Goal: Task Accomplishment & Management: Manage account settings

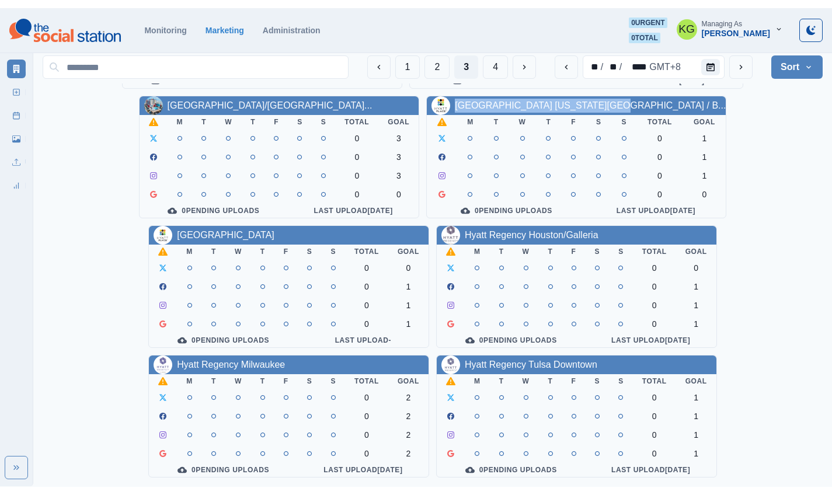
scroll to position [403, 0]
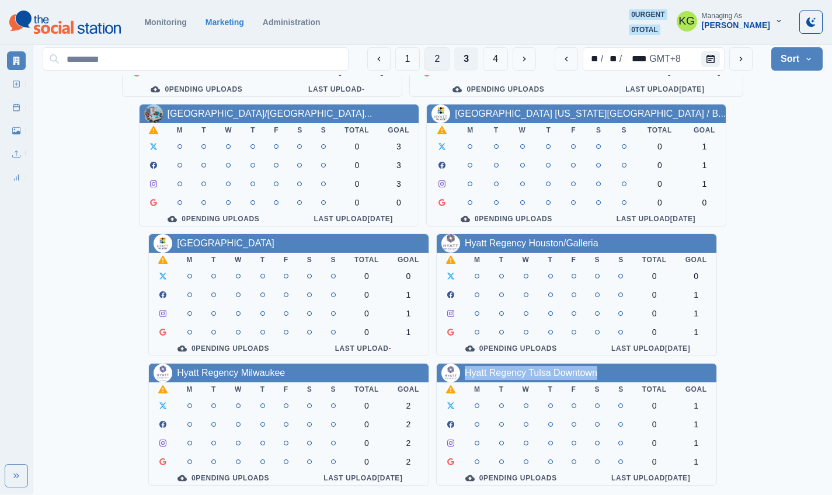
click at [432, 61] on button "2" at bounding box center [436, 58] width 25 height 23
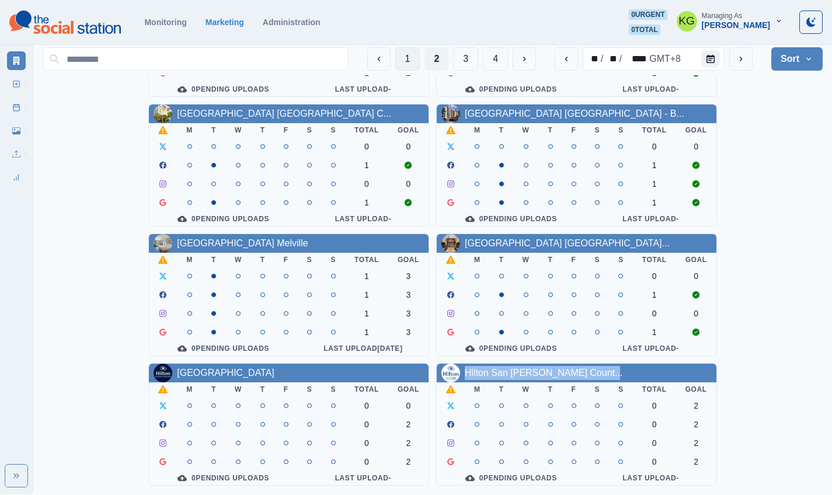
click at [406, 59] on button "1" at bounding box center [407, 58] width 25 height 23
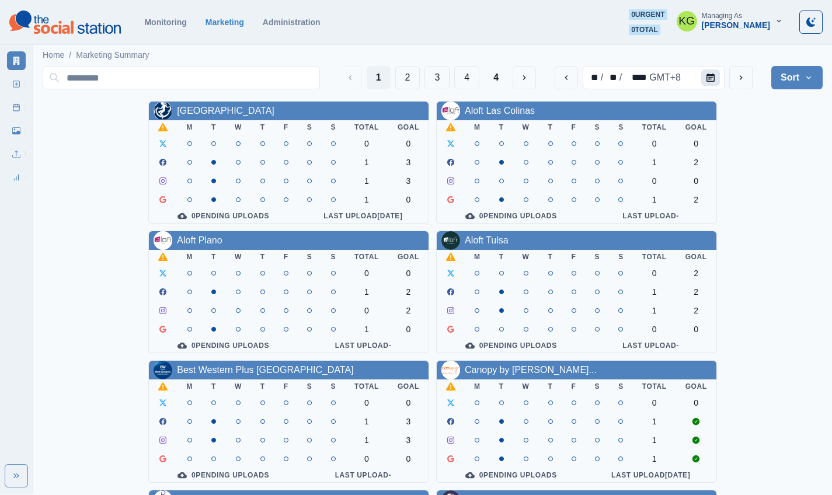
click at [712, 79] on icon "Calendar" at bounding box center [710, 78] width 8 height 8
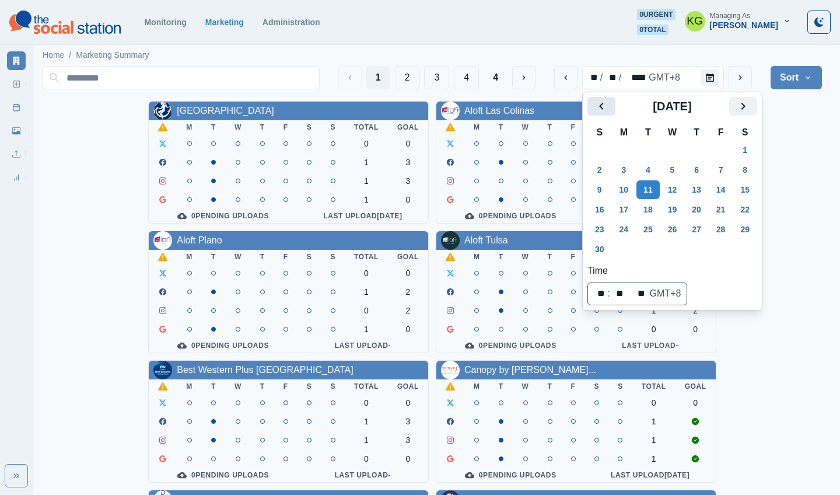
click at [605, 109] on icon "Previous" at bounding box center [602, 106] width 14 height 14
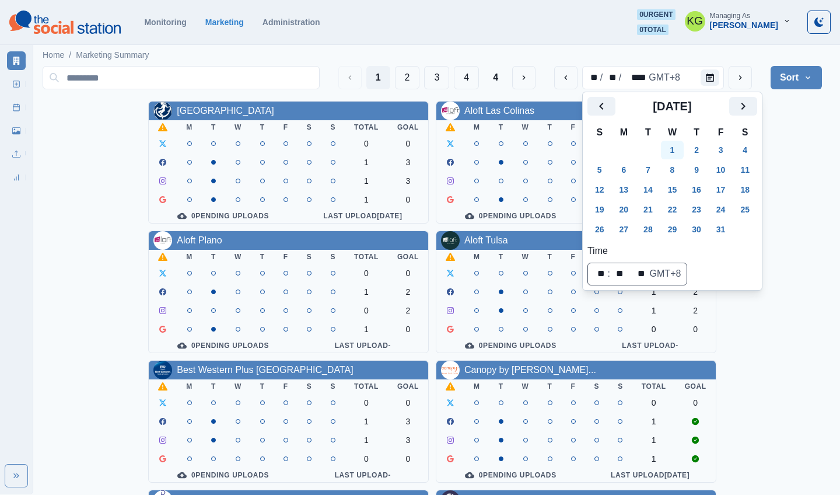
click at [678, 149] on button "1" at bounding box center [672, 150] width 23 height 19
click at [737, 171] on div "Allegria Hotel M T W T F S S Total Goal 0 0 2 3 2 3 2 0 0 Pending Uploads Last …" at bounding box center [433, 486] width 780 height 770
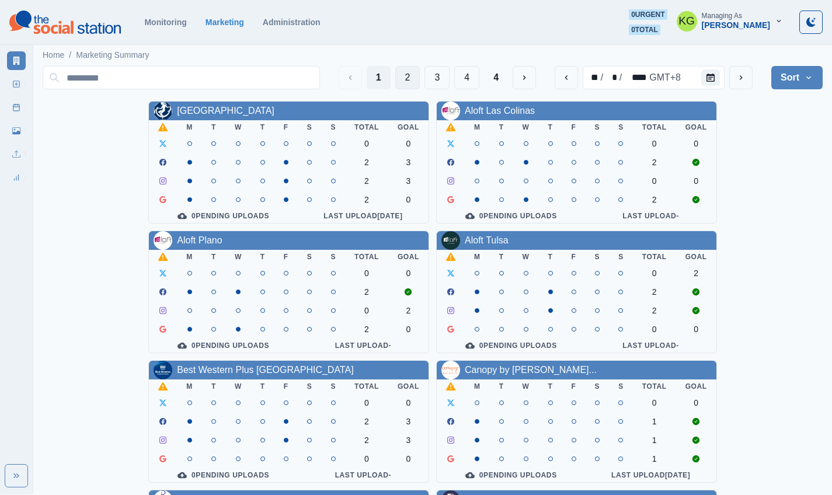
click at [410, 81] on button "2" at bounding box center [407, 77] width 25 height 23
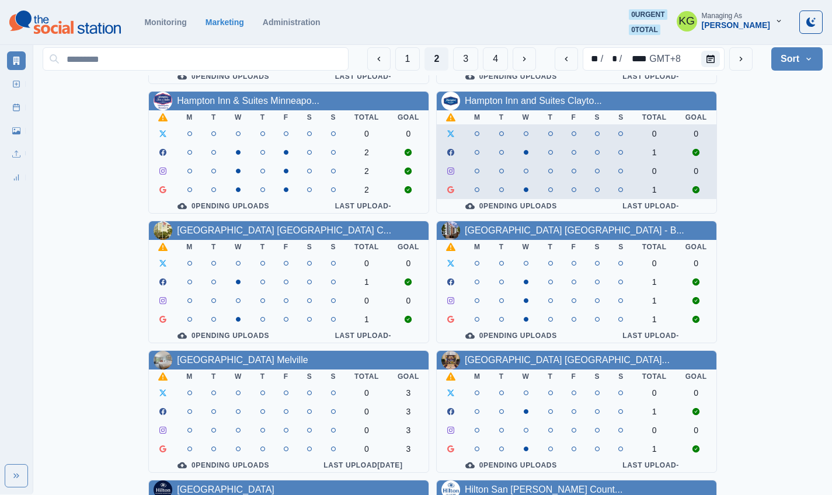
scroll to position [403, 0]
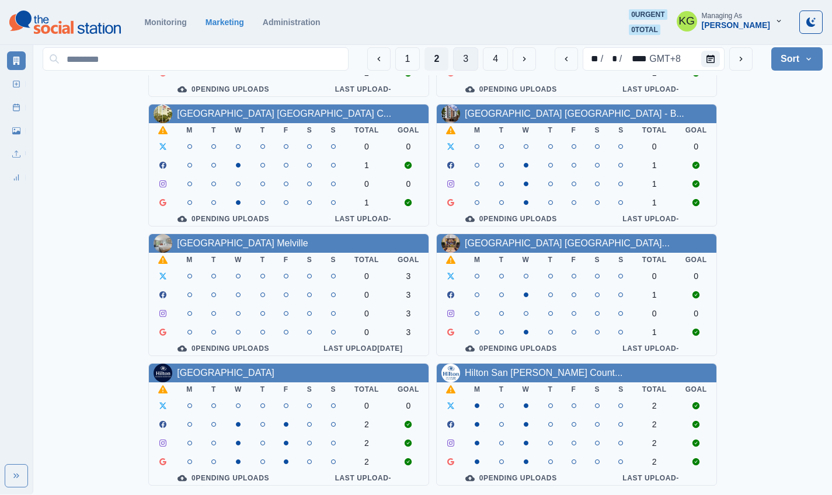
click at [472, 65] on button "3" at bounding box center [465, 58] width 25 height 23
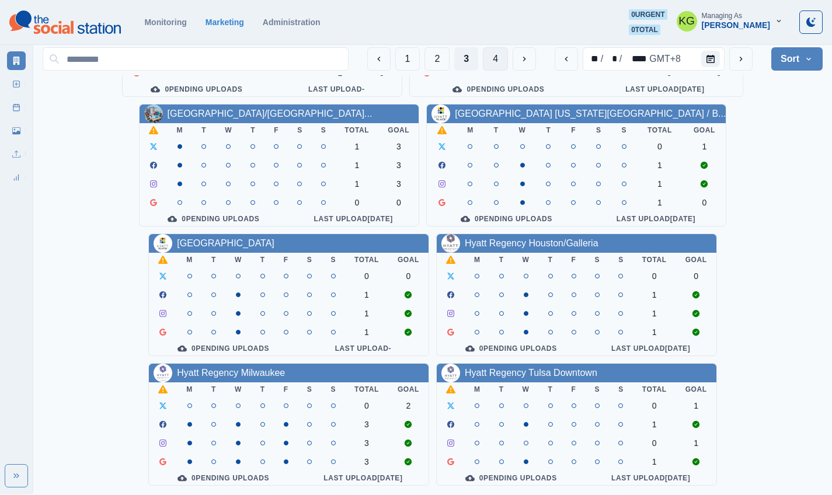
click at [497, 66] on button "4" at bounding box center [495, 58] width 25 height 23
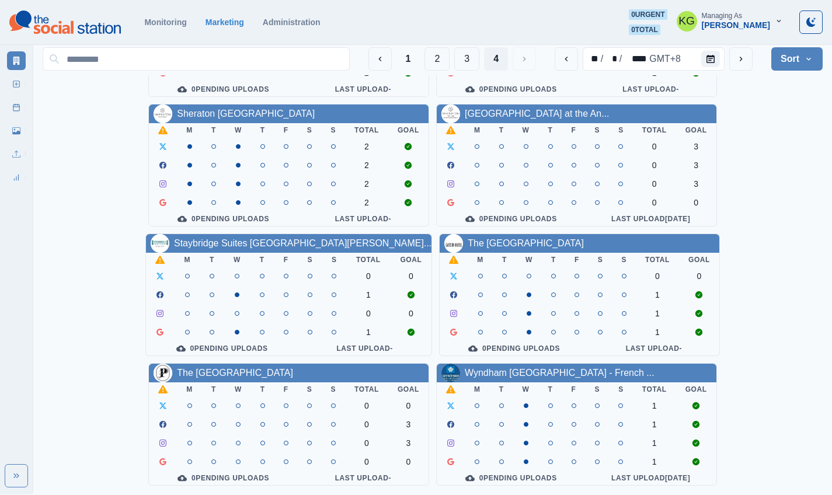
scroll to position [0, 0]
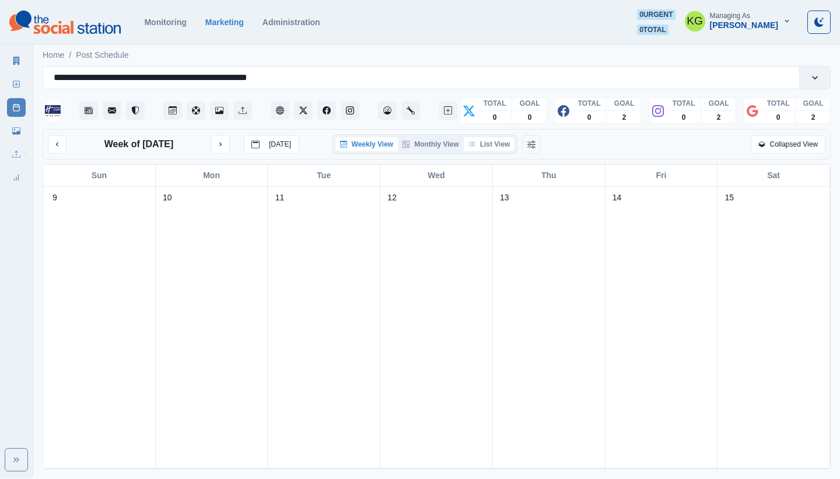
click at [482, 143] on button "List View" at bounding box center [489, 144] width 51 height 14
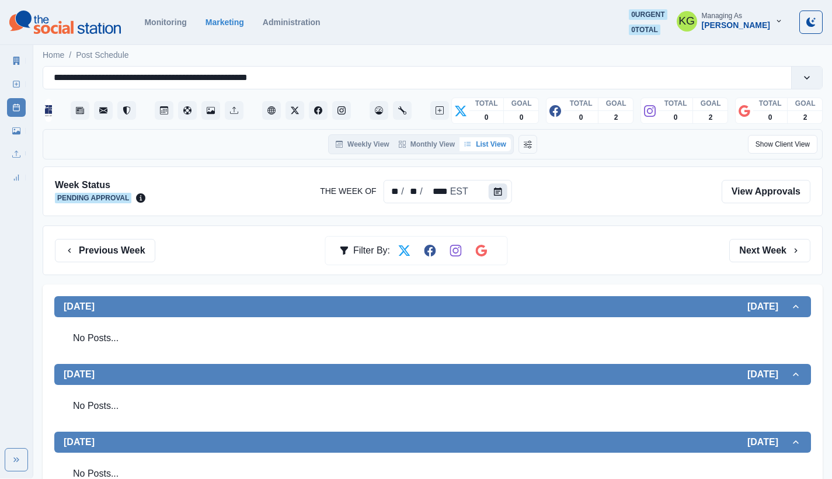
click at [497, 188] on icon "Calendar" at bounding box center [498, 191] width 8 height 8
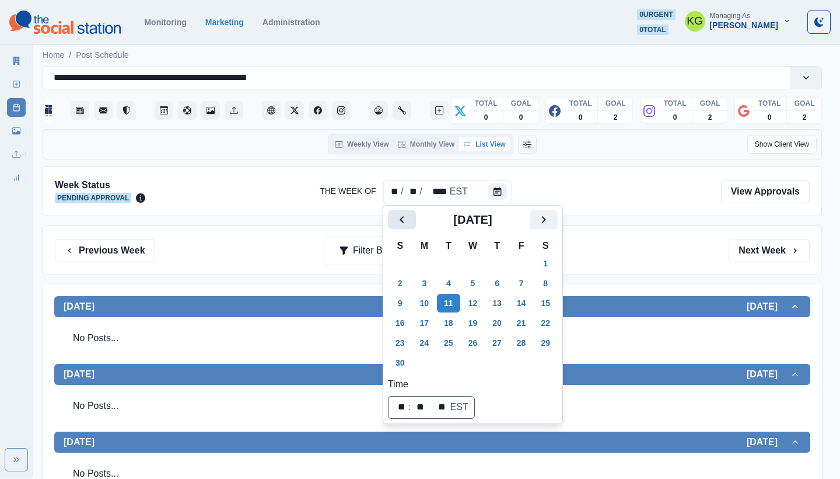
click at [403, 217] on icon "Previous" at bounding box center [402, 219] width 4 height 7
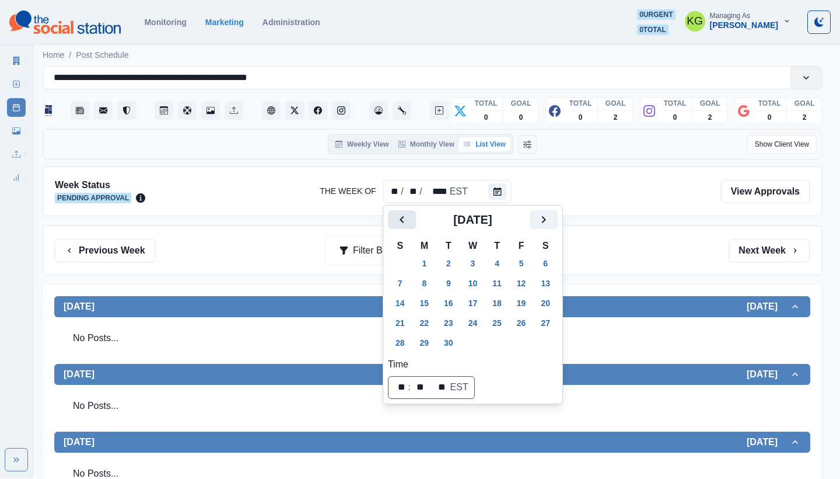
click at [403, 217] on icon "Previous" at bounding box center [402, 219] width 4 height 7
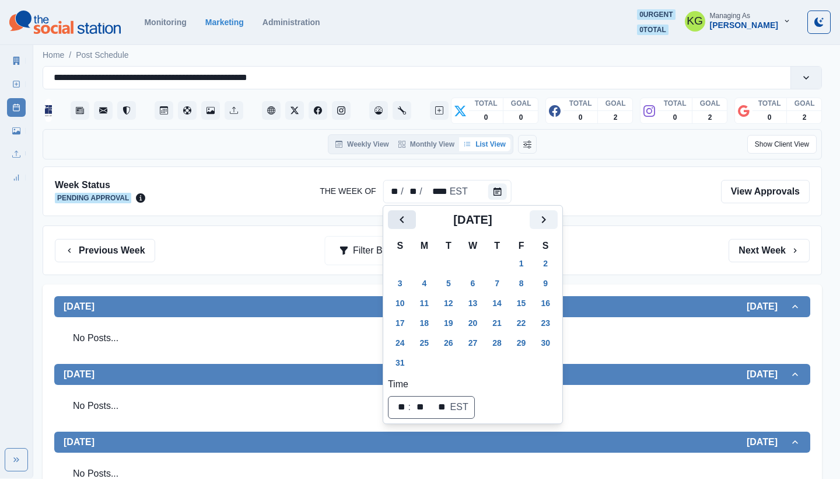
click at [403, 217] on icon "Previous" at bounding box center [402, 219] width 4 height 7
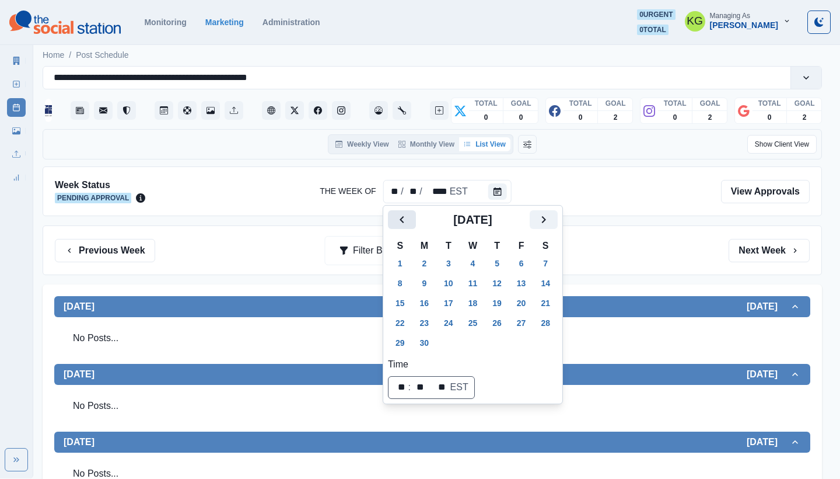
click at [403, 217] on icon "Previous" at bounding box center [402, 219] width 4 height 7
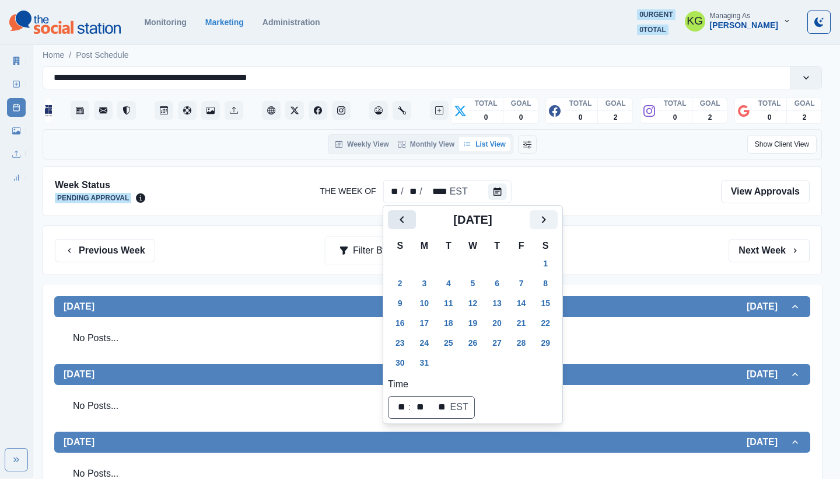
click at [403, 217] on icon "Previous" at bounding box center [402, 219] width 4 height 7
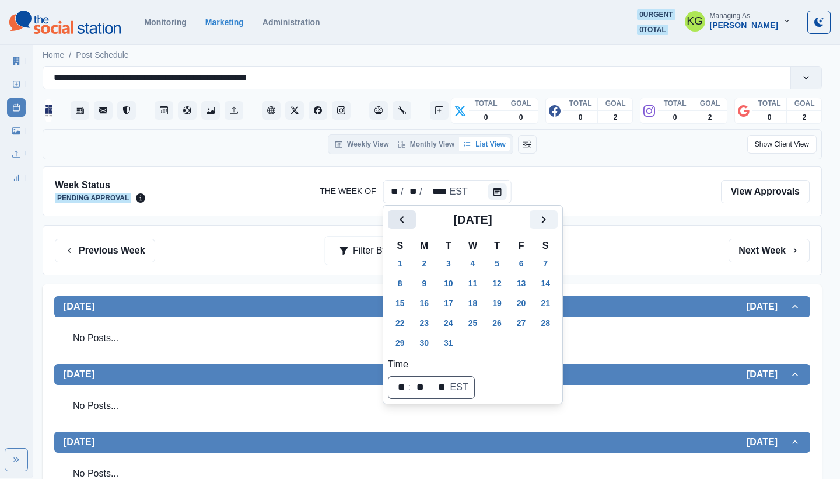
click at [403, 217] on icon "Previous" at bounding box center [402, 219] width 4 height 7
click at [430, 296] on button "11" at bounding box center [424, 303] width 23 height 19
click at [653, 231] on div "Previous Week Filter By: Next Week" at bounding box center [433, 250] width 780 height 50
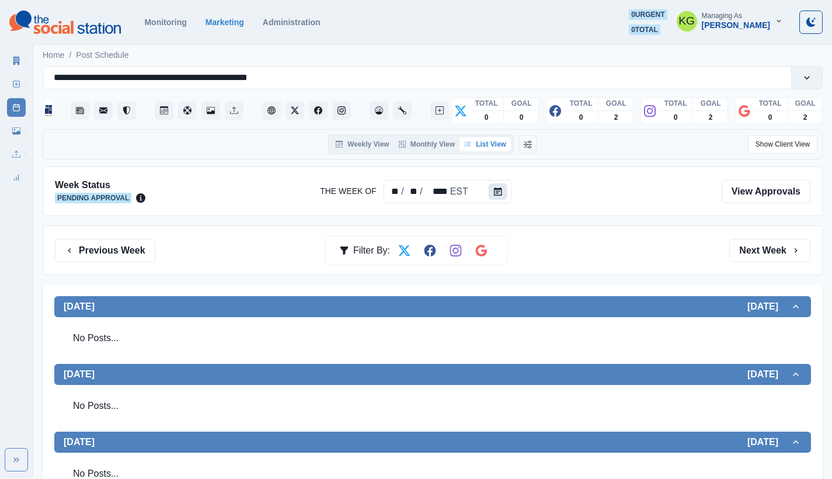
click at [495, 194] on icon "Calendar" at bounding box center [498, 191] width 8 height 8
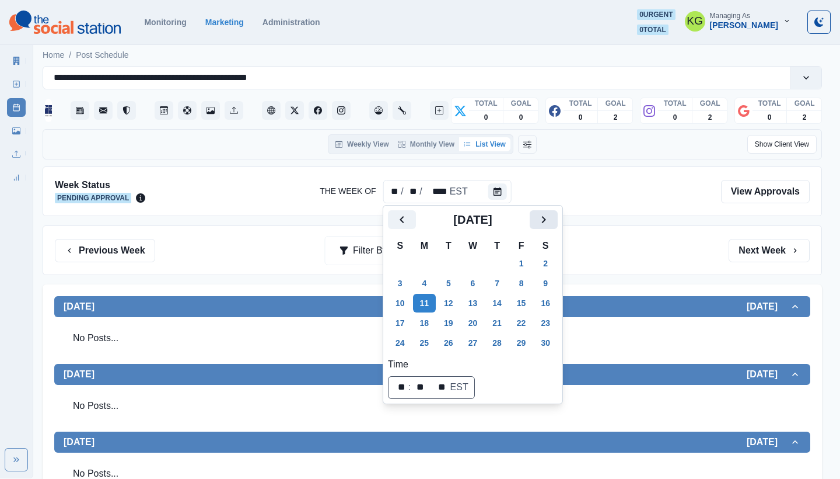
click at [547, 219] on icon "Next" at bounding box center [544, 219] width 14 height 14
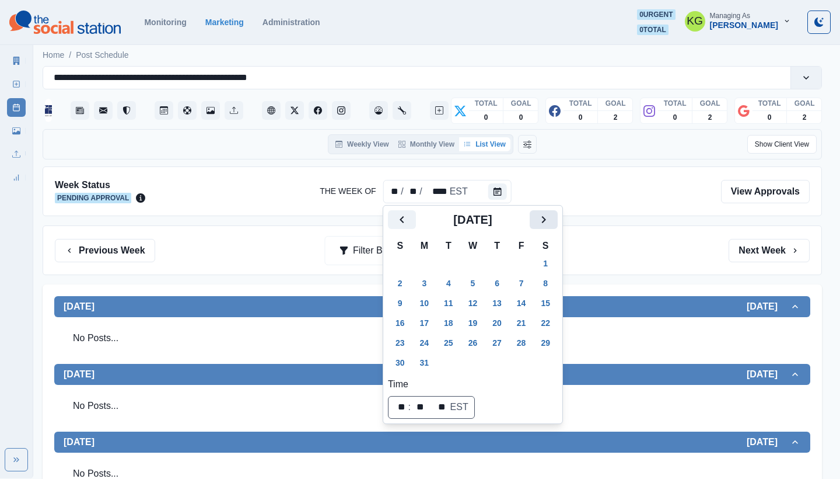
click at [547, 219] on icon "Next" at bounding box center [544, 219] width 14 height 14
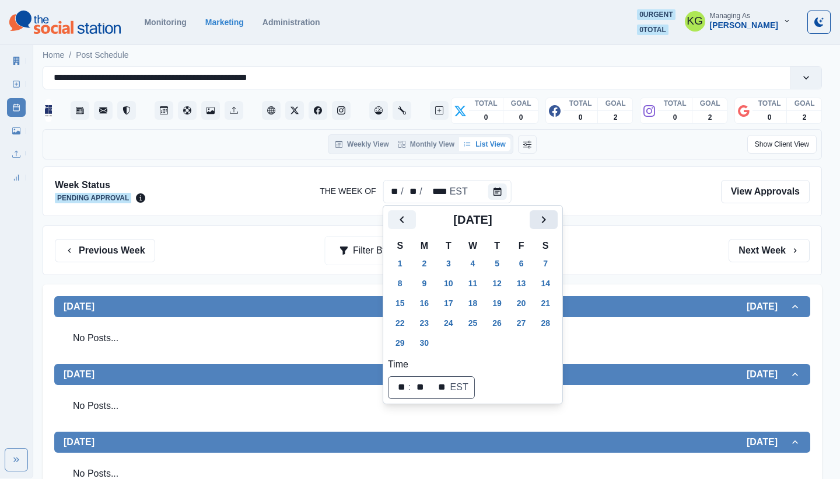
click at [547, 219] on icon "Next" at bounding box center [544, 219] width 14 height 14
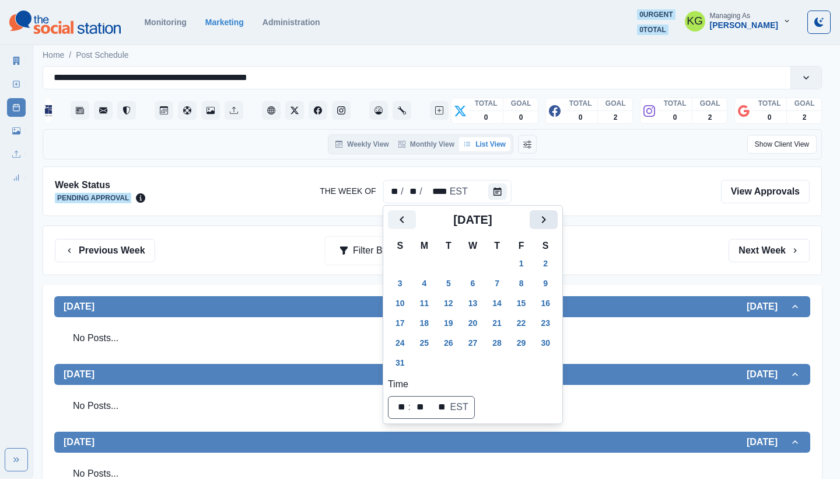
click at [547, 219] on icon "Next" at bounding box center [544, 219] width 14 height 14
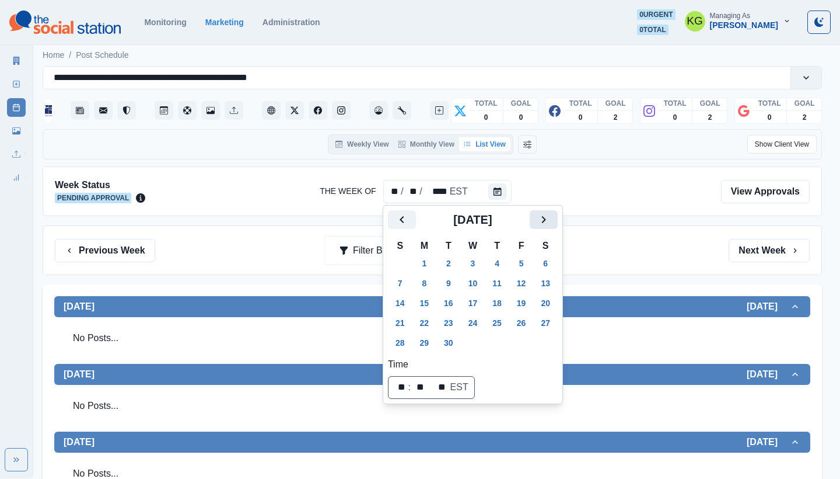
click at [547, 219] on icon "Next" at bounding box center [544, 219] width 14 height 14
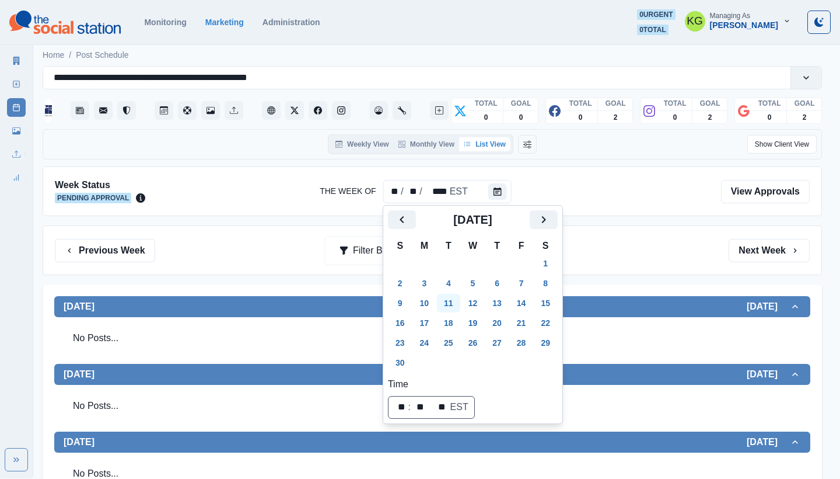
click at [461, 295] on button "11" at bounding box center [448, 303] width 23 height 19
click at [637, 263] on div "Previous Week Filter By: Next Week" at bounding box center [433, 250] width 780 height 50
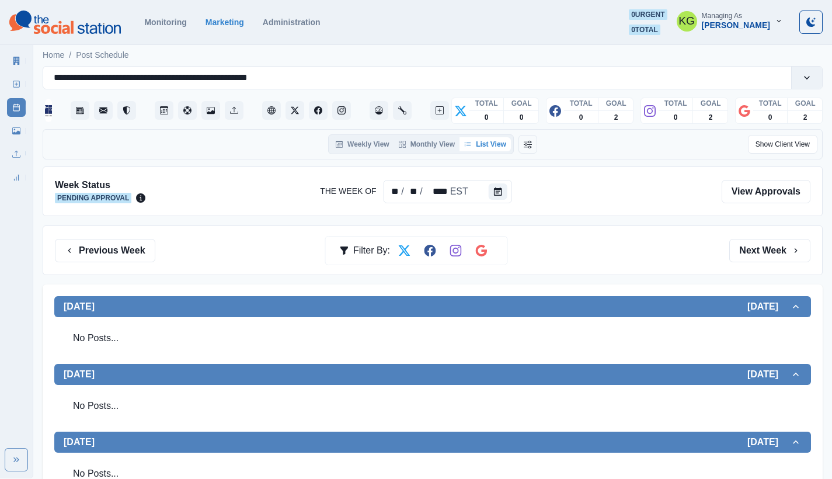
click at [6, 79] on div "Marketing Summary New Post Post Schedule Media Library Uploads Review Summary" at bounding box center [16, 117] width 33 height 140
click at [14, 87] on rect at bounding box center [16, 84] width 6 height 6
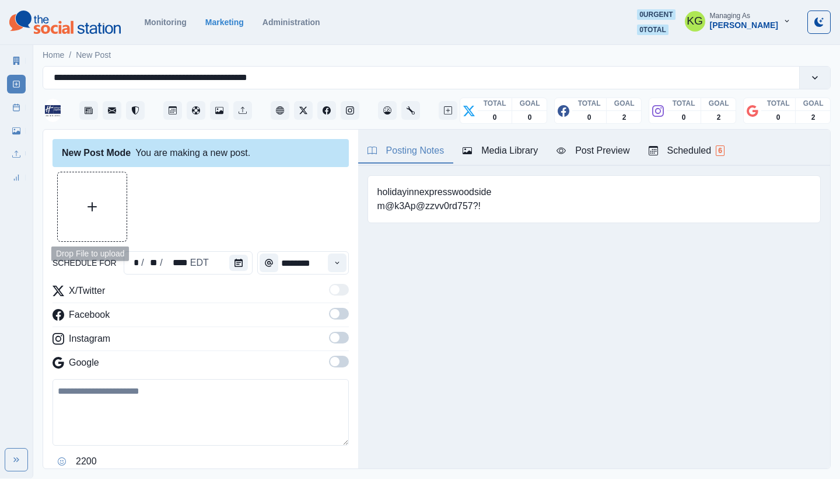
click at [102, 190] on button "Upload Media" at bounding box center [92, 206] width 69 height 69
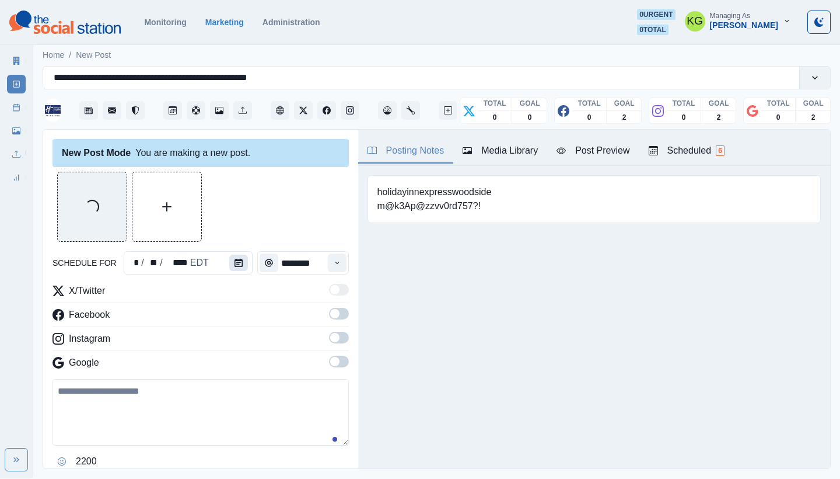
click at [239, 257] on button "Calendar" at bounding box center [238, 262] width 19 height 16
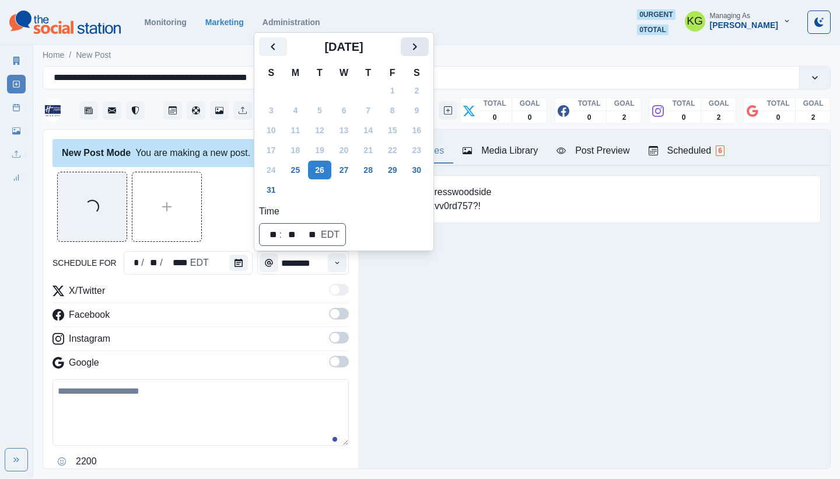
click at [429, 51] on button "Next" at bounding box center [415, 46] width 28 height 19
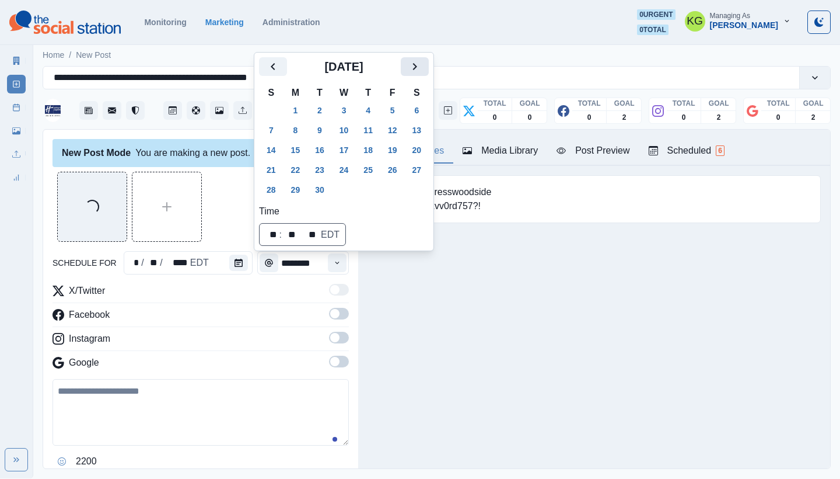
click at [422, 64] on icon "Next" at bounding box center [415, 67] width 14 height 14
click at [429, 76] on div "[DATE]" at bounding box center [344, 71] width 170 height 28
click at [427, 74] on button "Next" at bounding box center [415, 66] width 28 height 19
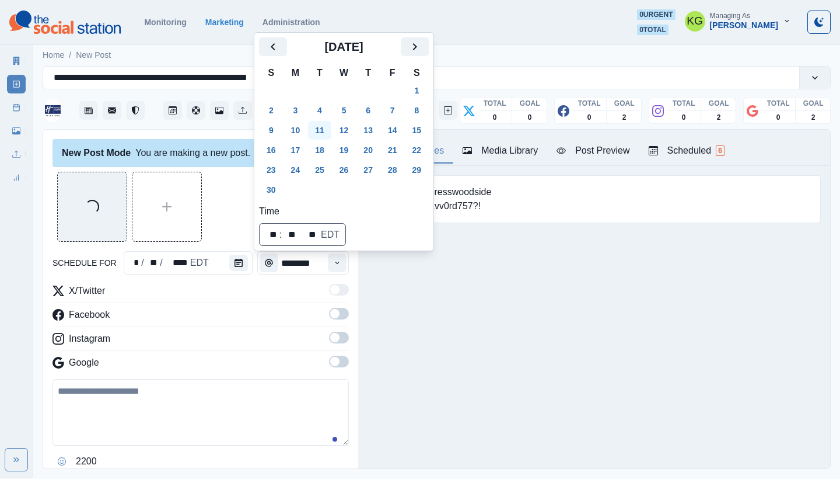
click at [329, 128] on button "11" at bounding box center [319, 130] width 23 height 19
click at [444, 323] on div "Posting Notes Media Library Post Preview Scheduled 6 holidayinnexpresswoodside …" at bounding box center [594, 299] width 472 height 339
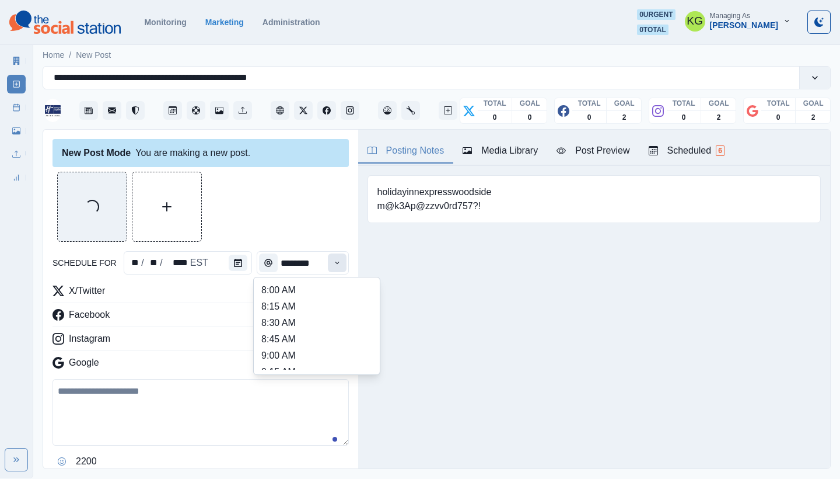
click at [333, 261] on icon "Time" at bounding box center [337, 263] width 8 height 8
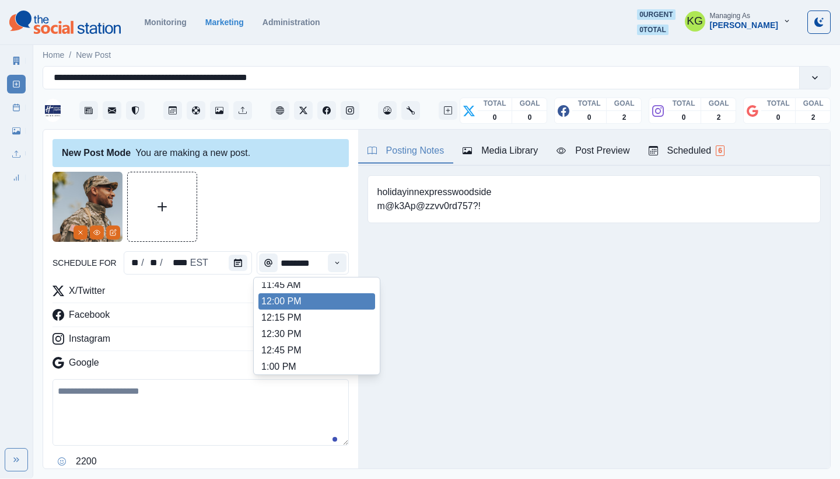
click at [288, 297] on li "12:00 PM" at bounding box center [317, 301] width 117 height 16
type input "********"
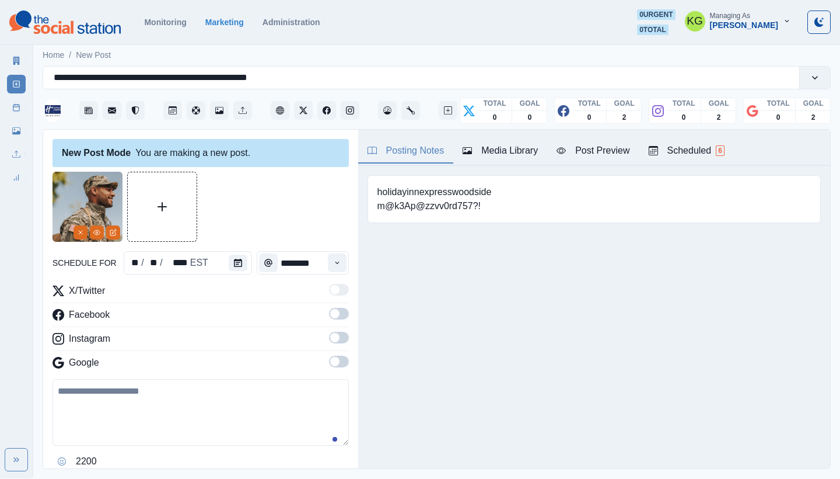
click at [333, 352] on div "X/Twitter Facebook Instagram Google" at bounding box center [201, 329] width 296 height 90
click at [331, 365] on span at bounding box center [339, 361] width 20 height 12
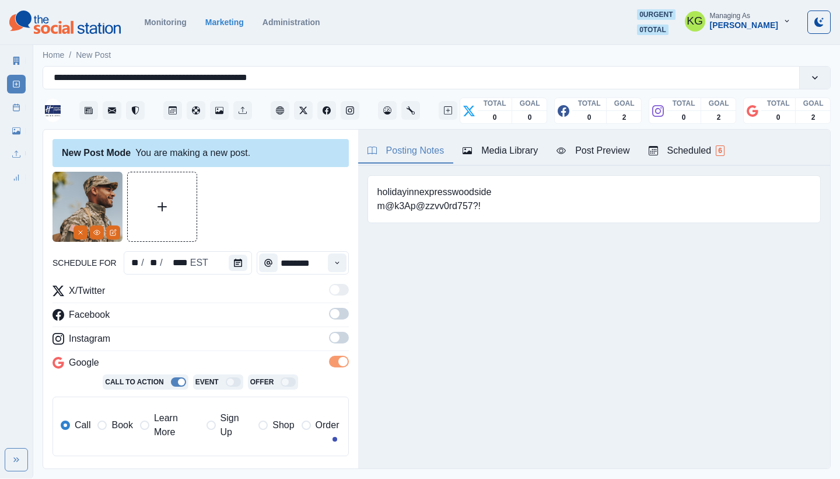
click at [330, 337] on span at bounding box center [334, 337] width 9 height 9
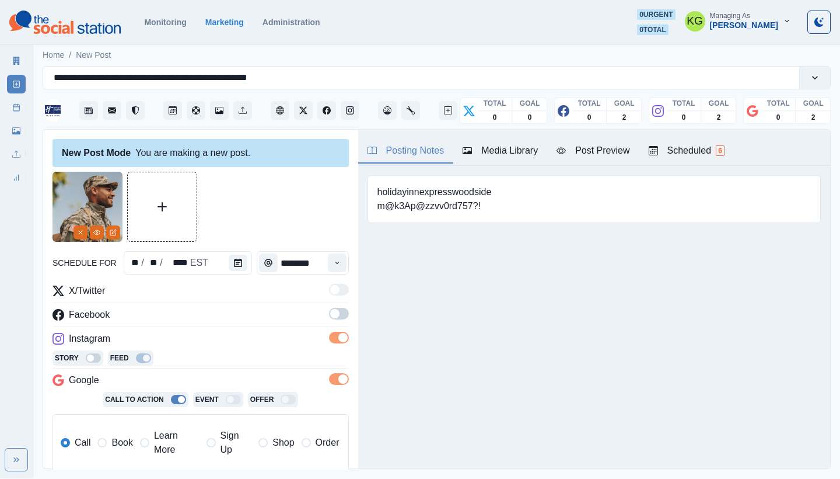
click at [330, 311] on span at bounding box center [334, 313] width 9 height 9
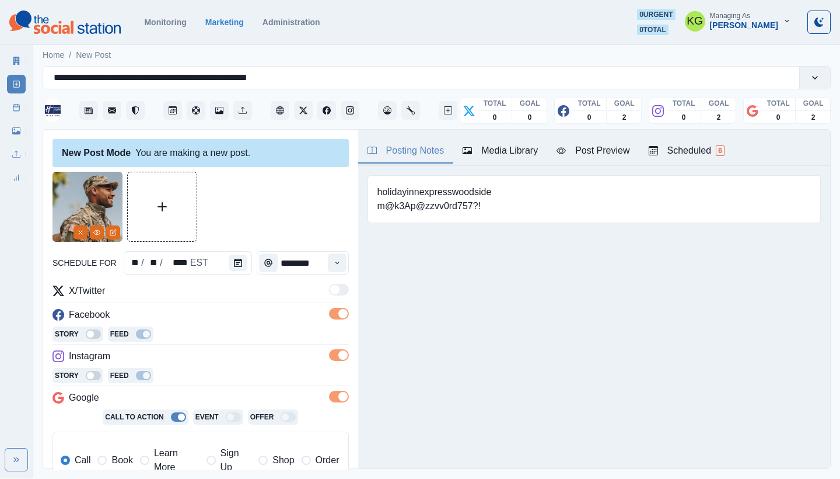
scroll to position [235, 0]
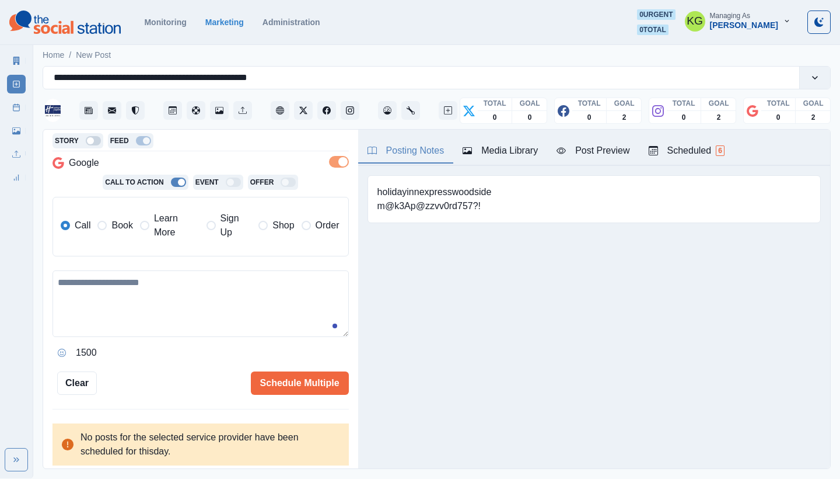
click at [119, 233] on label "Book" at bounding box center [114, 225] width 35 height 28
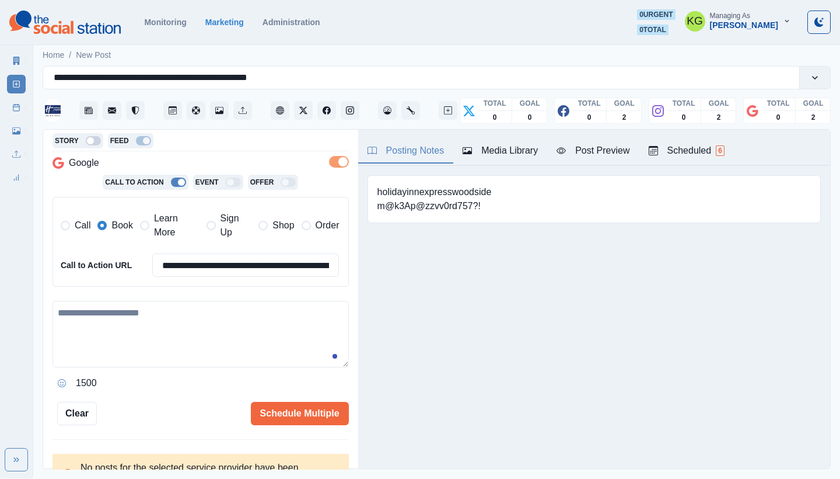
click at [209, 334] on textarea at bounding box center [201, 334] width 296 height 67
paste textarea "**********"
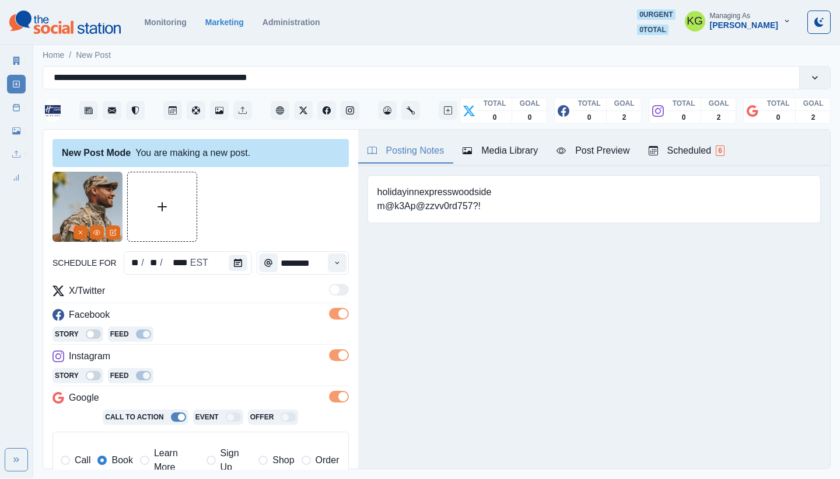
scroll to position [265, 0]
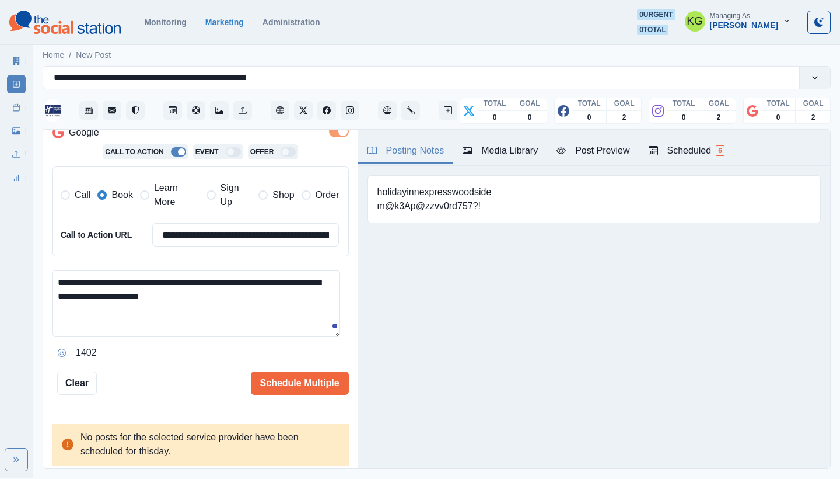
type textarea "**********"
click at [302, 392] on div "**********" at bounding box center [200, 300] width 315 height 340
click at [301, 383] on button "Schedule Multiple" at bounding box center [300, 382] width 98 height 23
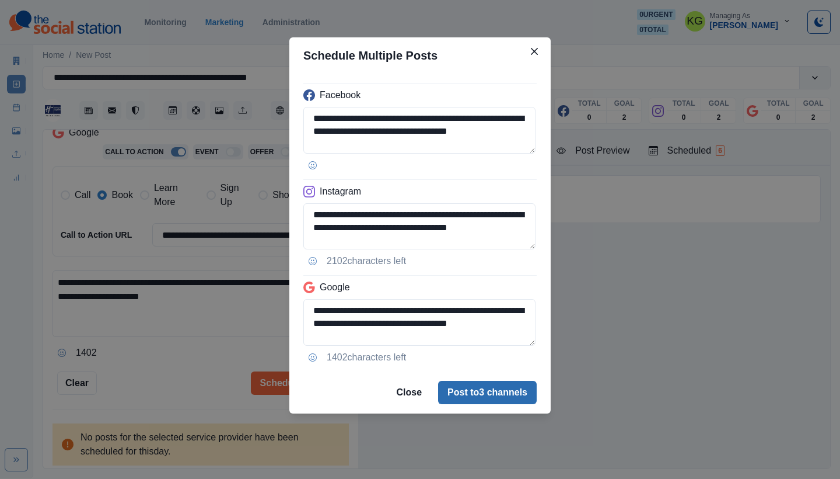
click at [510, 386] on button "Post to 3 channels" at bounding box center [487, 392] width 99 height 23
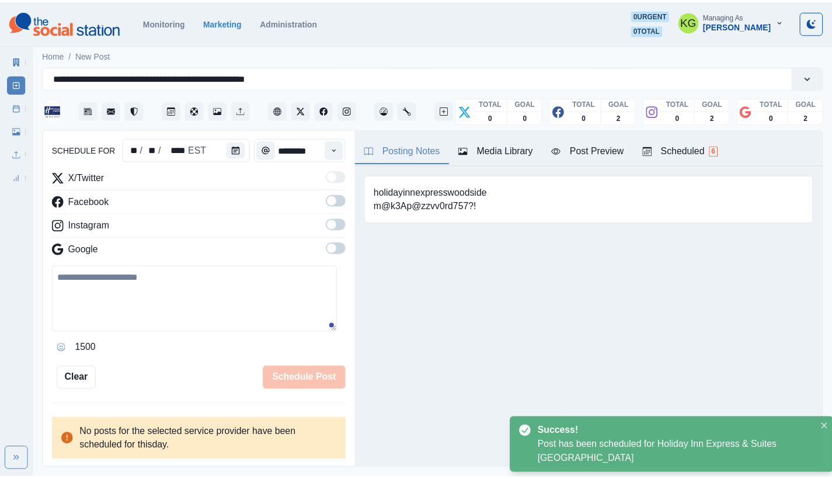
scroll to position [71, 0]
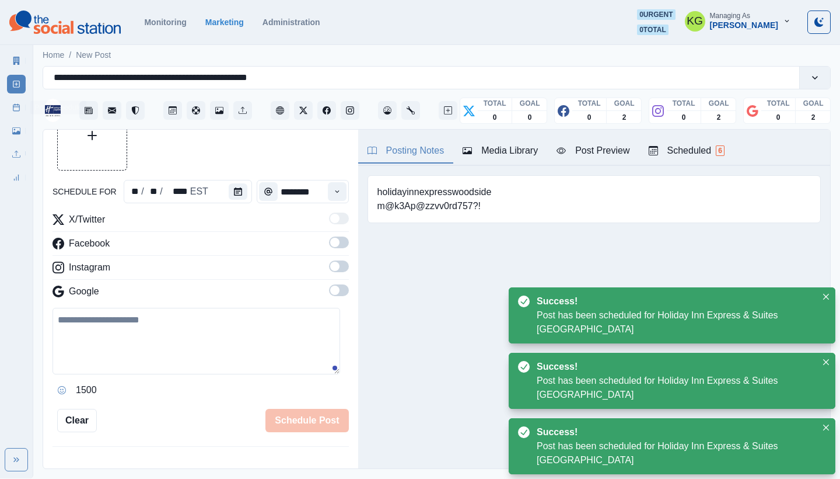
click at [16, 114] on link "Post Schedule" at bounding box center [16, 107] width 19 height 19
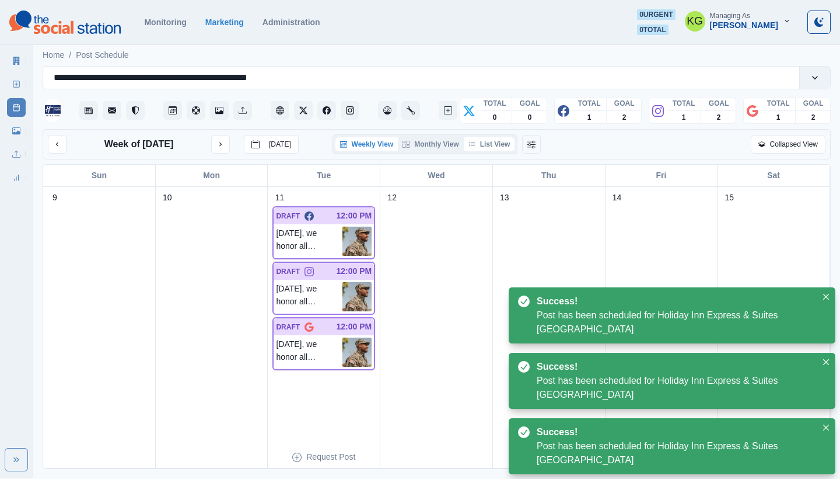
click at [496, 145] on button "List View" at bounding box center [489, 144] width 51 height 14
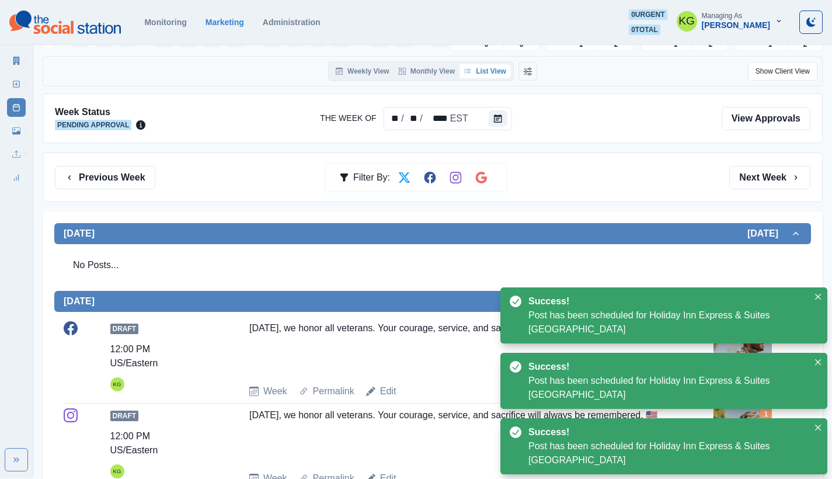
scroll to position [49, 0]
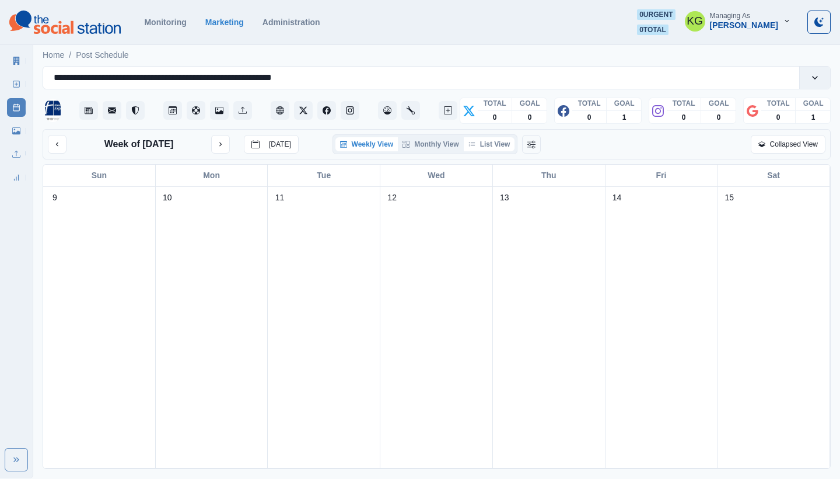
click at [497, 139] on button "List View" at bounding box center [489, 144] width 51 height 14
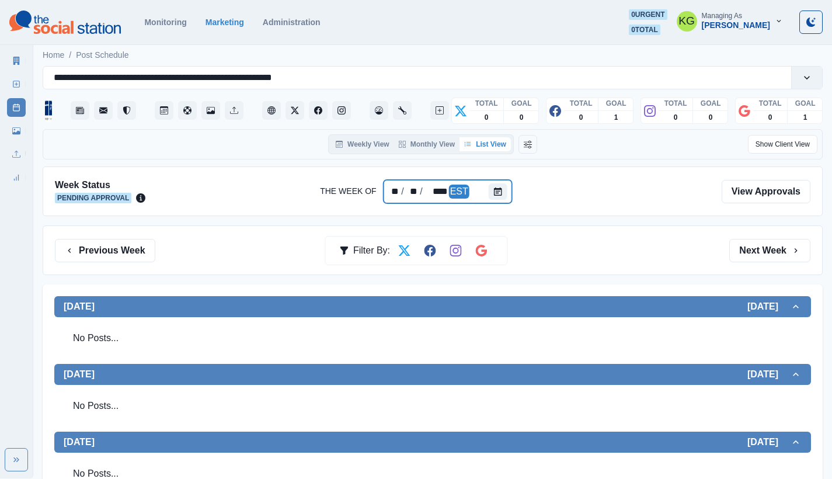
click at [507, 191] on div at bounding box center [500, 191] width 23 height 23
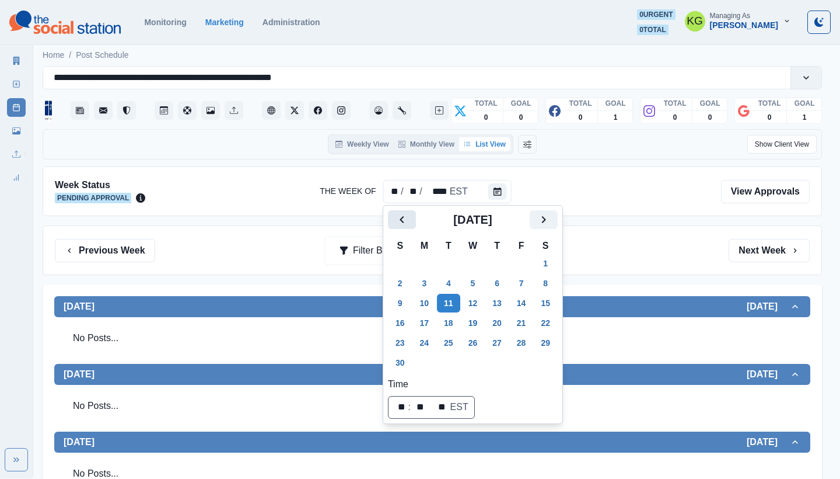
click at [406, 214] on icon "Previous" at bounding box center [402, 219] width 14 height 14
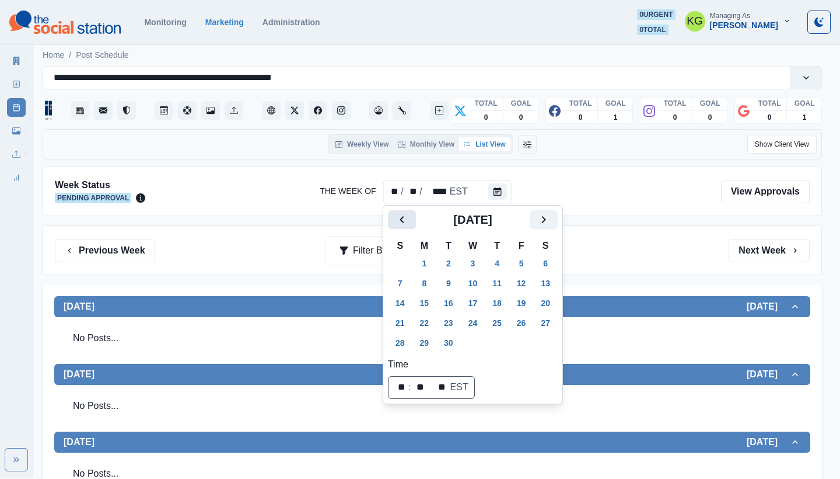
click at [406, 214] on icon "Previous" at bounding box center [402, 219] width 14 height 14
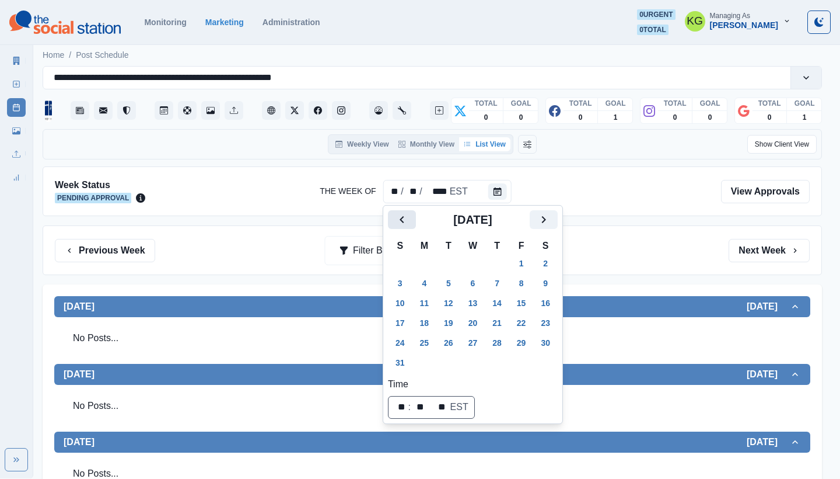
click at [406, 214] on icon "Previous" at bounding box center [402, 219] width 14 height 14
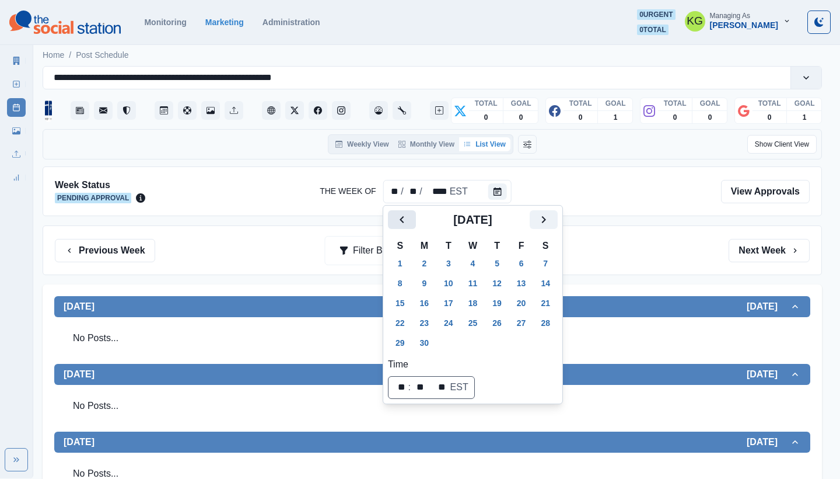
click at [406, 214] on icon "Previous" at bounding box center [402, 219] width 14 height 14
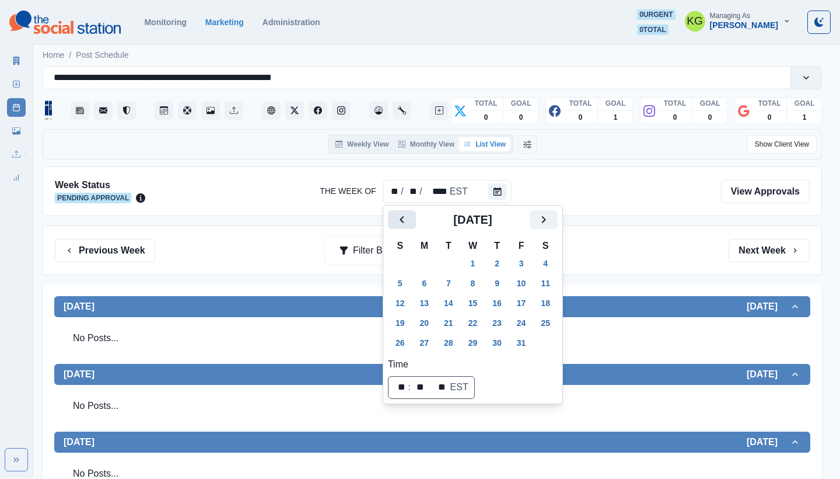
click at [406, 214] on icon "Previous" at bounding box center [402, 219] width 14 height 14
click at [418, 299] on button "11" at bounding box center [424, 303] width 23 height 19
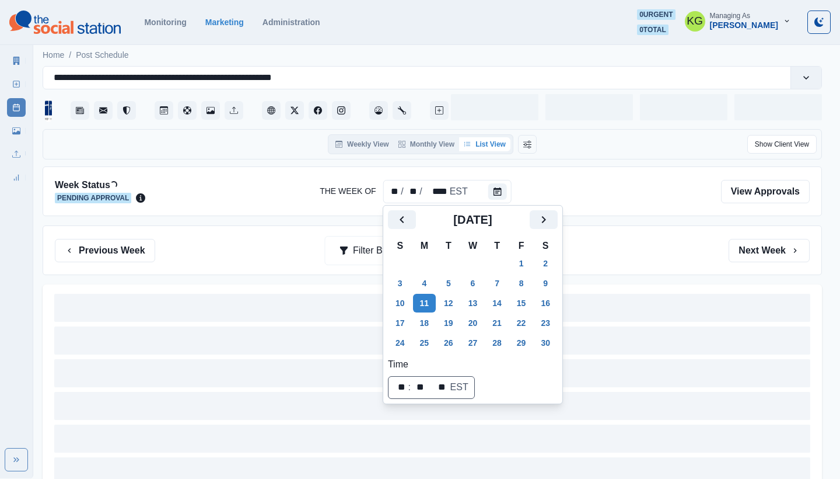
click at [610, 253] on div "Previous Week Filter By: Next Week" at bounding box center [432, 250] width 755 height 23
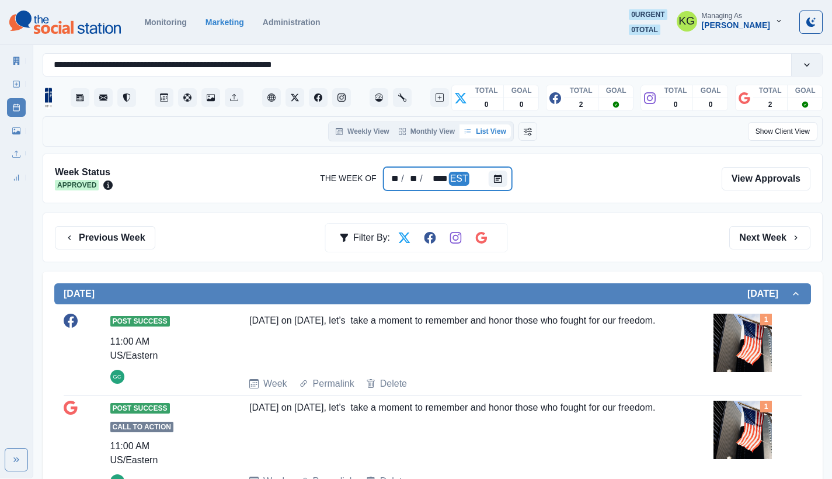
scroll to position [129, 0]
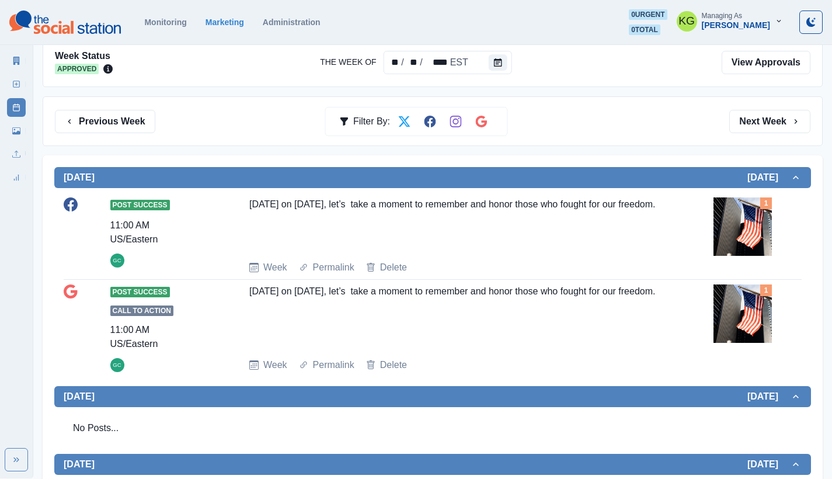
drag, startPoint x: 247, startPoint y: 203, endPoint x: 324, endPoint y: 222, distance: 79.4
click at [324, 222] on div "Post Success 11:00 AM US/Eastern GC Today on Veterans Day, let’s take a moment …" at bounding box center [433, 235] width 738 height 77
copy div "Today on Veterans Day, let’s take a moment to remember and honor those who foug…"
click at [501, 63] on button "Calendar" at bounding box center [498, 62] width 19 height 16
click at [505, 61] on button "Calendar" at bounding box center [498, 62] width 19 height 16
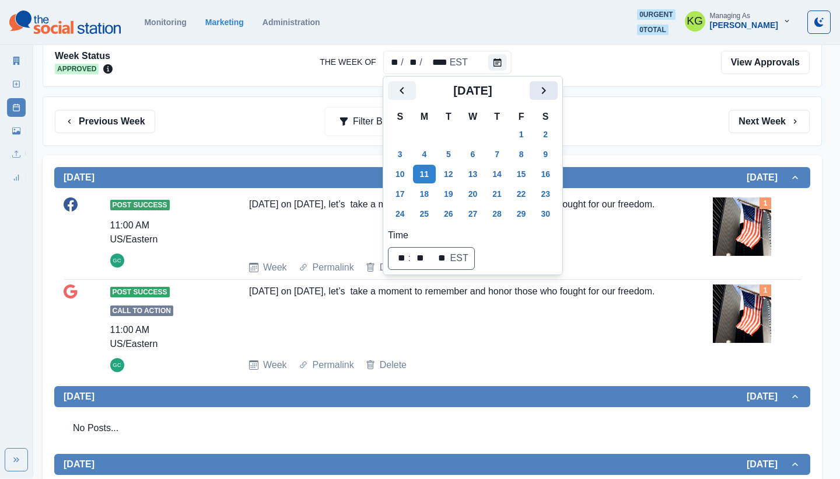
click at [545, 95] on button "Next" at bounding box center [544, 90] width 28 height 19
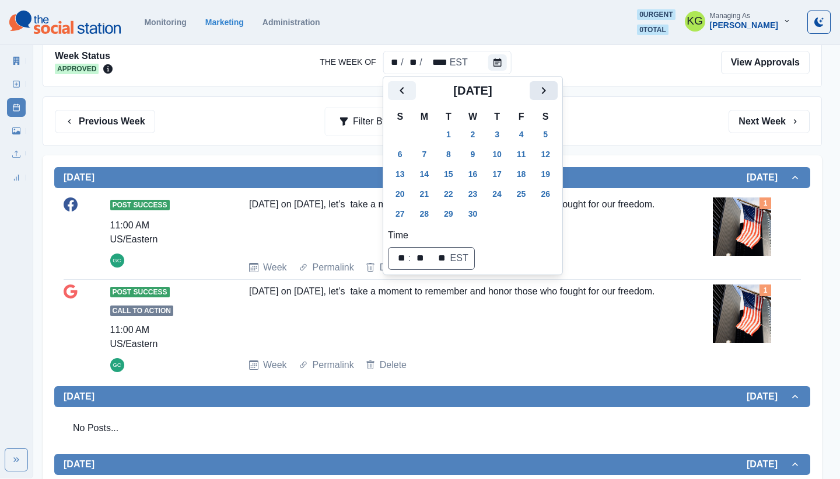
click at [545, 95] on button "Next" at bounding box center [544, 90] width 28 height 19
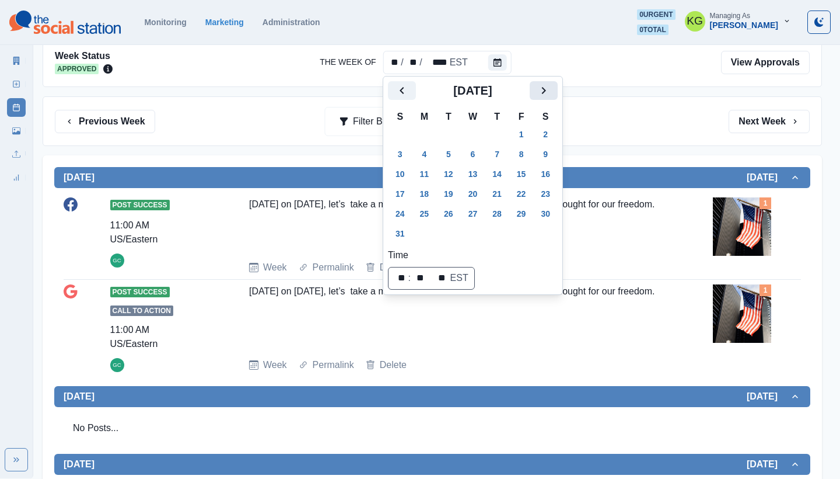
click at [545, 95] on button "Next" at bounding box center [544, 90] width 28 height 19
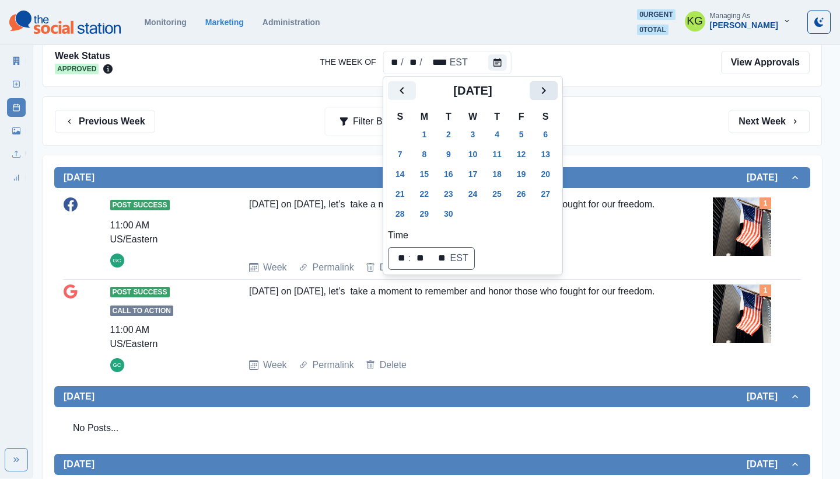
click at [545, 95] on button "Next" at bounding box center [544, 90] width 28 height 19
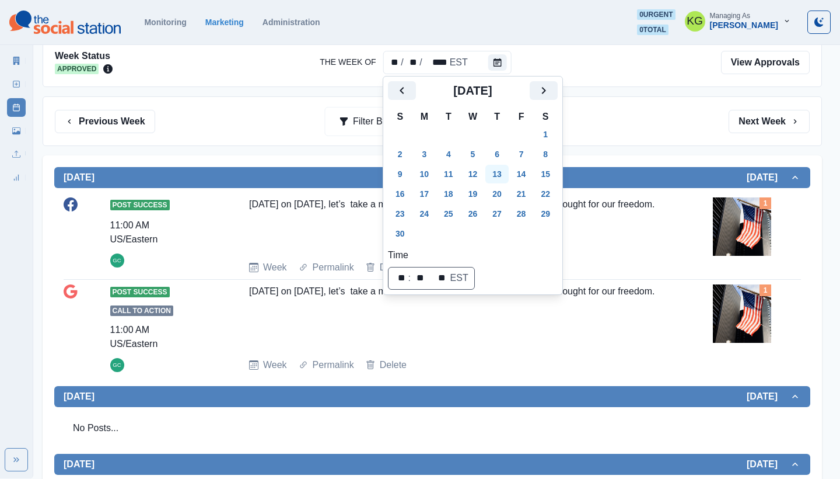
click at [453, 173] on button "11" at bounding box center [448, 174] width 23 height 19
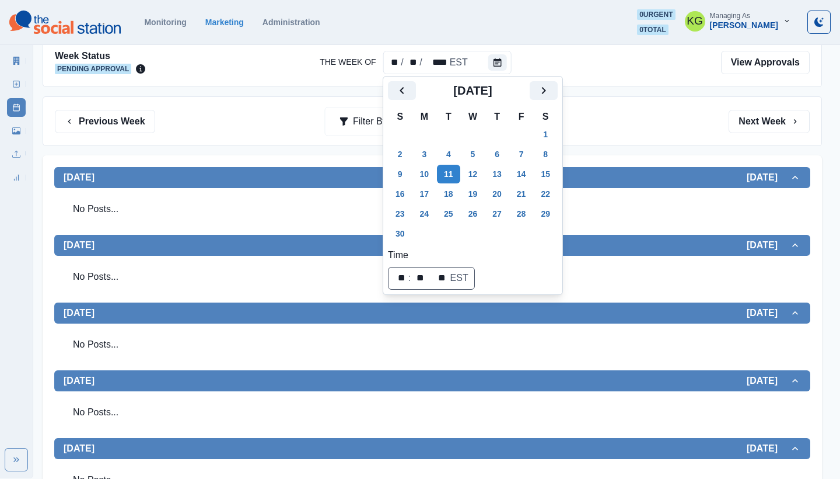
click at [670, 118] on div "Previous Week Filter By: Next Week" at bounding box center [432, 121] width 755 height 23
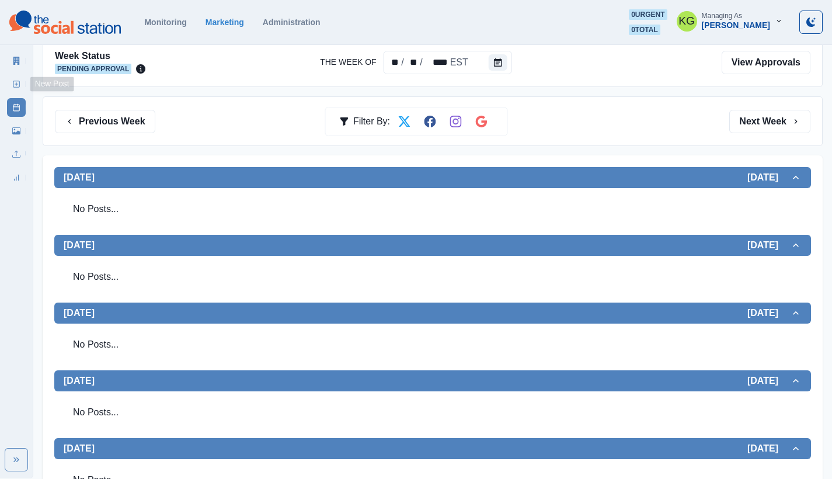
click at [21, 84] on link "New Post" at bounding box center [16, 84] width 19 height 19
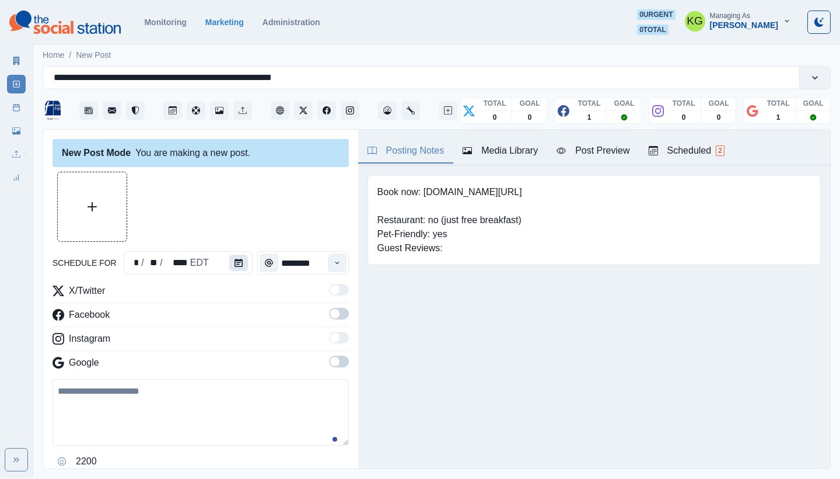
click at [237, 262] on icon "Calendar" at bounding box center [239, 263] width 8 height 8
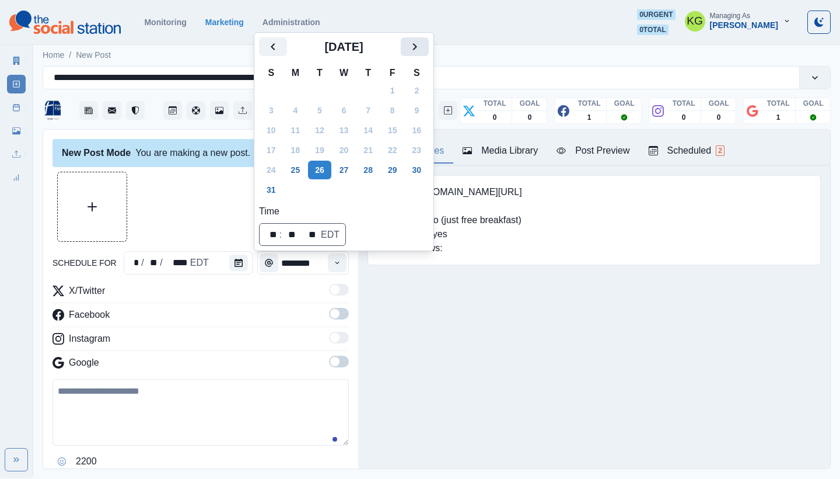
click at [422, 49] on icon "Next" at bounding box center [415, 47] width 14 height 14
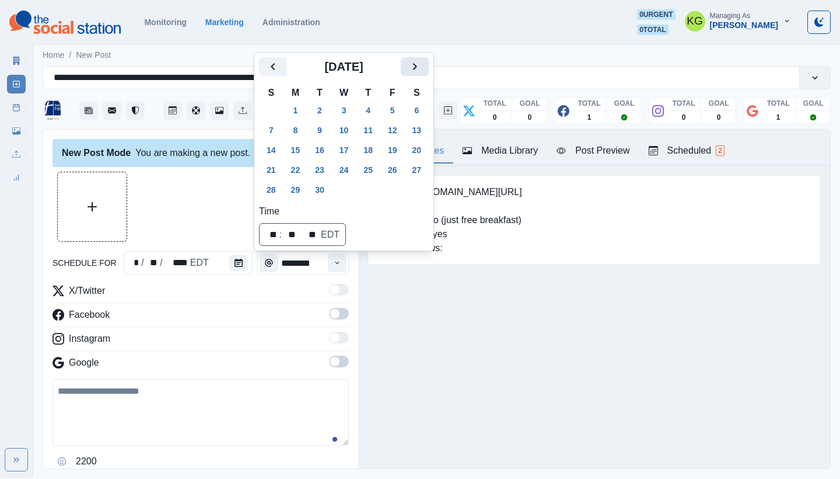
click at [422, 62] on icon "Next" at bounding box center [415, 67] width 14 height 14
click at [422, 65] on icon "Next" at bounding box center [415, 67] width 14 height 14
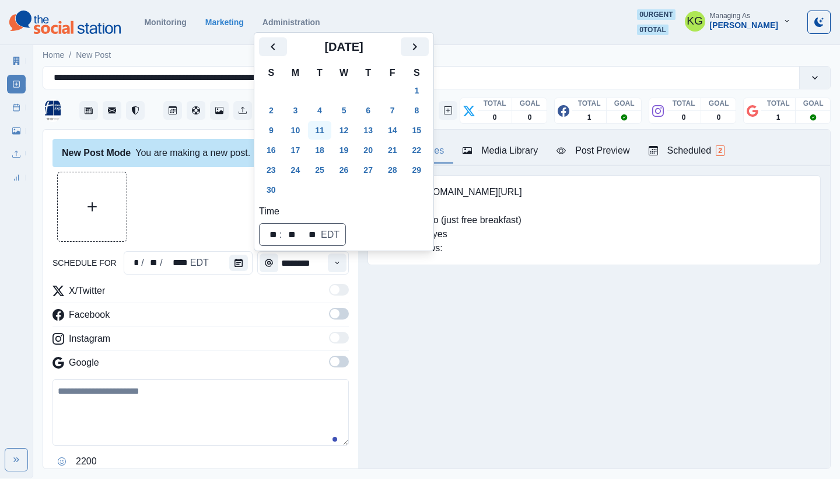
click at [319, 130] on button "11" at bounding box center [319, 130] width 23 height 19
click at [380, 304] on div "Book now: www.bit.ly/3QN7XJe Restaurant: no (just free breakfast) Pet-Friendly:…" at bounding box center [594, 238] width 472 height 145
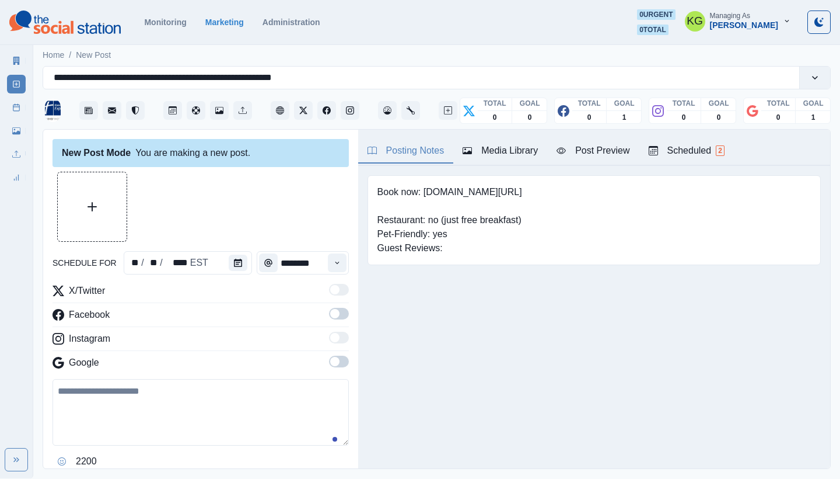
click at [327, 354] on div "X/Twitter Facebook Instagram Google" at bounding box center [201, 329] width 296 height 90
click at [334, 312] on span at bounding box center [339, 314] width 20 height 12
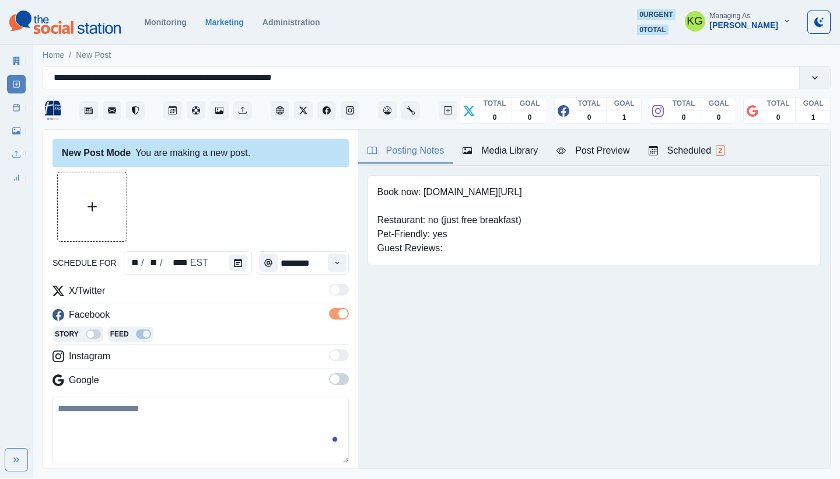
click at [332, 369] on div "X/Twitter Facebook Story Feed Instagram Google" at bounding box center [201, 338] width 296 height 108
click at [332, 378] on span at bounding box center [339, 379] width 20 height 12
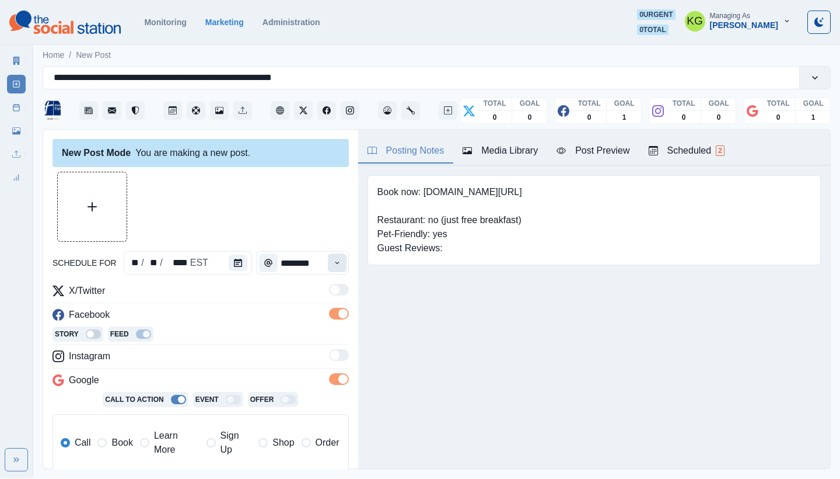
click at [333, 264] on icon "Time" at bounding box center [337, 263] width 8 height 8
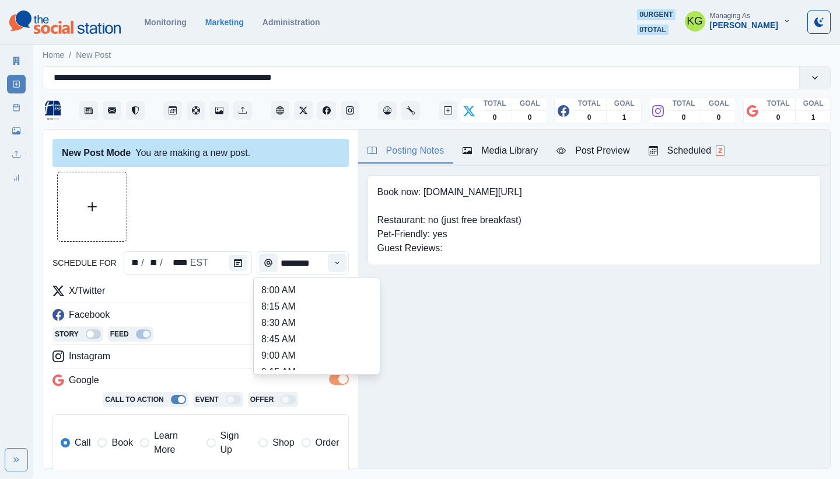
scroll to position [225, 0]
click at [289, 322] on li "12:00 PM" at bounding box center [317, 327] width 117 height 16
type input "********"
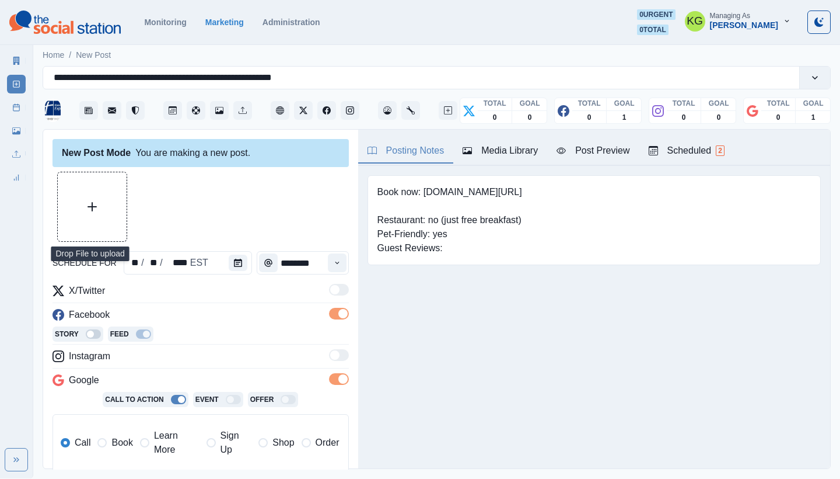
click at [77, 224] on button "Upload Media" at bounding box center [92, 206] width 69 height 69
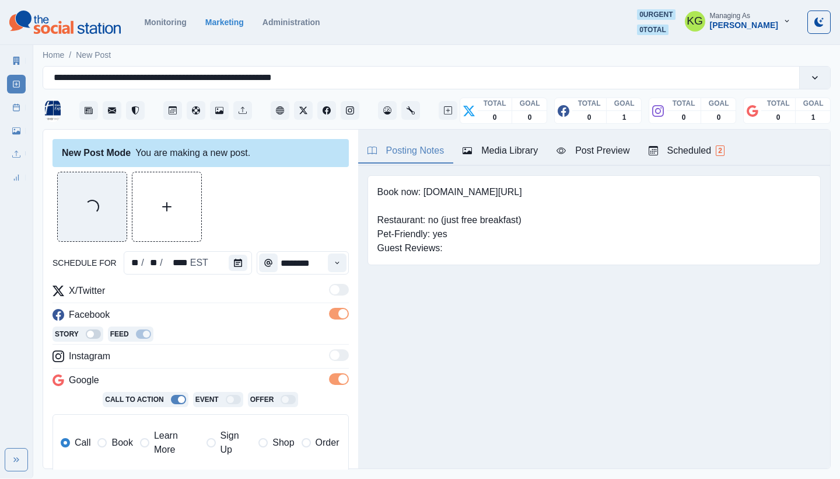
scroll to position [217, 0]
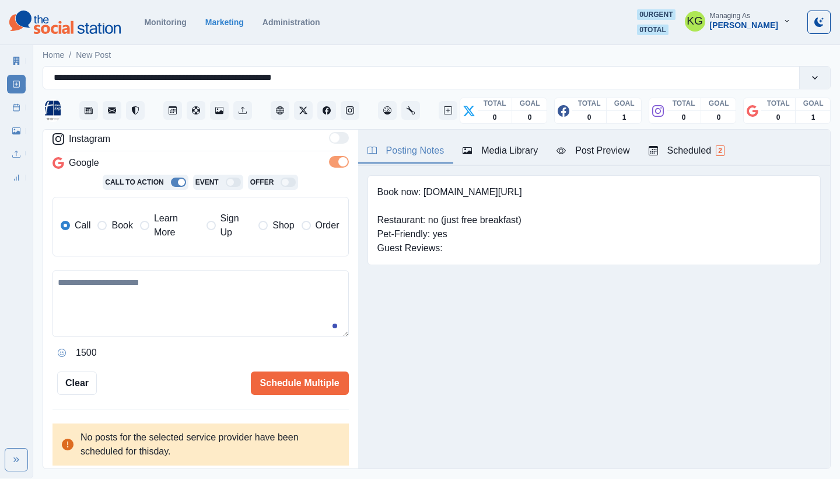
click at [252, 301] on textarea at bounding box center [201, 303] width 296 height 67
paste textarea "**********"
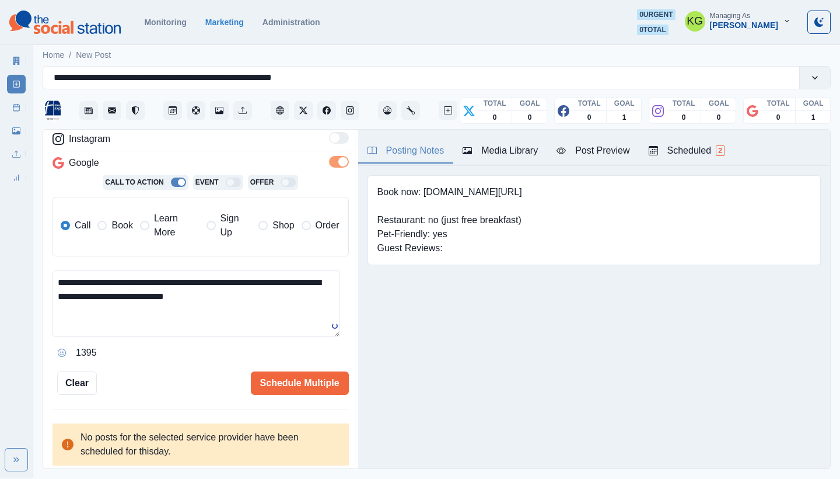
click at [119, 226] on span "Book" at bounding box center [121, 225] width 21 height 14
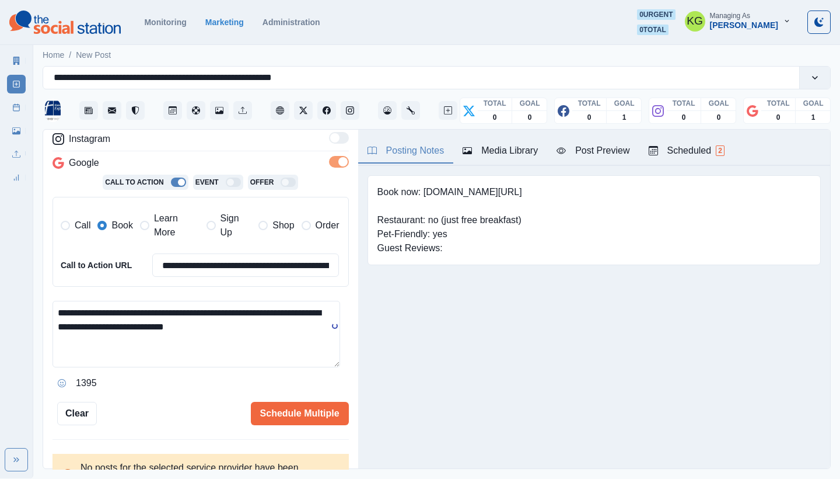
scroll to position [0, 0]
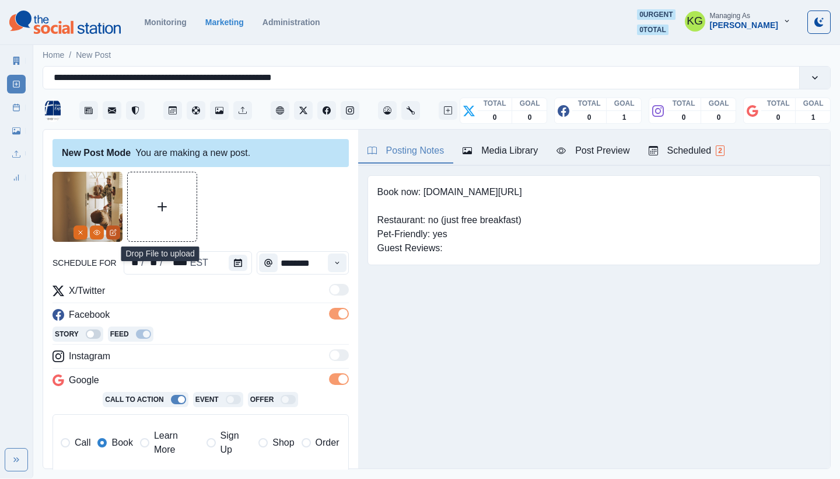
type textarea "**********"
click at [114, 230] on icon "Edit Media" at bounding box center [114, 231] width 4 height 4
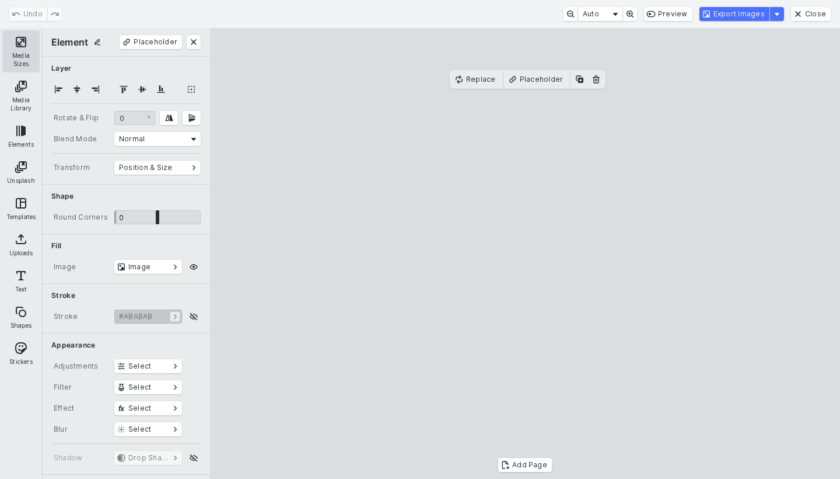
click at [19, 47] on button "Media Sizes" at bounding box center [20, 51] width 37 height 42
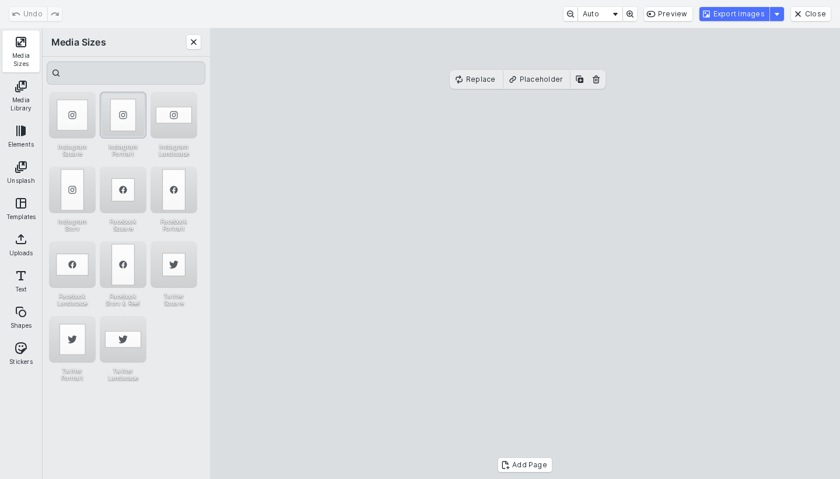
click at [118, 121] on div "Instagram Portrait" at bounding box center [123, 115] width 47 height 47
drag, startPoint x: 581, startPoint y: 174, endPoint x: 517, endPoint y: 176, distance: 64.2
click at [525, 253] on cesdk-canvas "Editor canvas" at bounding box center [525, 253] width 0 height 0
drag, startPoint x: 593, startPoint y: 257, endPoint x: 657, endPoint y: 252, distance: 64.4
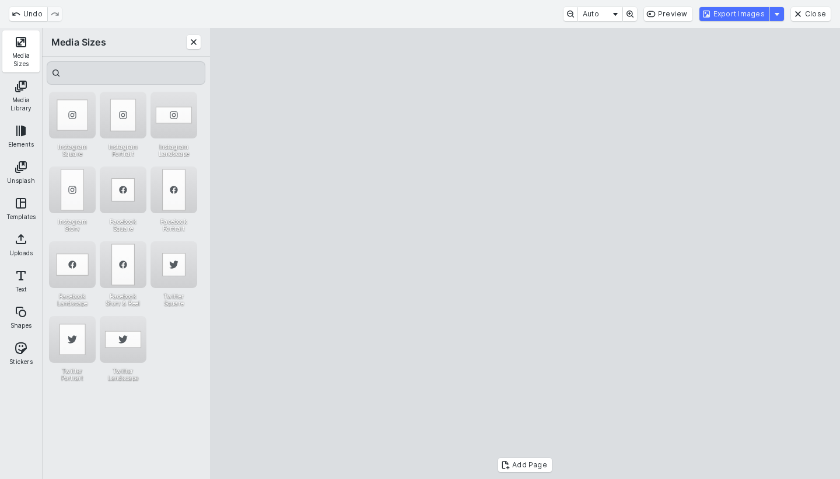
click at [525, 253] on cesdk-canvas "Editor canvas" at bounding box center [525, 253] width 0 height 0
click at [734, 16] on button "Export Images" at bounding box center [735, 14] width 70 height 14
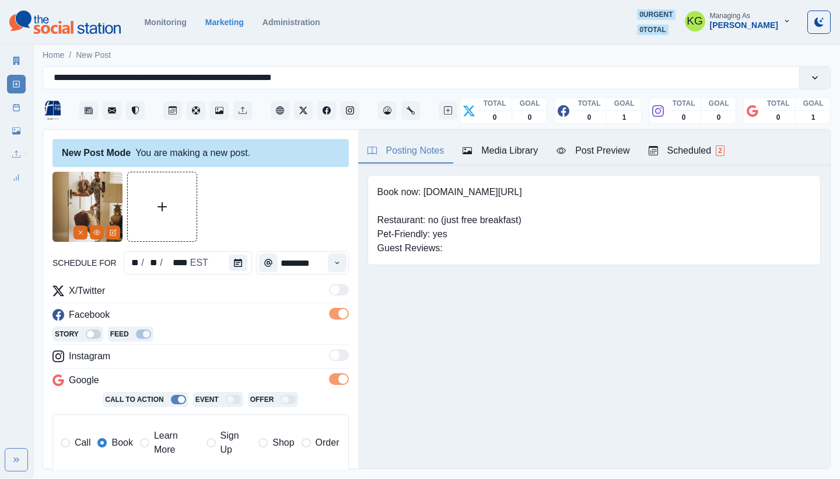
click at [498, 152] on div "Media Library" at bounding box center [500, 151] width 75 height 14
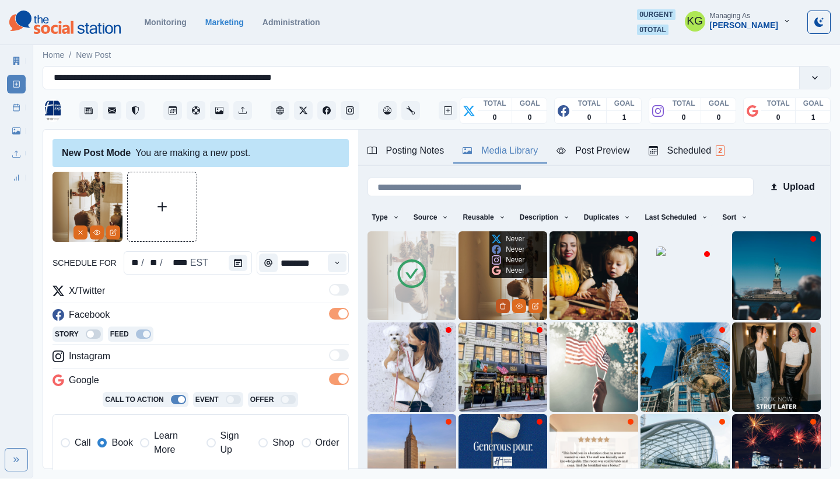
click at [500, 304] on icon "Delete Media" at bounding box center [503, 305] width 7 height 7
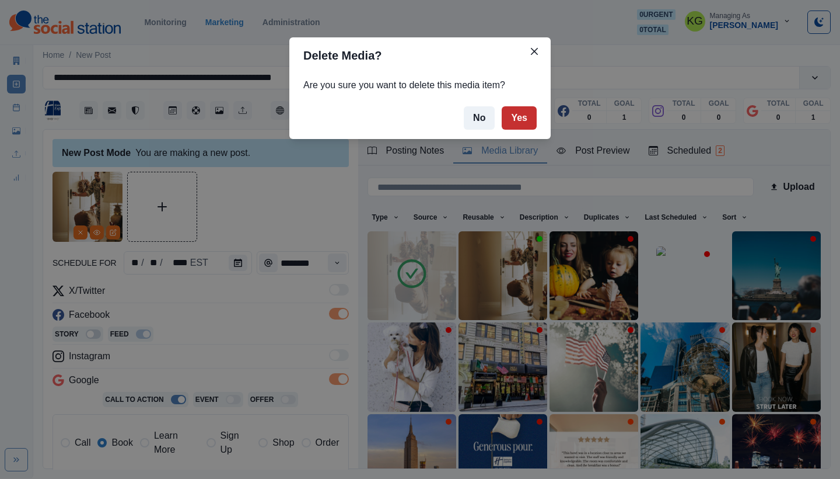
click at [521, 119] on button "Yes" at bounding box center [519, 117] width 35 height 23
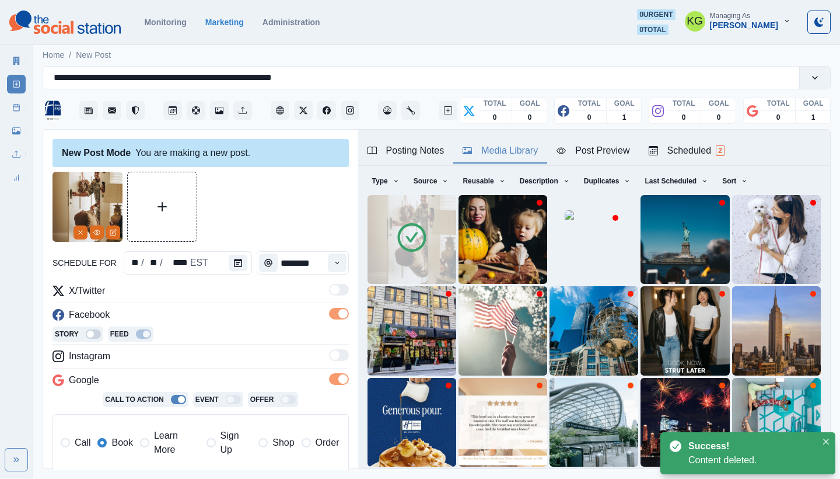
scroll to position [247, 0]
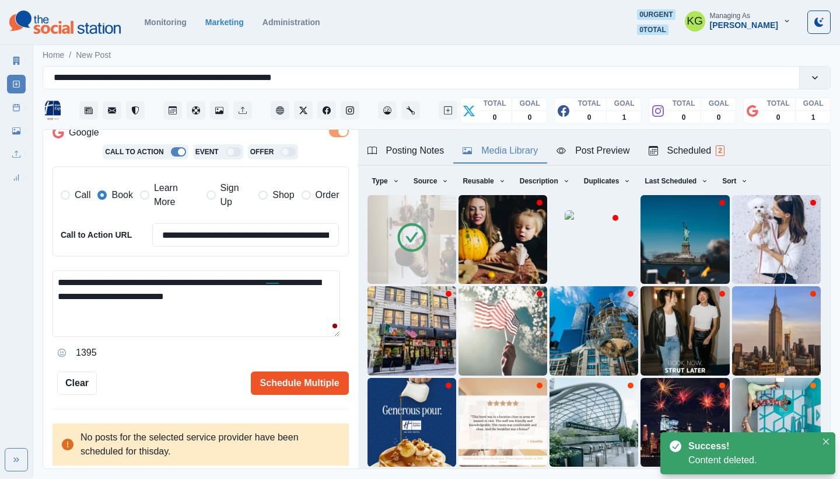
click at [311, 378] on button "Schedule Multiple" at bounding box center [300, 382] width 98 height 23
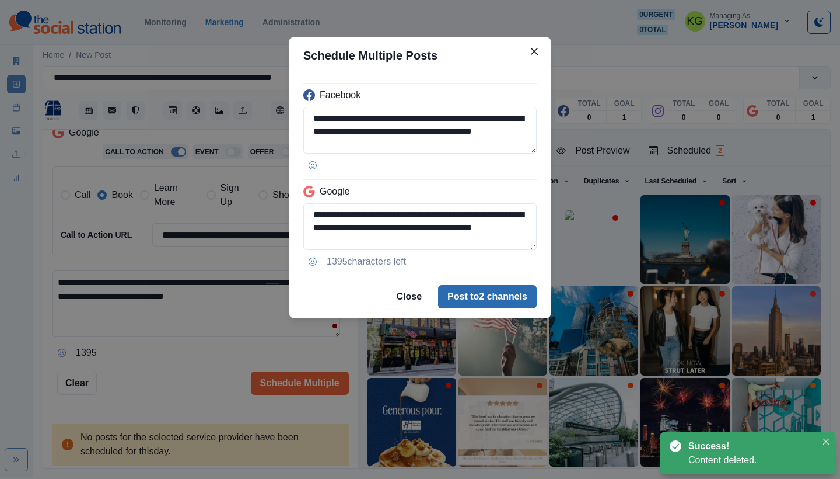
click at [475, 291] on button "Post to 2 channels" at bounding box center [487, 296] width 99 height 23
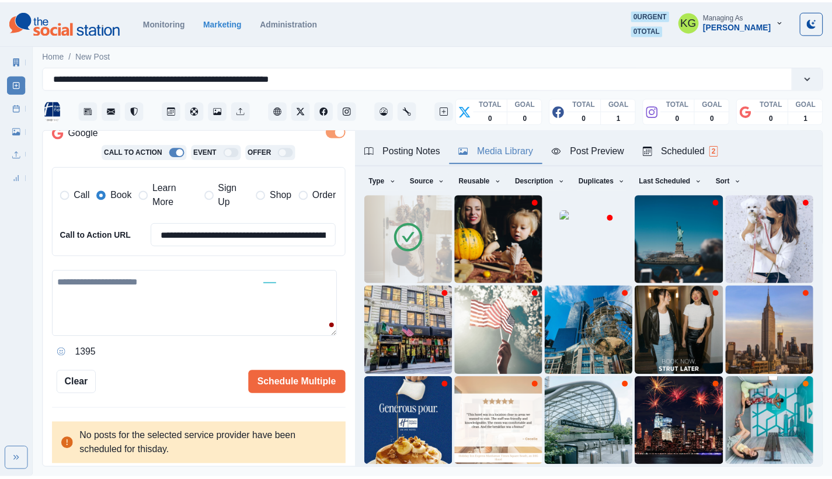
scroll to position [113, 0]
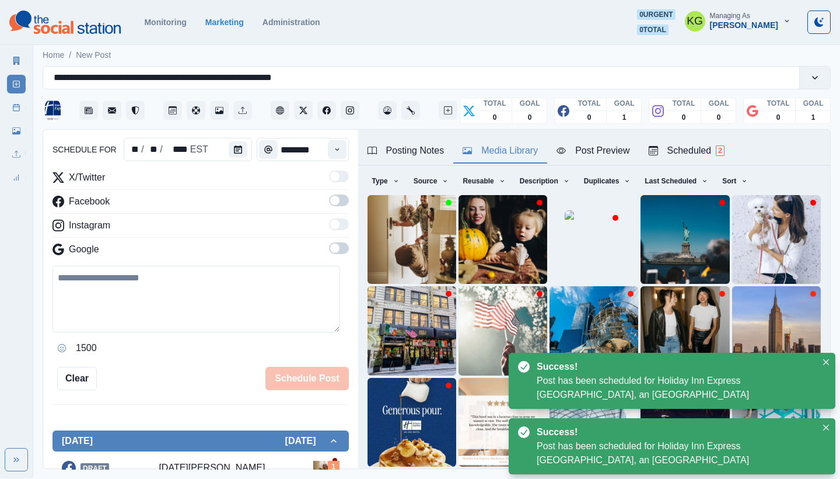
drag, startPoint x: 9, startPoint y: 110, endPoint x: 29, endPoint y: 116, distance: 20.7
click at [9, 111] on link "Post Schedule" at bounding box center [16, 107] width 19 height 19
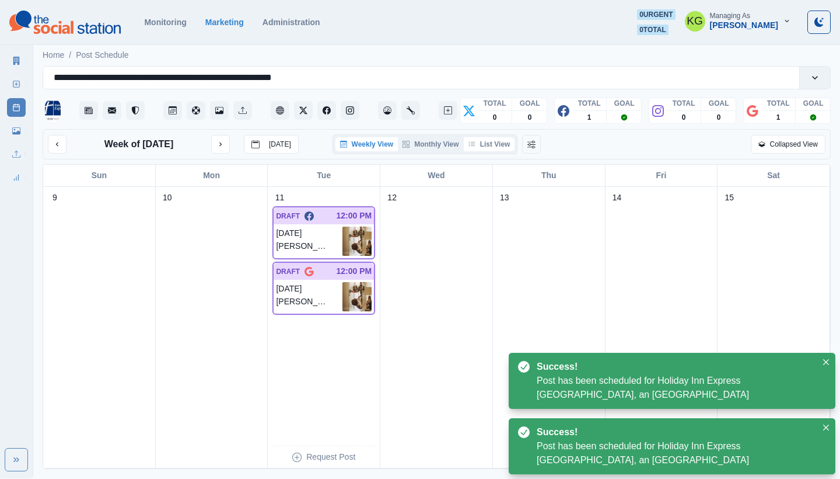
click at [499, 150] on button "List View" at bounding box center [489, 144] width 51 height 14
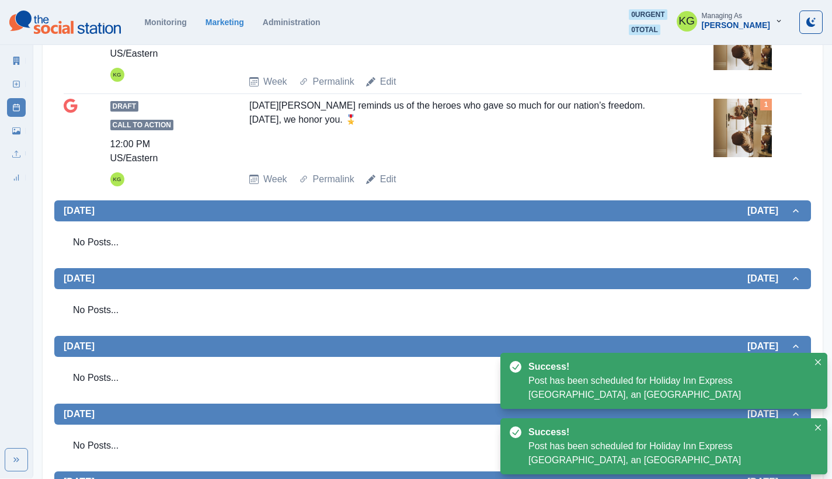
scroll to position [151, 0]
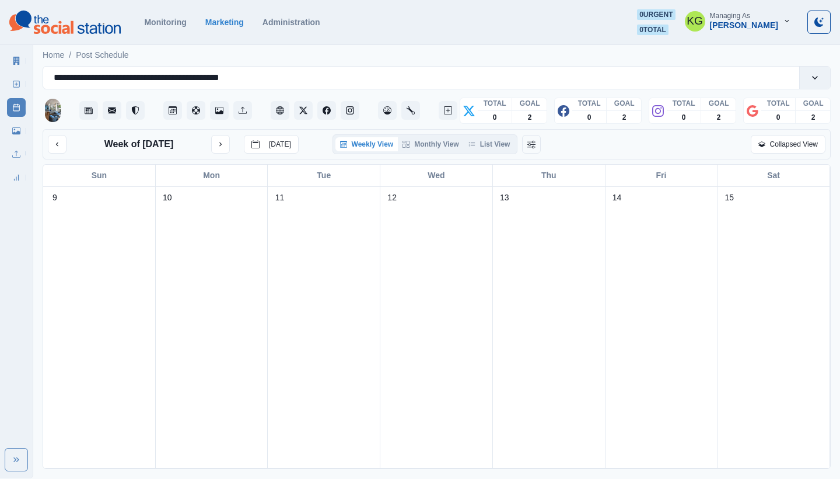
drag, startPoint x: 500, startPoint y: 145, endPoint x: 505, endPoint y: 165, distance: 20.7
click at [500, 145] on button "List View" at bounding box center [489, 144] width 51 height 14
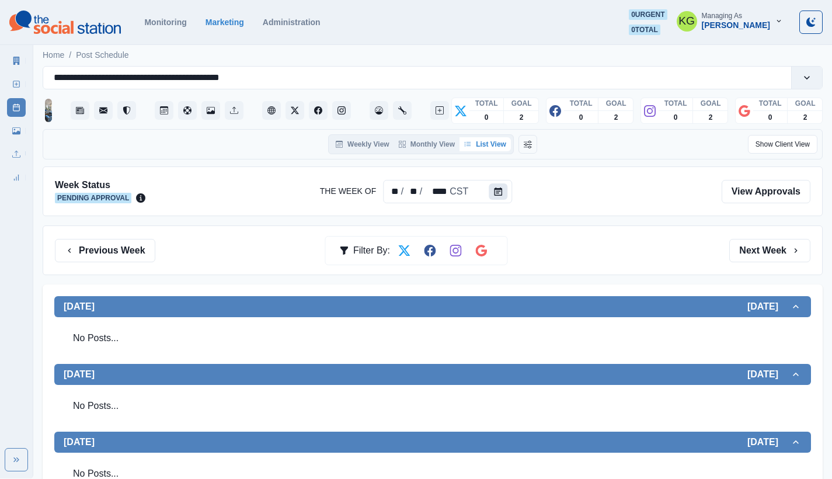
click at [499, 193] on icon "Calendar" at bounding box center [498, 191] width 8 height 8
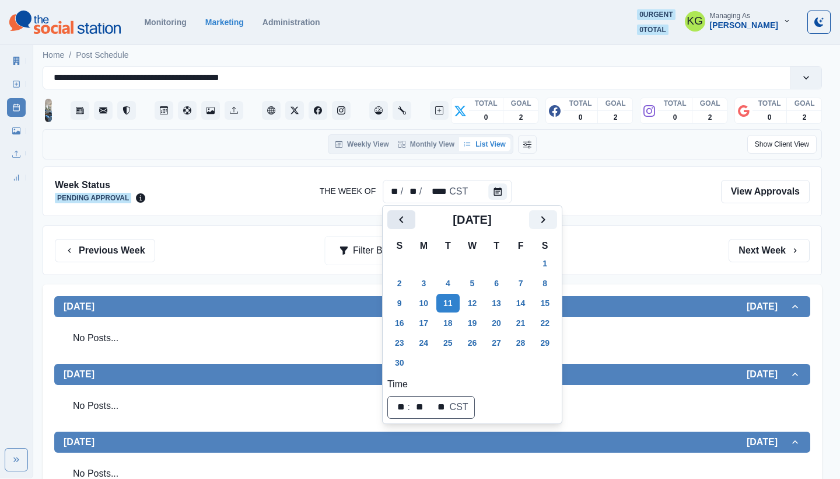
click at [395, 222] on icon "Previous" at bounding box center [402, 219] width 14 height 14
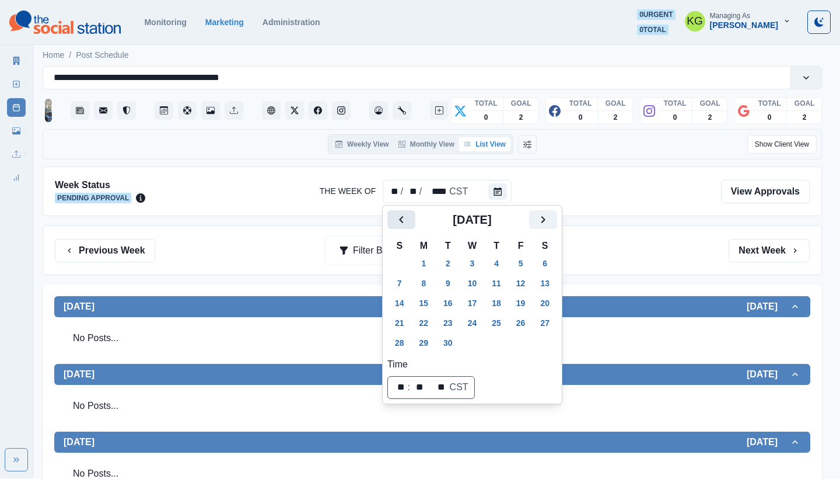
click at [395, 222] on icon "Previous" at bounding box center [402, 219] width 14 height 14
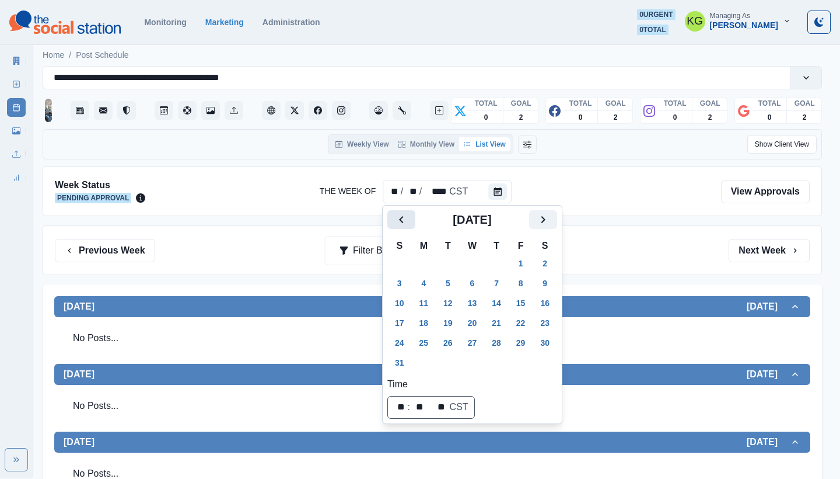
click at [395, 222] on icon "Previous" at bounding box center [402, 219] width 14 height 14
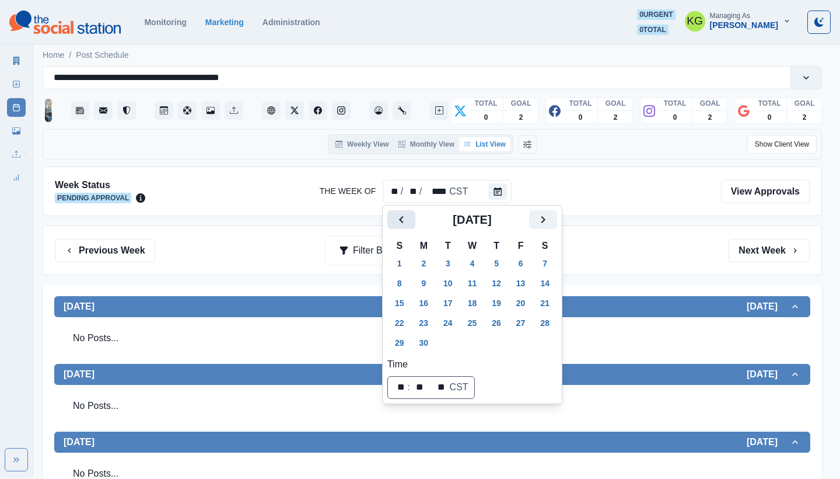
click at [395, 222] on icon "Previous" at bounding box center [402, 219] width 14 height 14
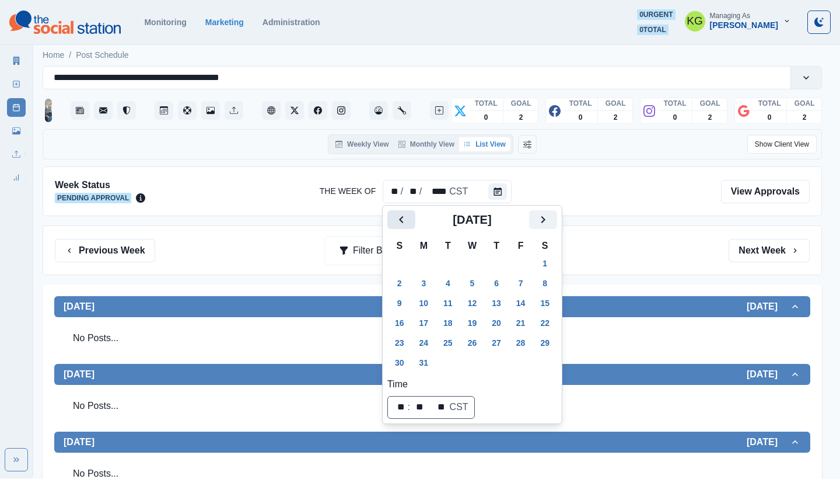
click at [395, 222] on icon "Previous" at bounding box center [402, 219] width 14 height 14
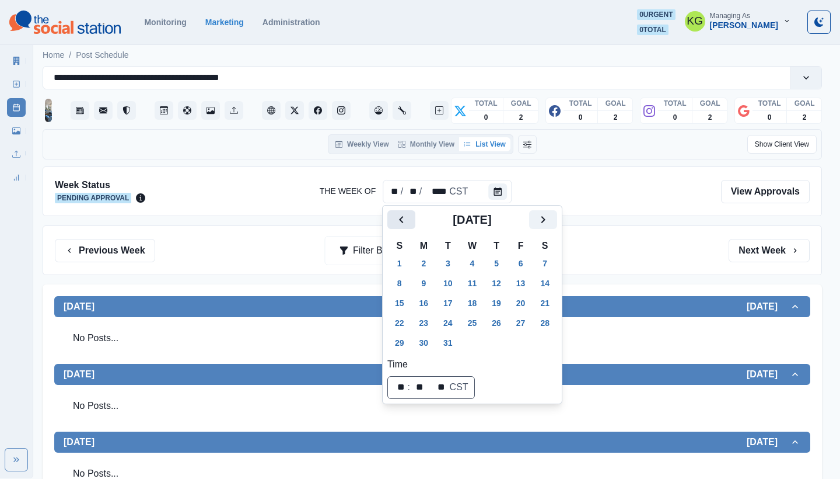
click at [395, 222] on icon "Previous" at bounding box center [402, 219] width 14 height 14
click at [427, 298] on button "11" at bounding box center [424, 303] width 23 height 19
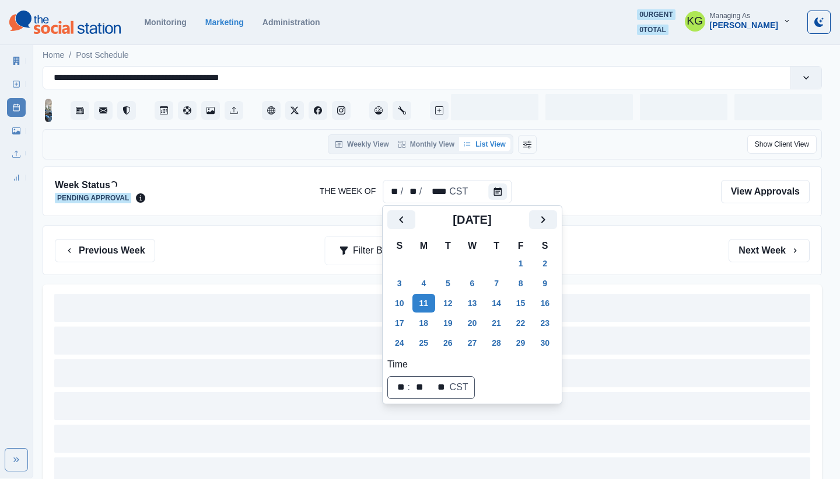
click at [690, 265] on div "Previous Week Filter By: Next Week" at bounding box center [433, 250] width 780 height 50
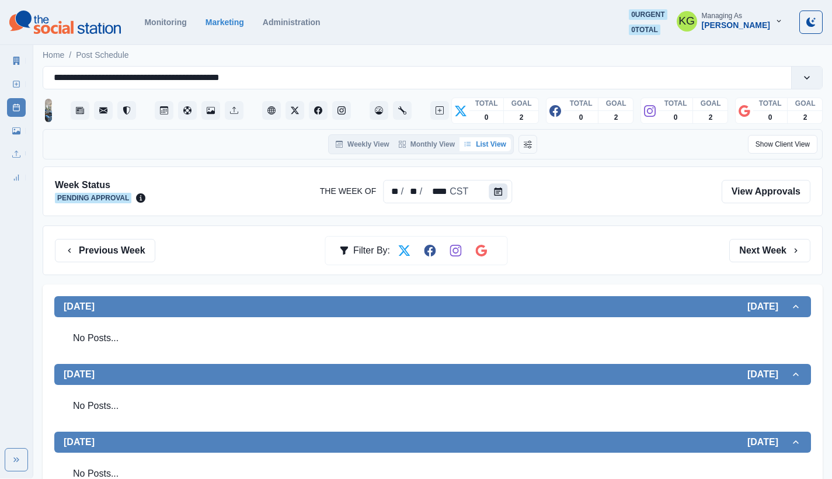
click at [499, 188] on icon "Calendar" at bounding box center [498, 191] width 8 height 8
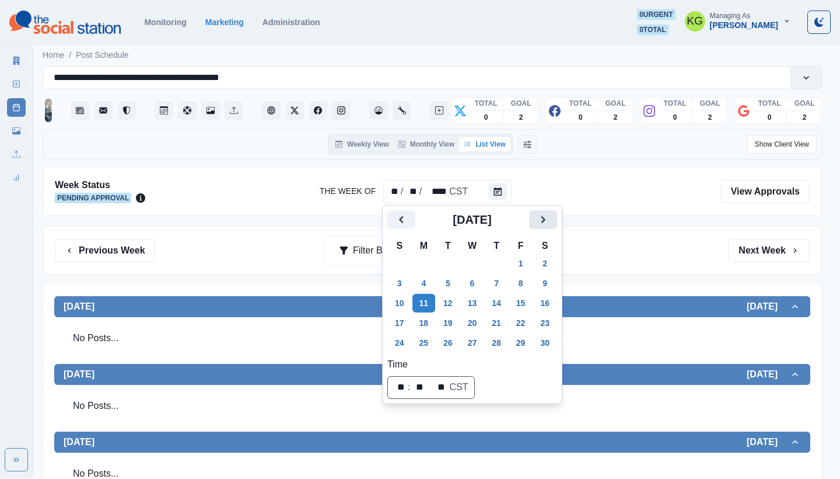
click at [557, 224] on button "Next" at bounding box center [543, 219] width 28 height 19
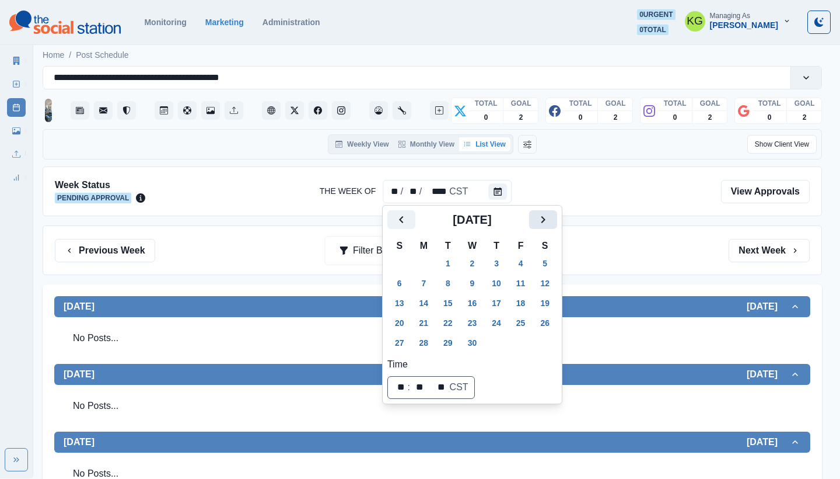
click at [557, 224] on button "Next" at bounding box center [543, 219] width 28 height 19
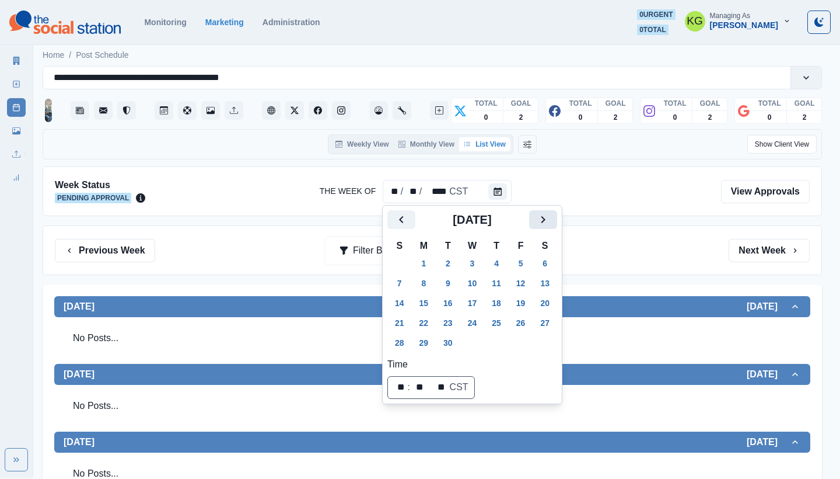
click at [557, 224] on button "Next" at bounding box center [543, 219] width 28 height 19
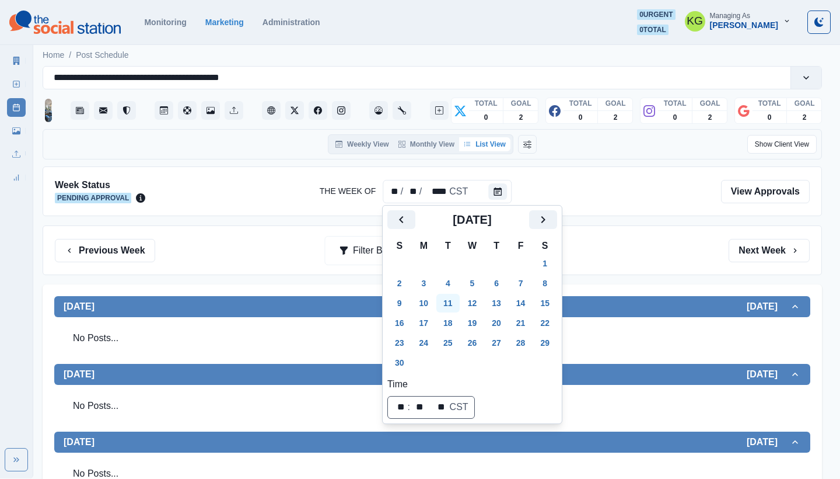
click at [446, 299] on button "11" at bounding box center [448, 303] width 23 height 19
click at [638, 236] on div "Previous Week Filter By: Next Week" at bounding box center [433, 250] width 780 height 50
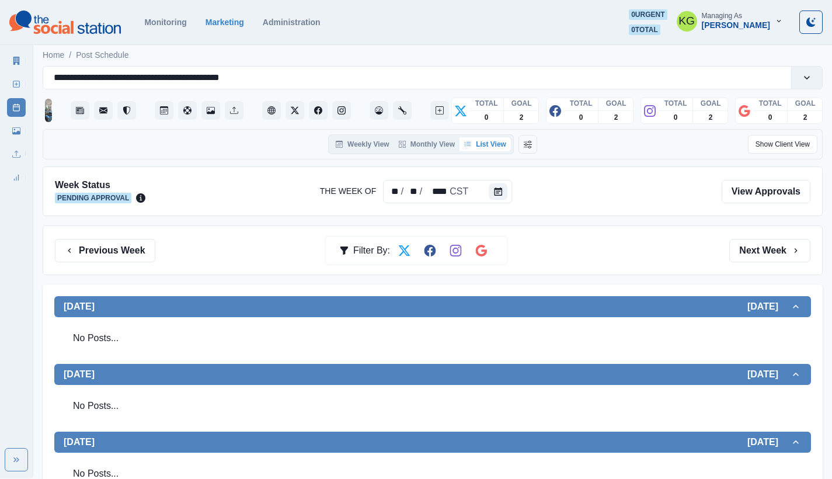
click at [16, 86] on icon at bounding box center [16, 84] width 8 height 8
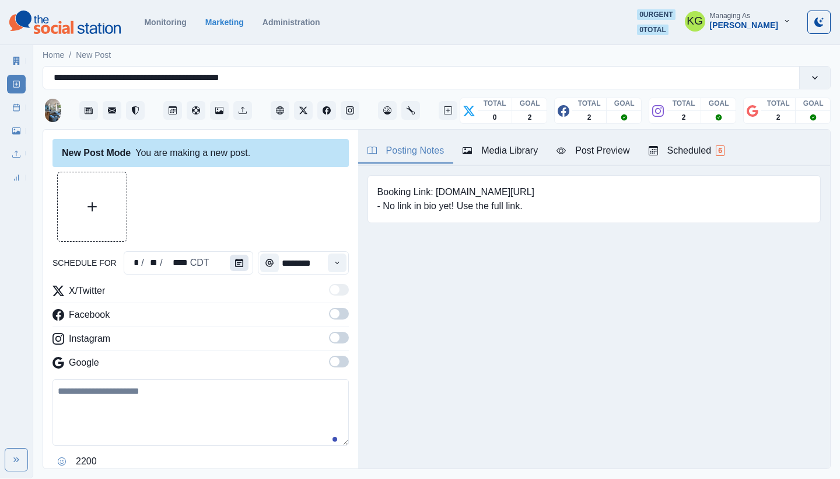
click at [231, 261] on button "Calendar" at bounding box center [239, 262] width 19 height 16
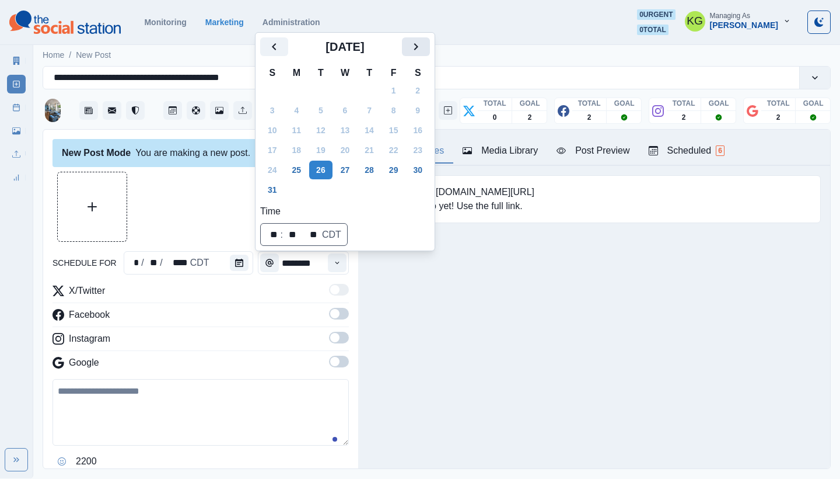
click at [422, 49] on icon "Next" at bounding box center [416, 47] width 14 height 14
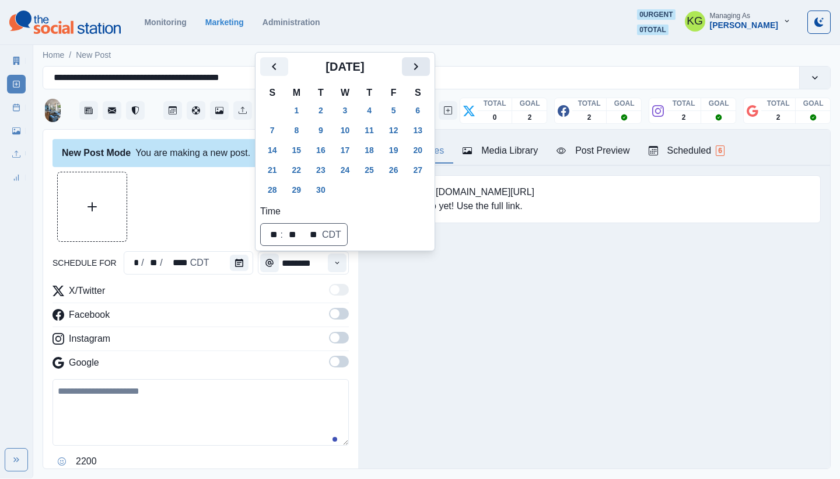
click at [418, 69] on icon "Next" at bounding box center [416, 66] width 4 height 7
click at [423, 67] on icon "Next" at bounding box center [416, 67] width 14 height 14
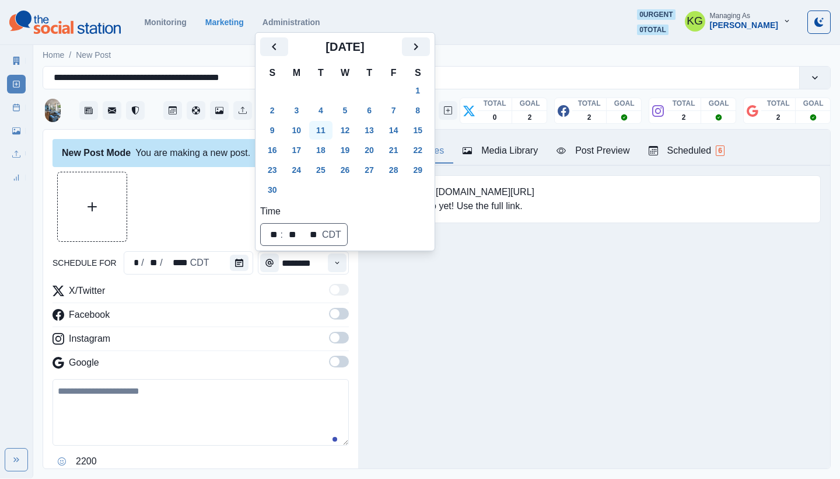
click at [320, 127] on button "11" at bounding box center [320, 130] width 23 height 19
click at [443, 290] on div "Posting Notes Media Library Post Preview Scheduled 6 Booking Link: www.bit.ly/4…" at bounding box center [594, 299] width 472 height 339
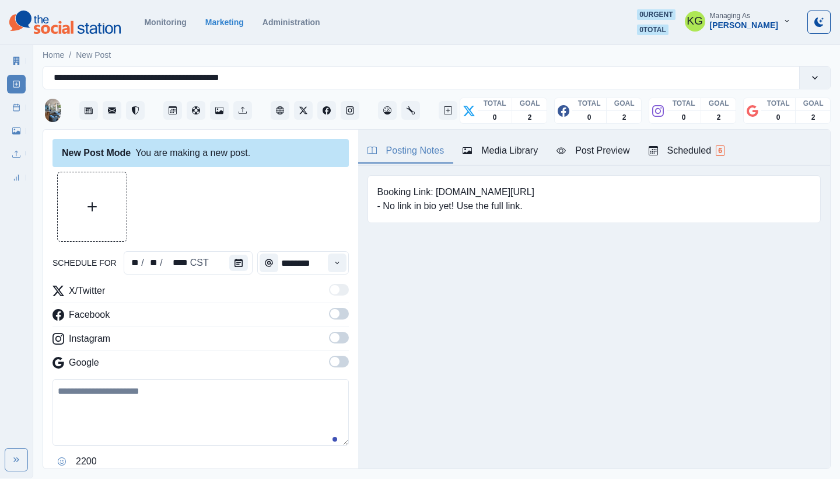
drag, startPoint x: 323, startPoint y: 367, endPoint x: 325, endPoint y: 357, distance: 10.0
click at [329, 367] on label at bounding box center [339, 364] width 20 height 19
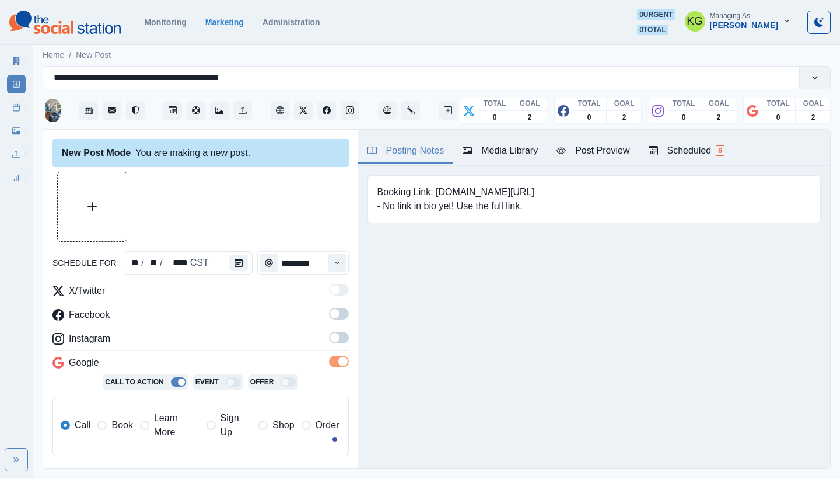
click at [330, 339] on span at bounding box center [334, 337] width 9 height 9
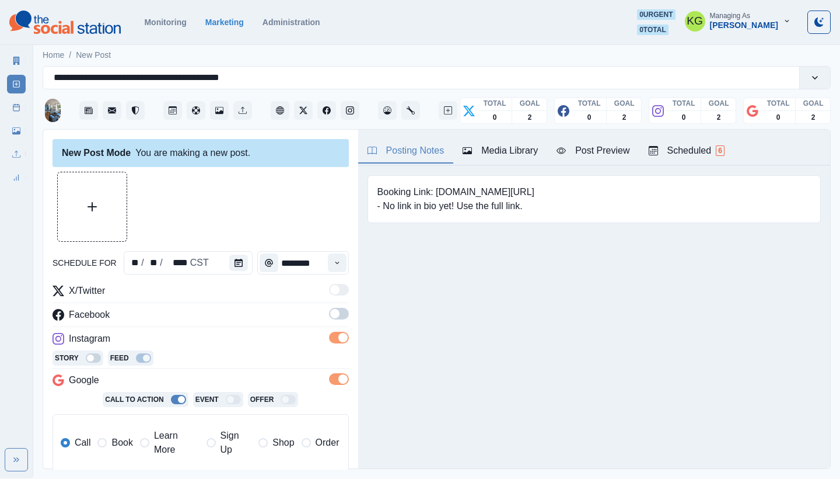
click at [330, 316] on span at bounding box center [334, 313] width 9 height 9
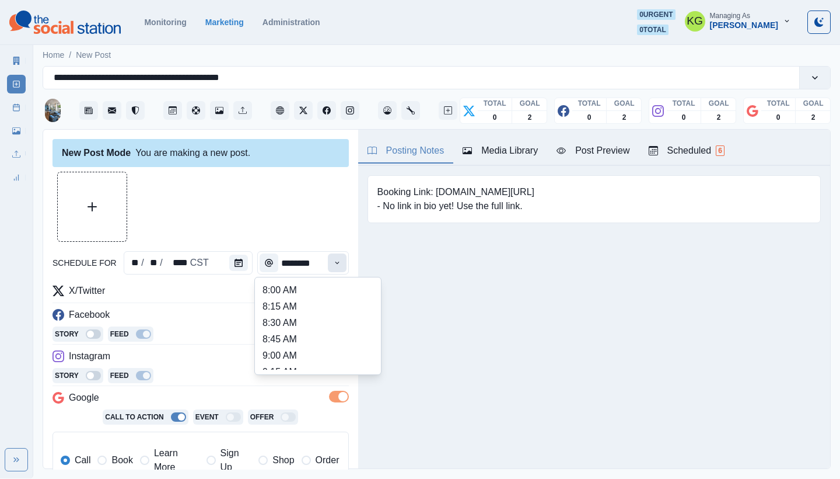
click at [329, 267] on button "Time" at bounding box center [337, 262] width 19 height 19
click at [298, 307] on li "12:00 PM" at bounding box center [318, 308] width 117 height 16
type input "********"
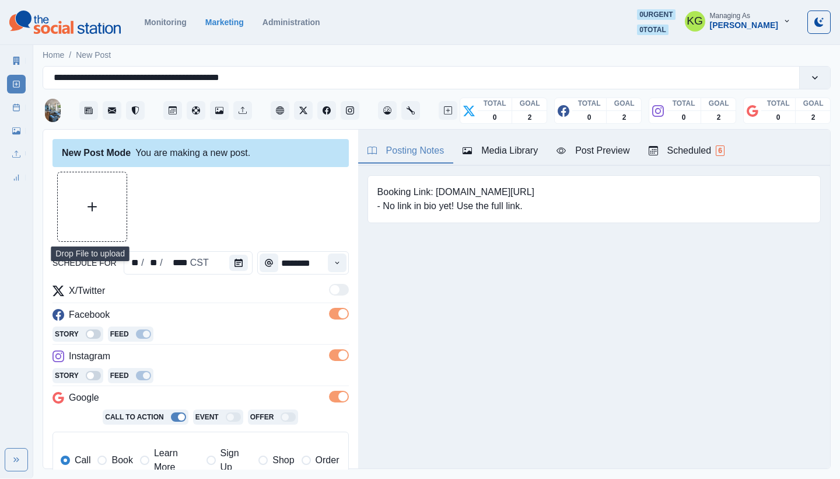
click at [85, 204] on button "Upload Media" at bounding box center [92, 206] width 69 height 69
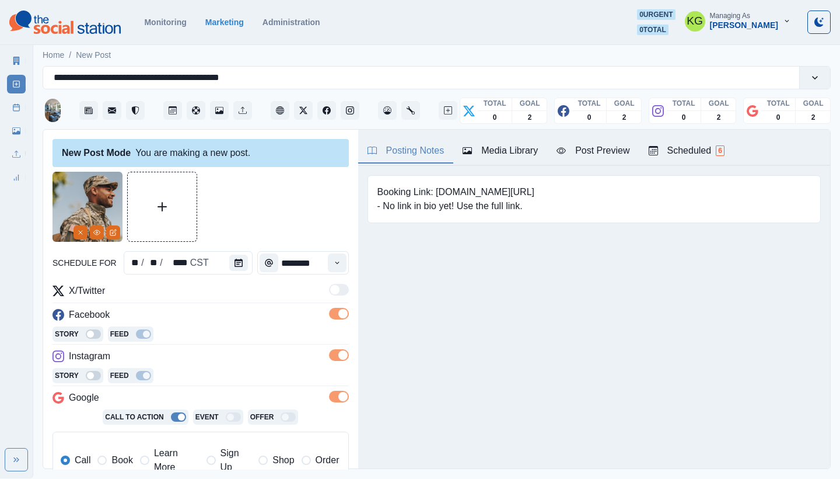
scroll to position [235, 0]
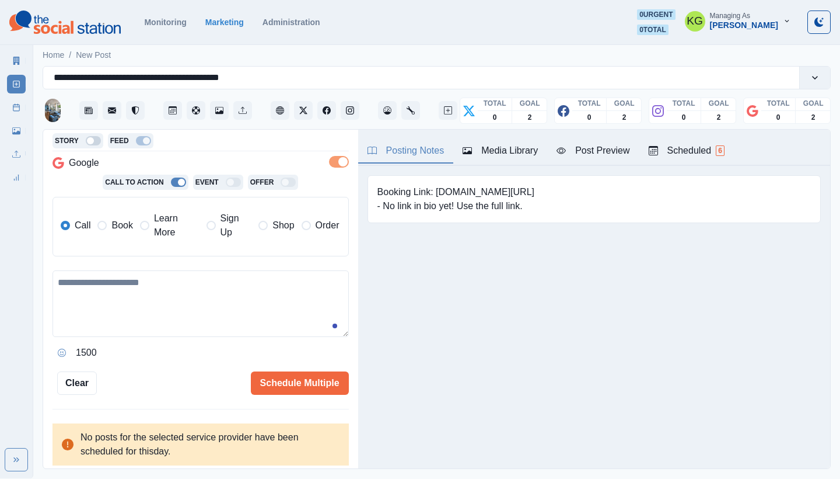
click at [239, 283] on textarea at bounding box center [201, 303] width 296 height 67
paste textarea "**********"
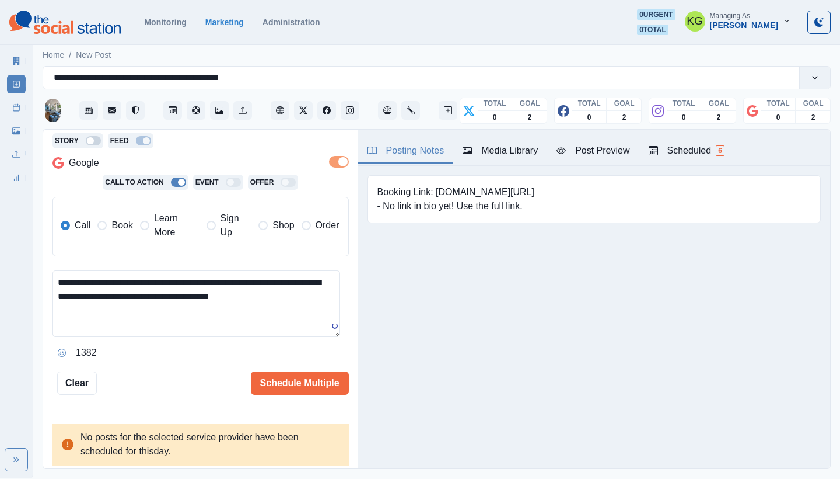
click at [113, 224] on span "Book" at bounding box center [121, 225] width 21 height 14
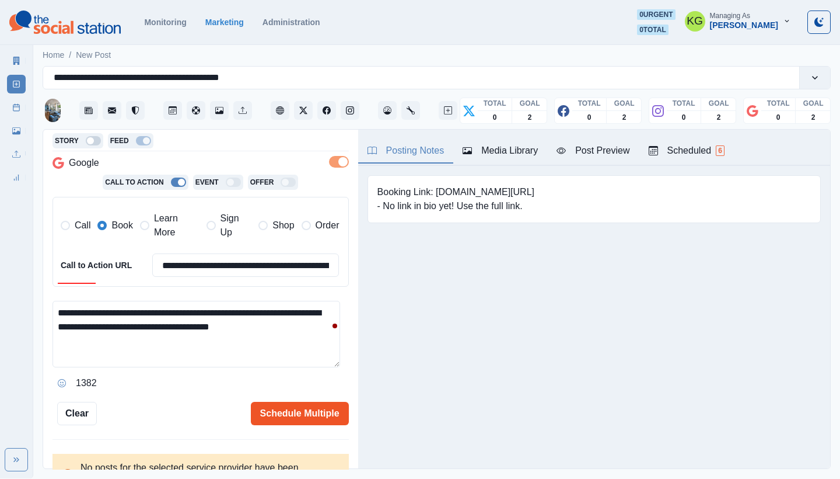
type textarea "**********"
click at [308, 404] on button "Schedule Multiple" at bounding box center [300, 413] width 98 height 23
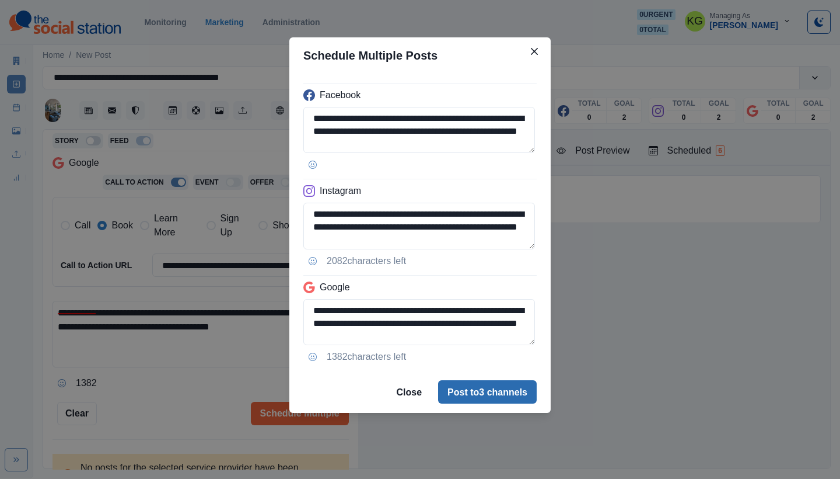
click at [475, 402] on button "Post to 3 channels" at bounding box center [487, 391] width 99 height 23
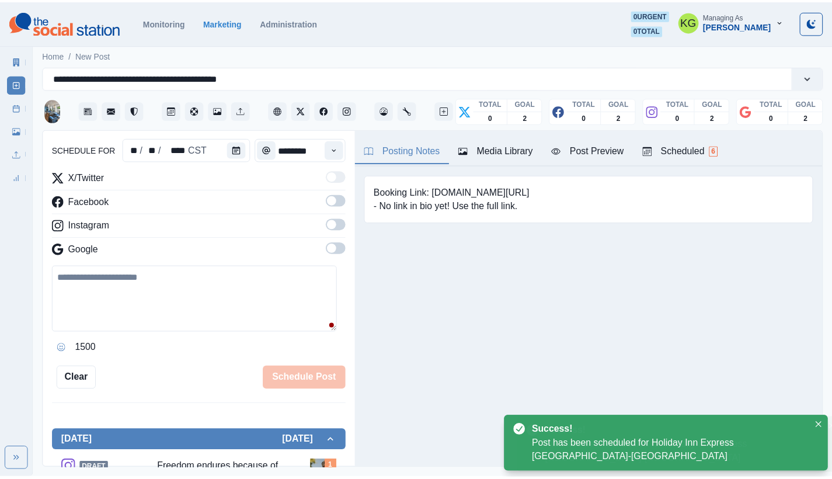
scroll to position [71, 0]
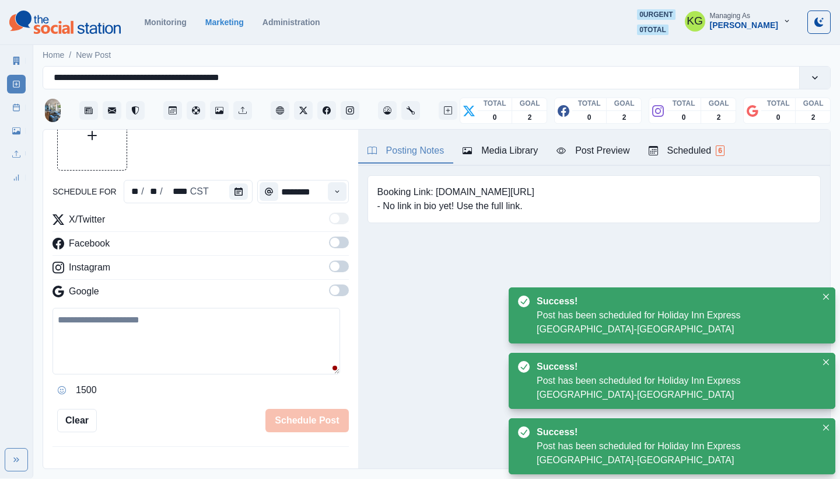
click at [17, 107] on icon at bounding box center [16, 107] width 8 height 8
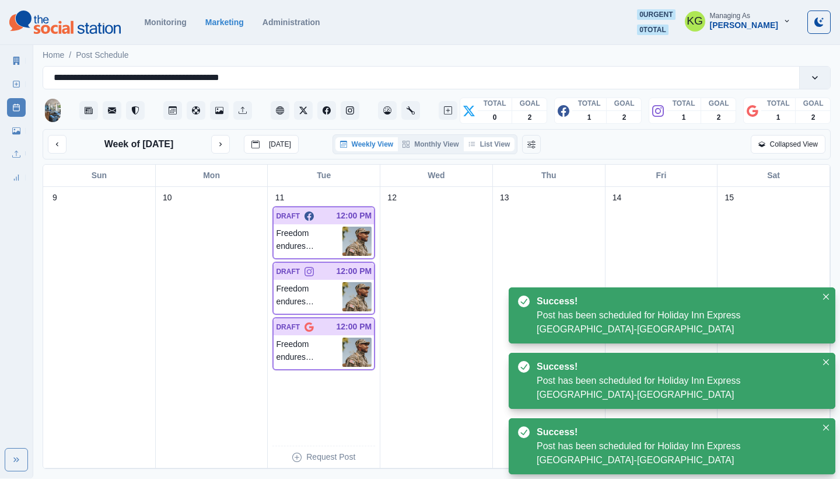
click at [506, 145] on button "List View" at bounding box center [489, 144] width 51 height 14
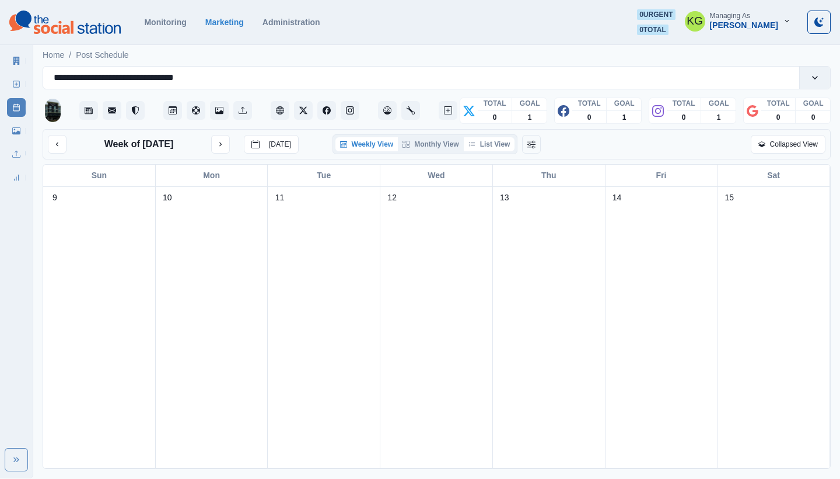
click at [501, 147] on button "List View" at bounding box center [489, 144] width 51 height 14
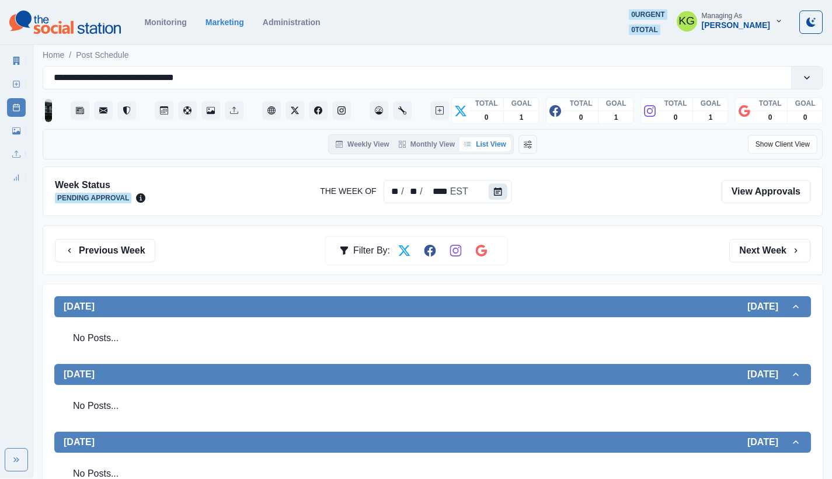
click at [500, 197] on button "Calendar" at bounding box center [498, 191] width 19 height 16
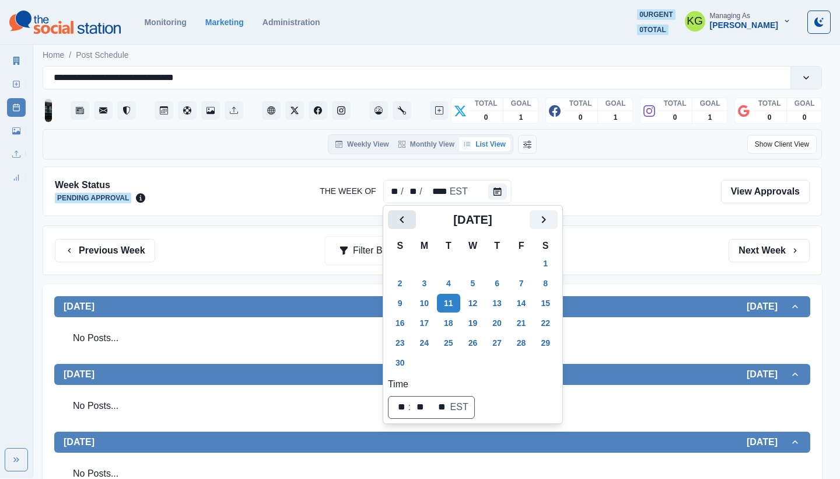
click at [409, 228] on button "Previous" at bounding box center [402, 219] width 28 height 19
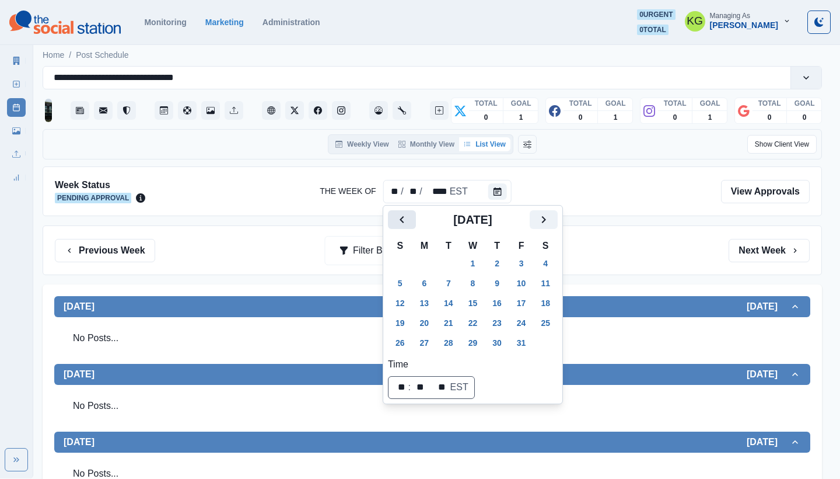
click at [409, 228] on button "Previous" at bounding box center [402, 219] width 28 height 19
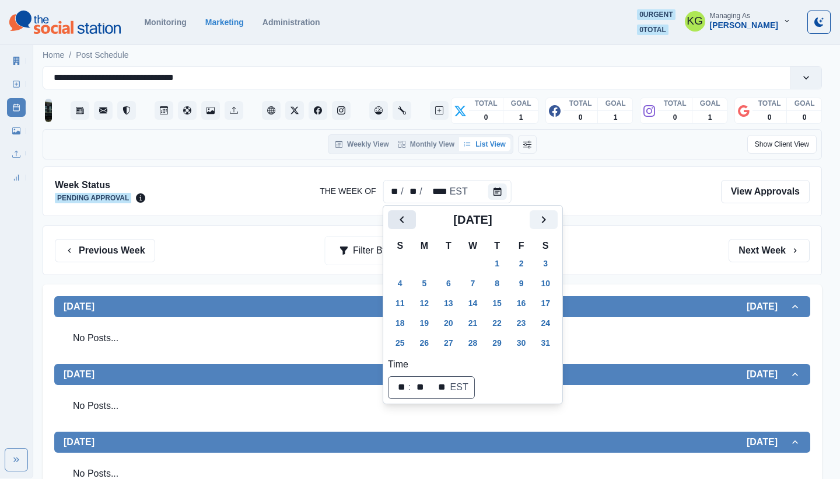
click at [409, 228] on button "Previous" at bounding box center [402, 219] width 28 height 19
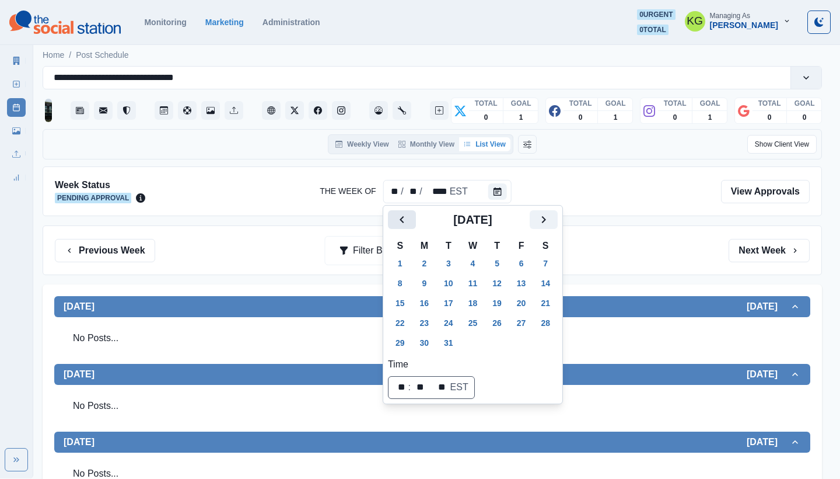
click at [409, 228] on button "Previous" at bounding box center [402, 219] width 28 height 19
click at [428, 305] on button "11" at bounding box center [424, 303] width 23 height 19
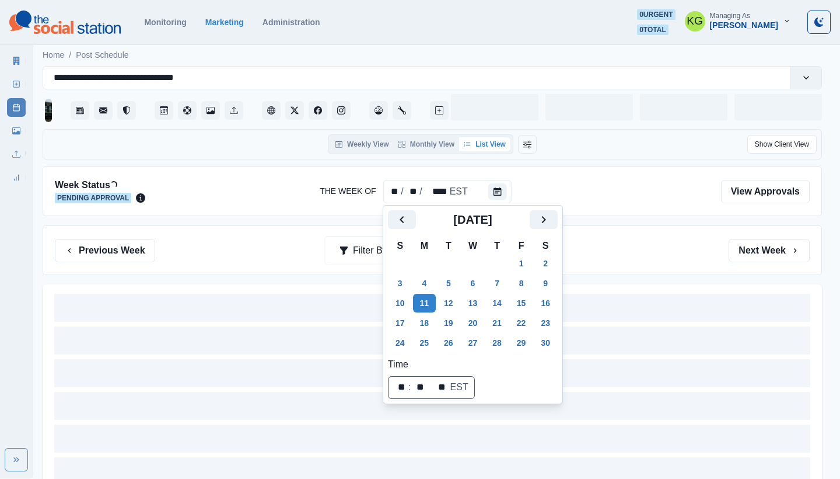
click at [699, 253] on div "Previous Week Filter By: Next Week" at bounding box center [432, 250] width 755 height 23
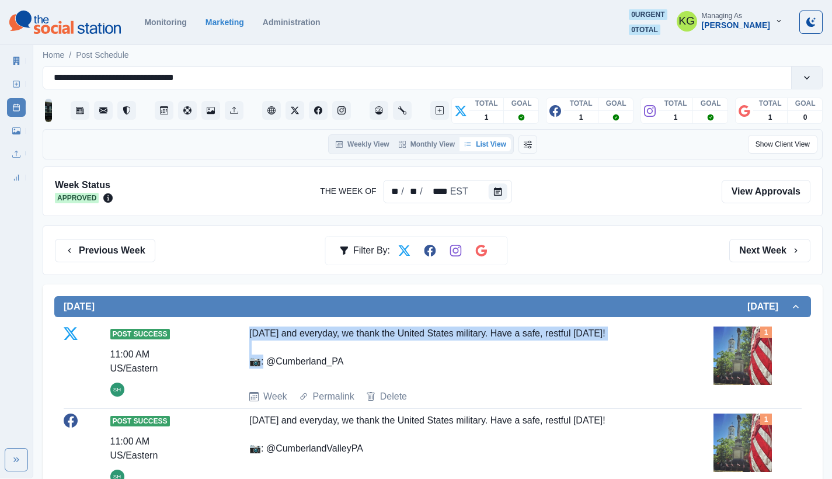
drag, startPoint x: 548, startPoint y: 332, endPoint x: 261, endPoint y: 318, distance: 286.9
click at [741, 348] on img at bounding box center [742, 355] width 58 height 58
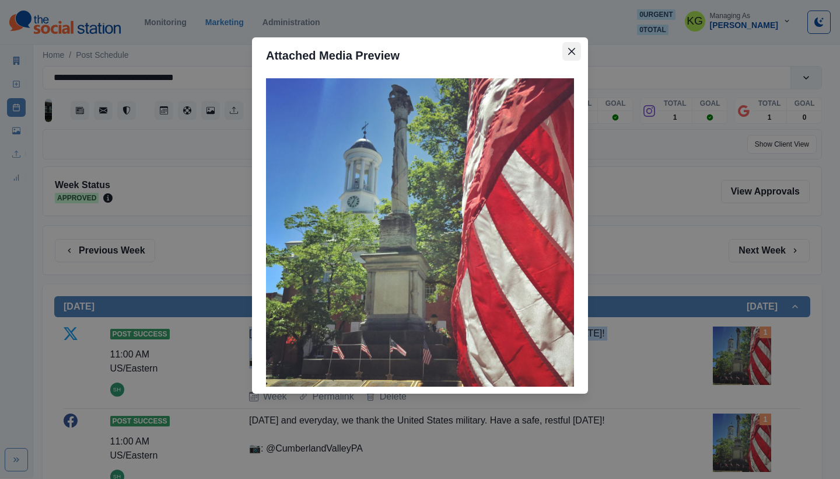
click at [569, 54] on icon "Close" at bounding box center [571, 51] width 7 height 7
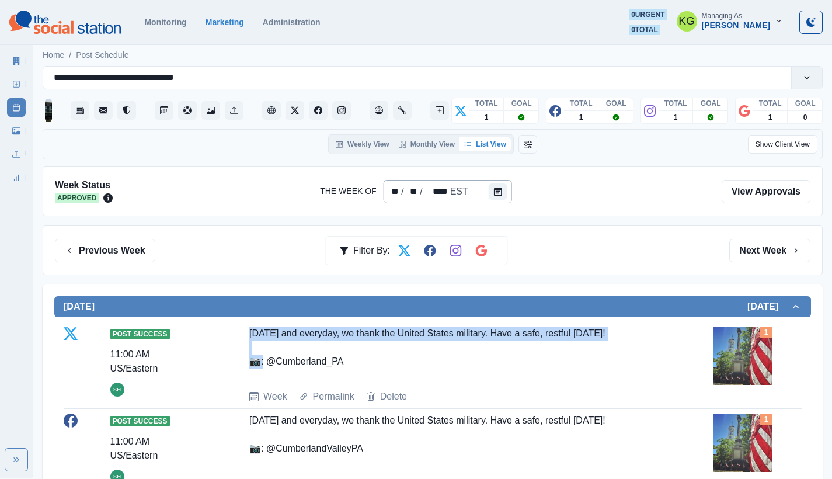
click at [486, 195] on div "** / ** / **** EST" at bounding box center [447, 191] width 128 height 23
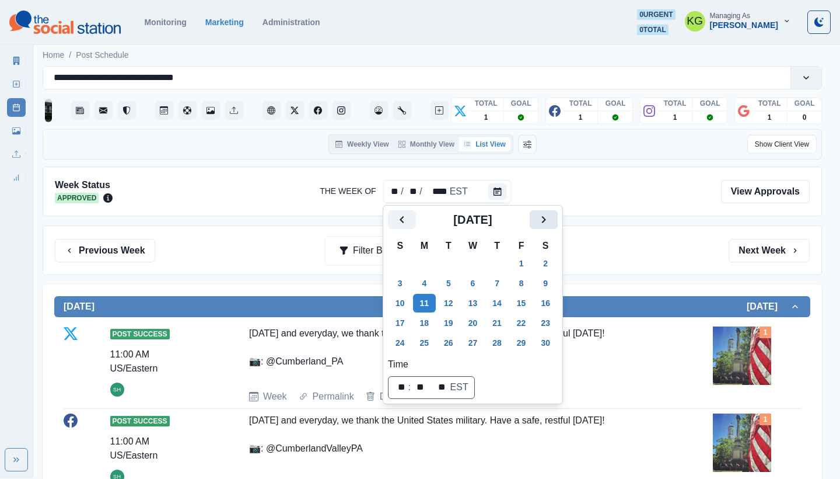
click at [551, 217] on icon "Next" at bounding box center [544, 219] width 14 height 14
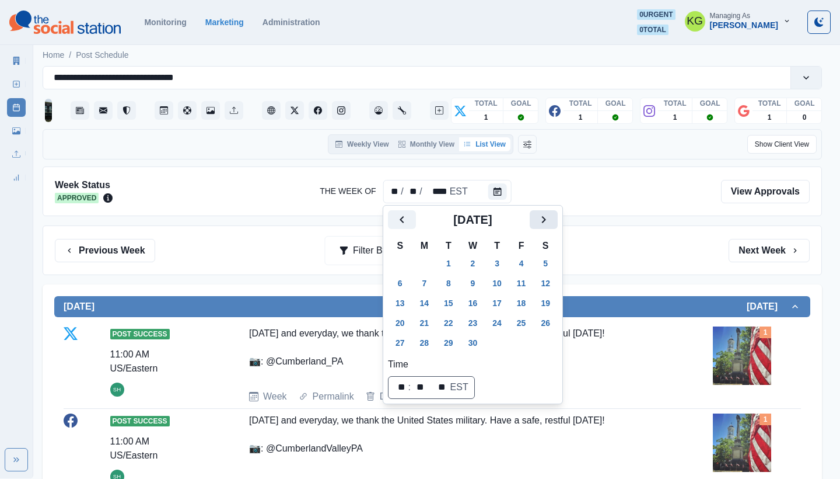
click at [551, 217] on icon "Next" at bounding box center [544, 219] width 14 height 14
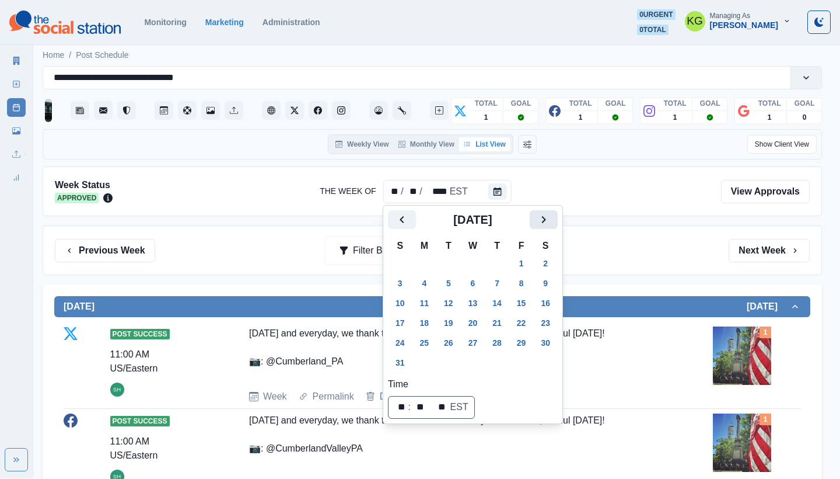
click at [551, 217] on icon "Next" at bounding box center [544, 219] width 14 height 14
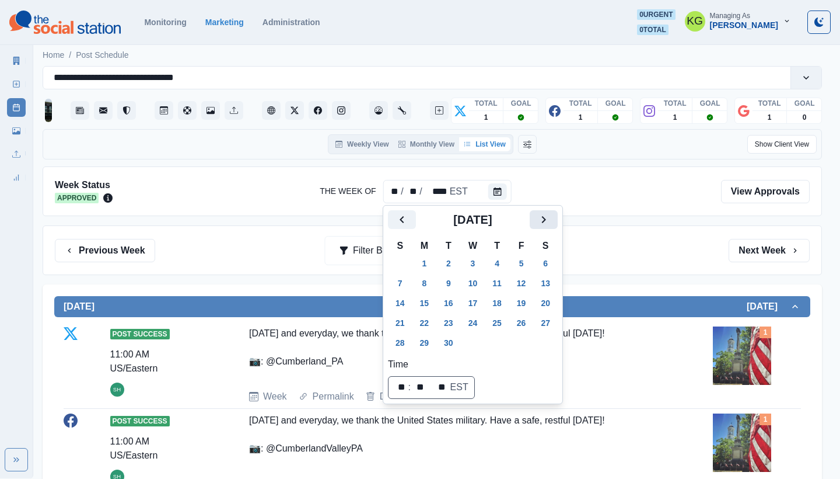
click at [551, 217] on icon "Next" at bounding box center [544, 219] width 14 height 14
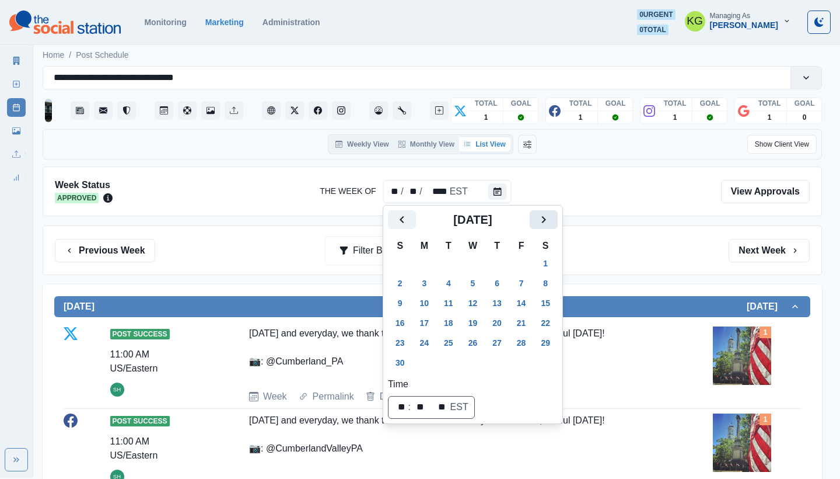
click at [551, 217] on icon "Next" at bounding box center [544, 219] width 14 height 14
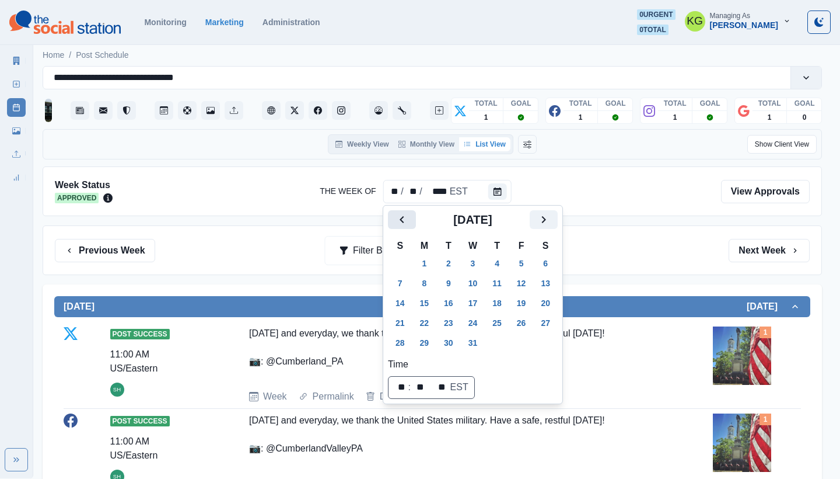
click at [403, 219] on icon "Previous" at bounding box center [402, 219] width 14 height 14
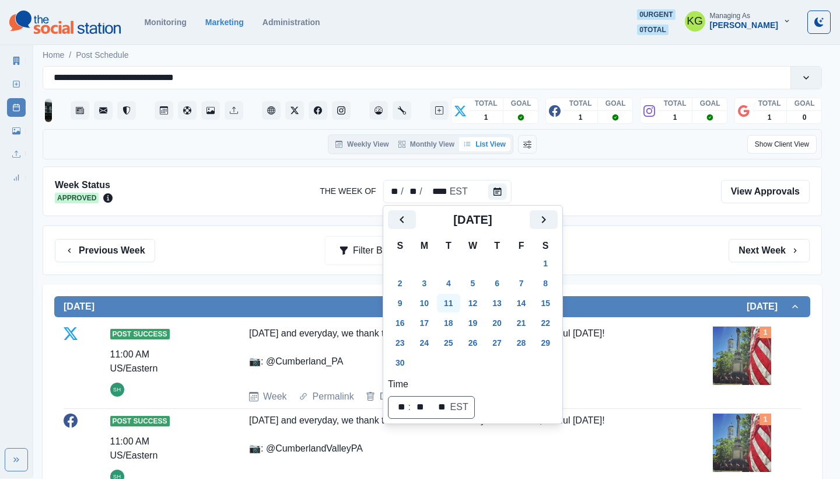
click at [460, 298] on button "11" at bounding box center [448, 303] width 23 height 19
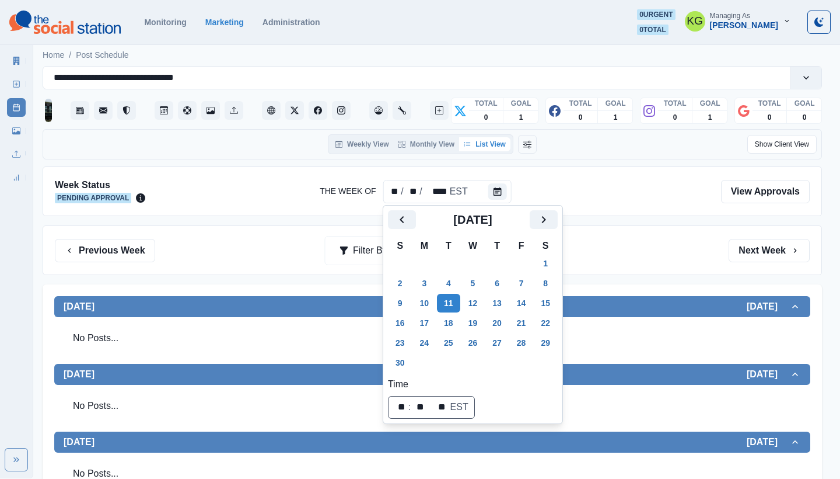
click at [647, 250] on div "Previous Week Filter By: Next Week" at bounding box center [432, 250] width 755 height 23
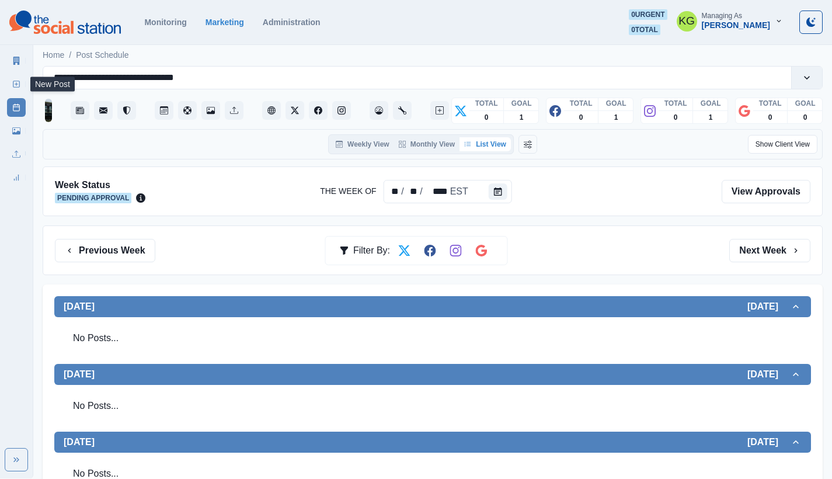
click at [22, 79] on link "New Post" at bounding box center [16, 84] width 19 height 19
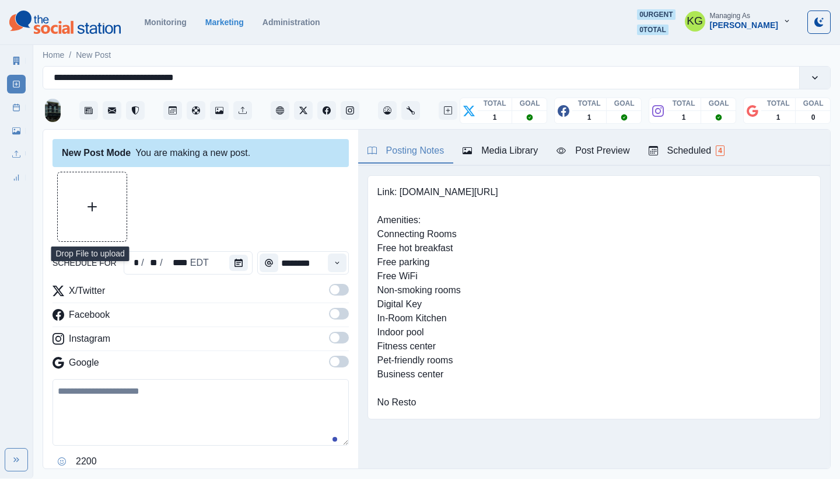
click at [124, 222] on button "Upload Media" at bounding box center [92, 206] width 69 height 69
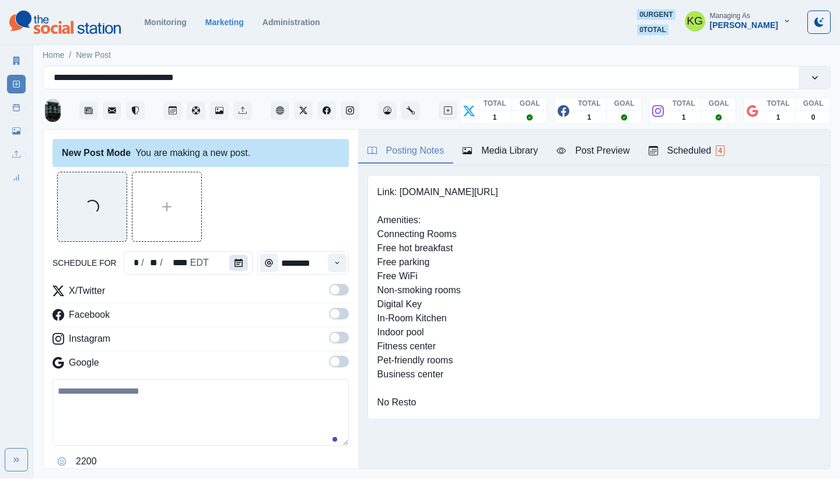
click at [235, 260] on icon "Calendar" at bounding box center [239, 263] width 8 height 8
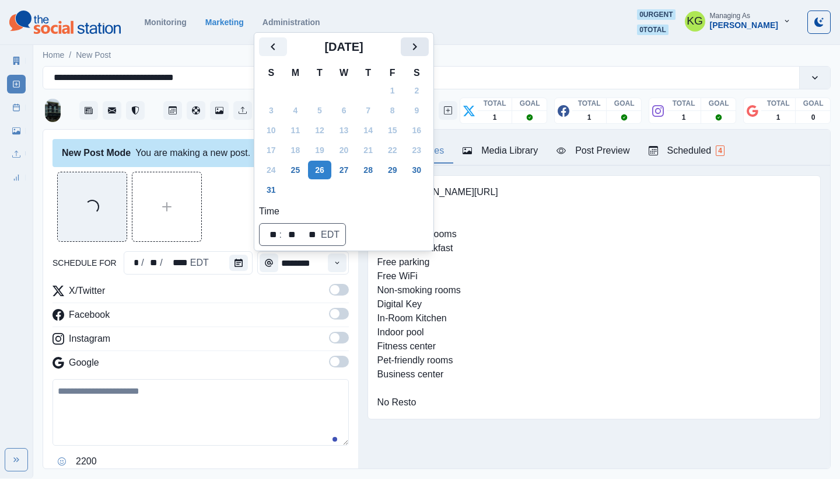
click at [420, 51] on icon "Next" at bounding box center [415, 47] width 14 height 14
click at [420, 51] on div "Home / New Post" at bounding box center [436, 51] width 807 height 19
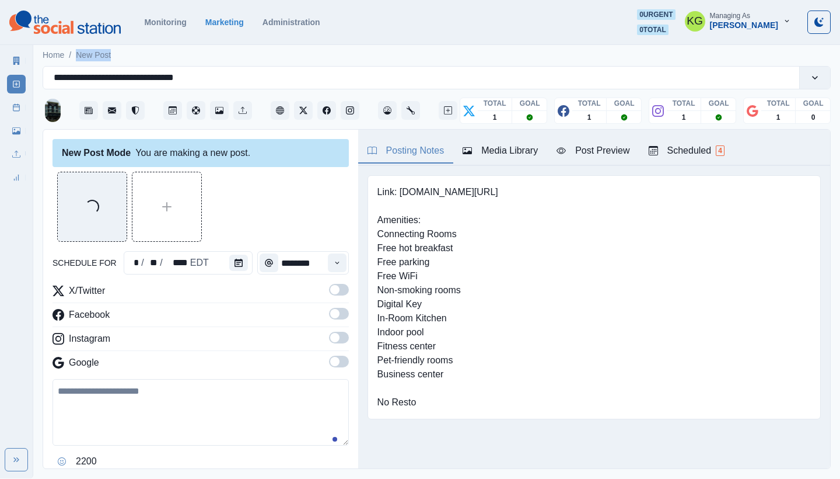
click at [420, 51] on div "Home / New Post" at bounding box center [436, 51] width 807 height 19
click at [242, 263] on button "Calendar" at bounding box center [238, 262] width 19 height 16
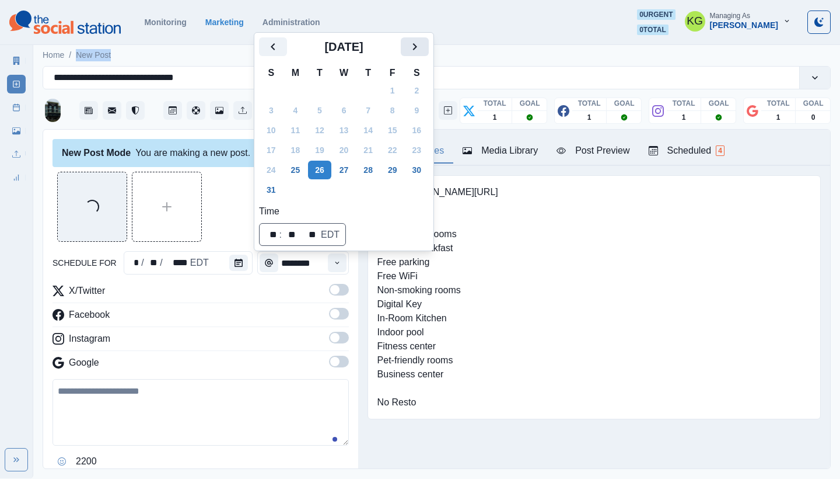
click at [420, 47] on icon "Next" at bounding box center [415, 47] width 14 height 14
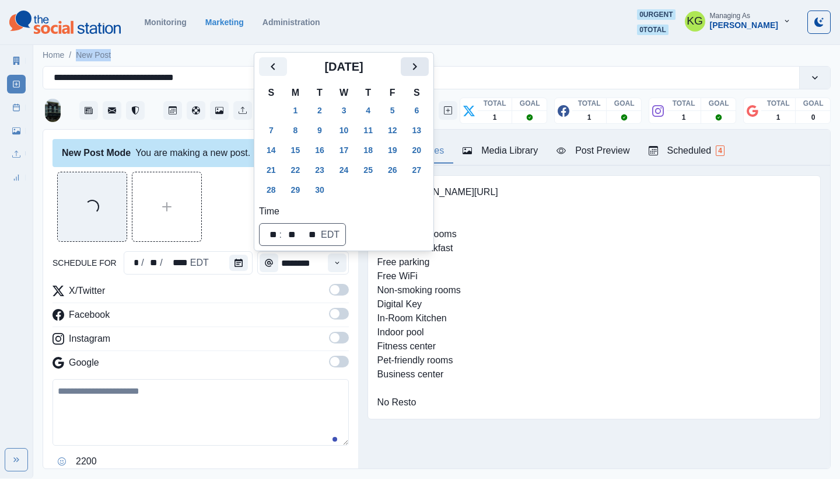
click at [422, 64] on icon "Next" at bounding box center [415, 67] width 14 height 14
click at [422, 65] on icon "Next" at bounding box center [415, 67] width 14 height 14
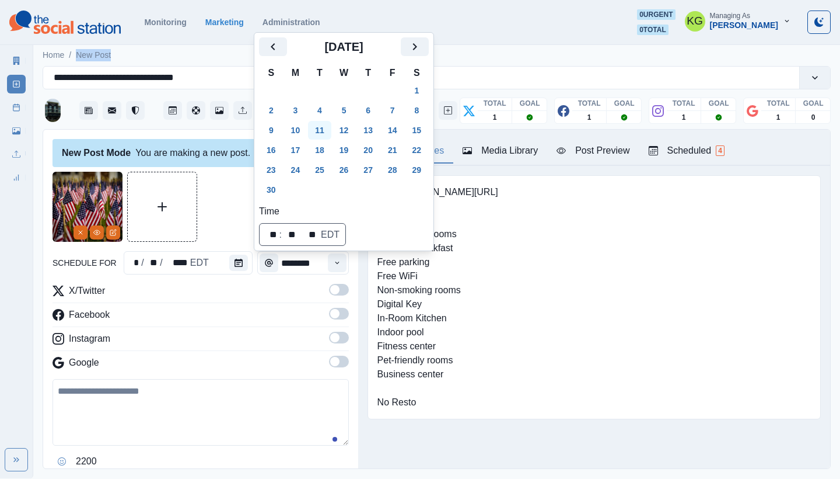
click at [317, 132] on button "11" at bounding box center [319, 130] width 23 height 19
click at [238, 217] on div at bounding box center [201, 207] width 296 height 70
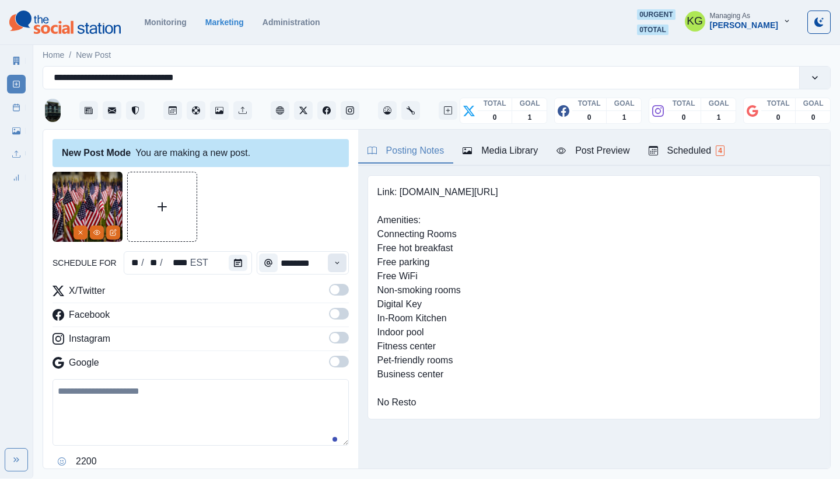
click at [328, 267] on button "Time" at bounding box center [337, 262] width 19 height 19
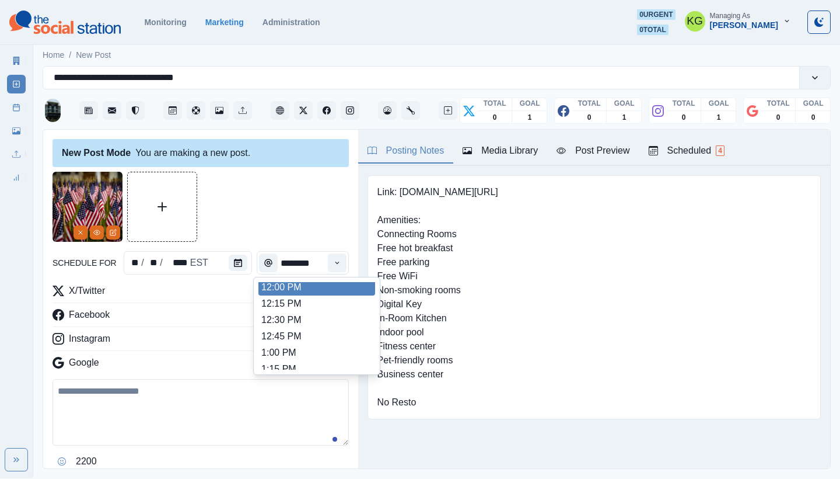
scroll to position [261, 0]
click at [287, 292] on li "12:00 PM" at bounding box center [317, 290] width 117 height 16
type input "********"
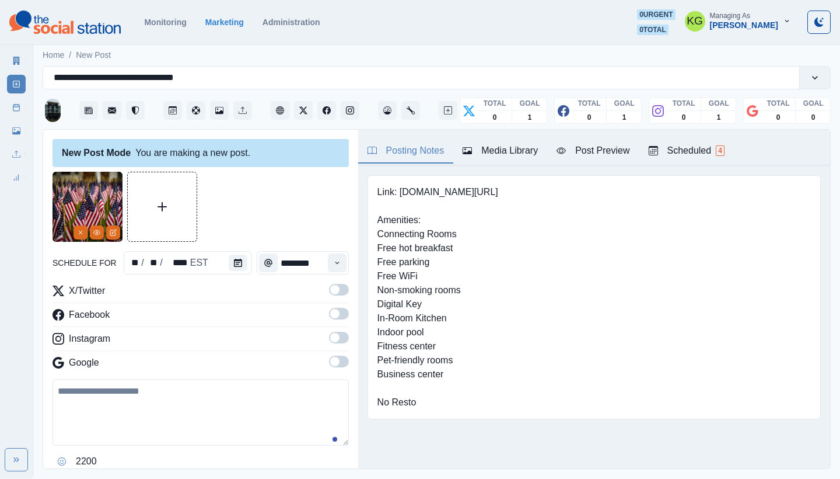
drag, startPoint x: 329, startPoint y: 362, endPoint x: 330, endPoint y: 350, distance: 12.3
click at [330, 362] on span at bounding box center [334, 361] width 9 height 9
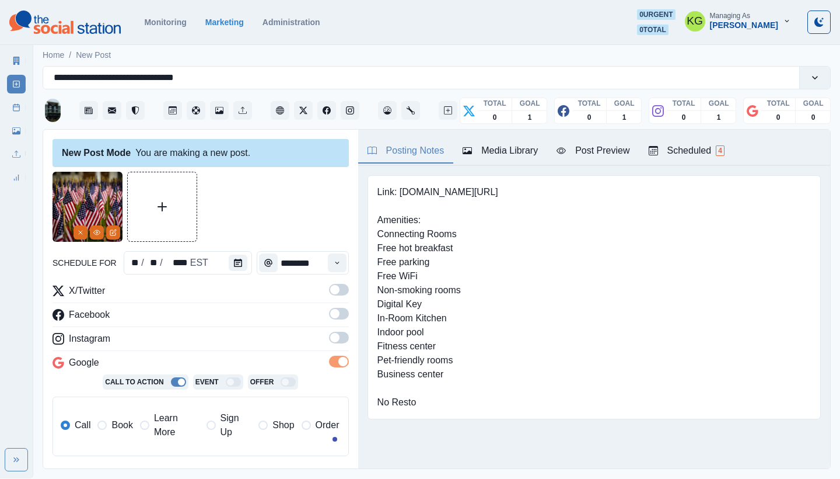
click at [330, 341] on span at bounding box center [339, 338] width 20 height 12
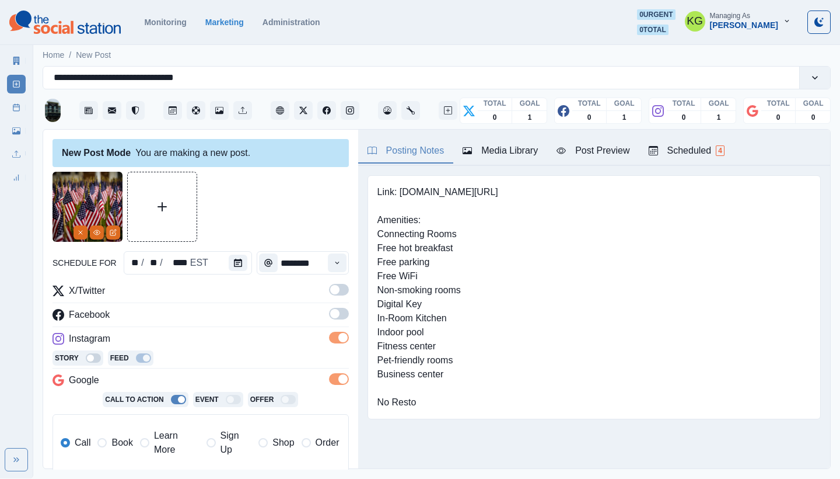
click at [329, 308] on span at bounding box center [339, 314] width 20 height 12
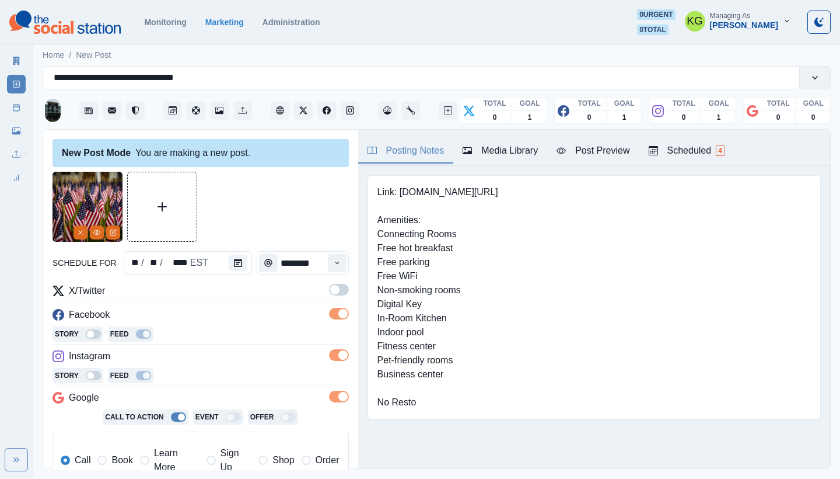
click at [330, 287] on span at bounding box center [334, 289] width 9 height 9
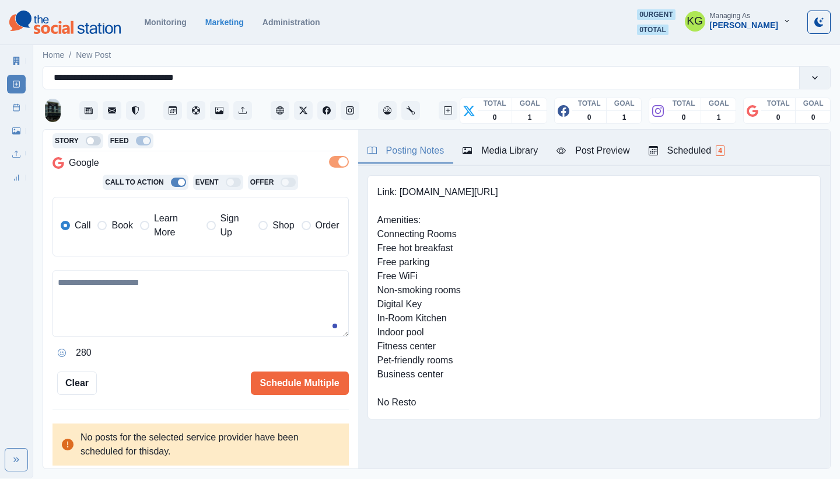
click at [117, 232] on span "Book" at bounding box center [121, 225] width 21 height 14
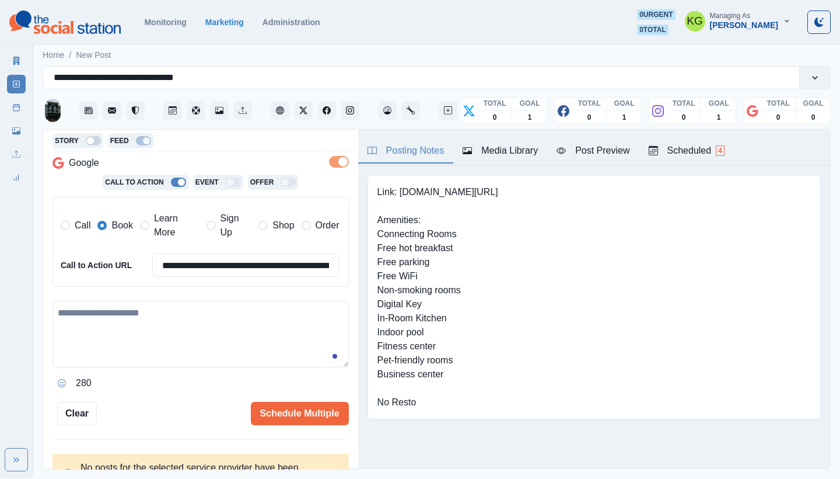
click at [224, 357] on textarea at bounding box center [201, 334] width 296 height 67
paste textarea "**********"
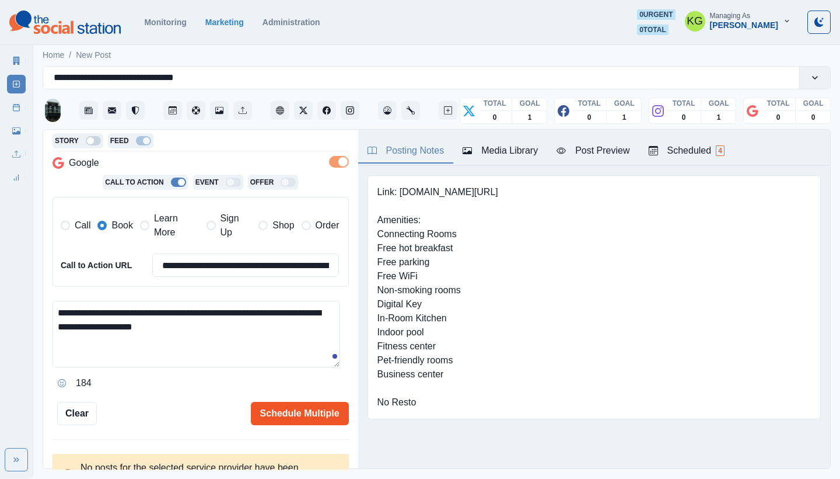
type textarea "**********"
click at [295, 402] on button "Schedule Multiple" at bounding box center [300, 413] width 98 height 23
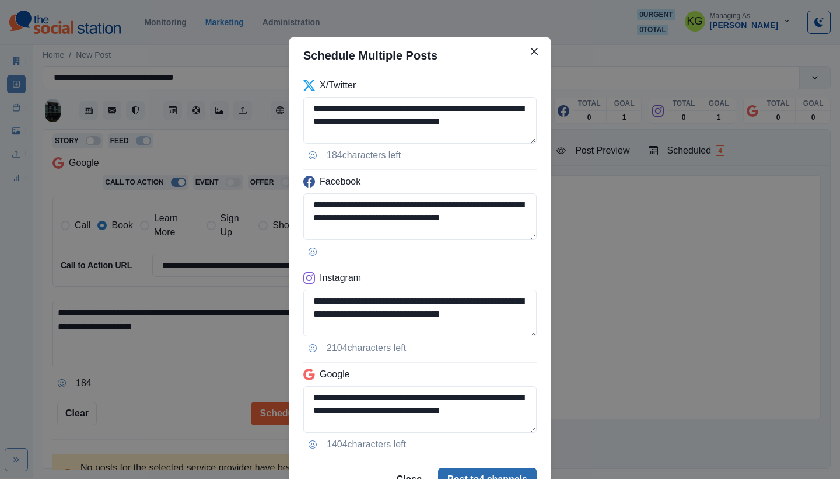
click at [500, 470] on button "Post to 4 channels" at bounding box center [487, 479] width 99 height 23
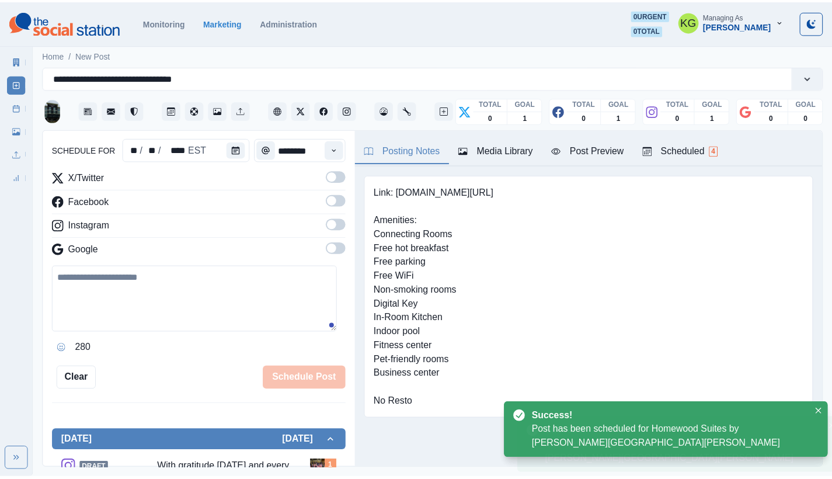
scroll to position [71, 0]
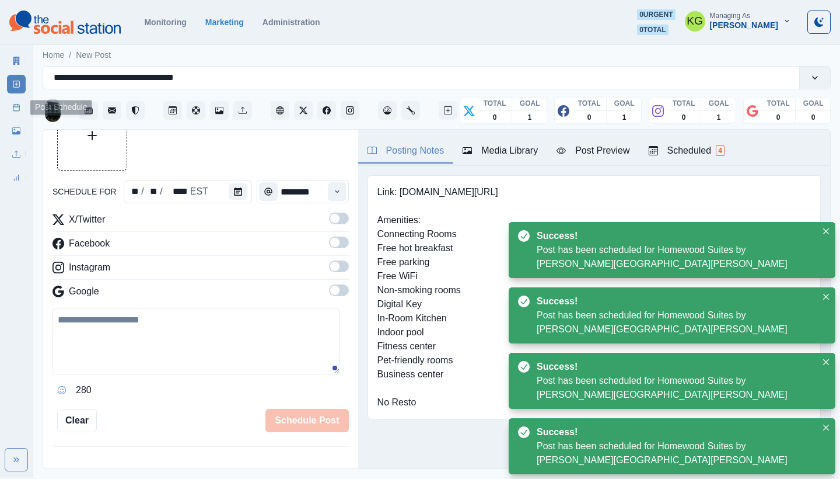
click at [16, 110] on icon at bounding box center [16, 107] width 8 height 8
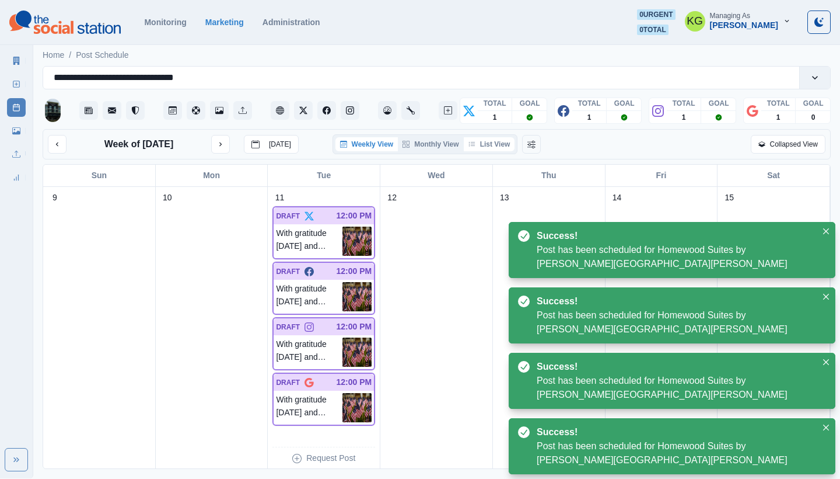
click at [484, 143] on button "List View" at bounding box center [489, 144] width 51 height 14
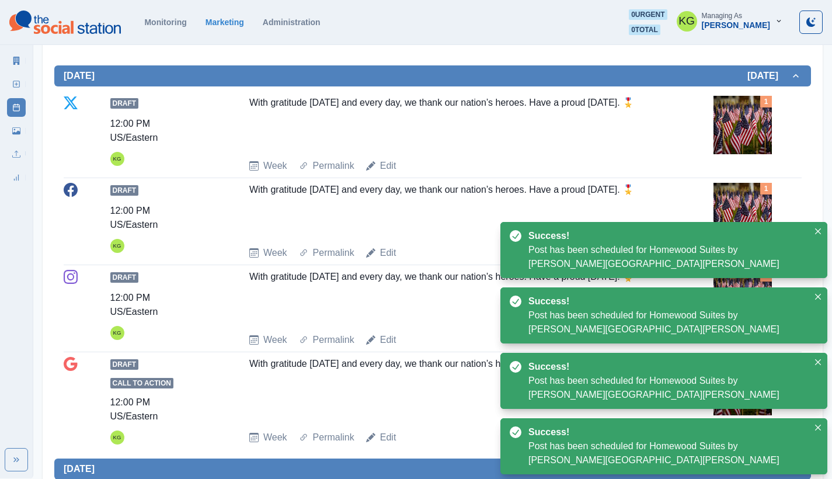
scroll to position [34, 0]
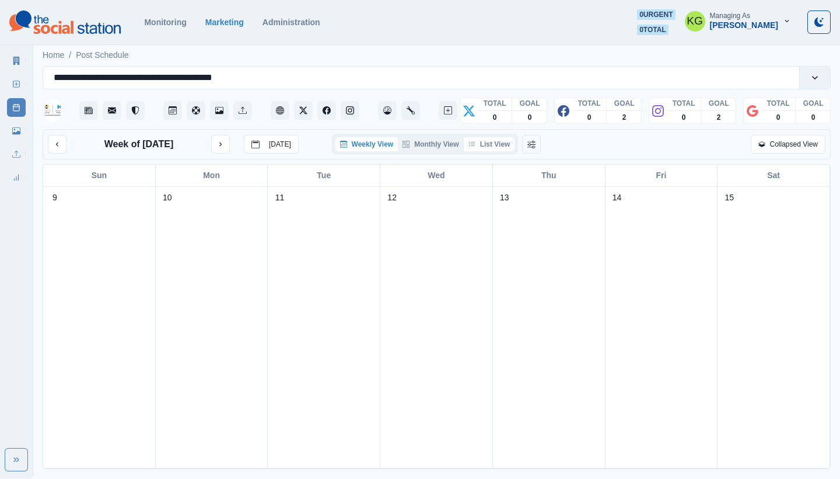
click at [497, 148] on button "List View" at bounding box center [489, 144] width 51 height 14
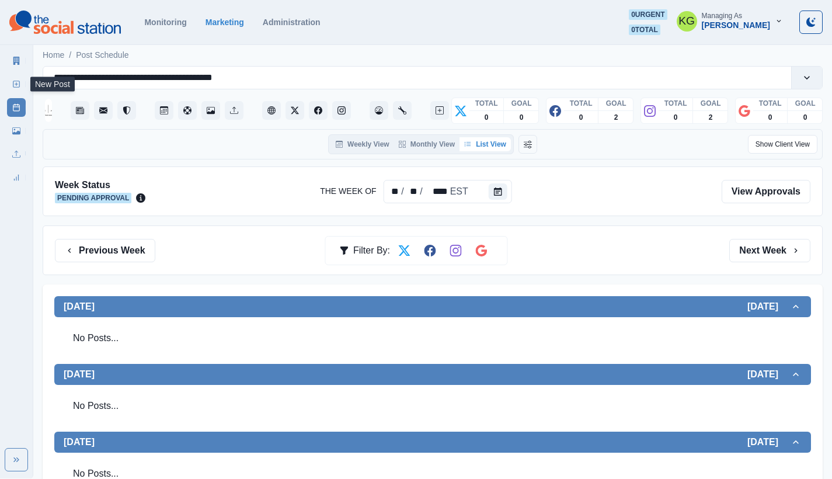
click at [8, 80] on link "New Post" at bounding box center [16, 84] width 19 height 19
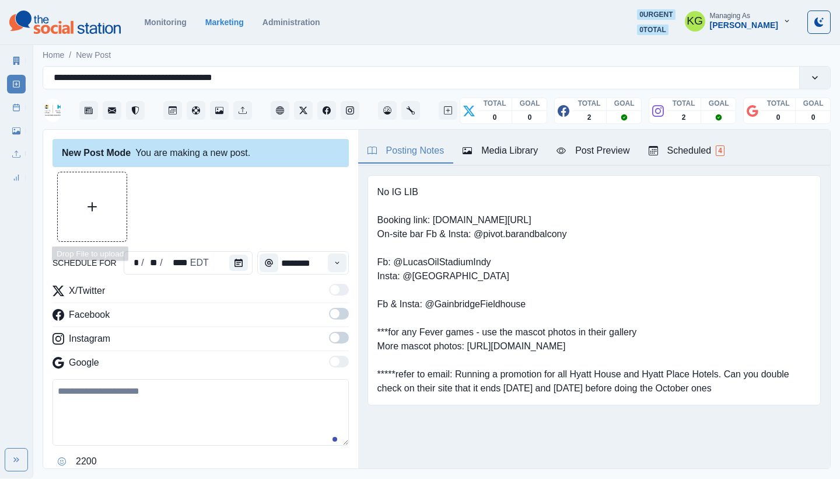
click at [117, 222] on button "Upload Media" at bounding box center [92, 206] width 69 height 69
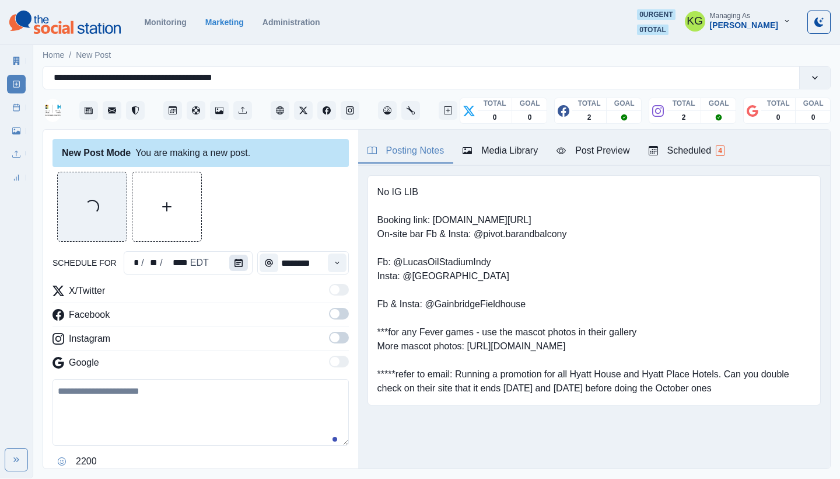
click at [229, 264] on button "Calendar" at bounding box center [238, 262] width 19 height 16
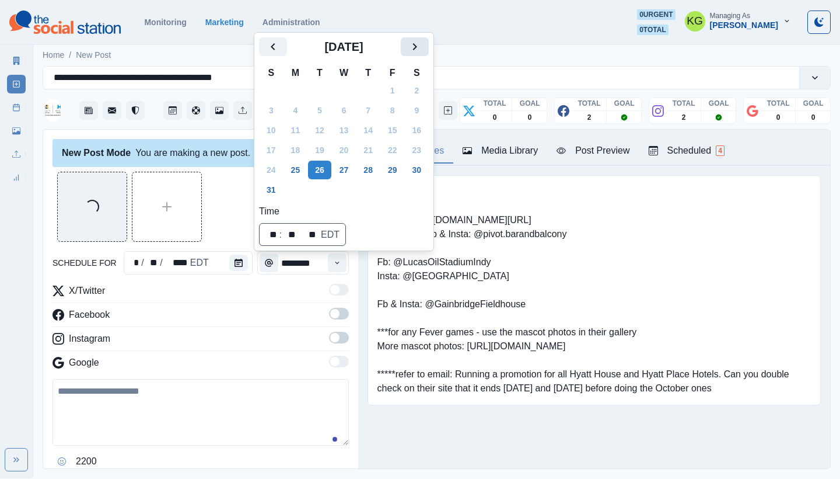
click at [428, 56] on div "[DATE]" at bounding box center [344, 51] width 170 height 28
click at [422, 53] on icon "Next" at bounding box center [415, 47] width 14 height 14
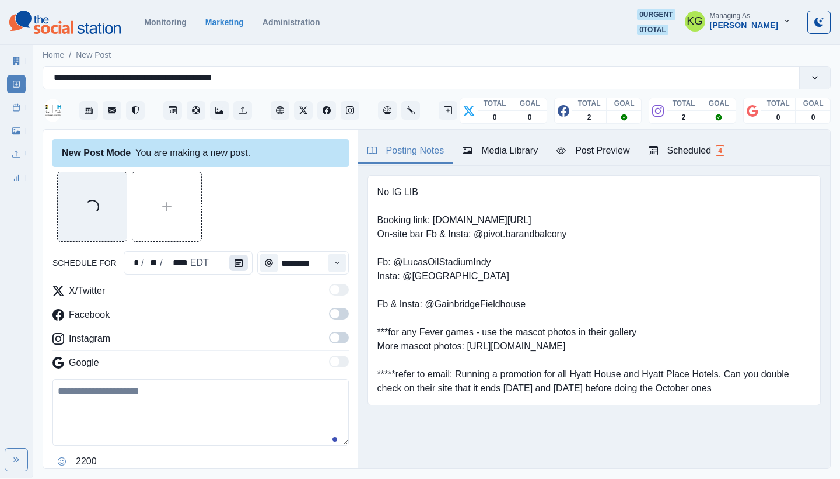
click at [237, 262] on icon "Calendar" at bounding box center [239, 263] width 8 height 8
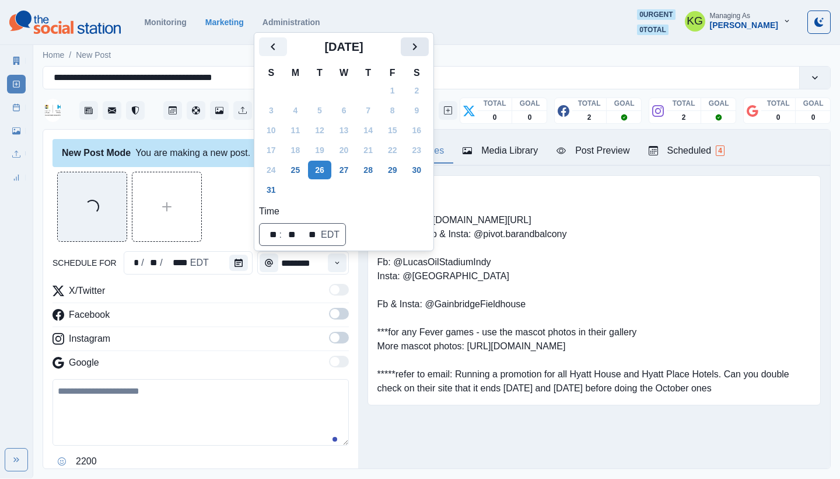
click at [423, 55] on button "Next" at bounding box center [415, 46] width 28 height 19
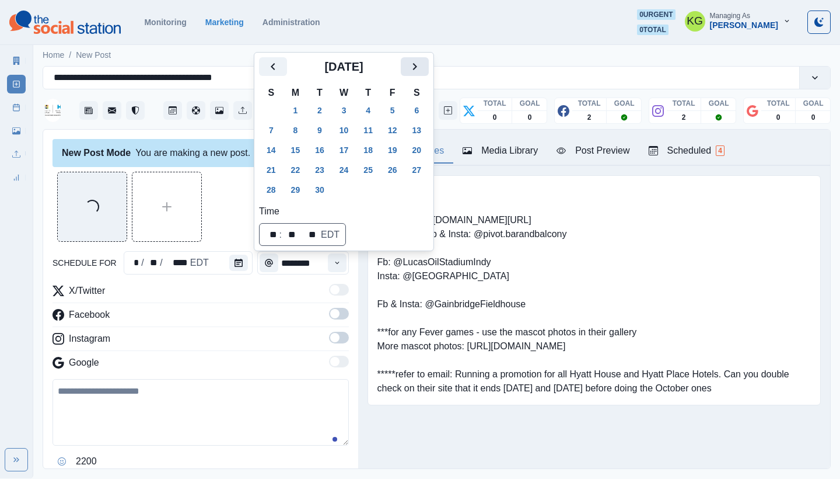
click at [422, 67] on icon "Next" at bounding box center [415, 67] width 14 height 14
click at [417, 69] on icon "Next" at bounding box center [415, 66] width 4 height 7
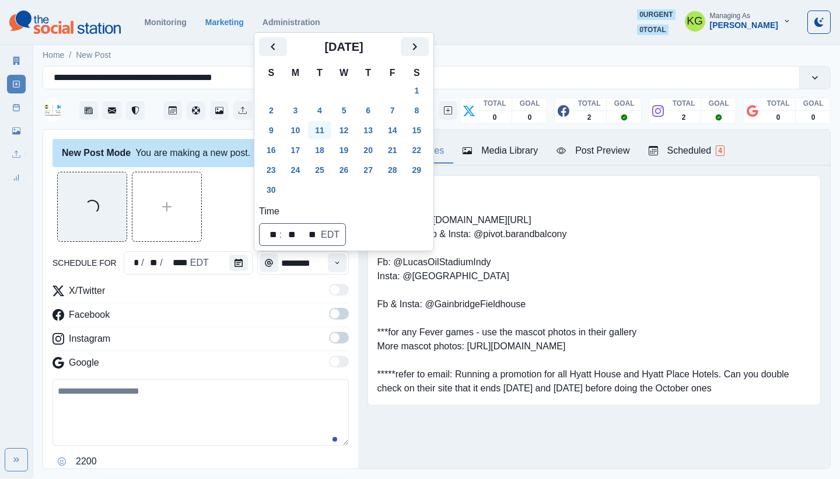
click at [328, 135] on button "11" at bounding box center [319, 130] width 23 height 19
click at [237, 207] on div "Loading..." at bounding box center [201, 207] width 296 height 70
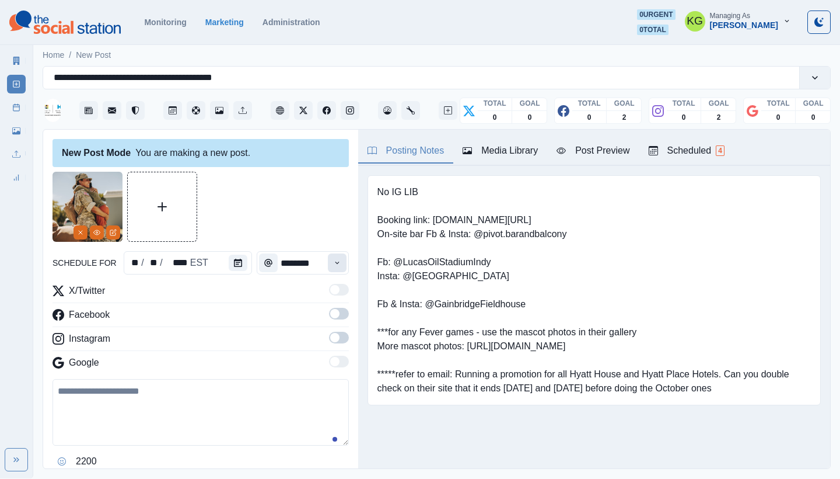
click at [333, 266] on icon "Time" at bounding box center [337, 263] width 8 height 8
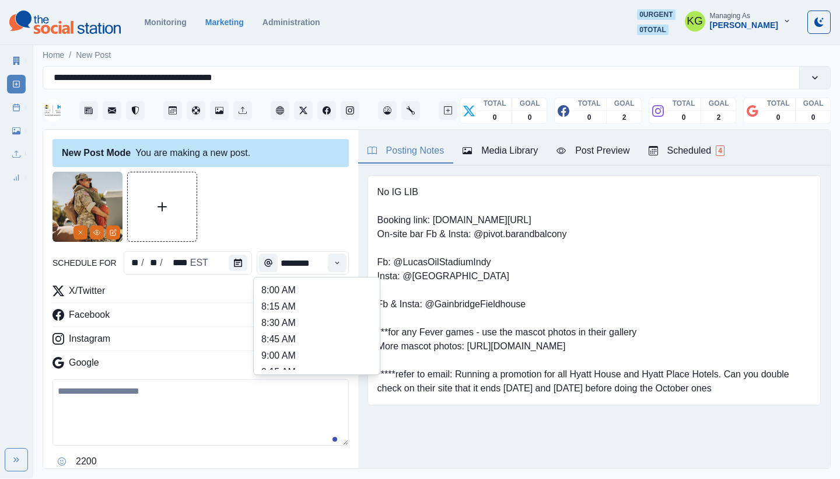
scroll to position [245, 0]
click at [300, 309] on li "12:00 PM" at bounding box center [317, 306] width 117 height 16
type input "********"
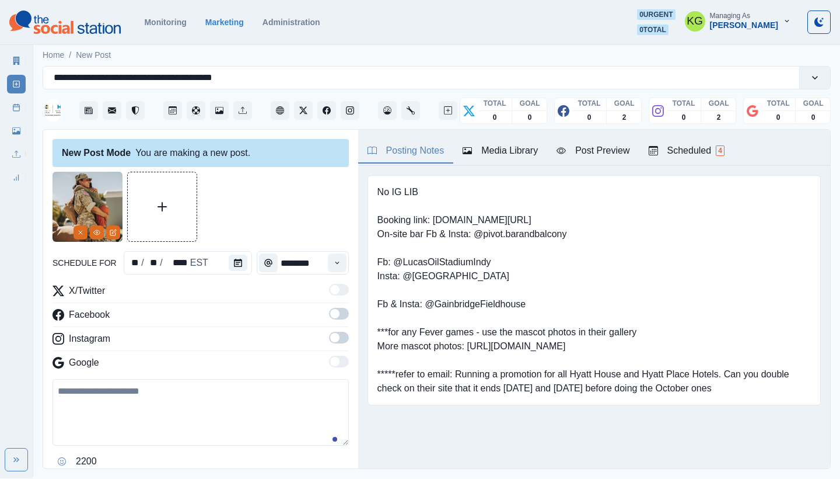
click at [330, 339] on span at bounding box center [334, 337] width 9 height 9
click at [334, 316] on span at bounding box center [339, 314] width 20 height 12
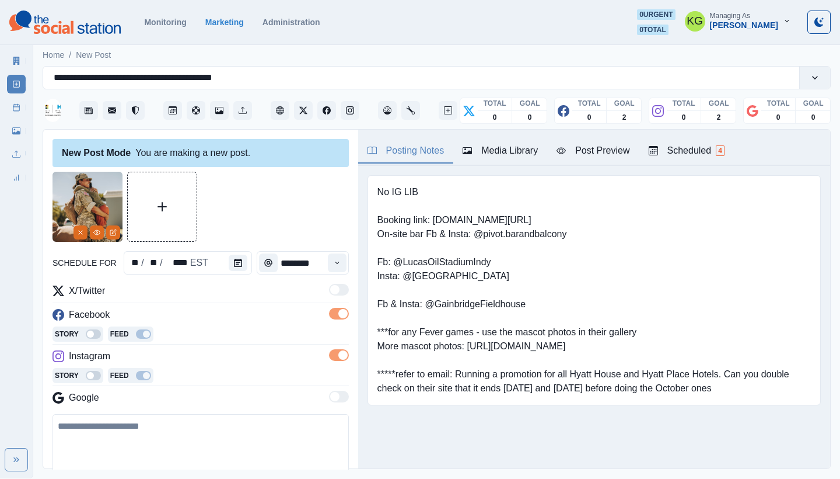
scroll to position [148, 0]
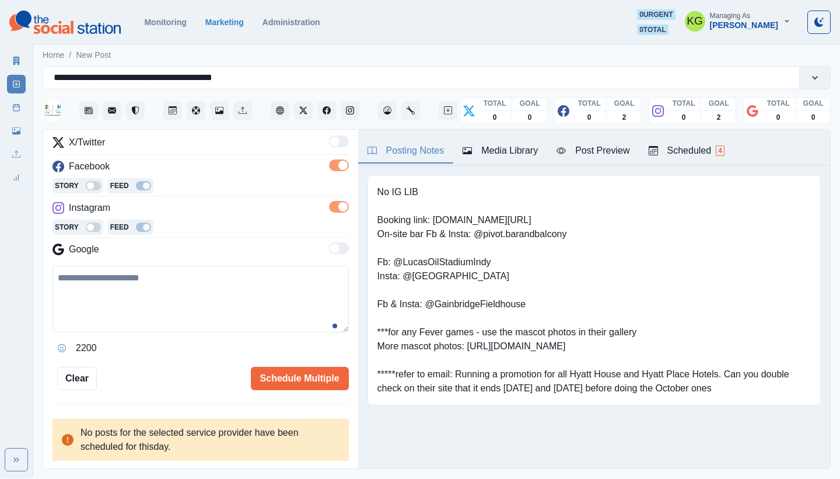
click at [229, 301] on textarea at bounding box center [201, 299] width 296 height 67
paste textarea "**********"
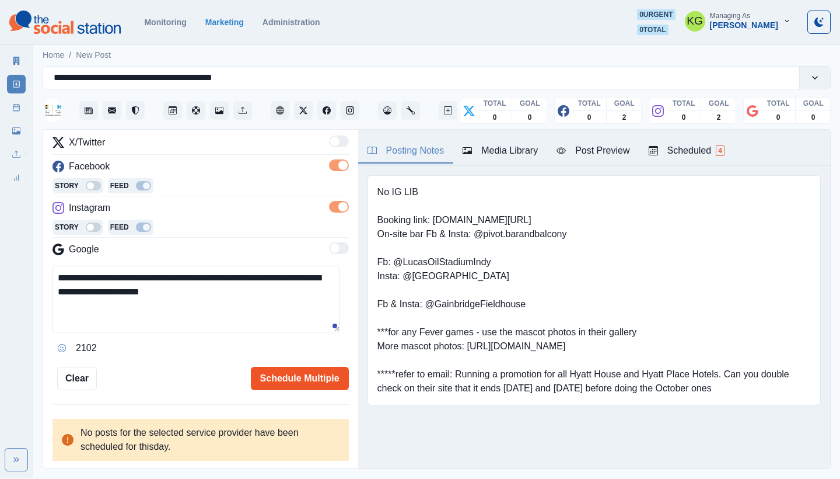
type textarea "**********"
click at [318, 383] on button "Schedule Multiple" at bounding box center [300, 378] width 98 height 23
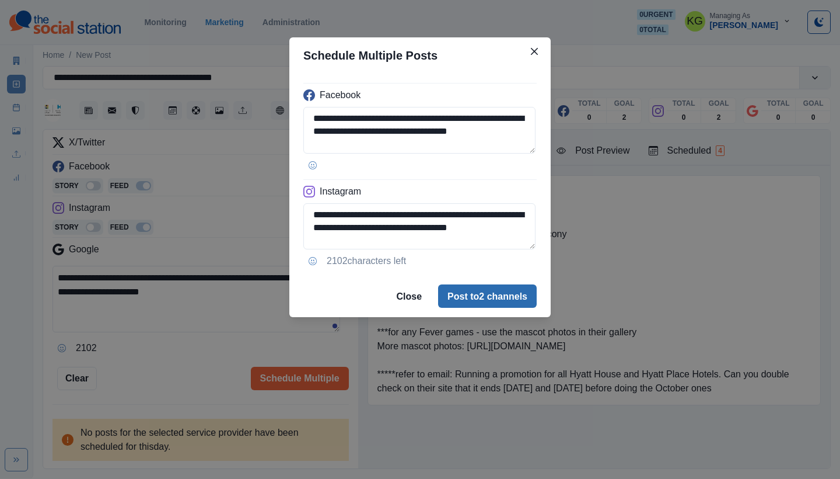
click at [468, 298] on button "Post to 2 channels" at bounding box center [487, 295] width 99 height 23
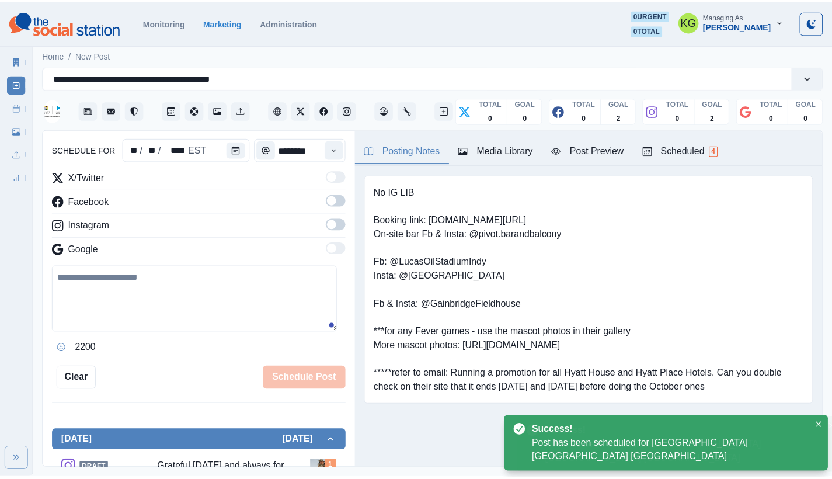
scroll to position [71, 0]
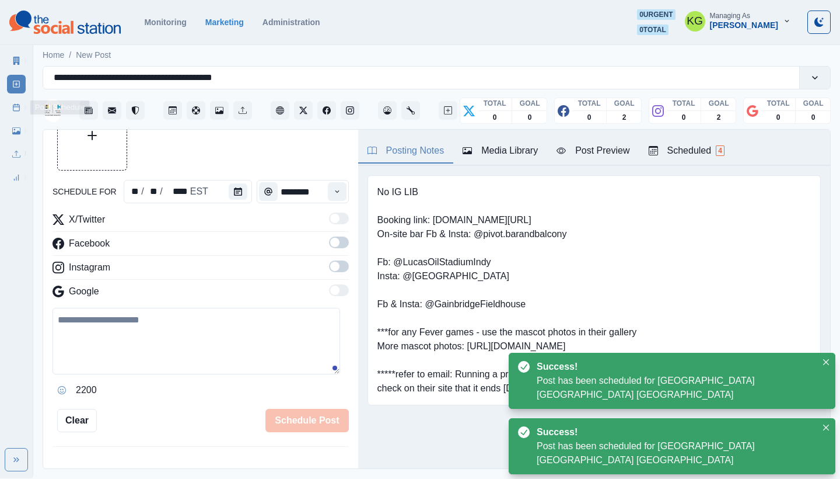
click at [15, 110] on icon at bounding box center [16, 107] width 8 height 8
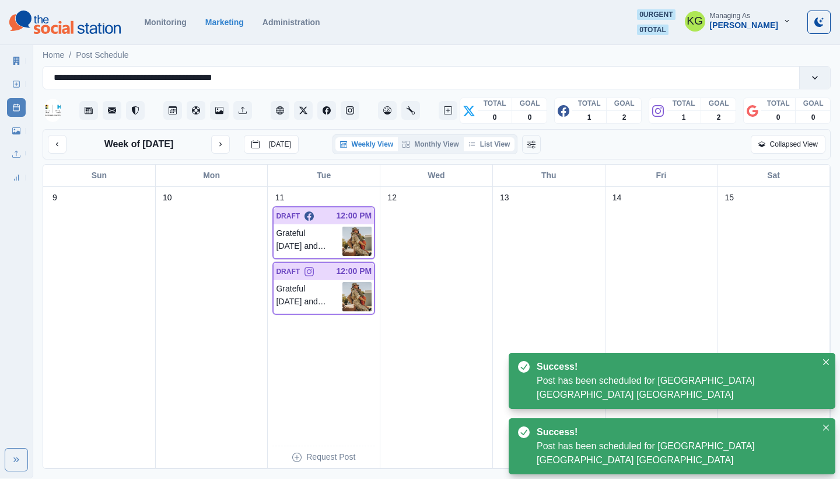
click at [490, 142] on button "List View" at bounding box center [489, 144] width 51 height 14
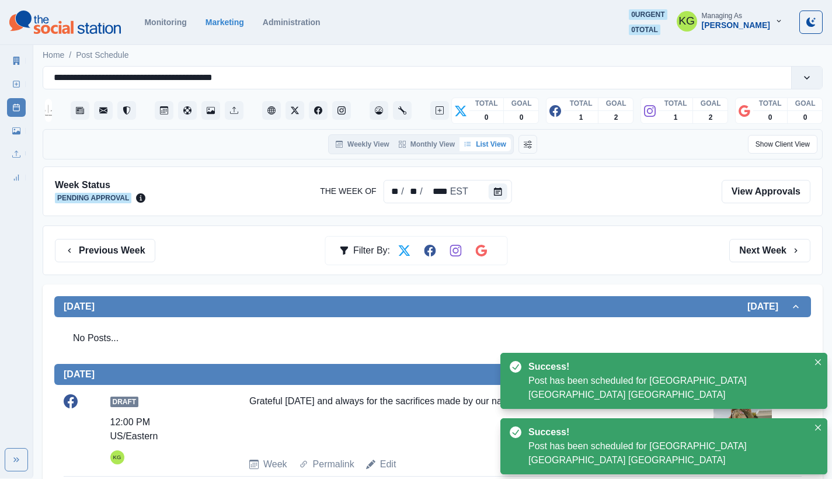
scroll to position [246, 0]
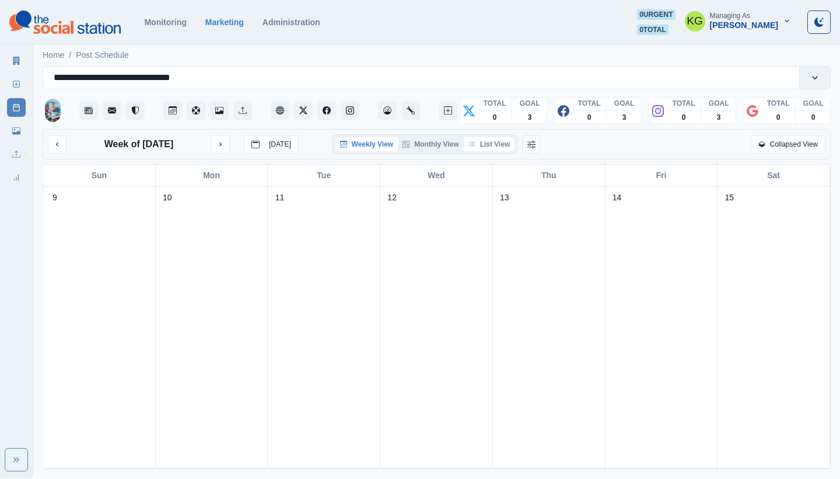
click at [496, 148] on button "List View" at bounding box center [489, 144] width 51 height 14
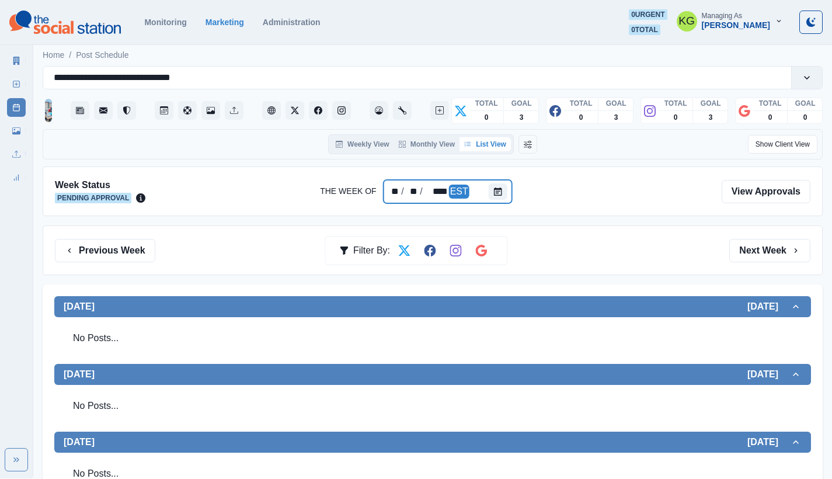
click at [505, 198] on div at bounding box center [500, 191] width 23 height 23
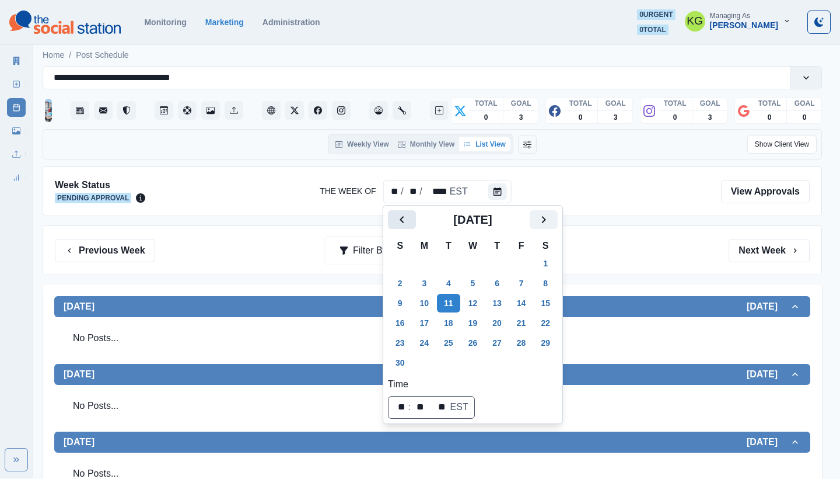
click at [409, 220] on icon "Previous" at bounding box center [402, 219] width 14 height 14
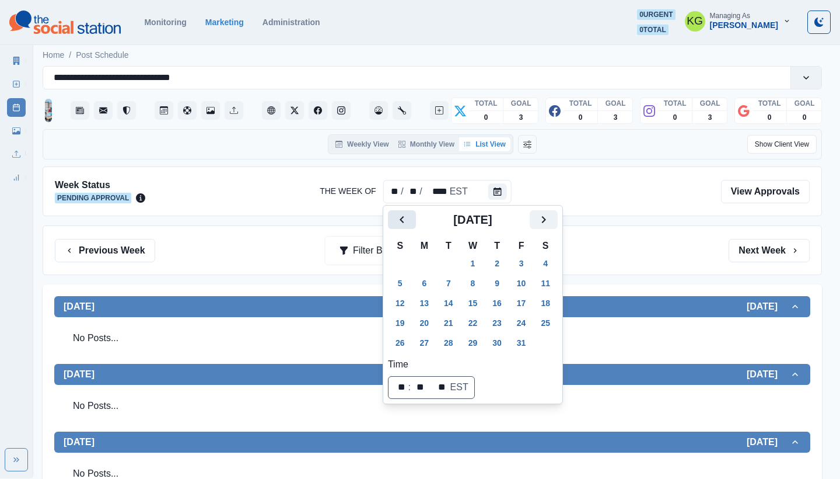
click at [409, 220] on icon "Previous" at bounding box center [402, 219] width 14 height 14
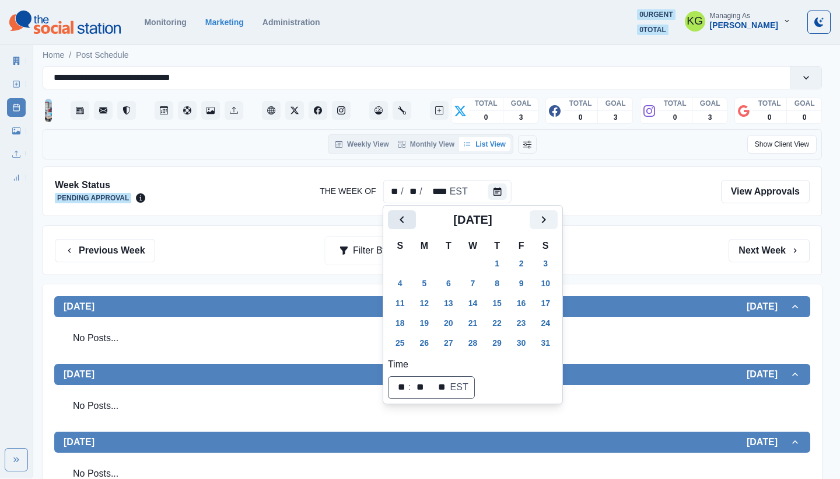
click at [409, 220] on icon "Previous" at bounding box center [402, 219] width 14 height 14
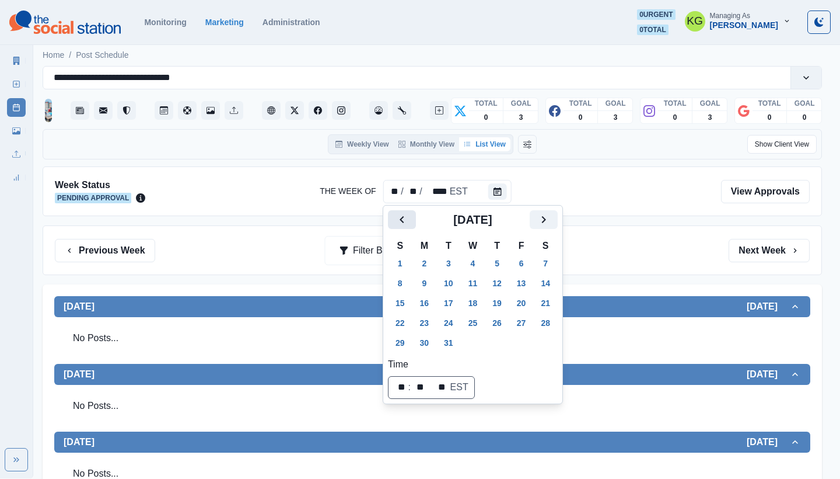
click at [409, 219] on icon "Previous" at bounding box center [402, 219] width 14 height 14
click at [425, 299] on button "11" at bounding box center [424, 303] width 23 height 19
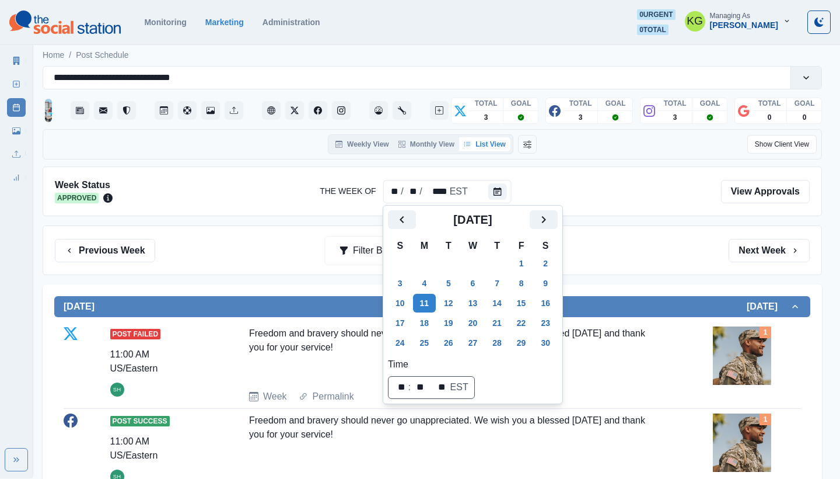
click at [664, 256] on div "Previous Week Filter By: Next Week" at bounding box center [432, 250] width 755 height 23
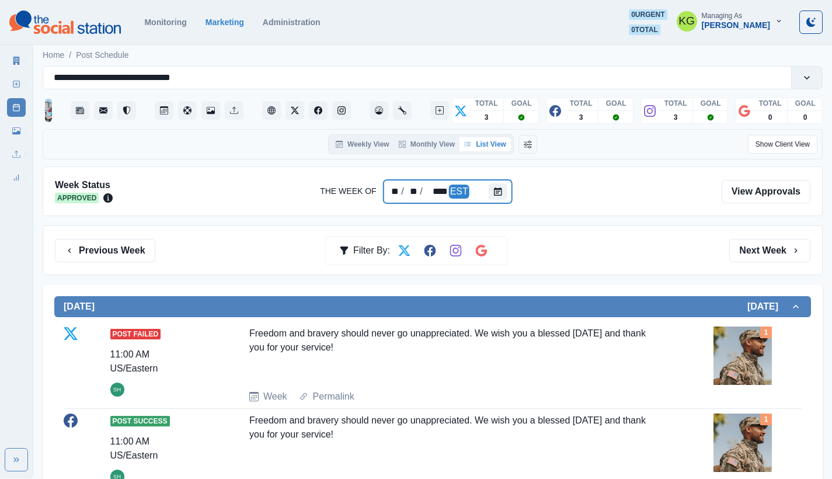
scroll to position [79, 0]
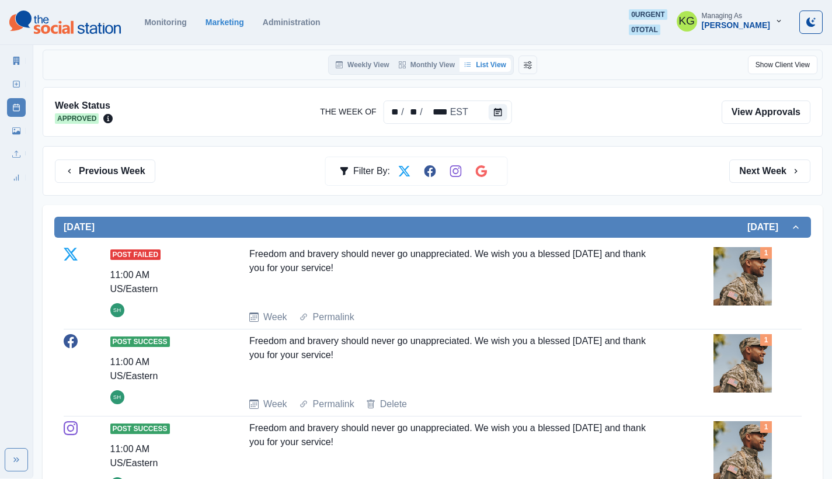
drag, startPoint x: 382, startPoint y: 264, endPoint x: 240, endPoint y: 250, distance: 142.5
click at [240, 250] on div "Post Failed 11:00 AM US/Eastern SH Freedom and bravery should never go unapprec…" at bounding box center [433, 285] width 738 height 77
copy div "Freedom and bravery should never go unappreciated. We wish you a blessed [DATE]…"
click at [504, 112] on button "Calendar" at bounding box center [498, 112] width 19 height 16
click at [494, 110] on icon "Calendar" at bounding box center [498, 112] width 8 height 8
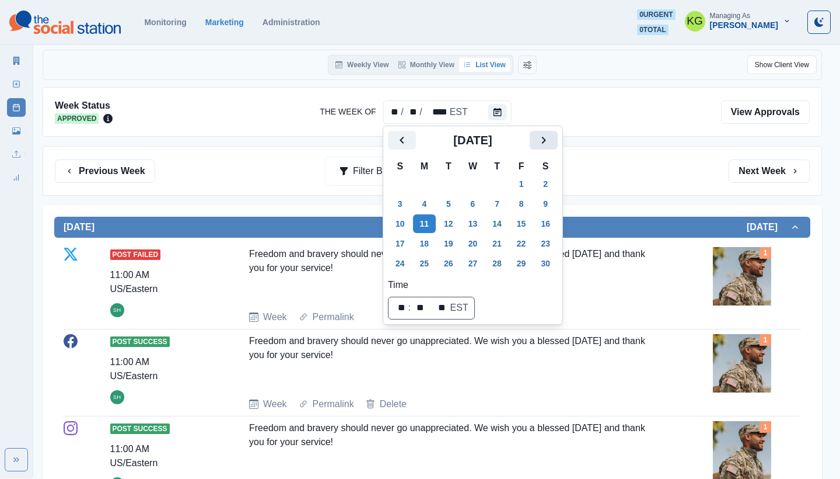
click at [545, 142] on button "Next" at bounding box center [544, 140] width 28 height 19
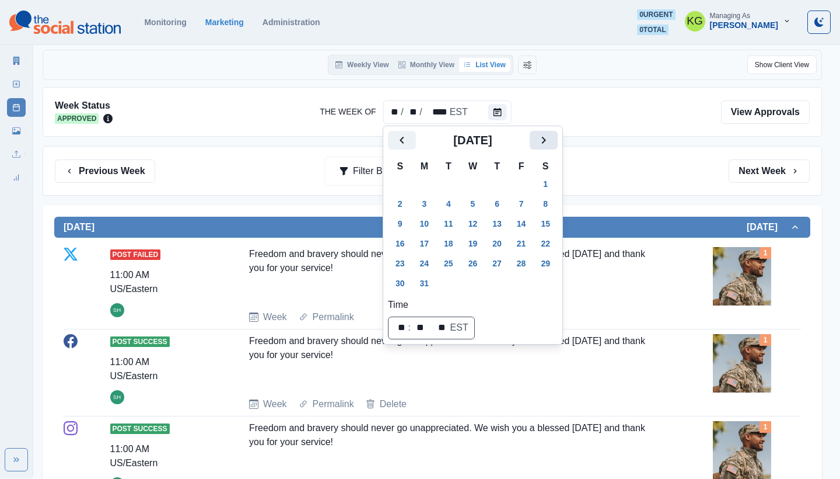
click at [545, 142] on button "Next" at bounding box center [544, 140] width 28 height 19
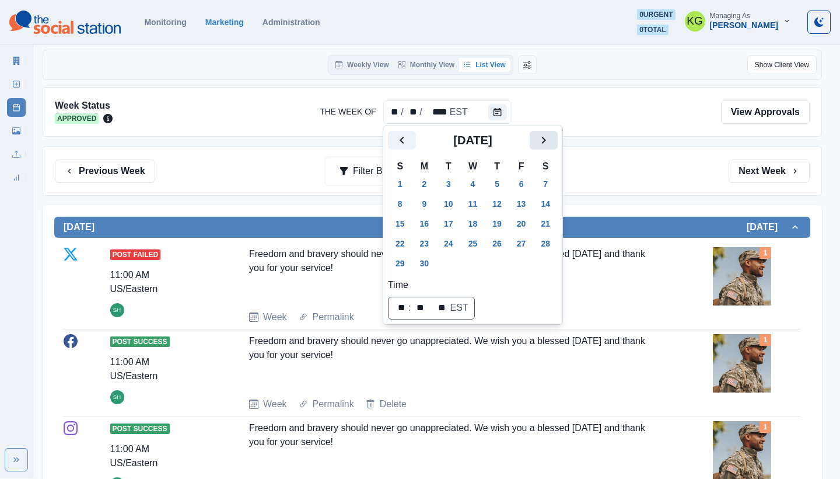
click at [545, 142] on button "Next" at bounding box center [544, 140] width 28 height 19
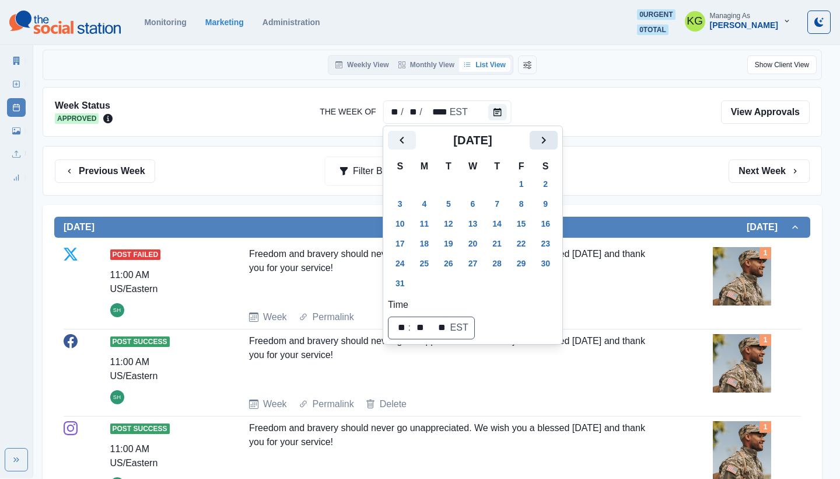
click at [545, 142] on button "Next" at bounding box center [544, 140] width 28 height 19
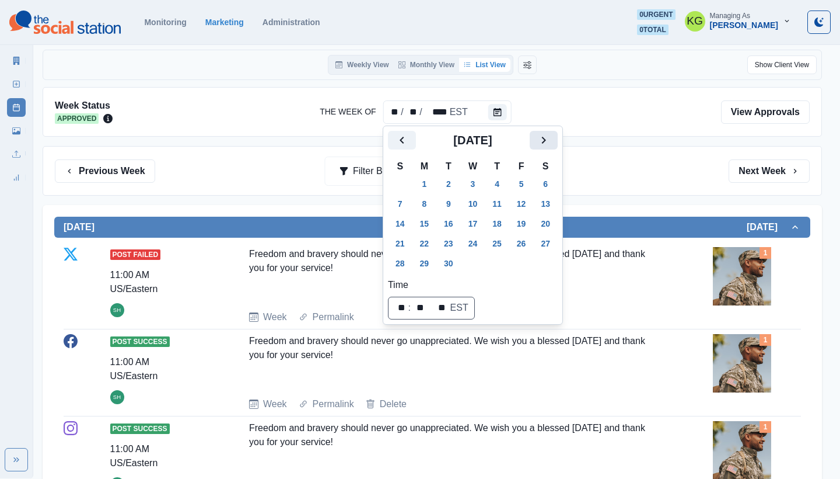
click at [545, 142] on button "Next" at bounding box center [544, 140] width 28 height 19
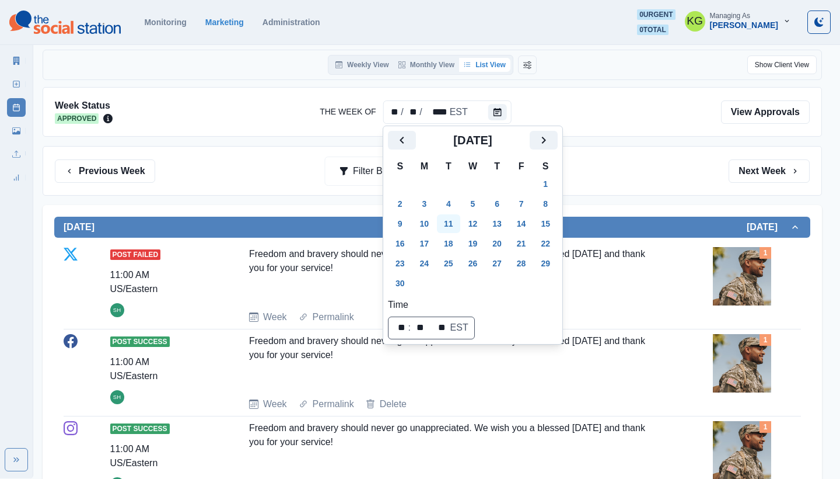
click at [453, 219] on button "11" at bounding box center [448, 223] width 23 height 19
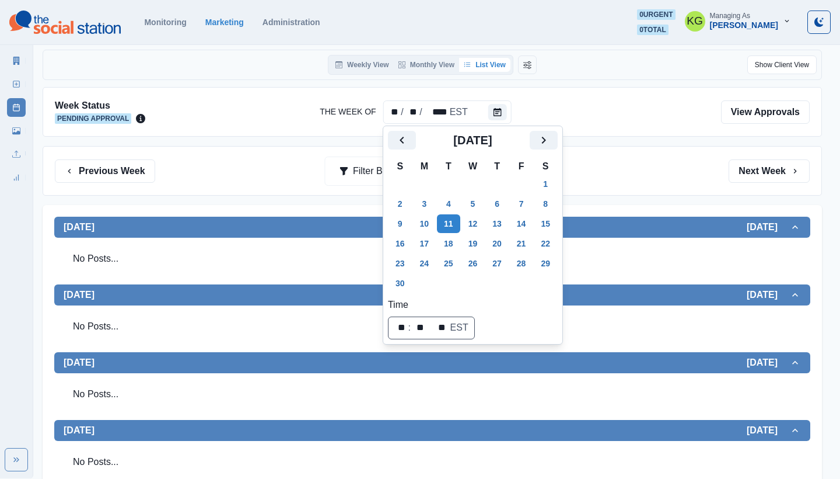
click at [675, 186] on div "Previous Week Filter By: Next Week" at bounding box center [433, 171] width 780 height 50
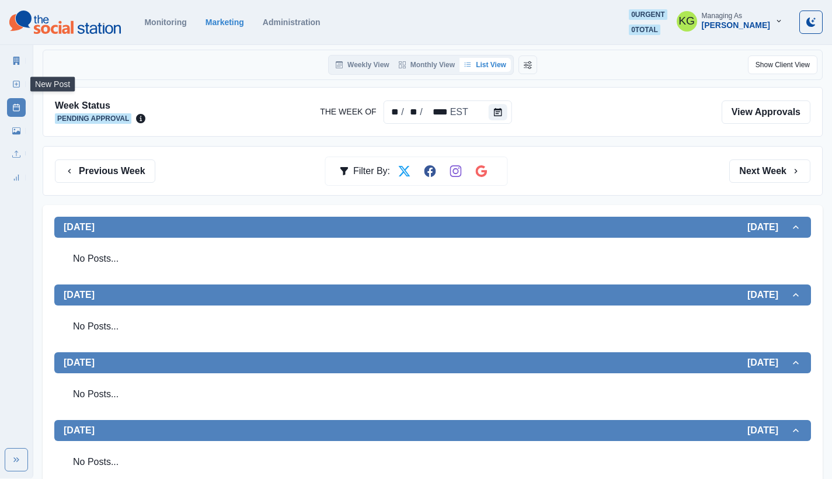
click at [18, 81] on icon at bounding box center [16, 84] width 8 height 8
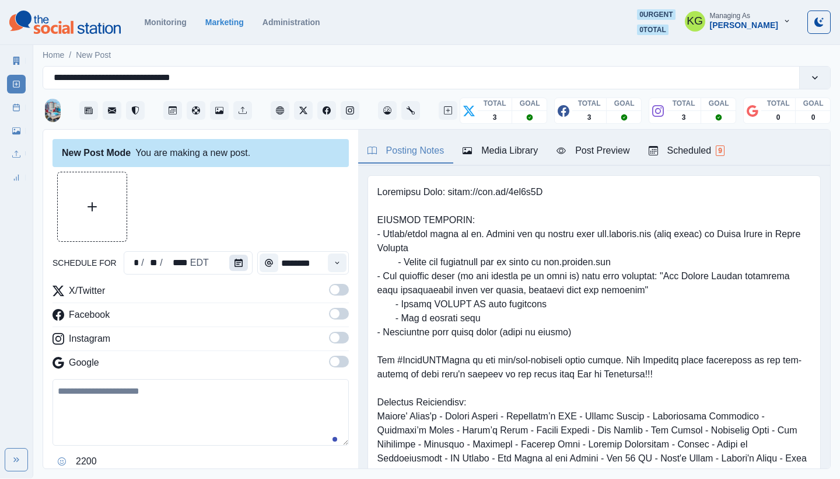
click at [229, 261] on button "Calendar" at bounding box center [238, 262] width 19 height 16
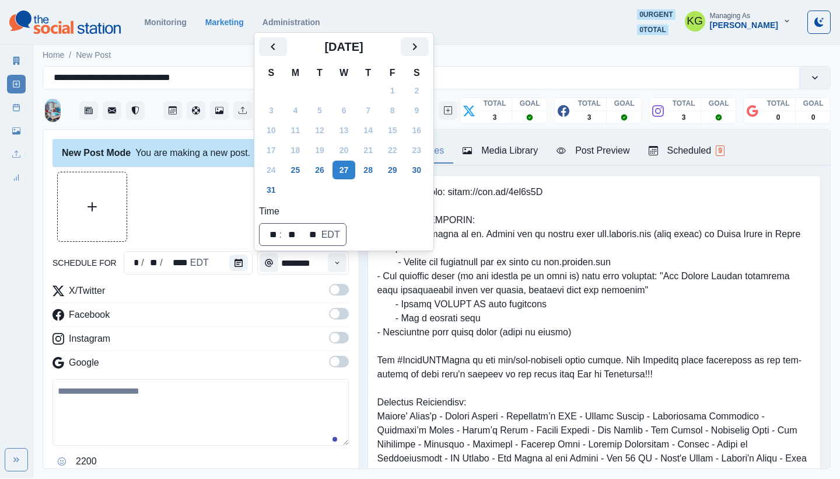
click at [422, 50] on icon "Next" at bounding box center [415, 47] width 14 height 14
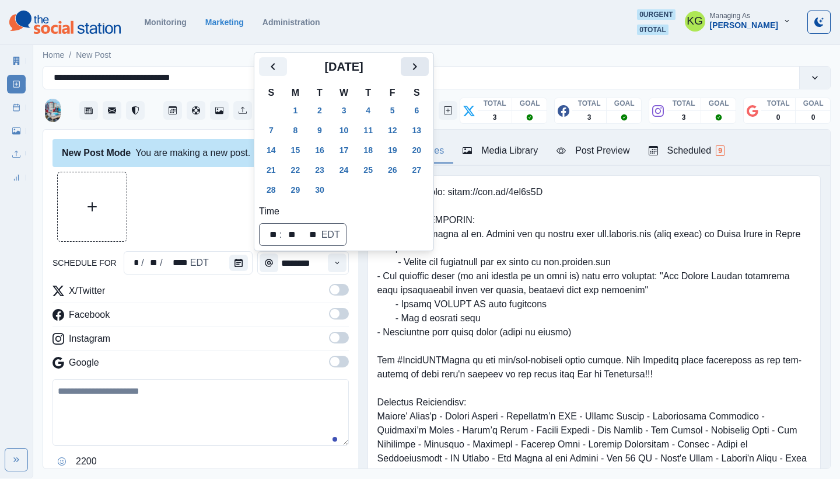
click at [429, 64] on button "Next" at bounding box center [415, 66] width 28 height 19
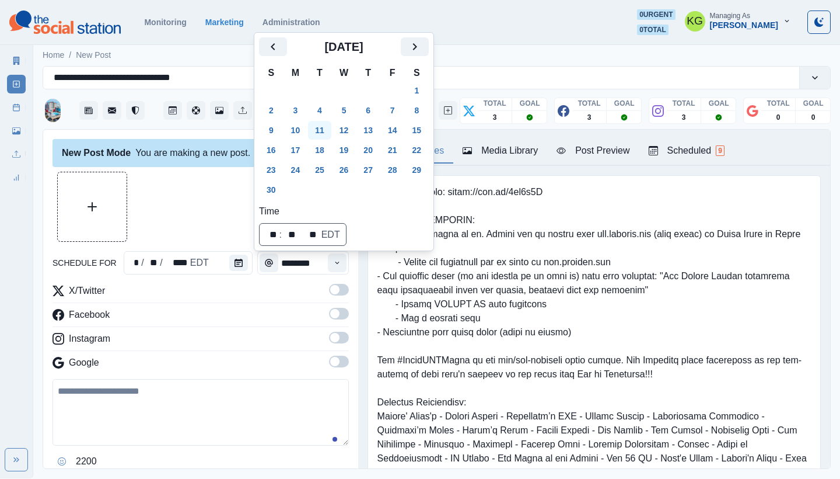
click at [318, 128] on button "11" at bounding box center [319, 130] width 23 height 19
click at [198, 141] on div "New Post Mode You are making a new post." at bounding box center [201, 153] width 296 height 28
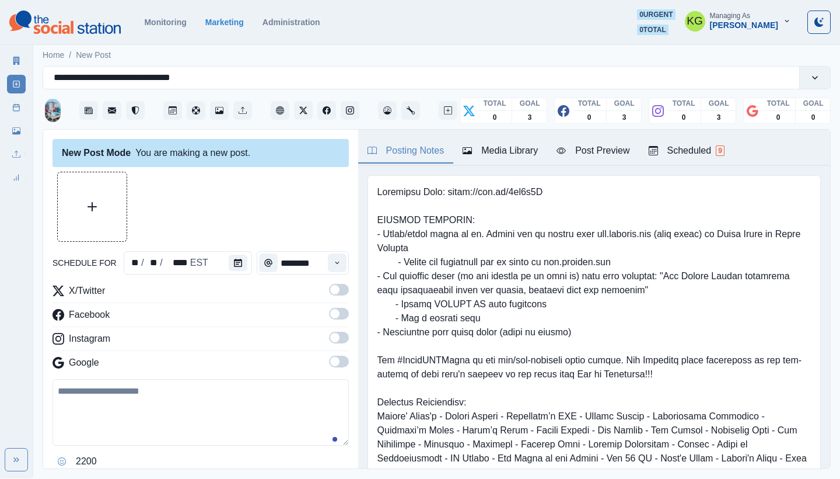
click at [330, 348] on label at bounding box center [339, 341] width 20 height 19
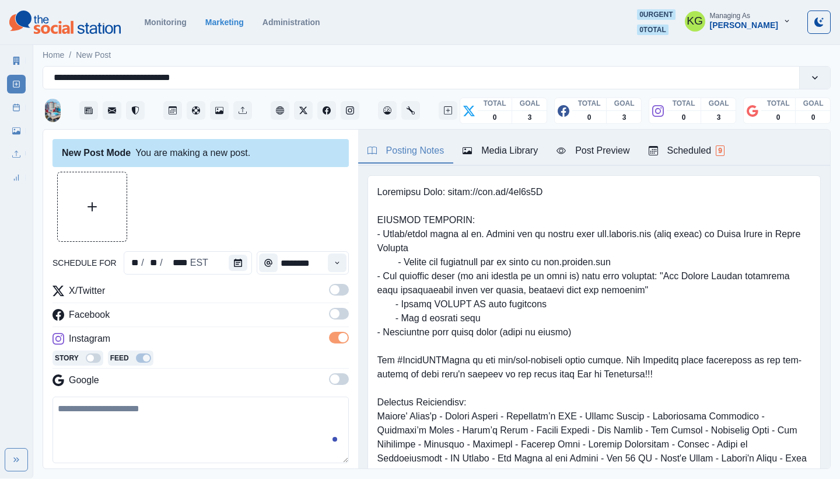
click at [327, 369] on div "X/Twitter Facebook Instagram Story Feed Google" at bounding box center [201, 338] width 296 height 108
click at [331, 308] on span at bounding box center [339, 314] width 20 height 12
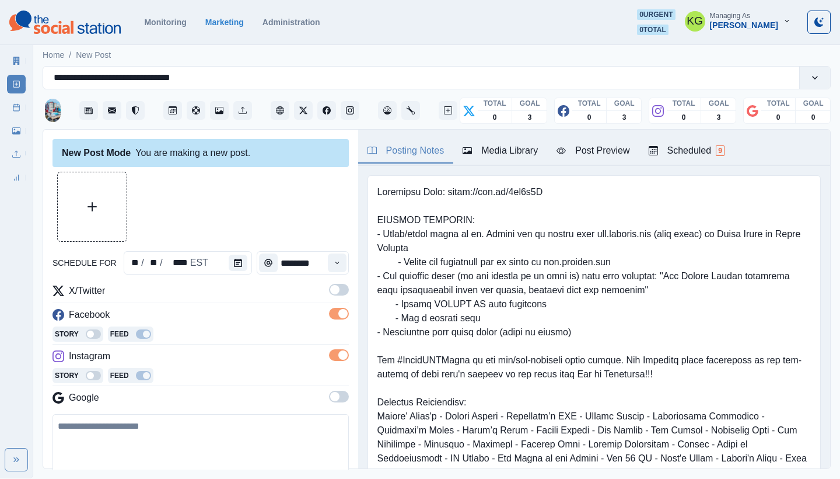
click at [332, 291] on span at bounding box center [339, 290] width 20 height 12
click at [330, 393] on span at bounding box center [334, 396] width 9 height 9
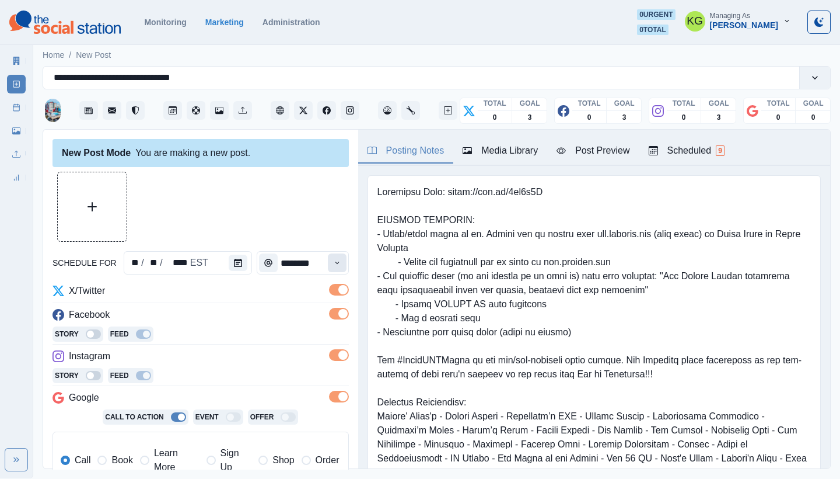
click at [333, 263] on icon "Time" at bounding box center [337, 263] width 8 height 8
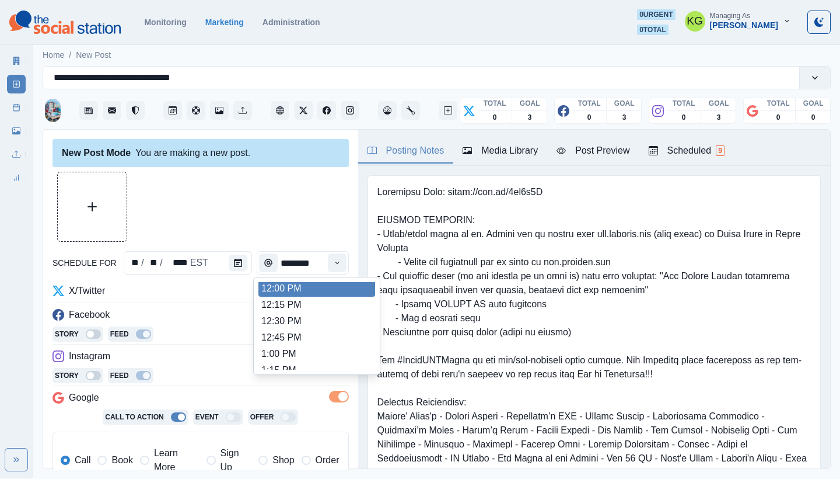
scroll to position [261, 0]
click at [295, 291] on li "12:00 PM" at bounding box center [317, 290] width 117 height 16
type input "********"
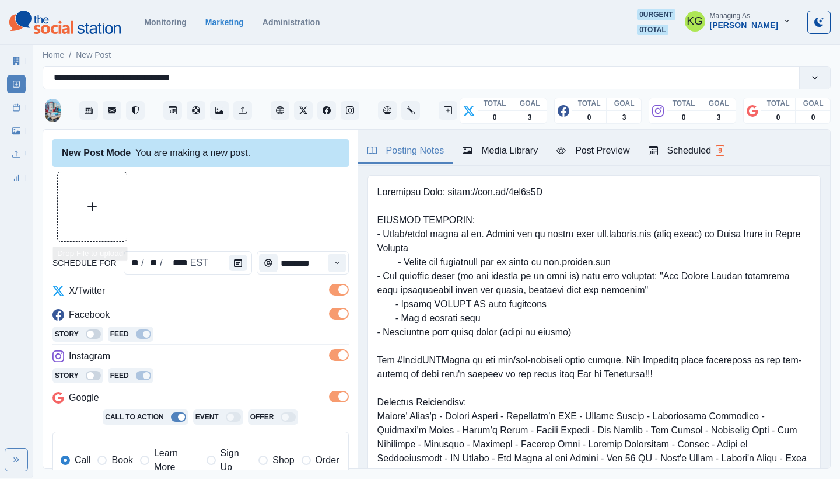
click at [112, 190] on button "Upload Media" at bounding box center [92, 206] width 69 height 69
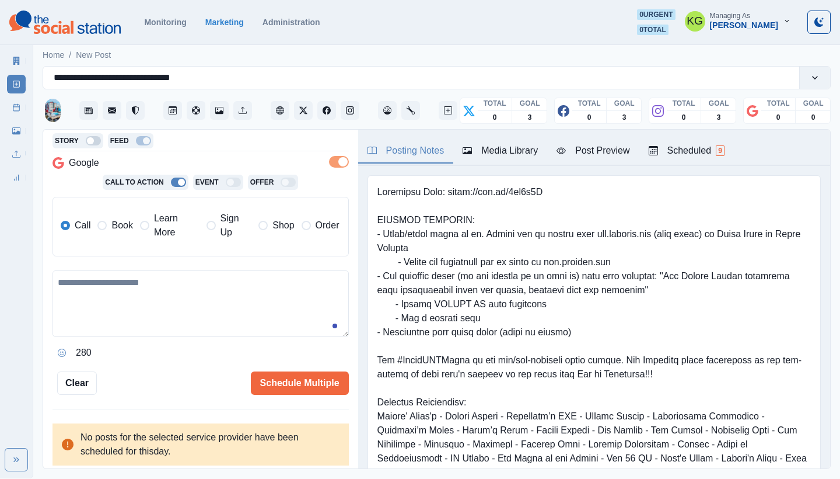
click at [159, 324] on textarea at bounding box center [201, 303] width 296 height 67
paste textarea "**********"
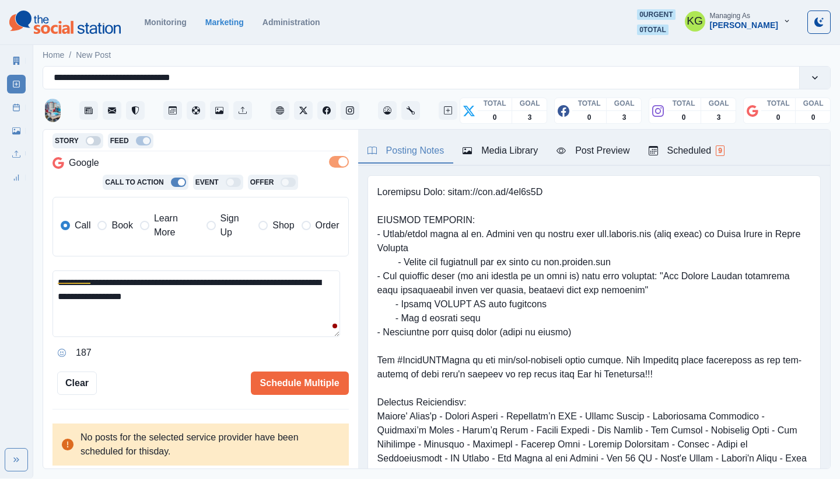
type textarea "**********"
click at [103, 229] on span at bounding box center [101, 225] width 9 height 9
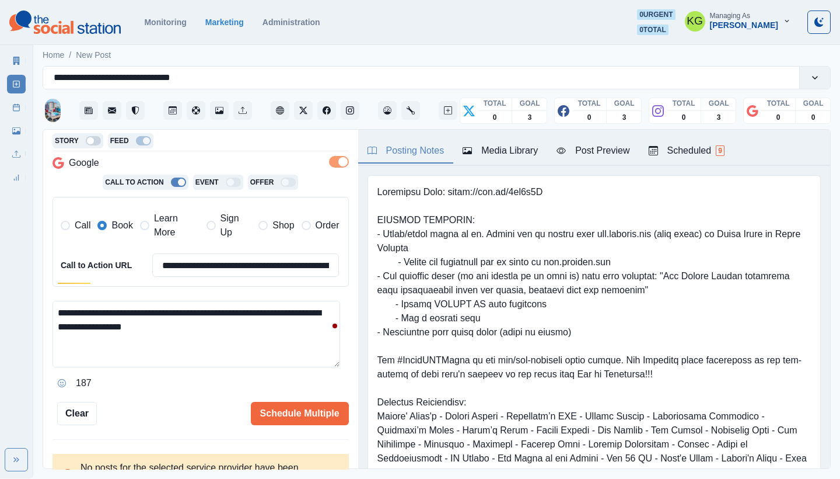
click at [271, 346] on textarea "**********" at bounding box center [197, 334] width 288 height 67
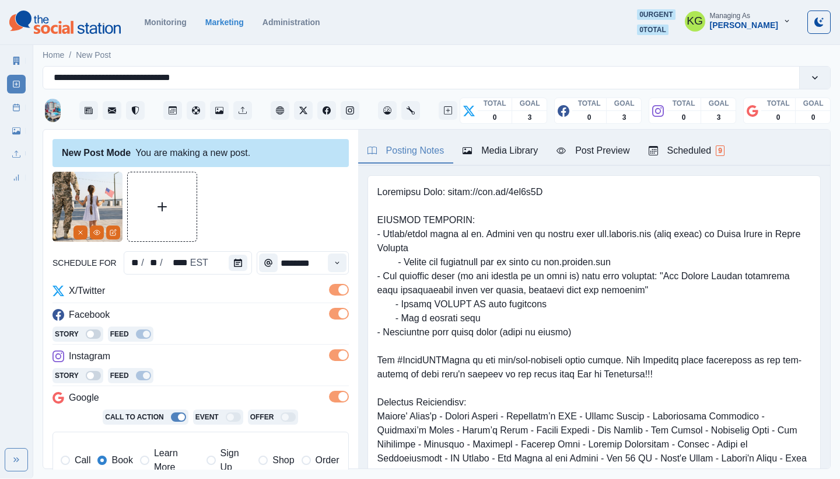
scroll to position [265, 0]
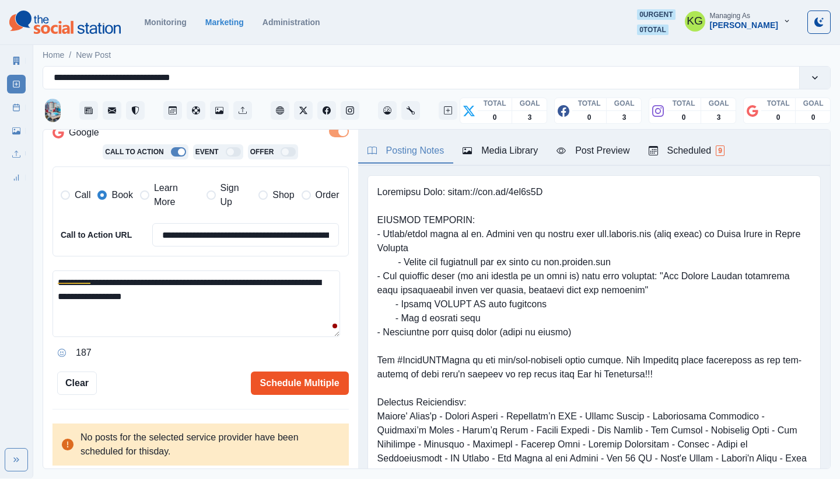
click at [296, 377] on button "Schedule Multiple" at bounding box center [300, 382] width 98 height 23
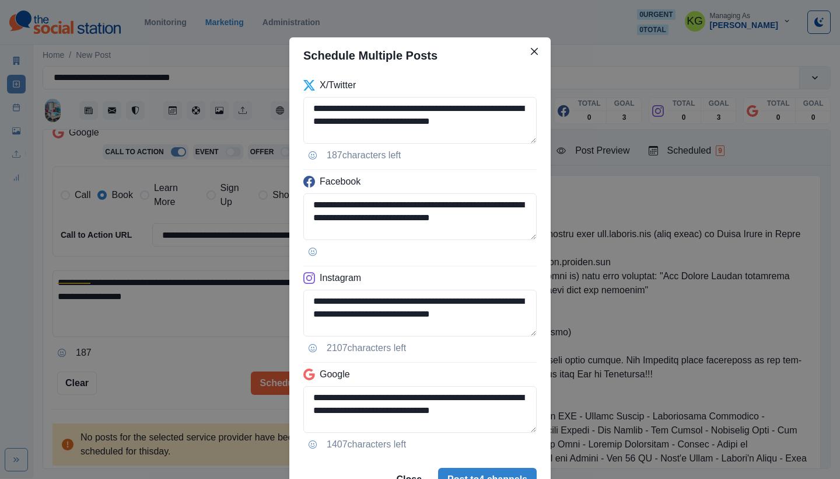
click at [477, 466] on footer "Close Post to 4 channels" at bounding box center [419, 479] width 261 height 42
click at [477, 472] on button "Post to 4 channels" at bounding box center [487, 479] width 99 height 23
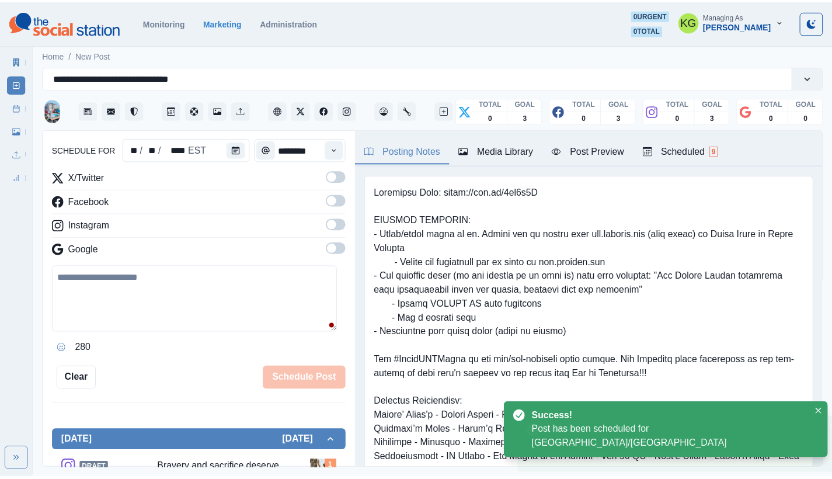
scroll to position [71, 0]
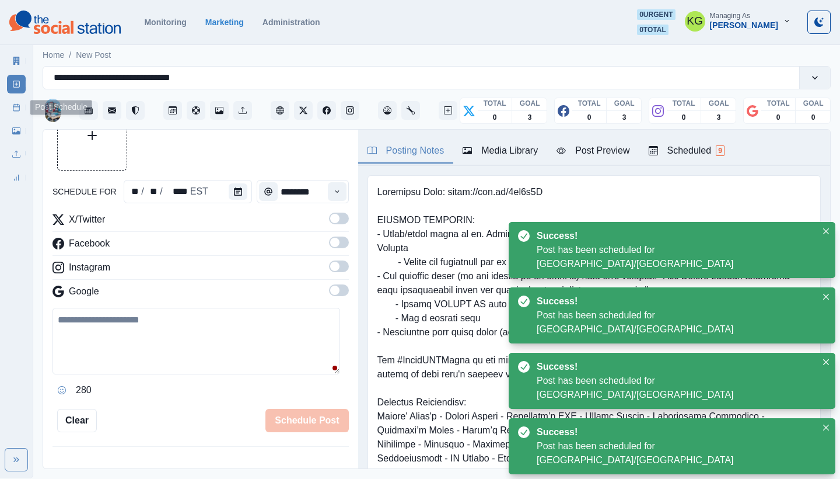
click at [19, 111] on rect at bounding box center [16, 107] width 6 height 6
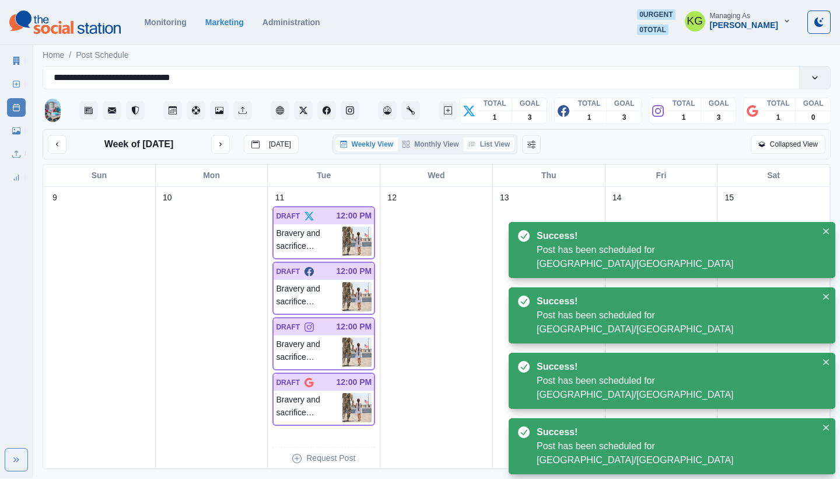
click at [496, 142] on button "List View" at bounding box center [489, 144] width 51 height 14
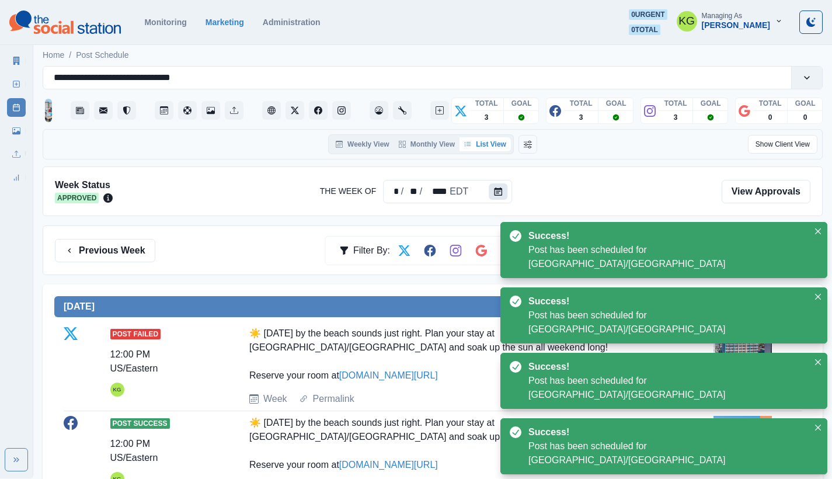
click at [496, 190] on icon "Calendar" at bounding box center [498, 191] width 8 height 8
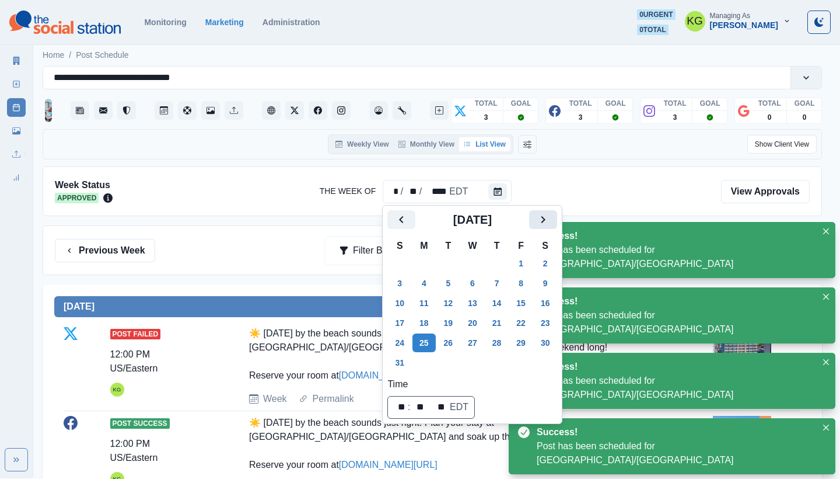
click at [557, 224] on button "Next" at bounding box center [543, 219] width 28 height 19
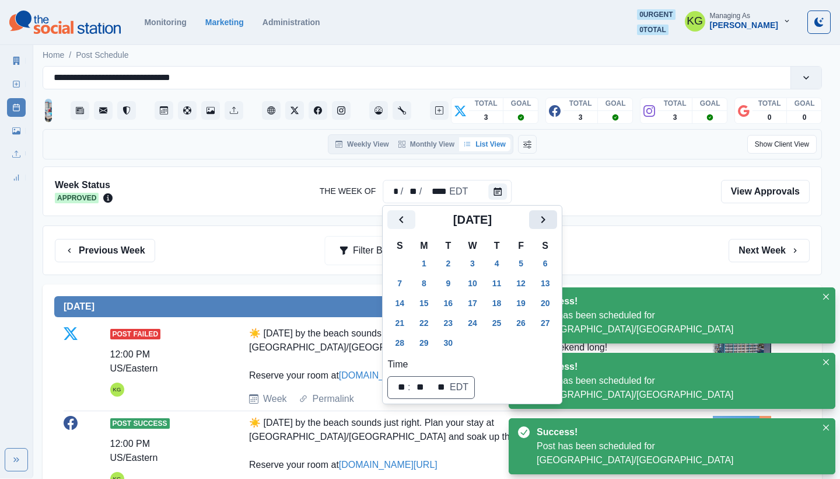
click at [557, 224] on button "Next" at bounding box center [543, 219] width 28 height 19
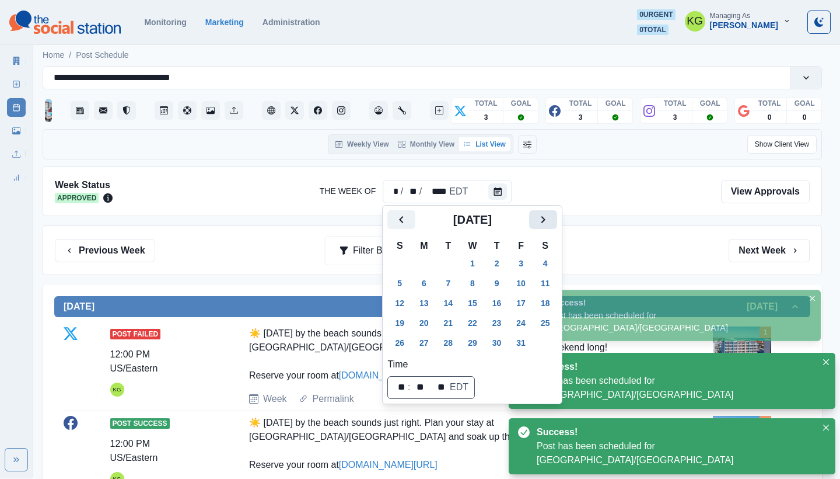
click at [557, 224] on button "Next" at bounding box center [543, 219] width 28 height 19
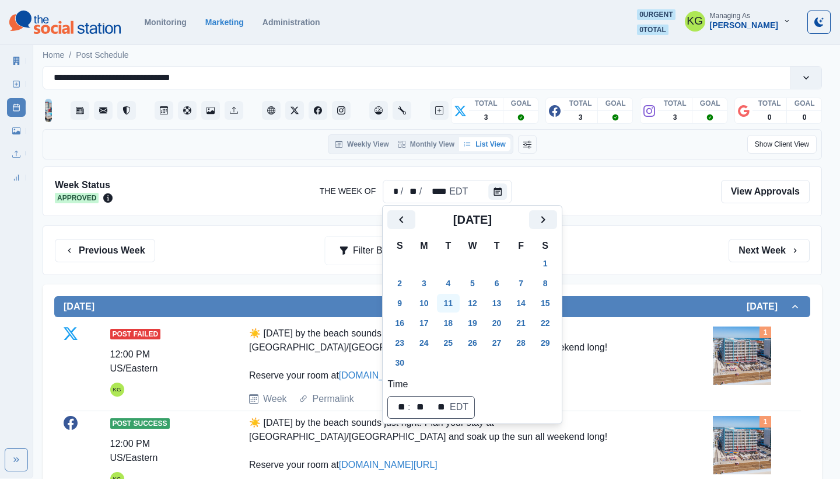
click at [449, 305] on button "11" at bounding box center [448, 303] width 23 height 19
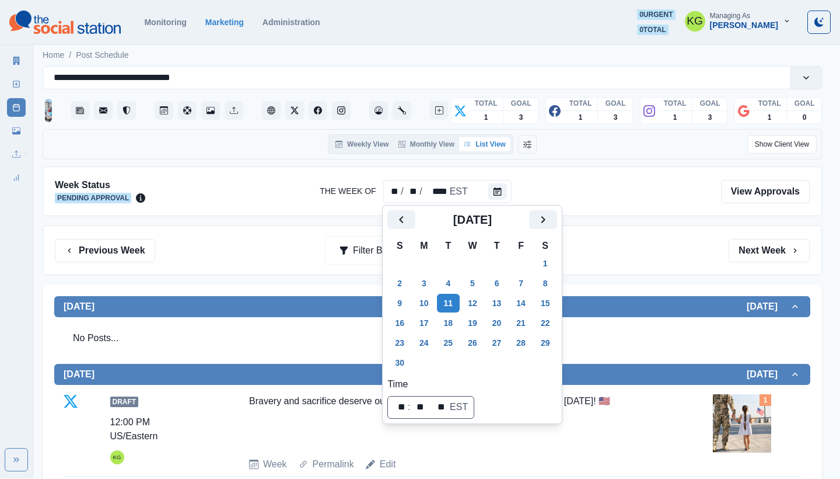
click at [640, 231] on div "Previous Week Filter By: Next Week" at bounding box center [433, 250] width 780 height 50
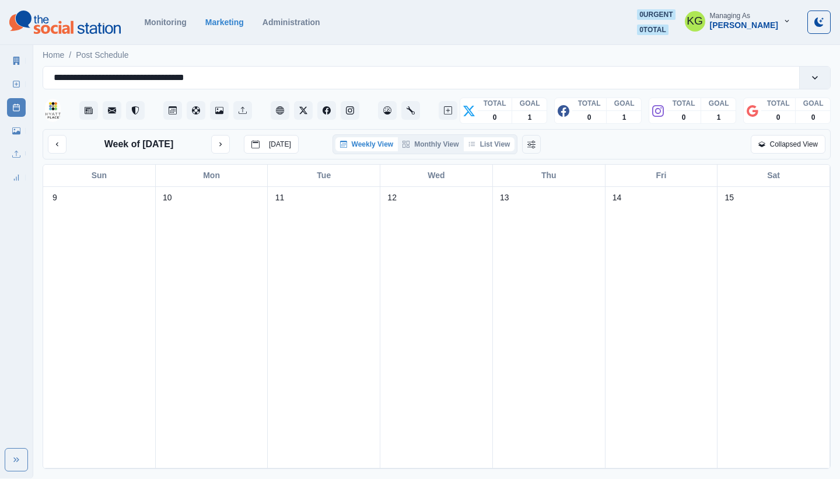
click at [476, 142] on icon "button" at bounding box center [472, 144] width 7 height 7
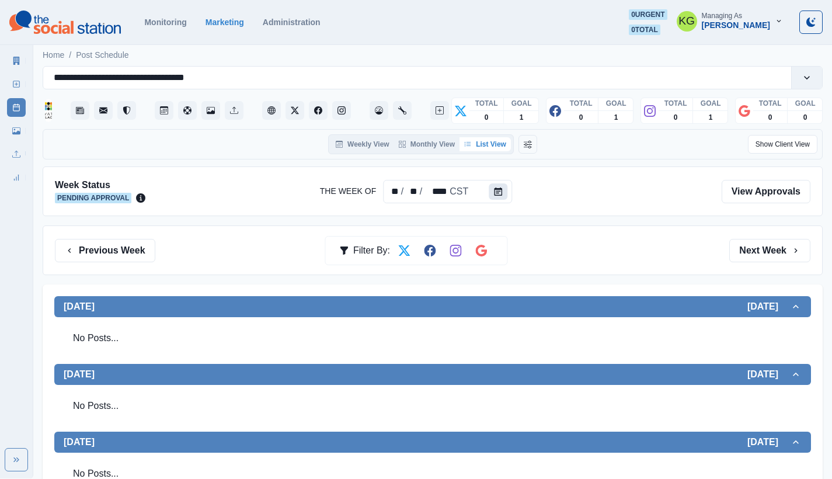
click at [504, 188] on button "Calendar" at bounding box center [498, 191] width 19 height 16
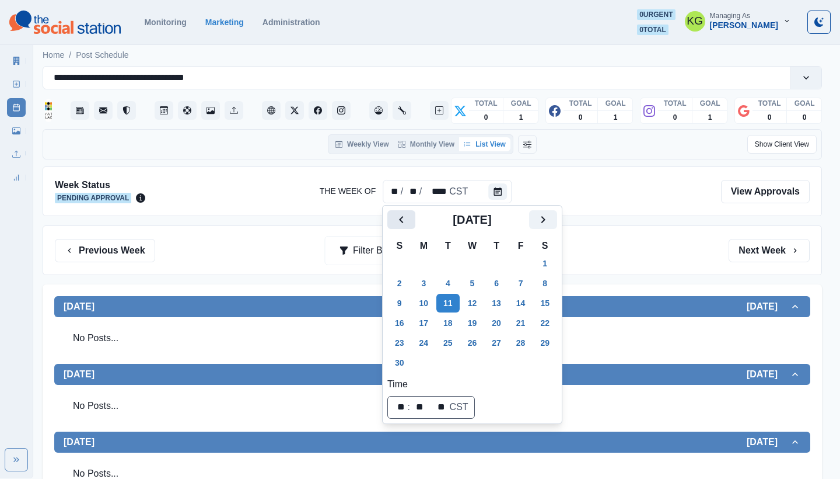
click at [403, 216] on icon "Previous" at bounding box center [402, 219] width 14 height 14
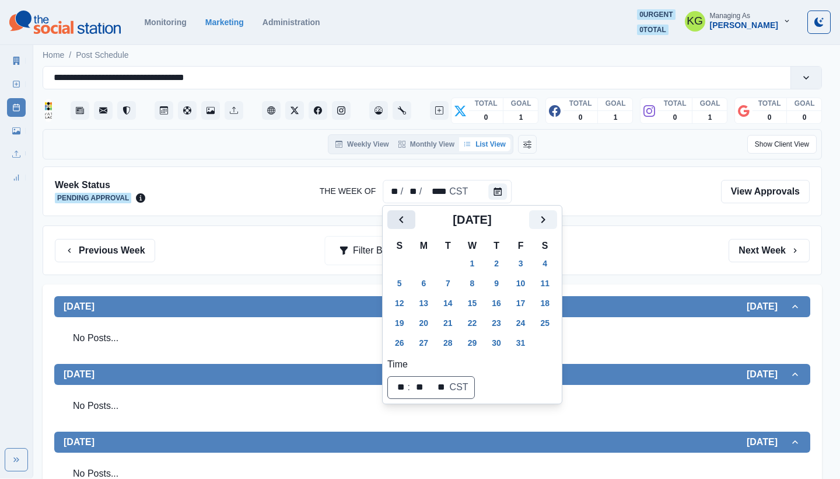
click at [403, 216] on icon "Previous" at bounding box center [402, 219] width 14 height 14
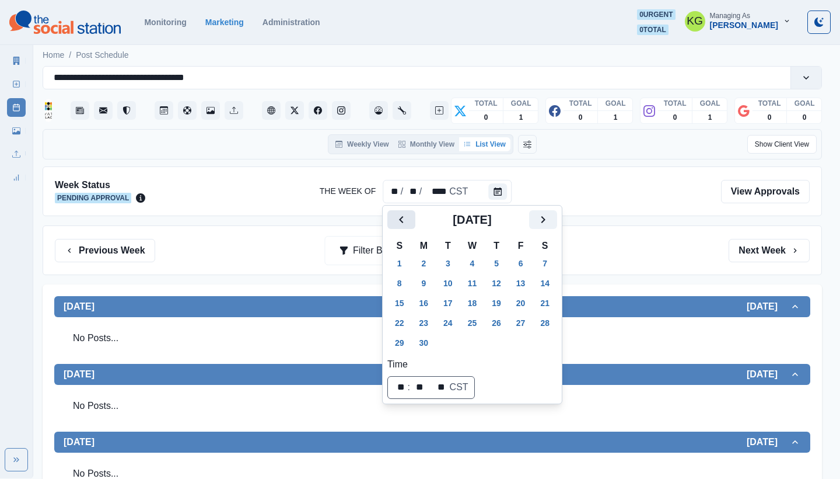
click at [403, 216] on icon "Previous" at bounding box center [402, 219] width 14 height 14
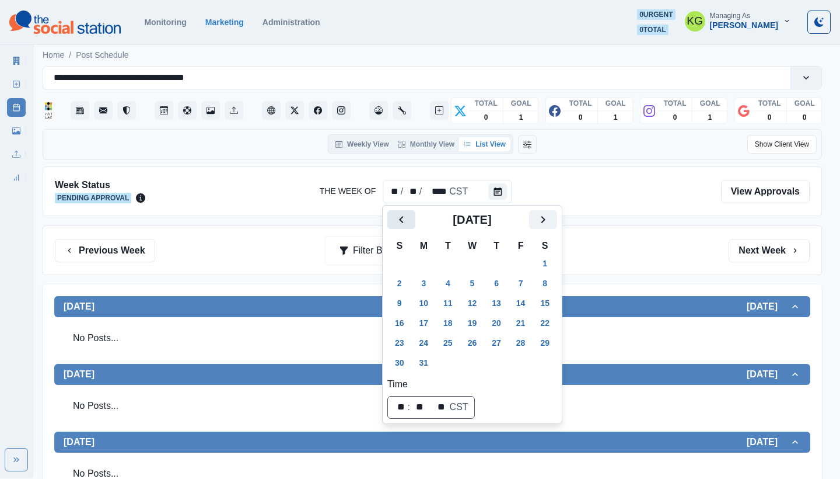
click at [403, 216] on icon "Previous" at bounding box center [402, 219] width 14 height 14
click at [400, 218] on icon "Previous" at bounding box center [401, 219] width 4 height 7
click at [400, 219] on icon "Previous" at bounding box center [401, 219] width 4 height 7
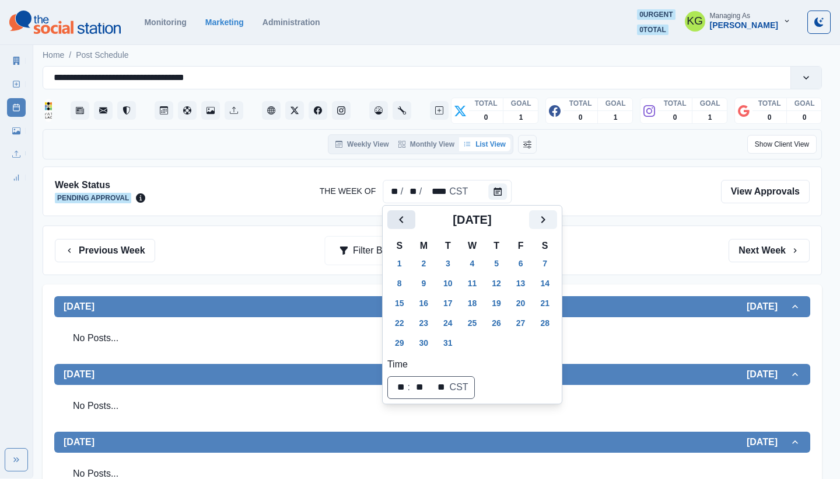
click at [404, 223] on icon "Previous" at bounding box center [402, 219] width 14 height 14
click at [427, 298] on button "11" at bounding box center [424, 303] width 23 height 19
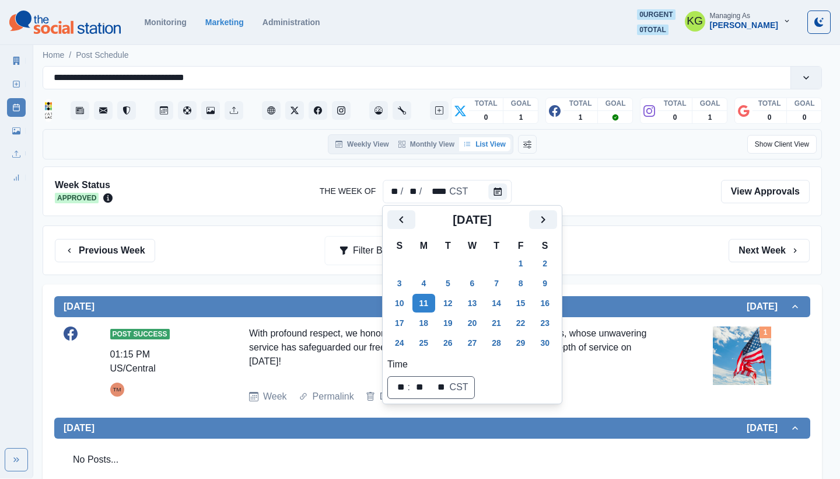
click at [683, 225] on div "Previous Week Filter By: Next Week" at bounding box center [433, 250] width 780 height 50
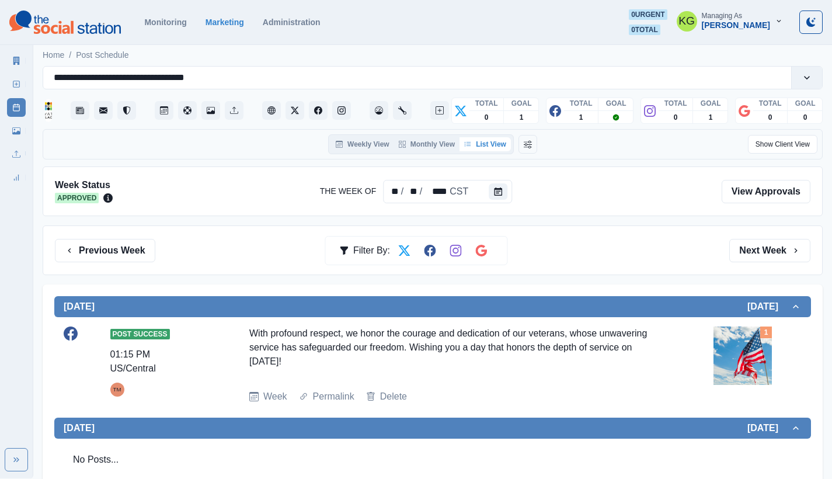
scroll to position [93, 0]
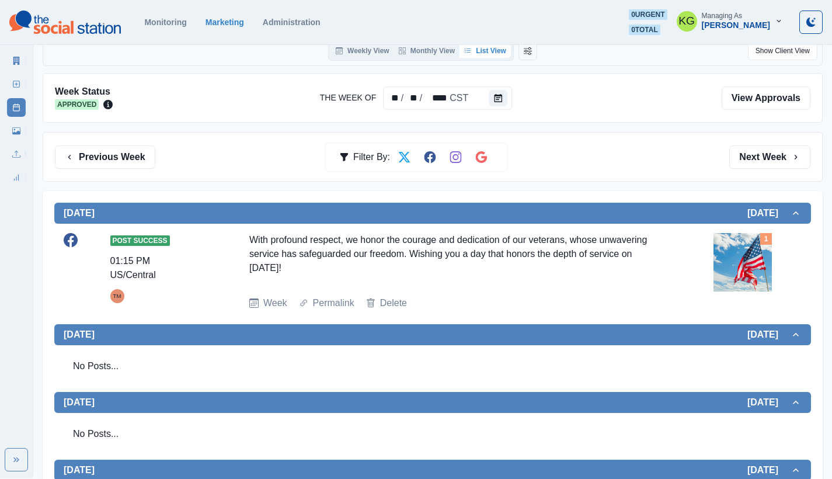
drag, startPoint x: 331, startPoint y: 272, endPoint x: 242, endPoint y: 240, distance: 94.9
click at [242, 240] on div "Post Success 01:15 PM US/Central TM With profound respect, we honor the courage…" at bounding box center [433, 271] width 738 height 77
copy div "With profound respect, we honor the courage and dedication of our veterans, who…"
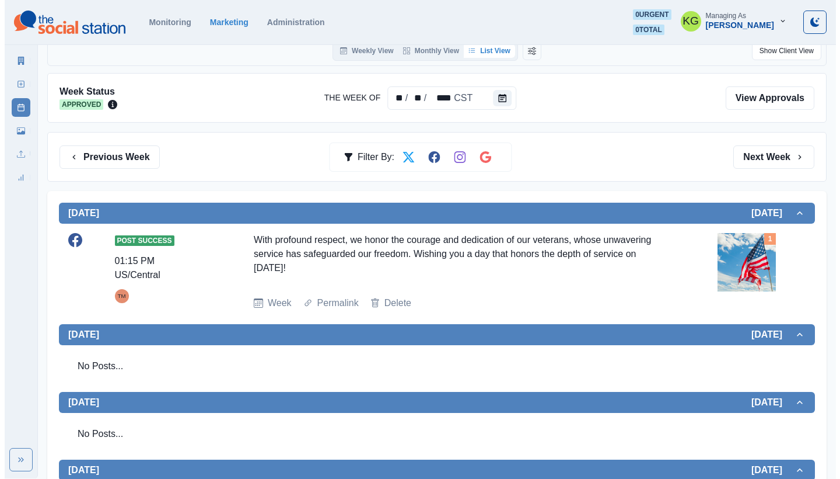
scroll to position [0, 0]
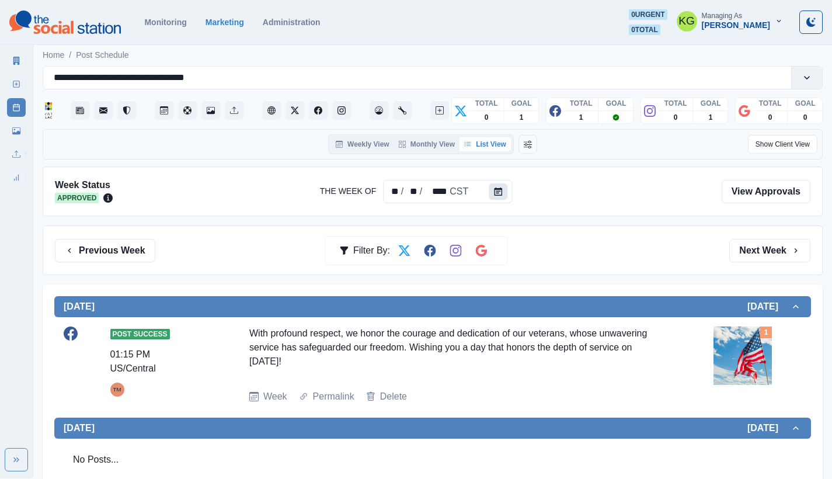
click at [496, 191] on icon "Calendar" at bounding box center [498, 191] width 8 height 8
click at [504, 193] on button "Calendar" at bounding box center [498, 191] width 19 height 16
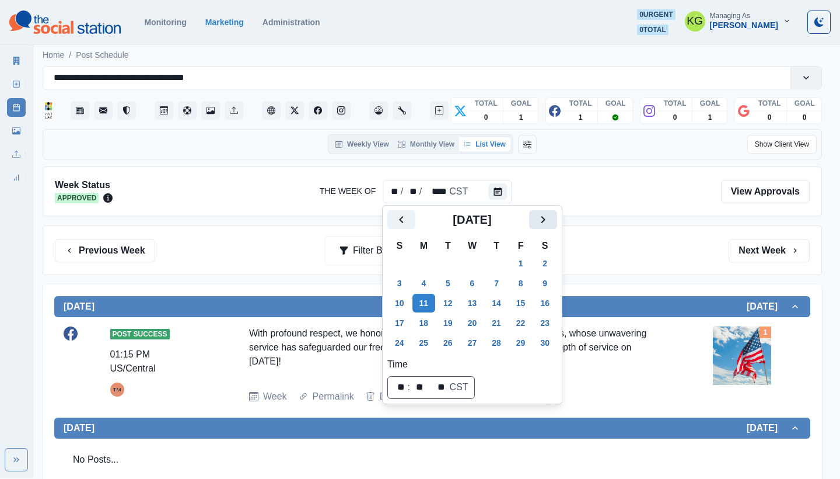
click at [546, 220] on icon "Next" at bounding box center [544, 219] width 4 height 7
click at [550, 220] on icon "Next" at bounding box center [543, 219] width 14 height 14
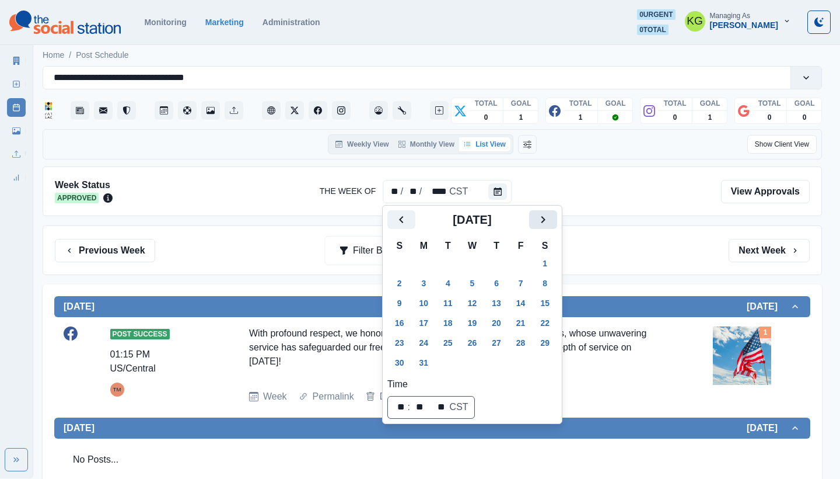
click at [546, 220] on icon "Next" at bounding box center [544, 219] width 4 height 7
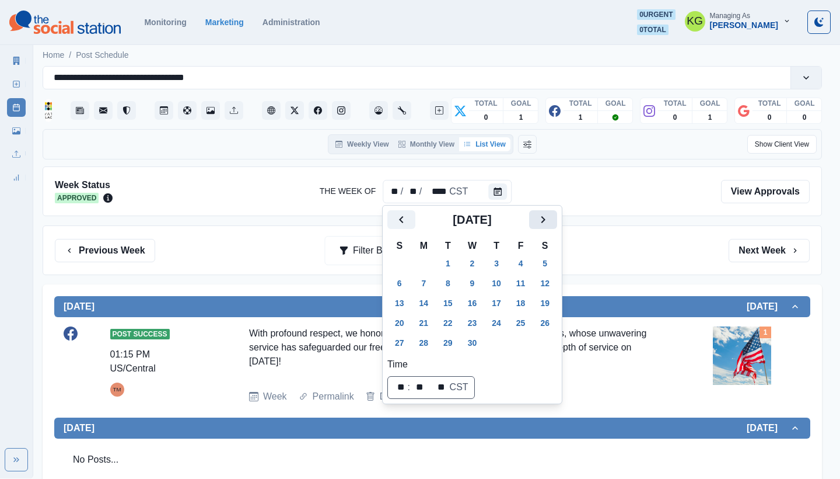
click at [546, 220] on icon "Next" at bounding box center [544, 219] width 4 height 7
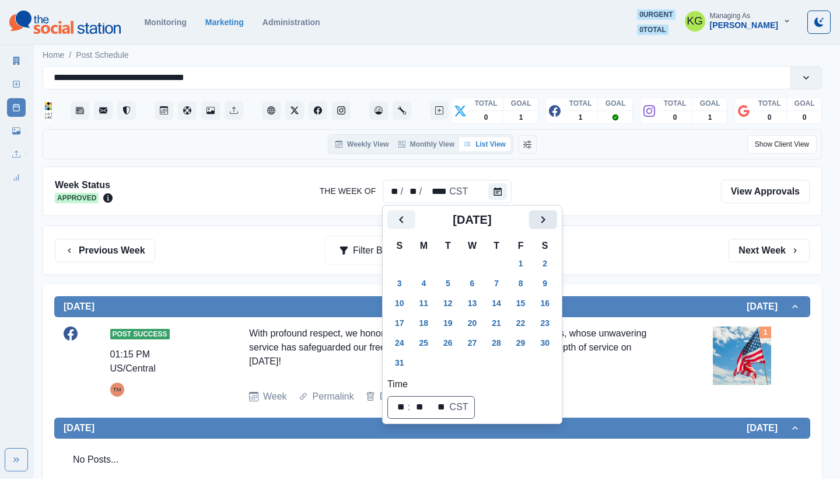
click at [546, 220] on icon "Next" at bounding box center [544, 219] width 4 height 7
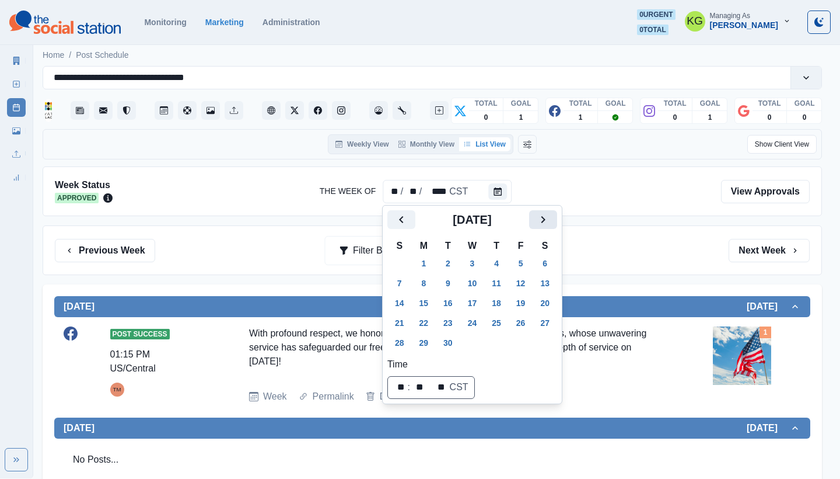
click at [546, 220] on icon "Next" at bounding box center [544, 219] width 4 height 7
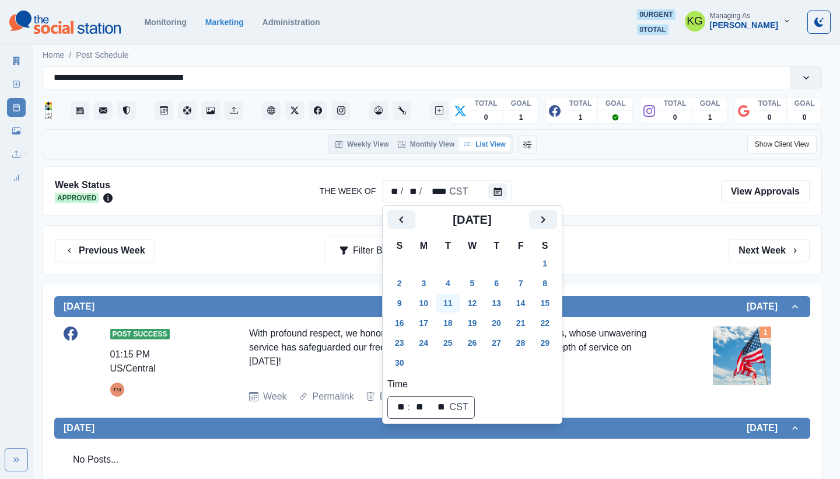
click at [448, 301] on button "11" at bounding box center [448, 303] width 23 height 19
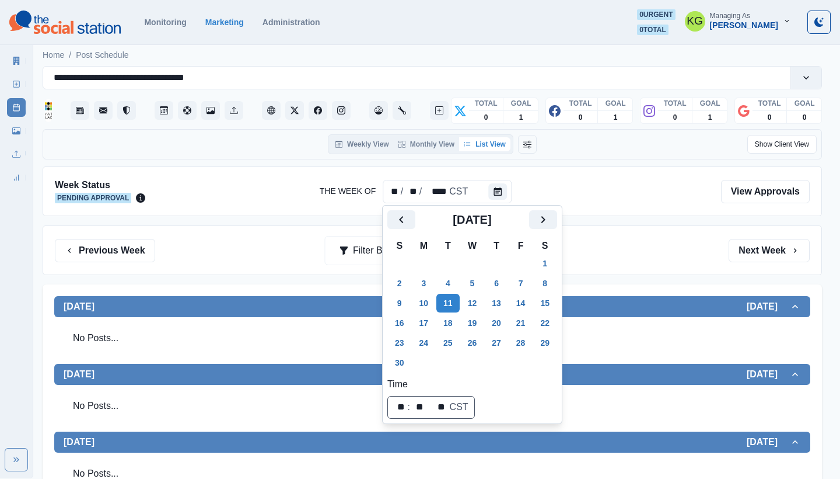
click at [688, 263] on div "Previous Week Filter By: Next Week" at bounding box center [433, 250] width 780 height 50
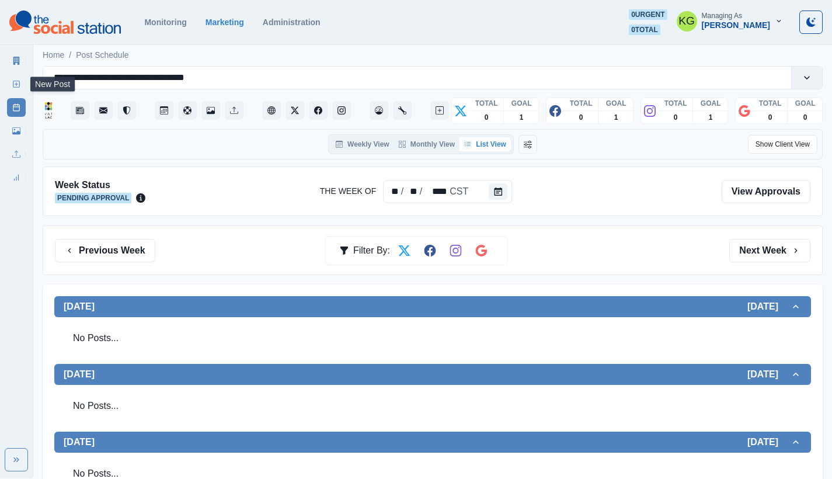
click at [13, 78] on link "New Post" at bounding box center [16, 84] width 19 height 19
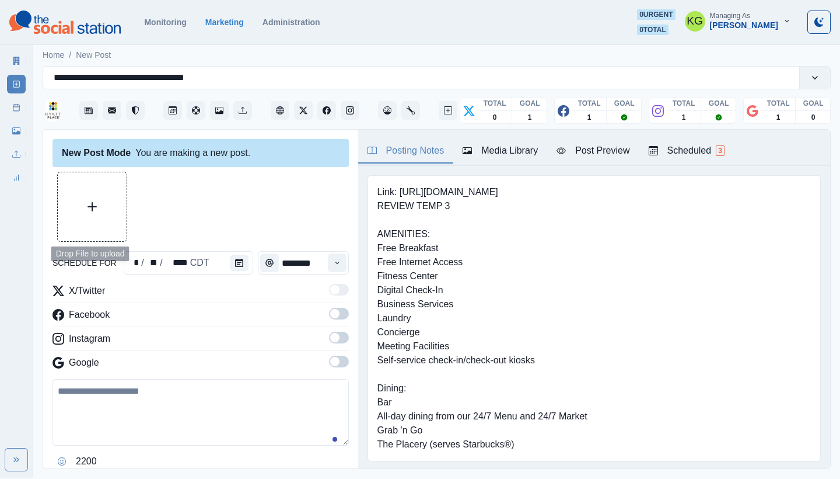
click at [97, 201] on button "Upload Media" at bounding box center [92, 206] width 69 height 69
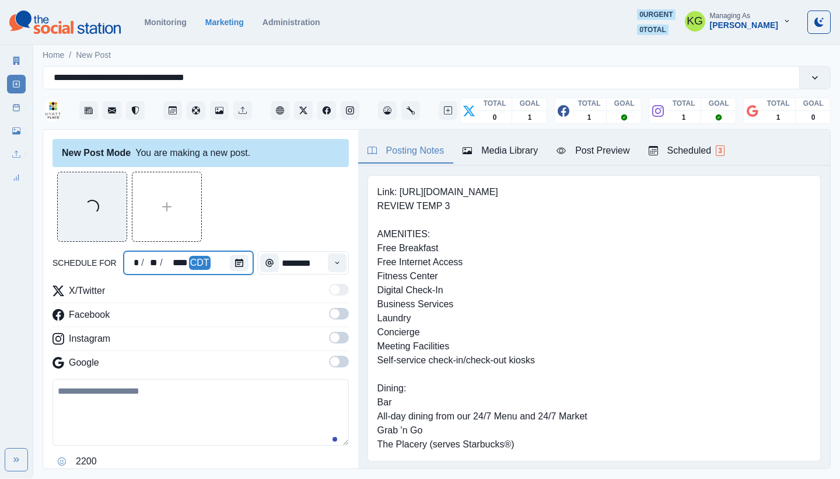
click at [246, 263] on div at bounding box center [241, 262] width 23 height 23
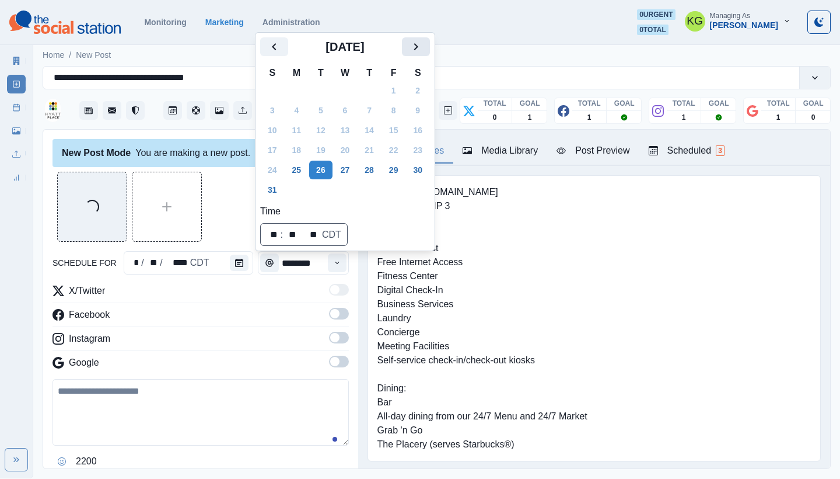
click at [430, 43] on button "Next" at bounding box center [416, 46] width 28 height 19
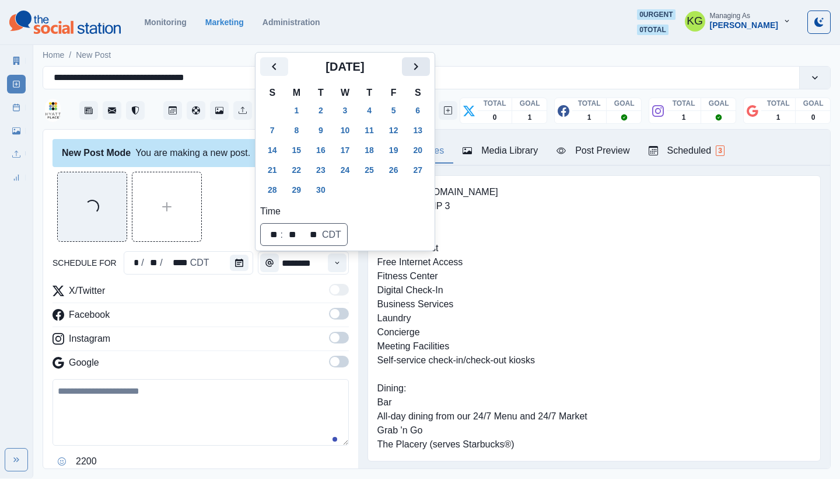
click at [423, 65] on icon "Next" at bounding box center [416, 67] width 14 height 14
click at [423, 74] on icon "Next" at bounding box center [416, 67] width 14 height 14
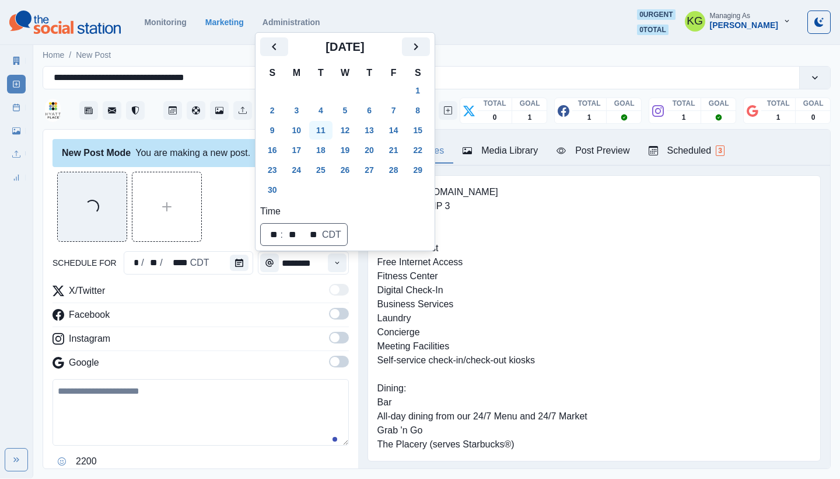
click at [331, 130] on button "11" at bounding box center [320, 130] width 23 height 19
click at [221, 207] on div "Loading..." at bounding box center [201, 207] width 296 height 70
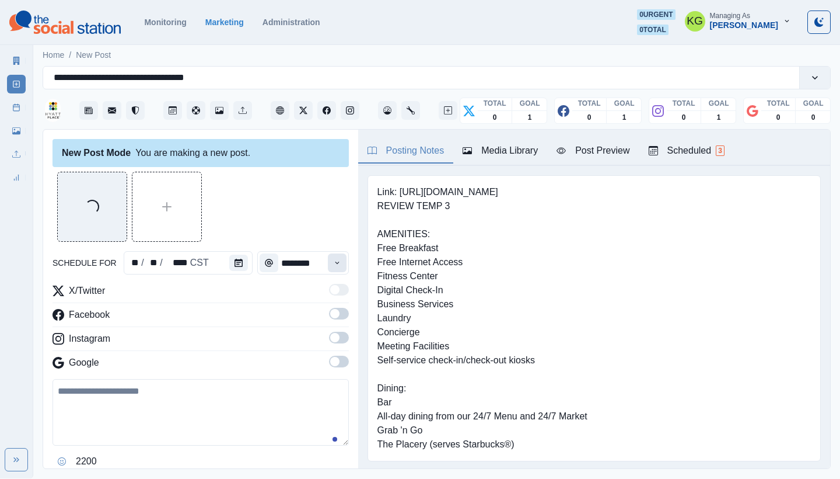
click at [328, 270] on button "Time" at bounding box center [337, 262] width 19 height 19
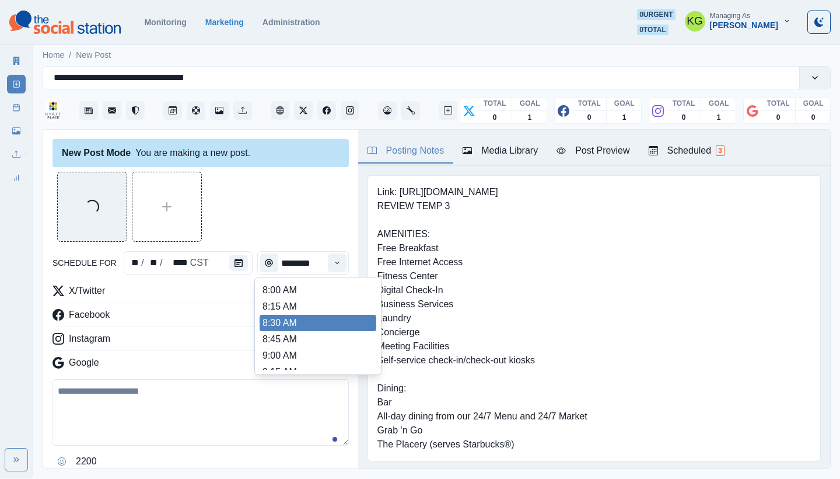
scroll to position [253, 0]
click at [293, 297] on li "12:00 PM" at bounding box center [318, 298] width 117 height 16
type input "********"
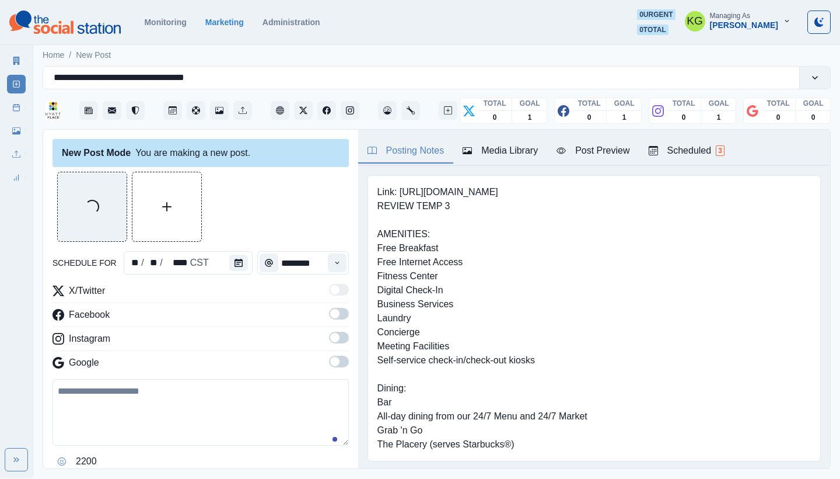
click at [330, 359] on span at bounding box center [334, 361] width 9 height 9
click at [329, 347] on label at bounding box center [339, 341] width 20 height 19
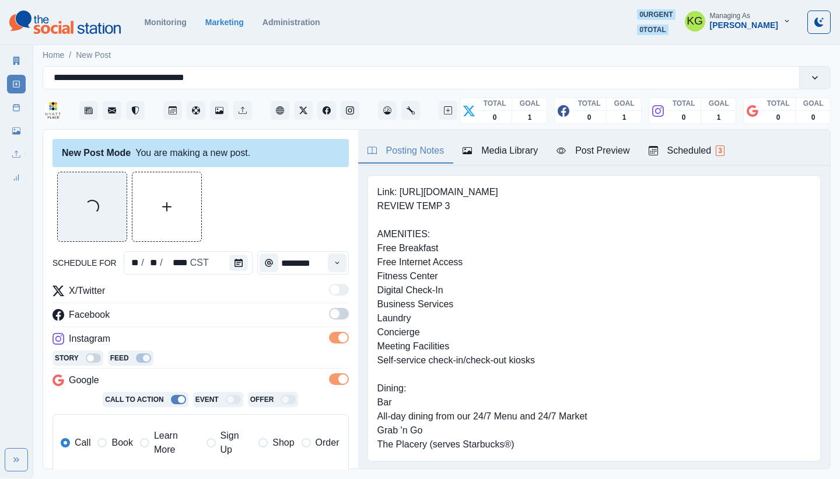
click at [330, 317] on span at bounding box center [334, 313] width 9 height 9
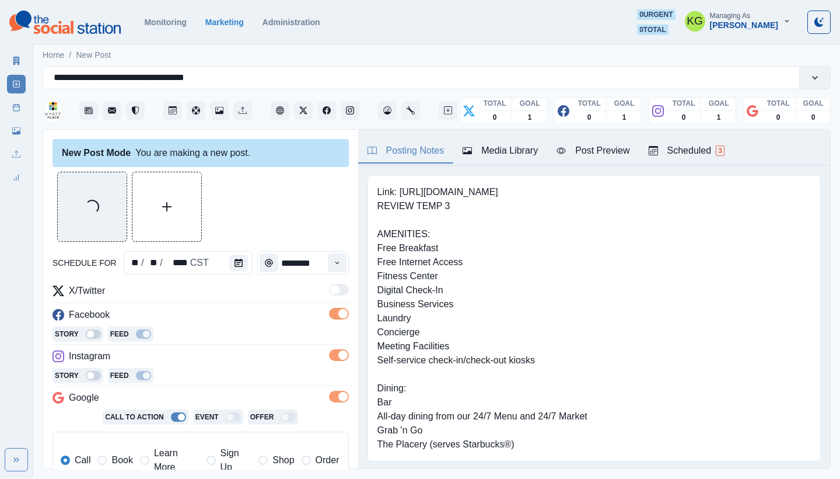
scroll to position [235, 0]
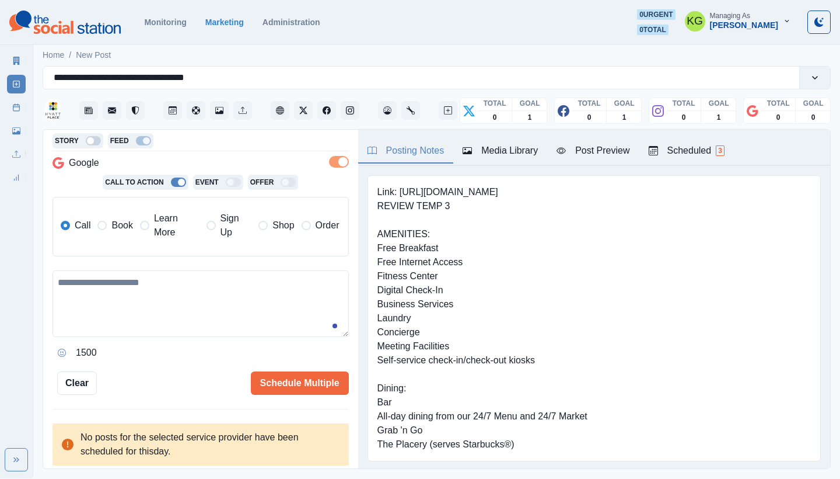
click at [125, 235] on label "Book" at bounding box center [114, 225] width 35 height 28
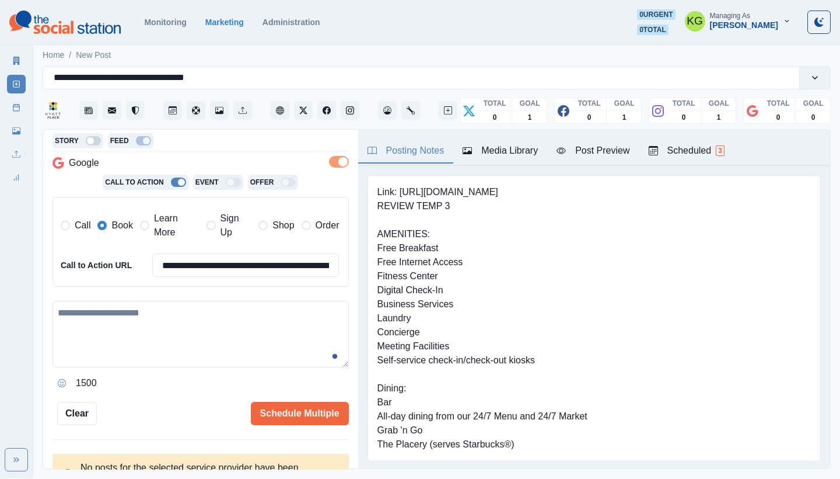
click at [161, 313] on textarea at bounding box center [201, 334] width 296 height 67
paste textarea "**********"
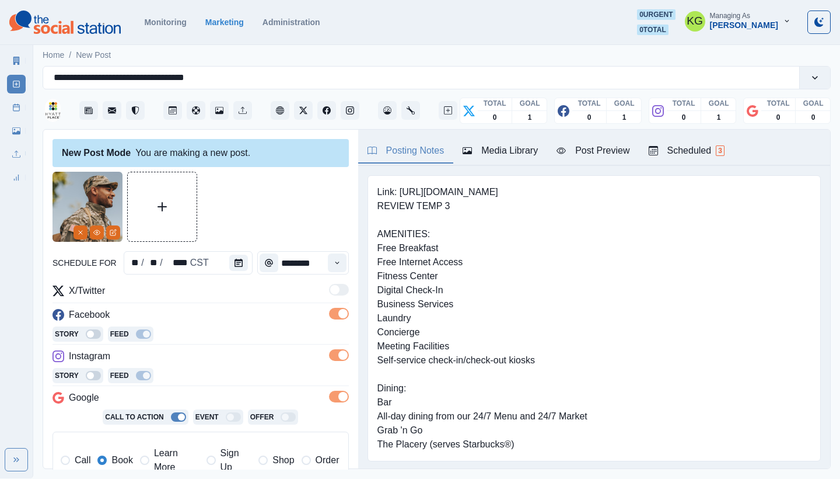
scroll to position [265, 0]
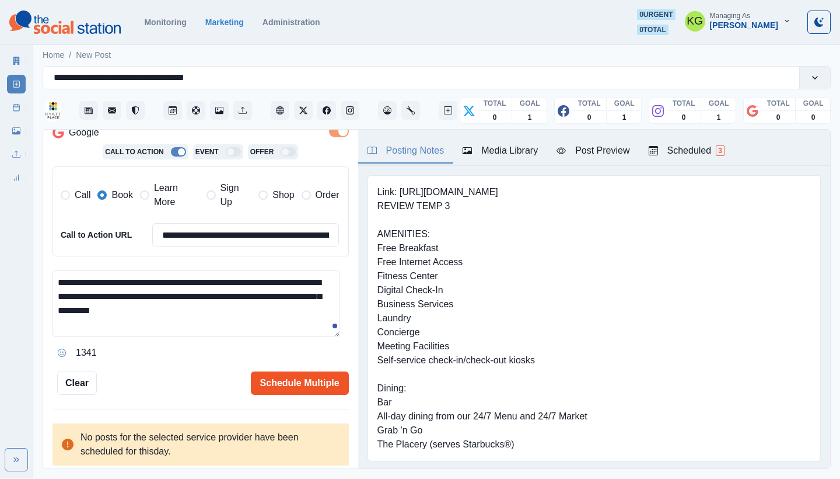
type textarea "**********"
click at [278, 377] on button "Schedule Multiple" at bounding box center [300, 382] width 98 height 23
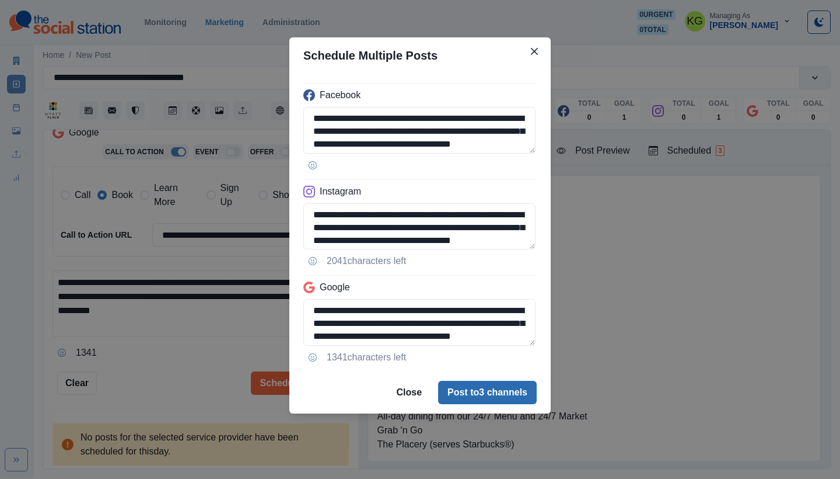
click at [507, 393] on button "Post to 3 channels" at bounding box center [487, 392] width 99 height 23
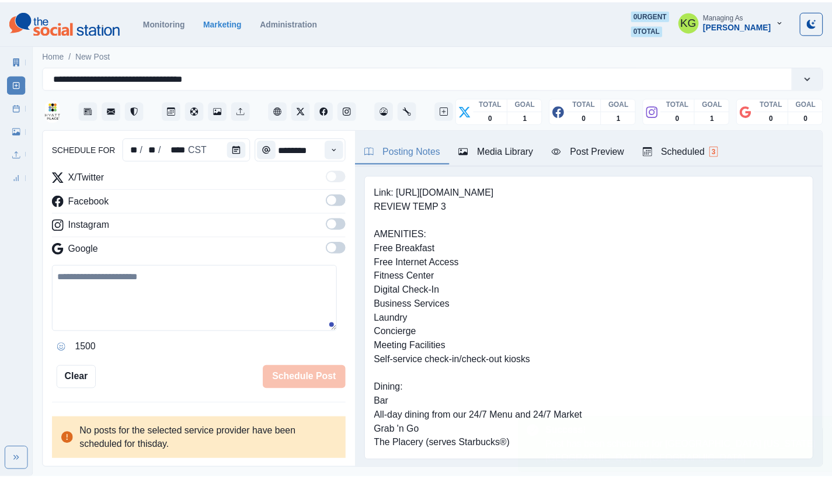
scroll to position [113, 0]
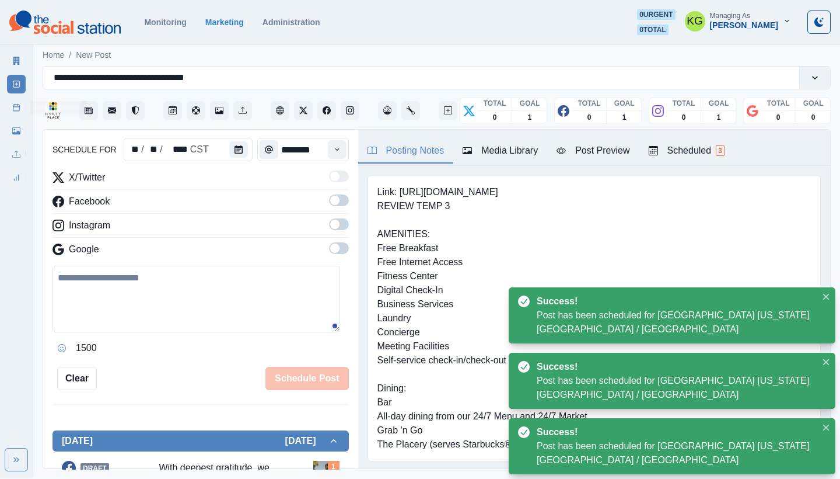
click at [13, 110] on icon at bounding box center [16, 107] width 8 height 8
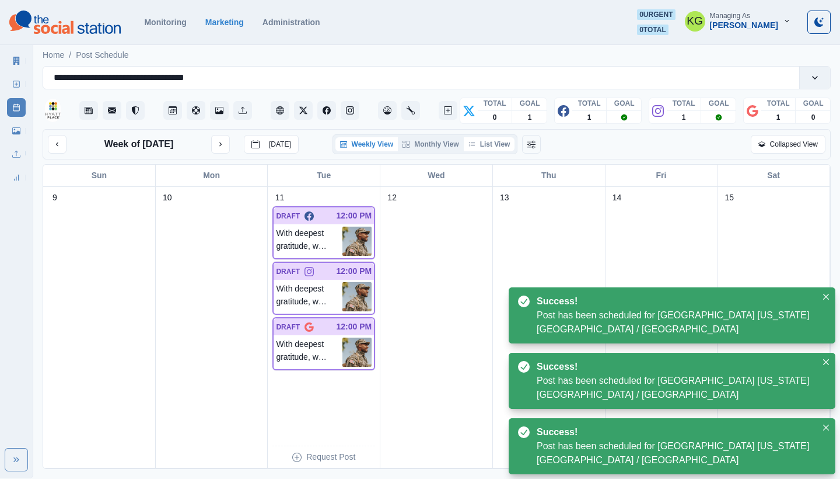
click at [504, 144] on button "List View" at bounding box center [489, 144] width 51 height 14
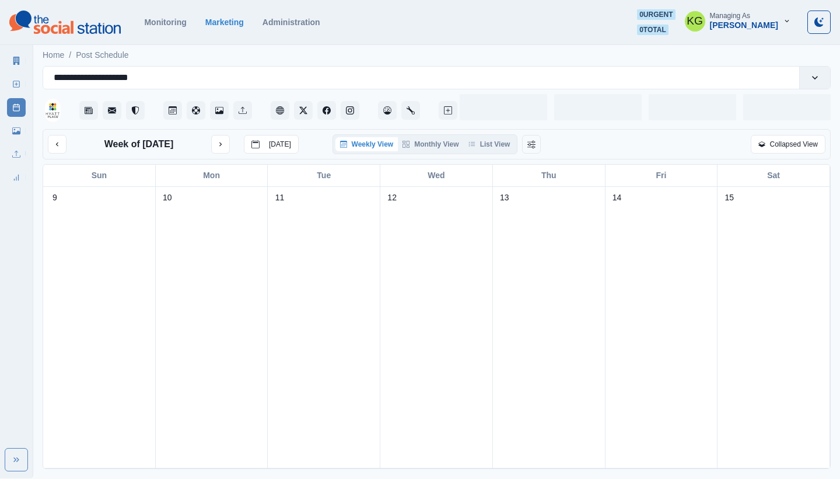
click at [487, 153] on div "Weekly View Monthly View List View" at bounding box center [426, 144] width 186 height 20
click at [486, 143] on button "List View" at bounding box center [489, 144] width 51 height 14
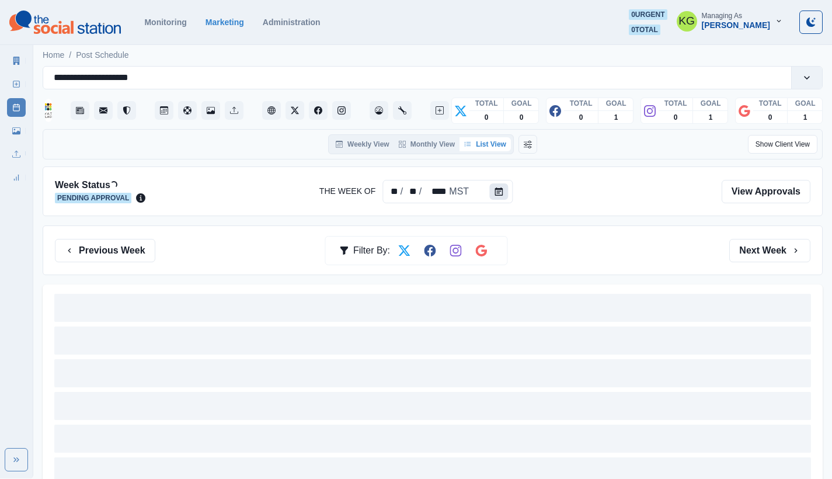
click at [497, 194] on button "Calendar" at bounding box center [498, 191] width 19 height 16
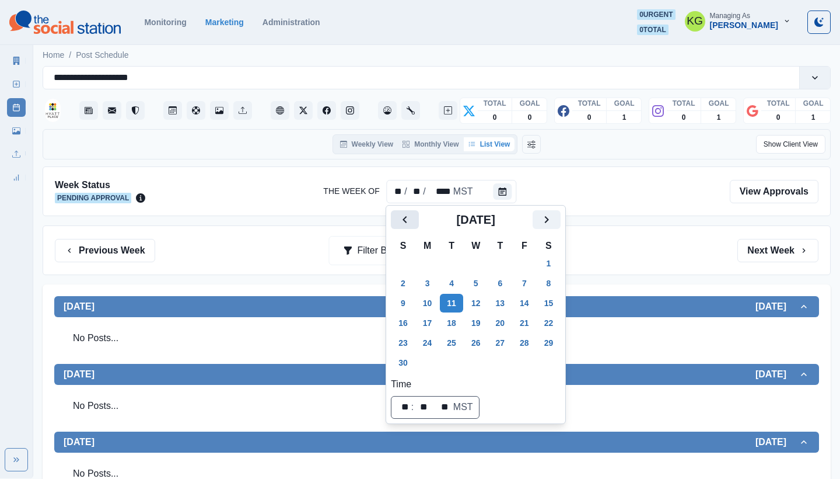
click at [406, 210] on button "Previous" at bounding box center [405, 219] width 28 height 19
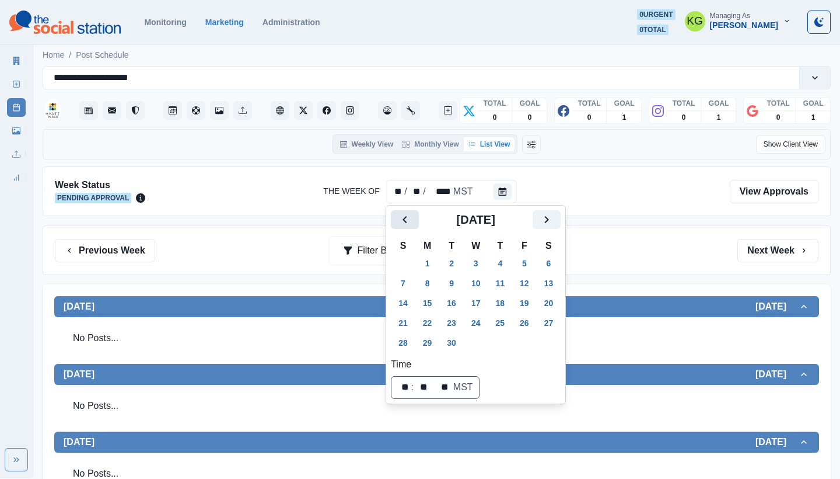
click at [406, 210] on button "Previous" at bounding box center [405, 219] width 28 height 19
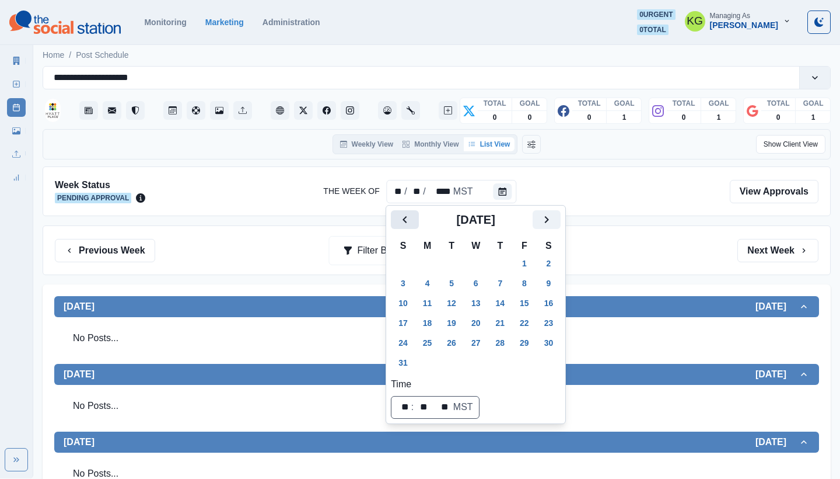
click at [406, 210] on button "Previous" at bounding box center [405, 219] width 28 height 19
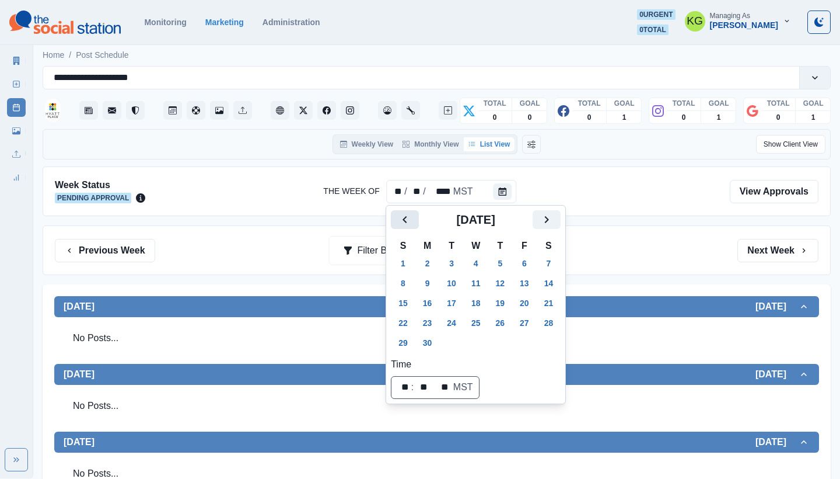
click at [406, 210] on button "Previous" at bounding box center [405, 219] width 28 height 19
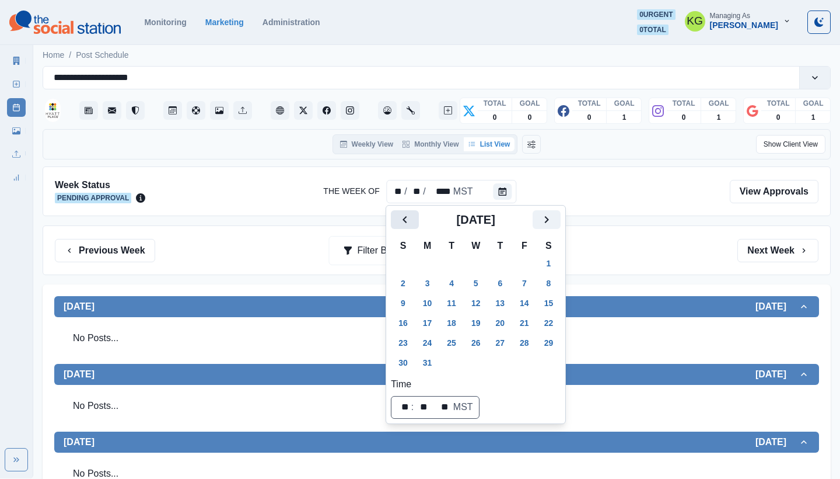
click at [406, 210] on button "Previous" at bounding box center [405, 219] width 28 height 19
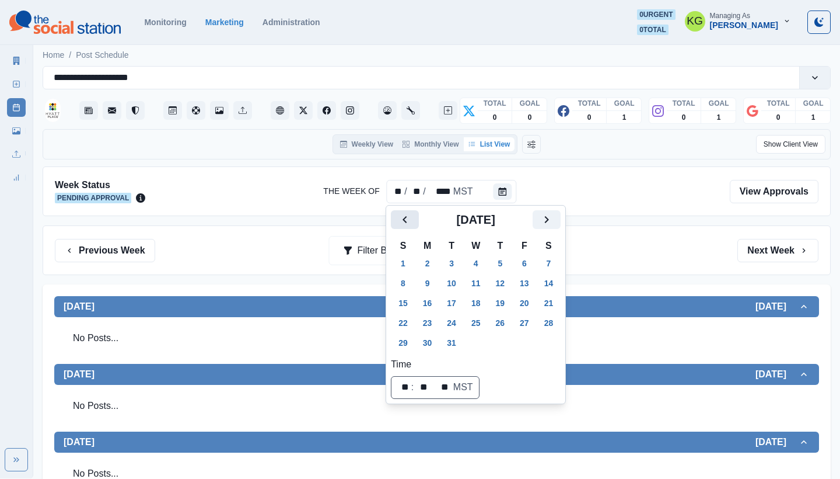
click at [406, 210] on button "Previous" at bounding box center [405, 219] width 28 height 19
click at [554, 220] on icon "Next" at bounding box center [547, 219] width 14 height 14
click at [427, 299] on button "11" at bounding box center [427, 303] width 23 height 19
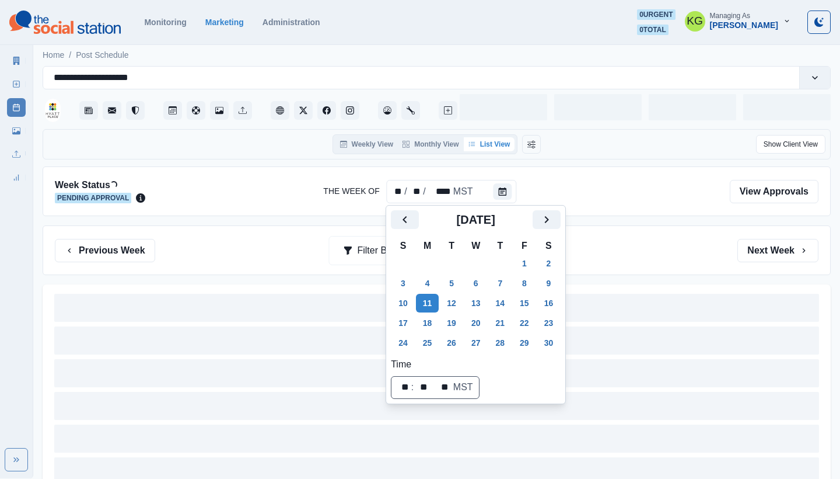
click at [629, 255] on div "Previous Week Filter By: Next Week" at bounding box center [437, 250] width 764 height 23
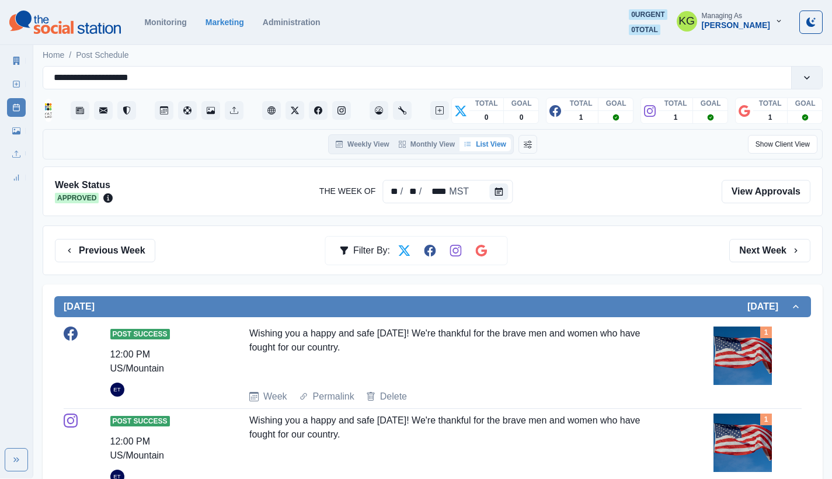
scroll to position [103, 0]
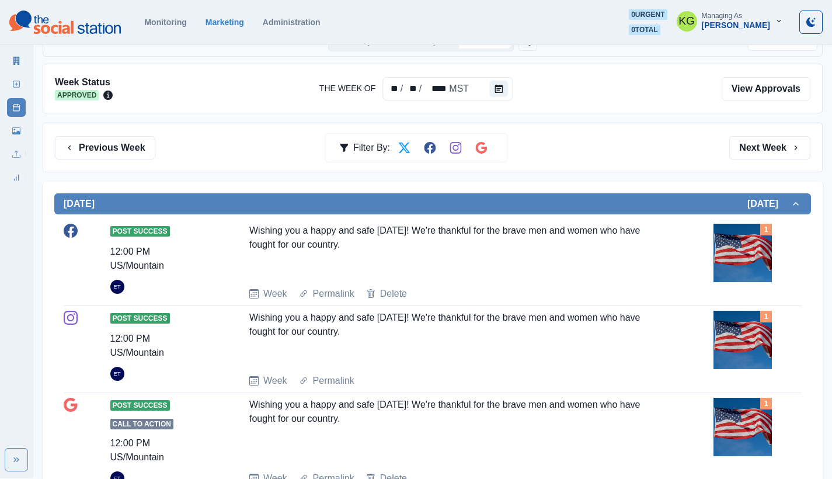
drag, startPoint x: 374, startPoint y: 247, endPoint x: 233, endPoint y: 234, distance: 141.3
click at [233, 234] on div "Post Success 12:00 PM US/Mountain ET Wishing you a happy and safe Veterans Day!…" at bounding box center [433, 262] width 738 height 77
copy div "Wishing you a happy and safe Veterans Day! We're thankful for the brave men and…"
click at [490, 85] on button "Calendar" at bounding box center [498, 89] width 19 height 16
click at [501, 89] on icon "Calendar" at bounding box center [498, 89] width 8 height 8
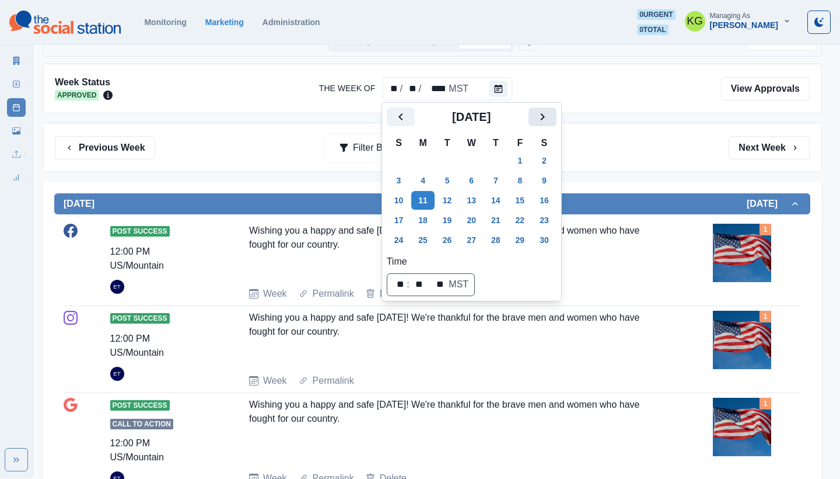
click at [550, 123] on icon "Next" at bounding box center [543, 117] width 14 height 14
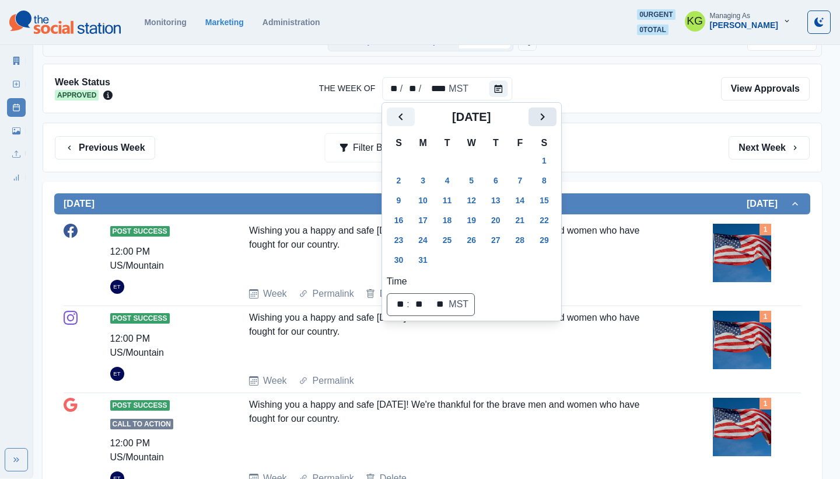
click at [550, 123] on icon "Next" at bounding box center [543, 117] width 14 height 14
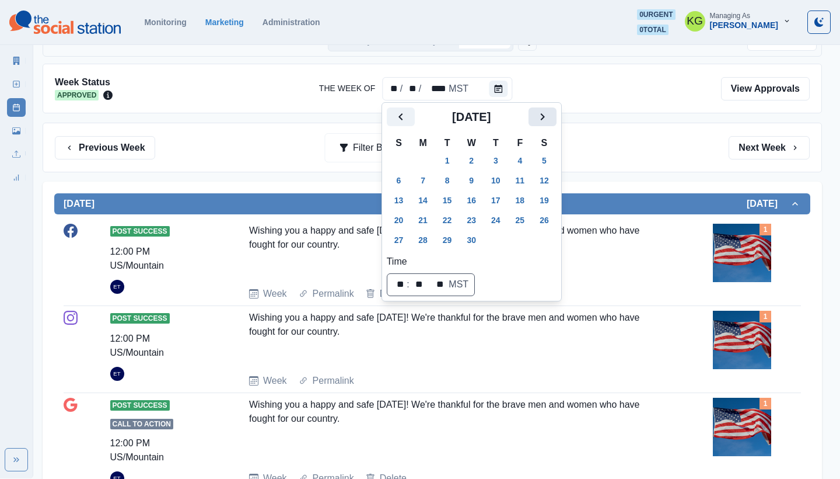
click at [550, 123] on icon "Next" at bounding box center [543, 117] width 14 height 14
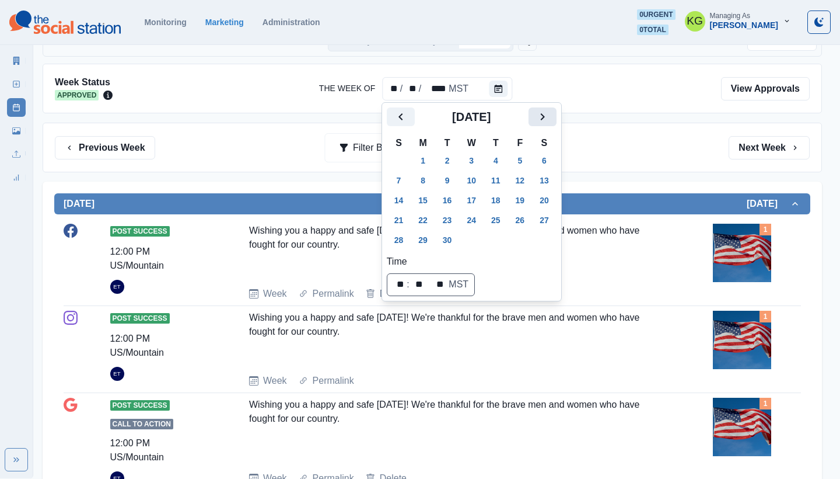
click at [550, 123] on icon "Next" at bounding box center [543, 117] width 14 height 14
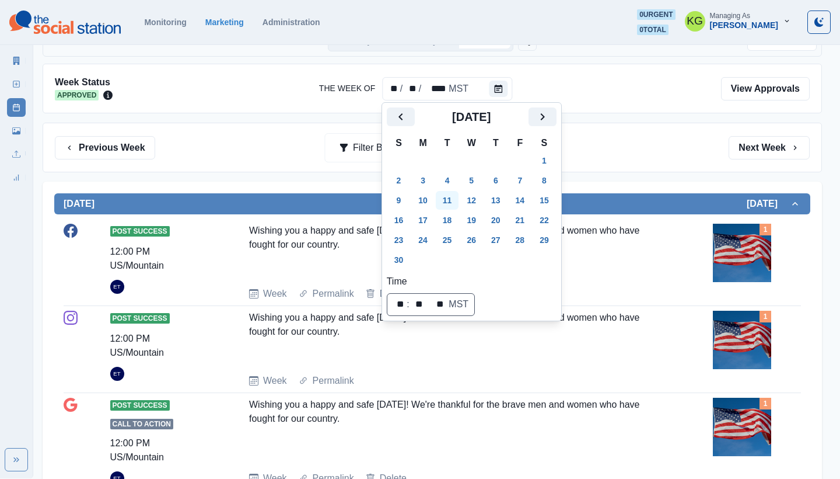
click at [457, 198] on button "11" at bounding box center [447, 200] width 23 height 19
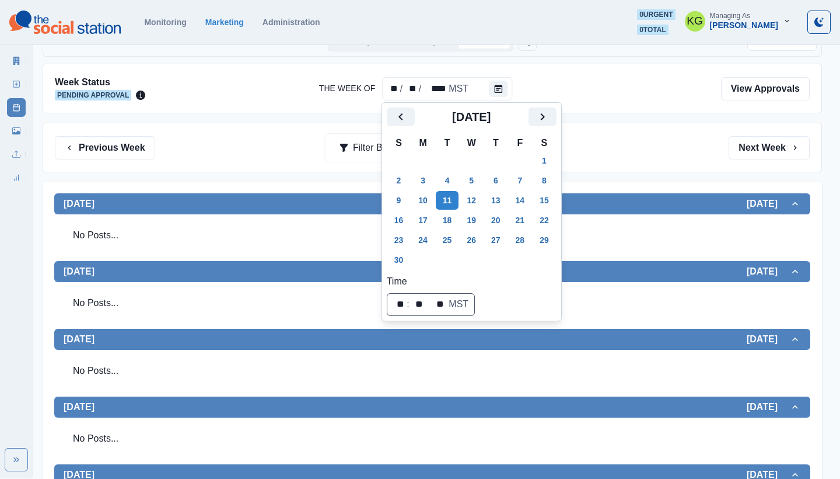
click at [618, 151] on div "Previous Week Filter By: Next Week" at bounding box center [432, 147] width 755 height 23
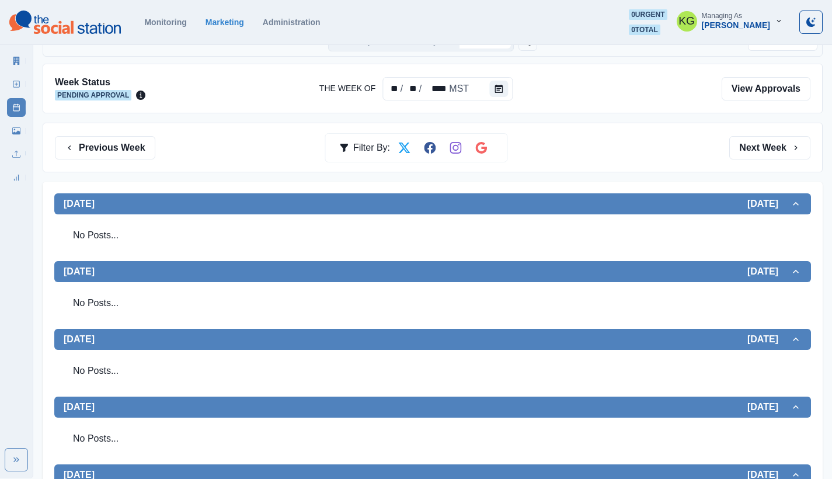
click at [19, 90] on link "New Post" at bounding box center [16, 84] width 19 height 19
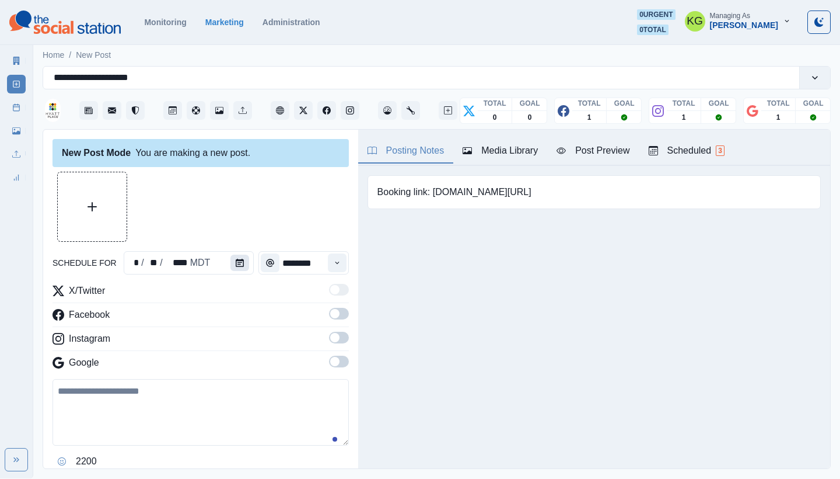
click at [240, 260] on icon "Calendar" at bounding box center [240, 263] width 8 height 8
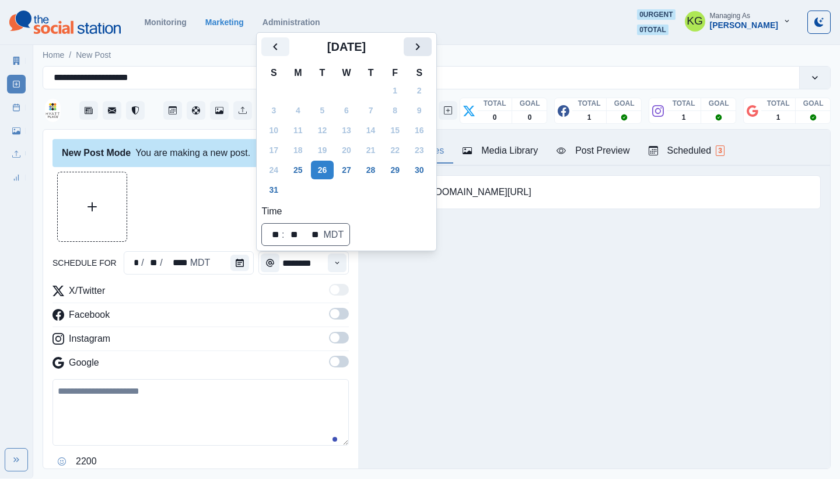
click at [423, 47] on icon "Next" at bounding box center [418, 47] width 14 height 14
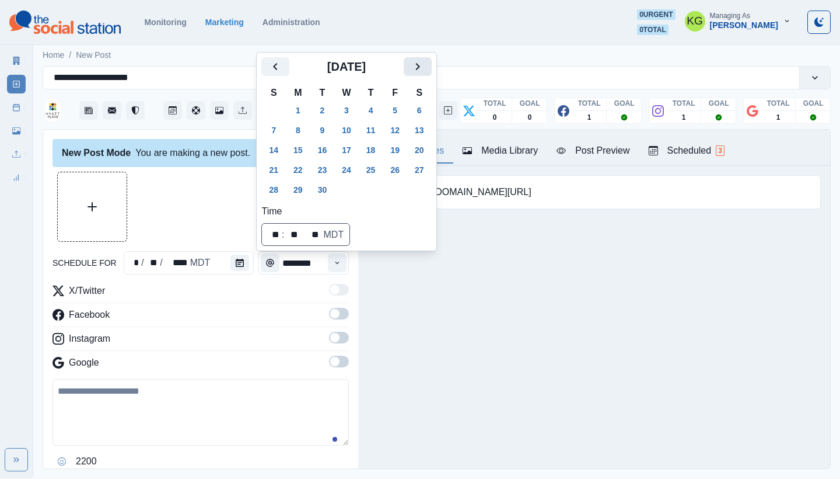
click at [425, 61] on icon "Next" at bounding box center [418, 67] width 14 height 14
click at [430, 77] on div "[DATE]" at bounding box center [346, 71] width 170 height 28
click at [425, 69] on icon "Next" at bounding box center [418, 67] width 14 height 14
click at [324, 129] on button "11" at bounding box center [322, 130] width 23 height 19
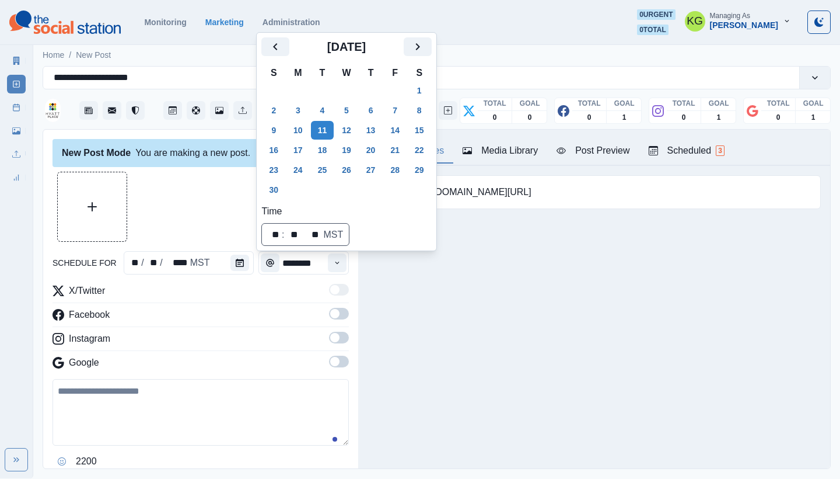
click at [396, 364] on div "Posting Notes Media Library Post Preview Scheduled 3 Booking link: www.bit.ly/4…" at bounding box center [594, 299] width 472 height 339
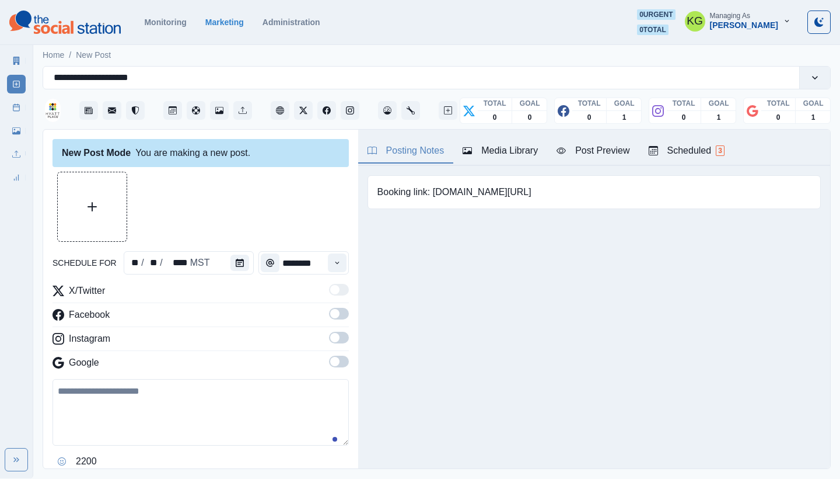
click at [331, 354] on div "X/Twitter Facebook Instagram Google" at bounding box center [201, 329] width 296 height 90
click at [329, 333] on span at bounding box center [339, 338] width 20 height 12
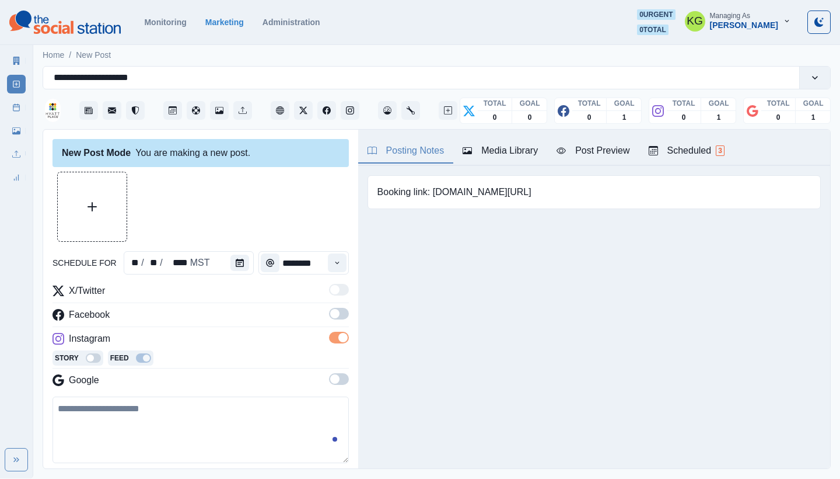
click at [331, 315] on span at bounding box center [339, 314] width 20 height 12
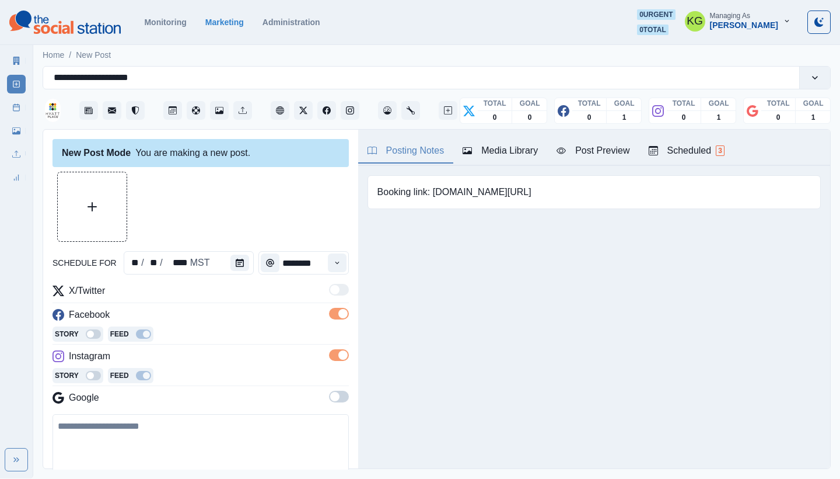
drag, startPoint x: 329, startPoint y: 391, endPoint x: 331, endPoint y: 397, distance: 6.1
click at [329, 392] on span at bounding box center [339, 396] width 20 height 12
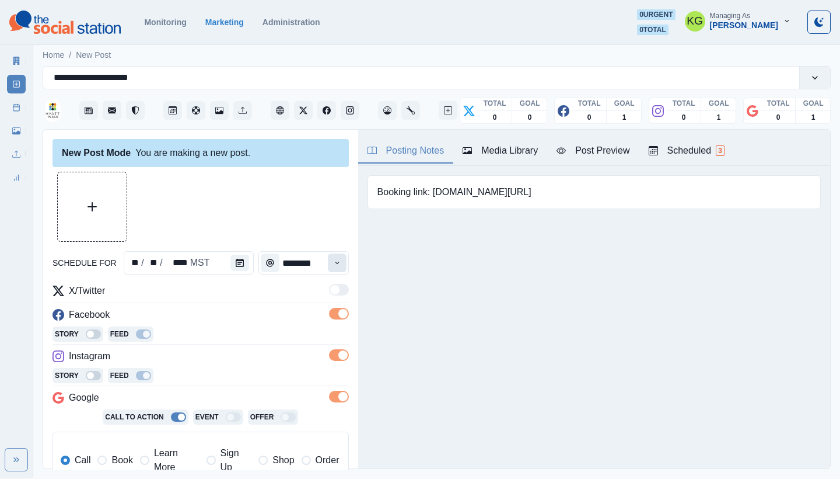
click at [333, 265] on icon "Time" at bounding box center [337, 263] width 8 height 8
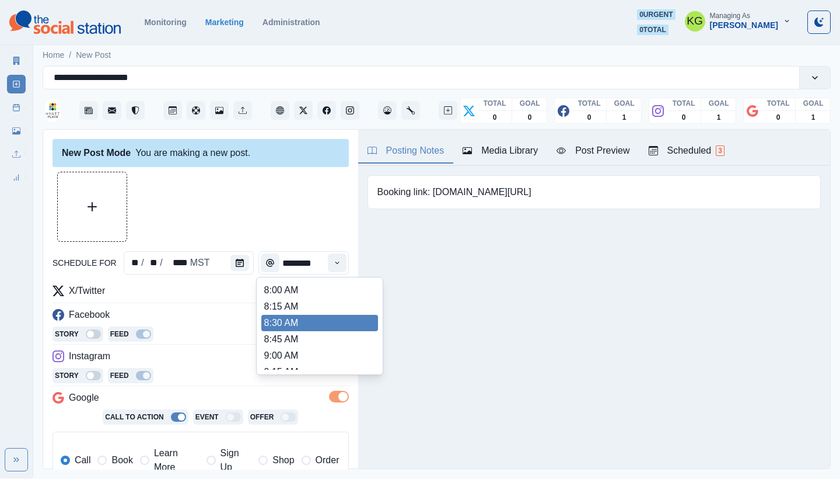
scroll to position [240, 0]
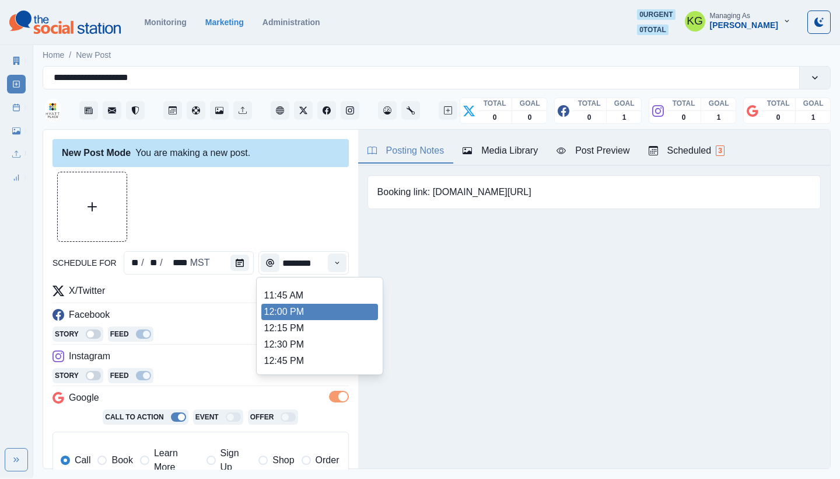
click at [292, 313] on li "12:00 PM" at bounding box center [319, 311] width 117 height 16
type input "********"
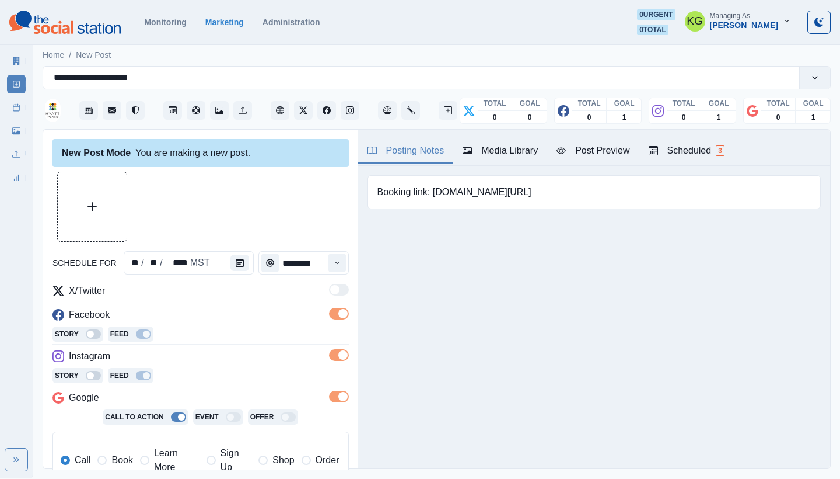
scroll to position [121, 0]
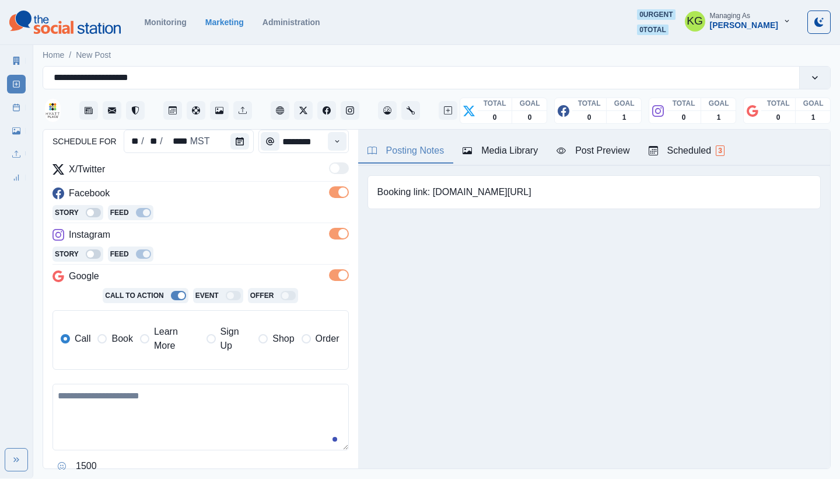
click at [121, 340] on span "Book" at bounding box center [121, 339] width 21 height 14
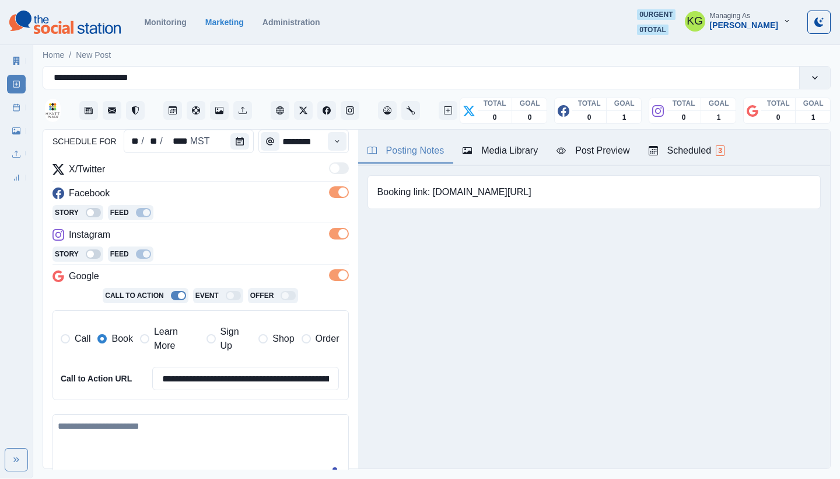
scroll to position [0, 0]
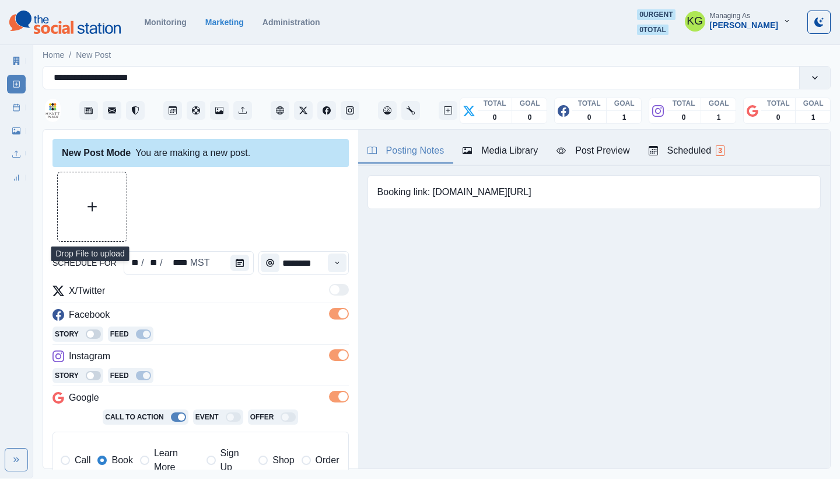
click at [95, 186] on button "Upload Media" at bounding box center [92, 206] width 69 height 69
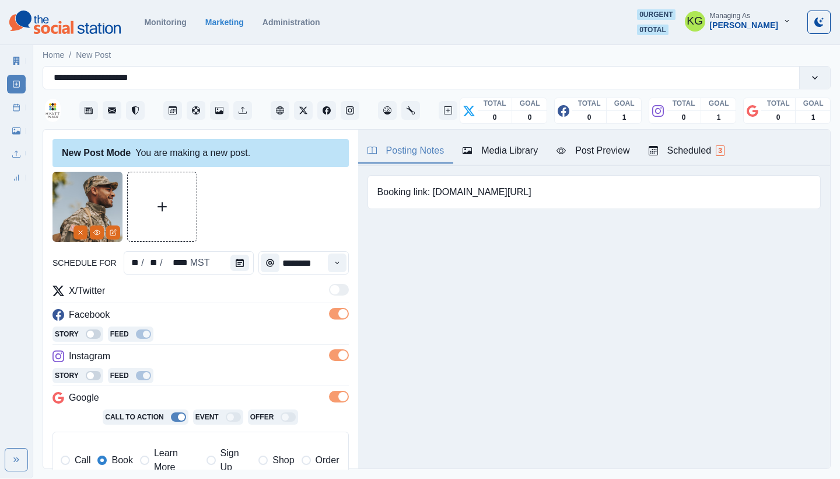
scroll to position [265, 0]
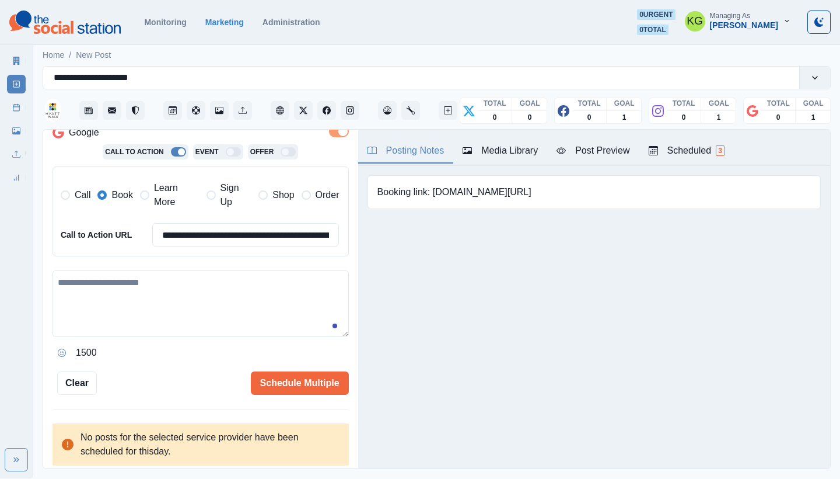
click at [238, 322] on textarea at bounding box center [201, 303] width 296 height 67
paste textarea "**********"
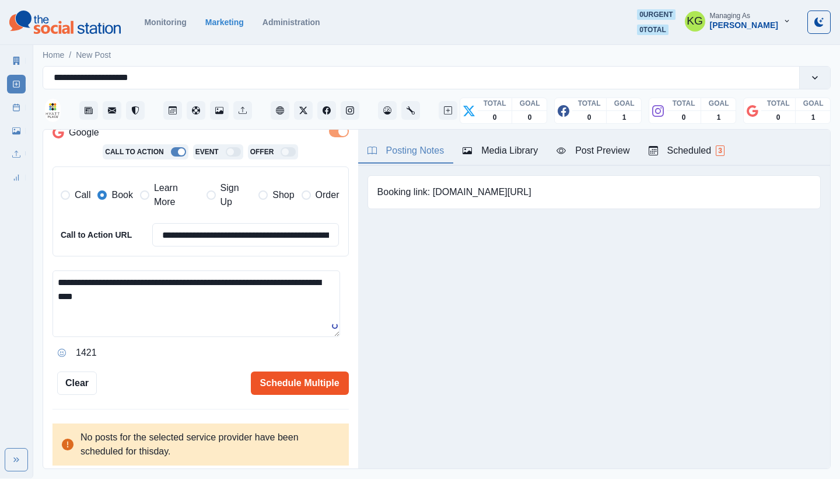
type textarea "**********"
click at [308, 383] on button "Schedule Multiple" at bounding box center [300, 382] width 98 height 23
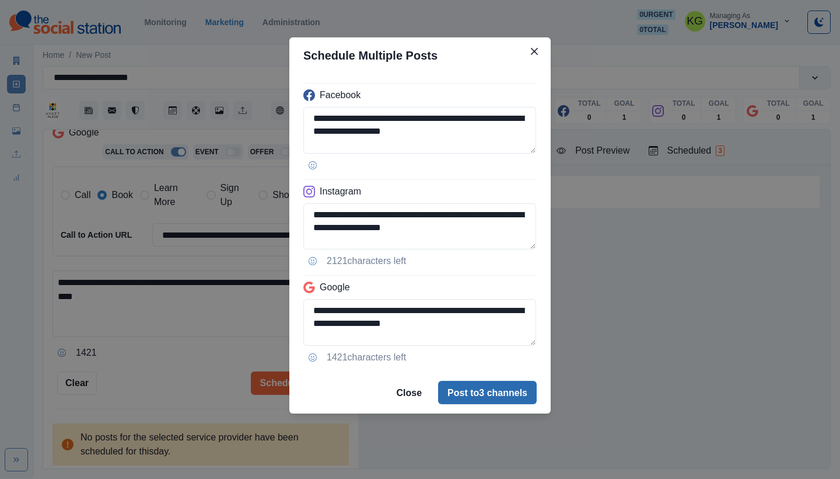
click at [489, 389] on button "Post to 3 channels" at bounding box center [487, 392] width 99 height 23
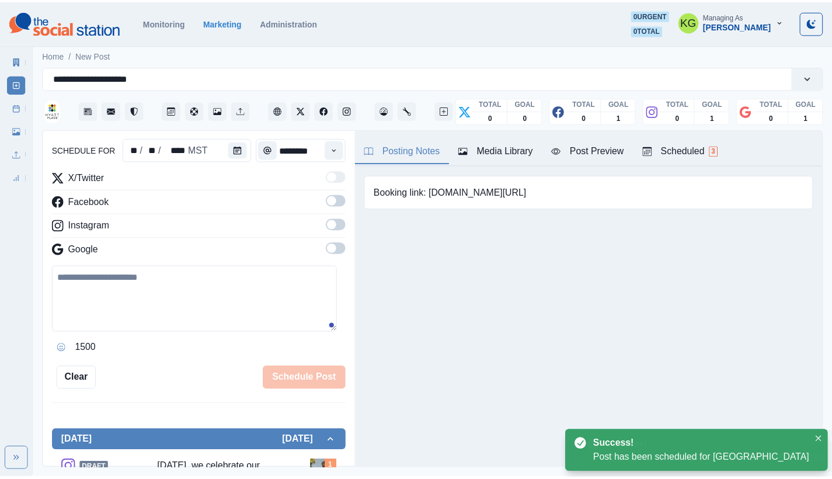
scroll to position [71, 0]
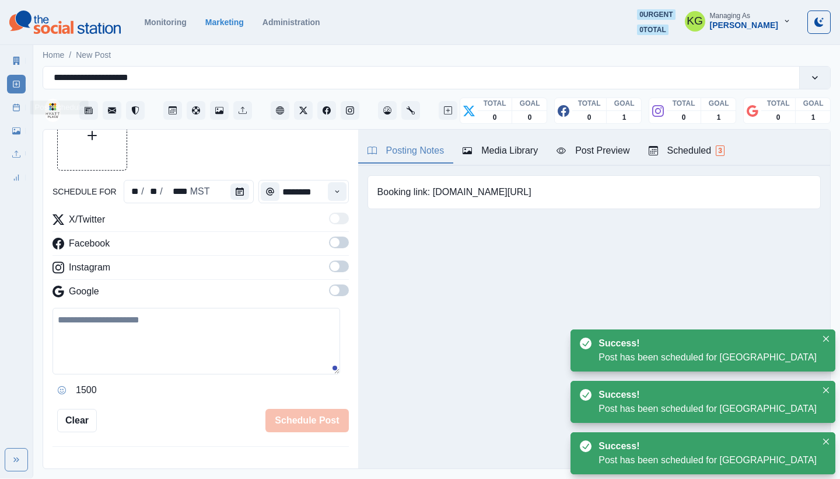
click at [9, 109] on link "Post Schedule" at bounding box center [16, 107] width 19 height 19
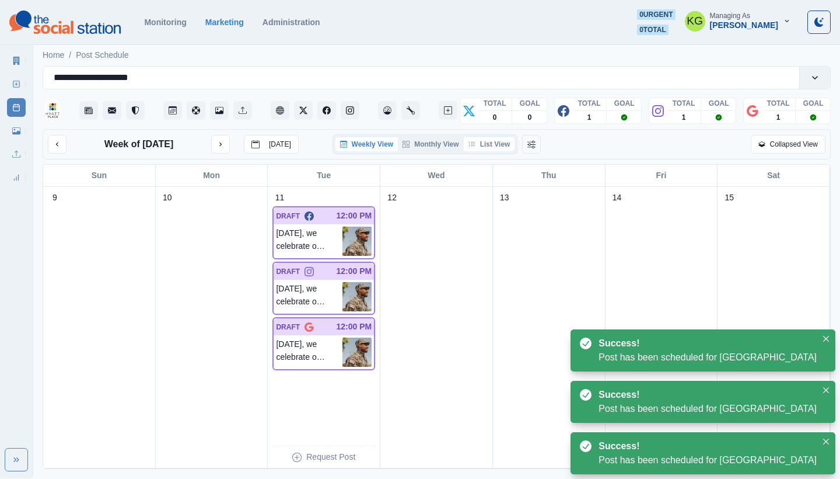
click at [496, 142] on button "List View" at bounding box center [489, 144] width 51 height 14
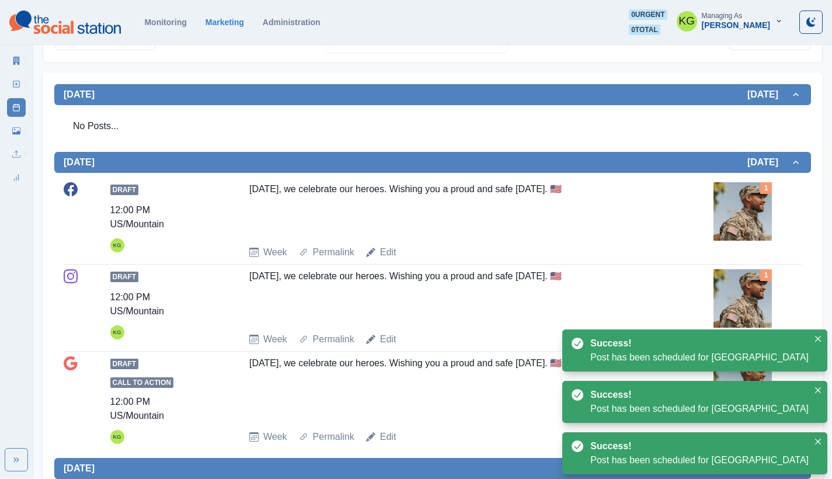
scroll to position [303, 0]
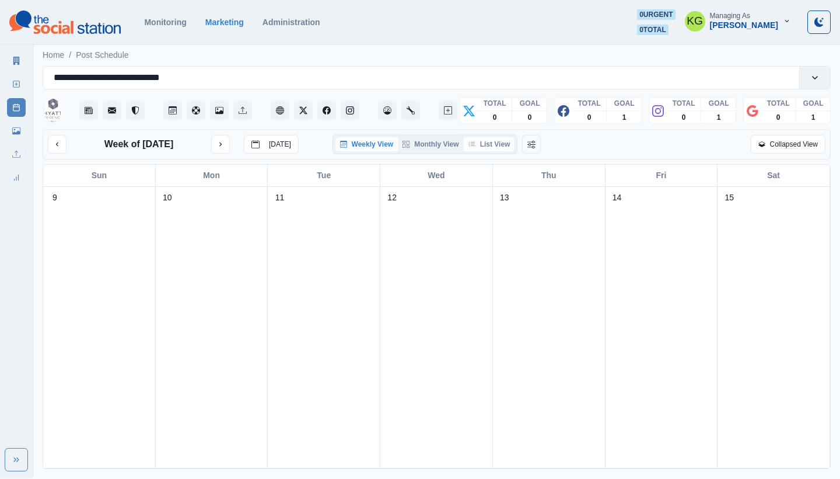
click at [487, 138] on button "List View" at bounding box center [489, 144] width 51 height 14
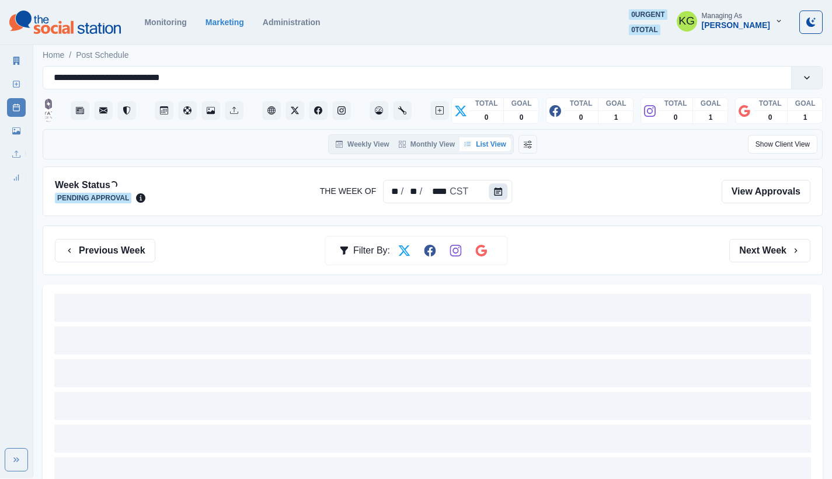
click at [502, 187] on button "Calendar" at bounding box center [498, 191] width 19 height 16
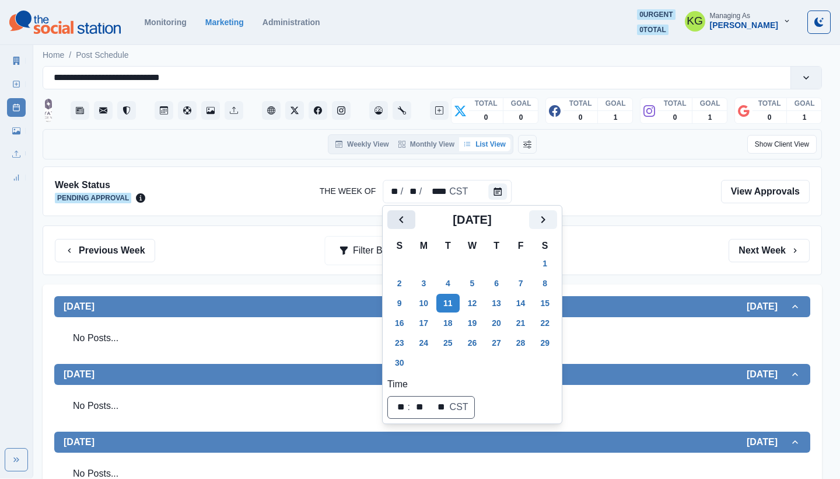
click at [393, 225] on button "Previous" at bounding box center [402, 219] width 28 height 19
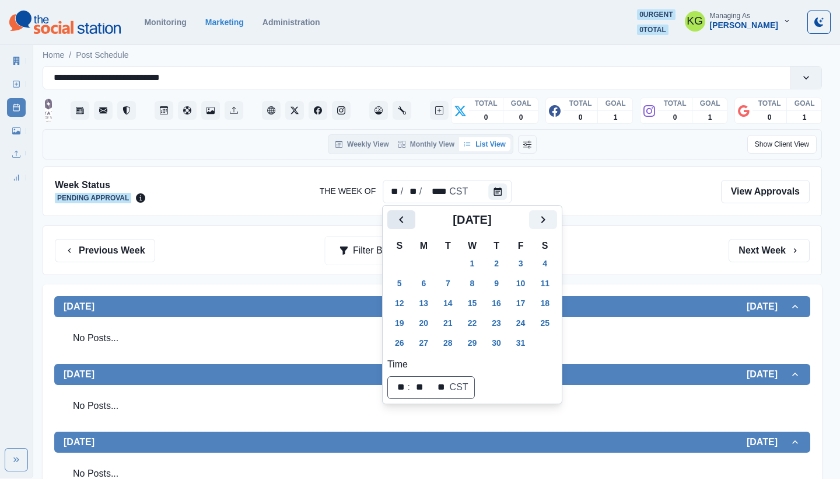
click at [394, 225] on button "Previous" at bounding box center [402, 219] width 28 height 19
click at [395, 225] on icon "Previous" at bounding box center [402, 219] width 14 height 14
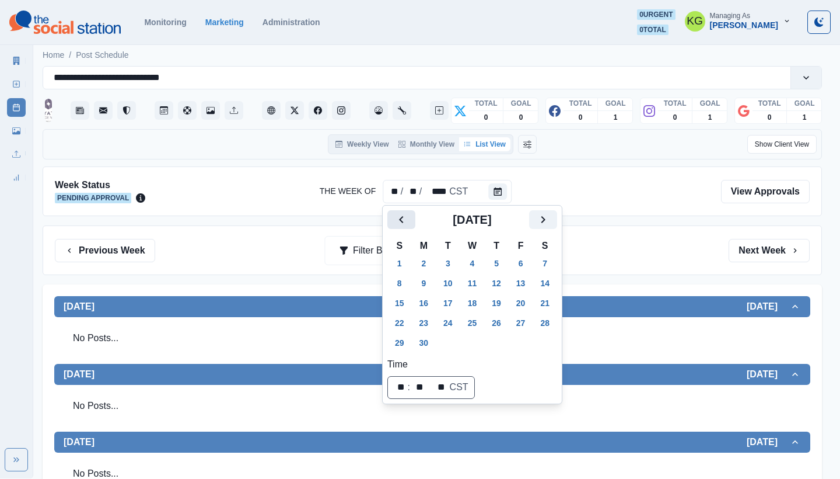
click at [395, 225] on icon "Previous" at bounding box center [402, 219] width 14 height 14
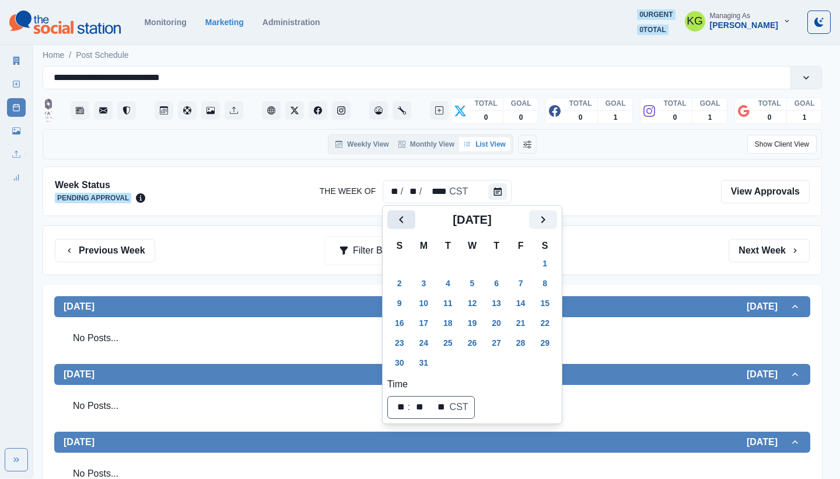
click at [395, 225] on icon "Previous" at bounding box center [402, 219] width 14 height 14
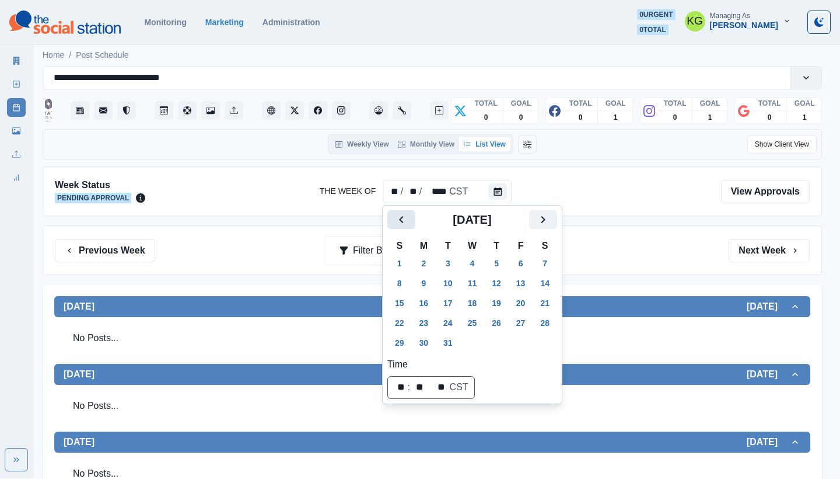
click at [395, 225] on icon "Previous" at bounding box center [402, 219] width 14 height 14
click at [422, 300] on button "11" at bounding box center [424, 303] width 23 height 19
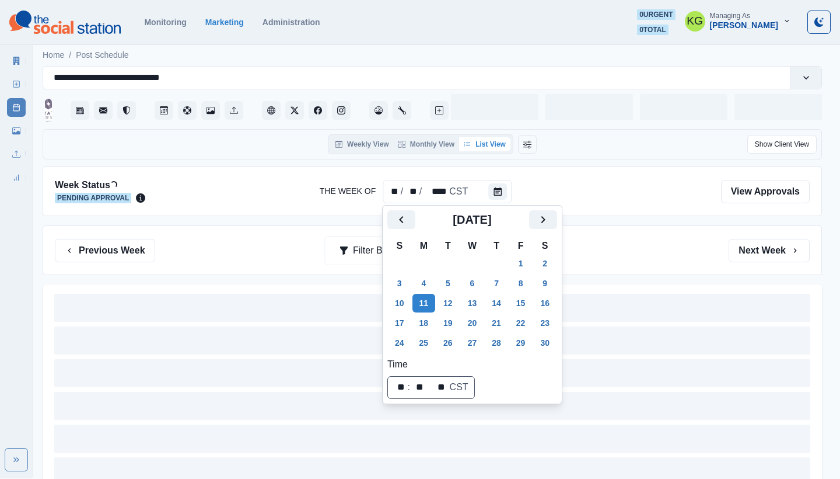
click at [678, 252] on div "Previous Week Filter By: Next Week" at bounding box center [432, 250] width 755 height 23
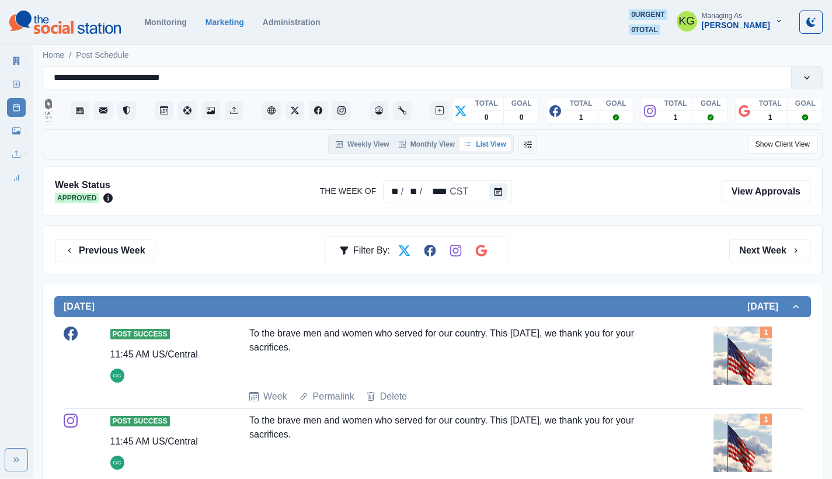
drag, startPoint x: 346, startPoint y: 348, endPoint x: 248, endPoint y: 333, distance: 98.7
click at [248, 333] on div "Post Success 11:45 AM US/Central GC To the brave men and women who served for o…" at bounding box center [433, 364] width 738 height 77
copy div "To the brave men and women who served for our country. This [DATE], we thank yo…"
click at [482, 193] on div "** / ** / **** CST" at bounding box center [447, 191] width 129 height 23
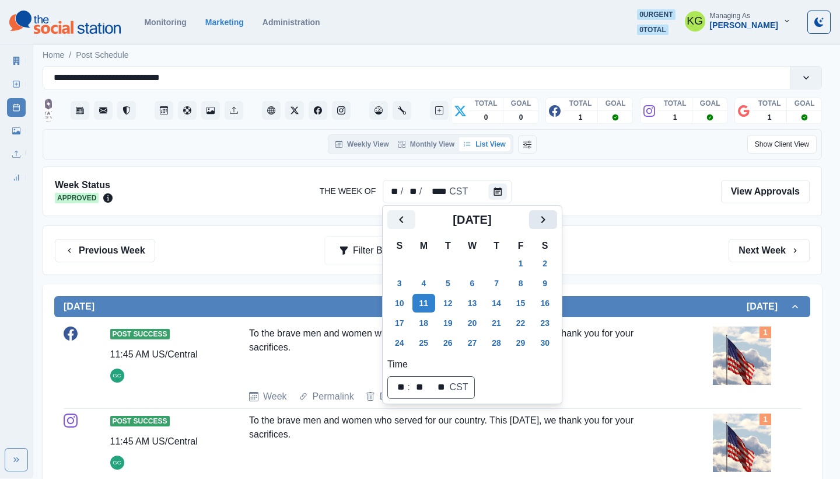
click at [550, 220] on icon "Next" at bounding box center [543, 219] width 14 height 14
click at [550, 223] on icon "Next" at bounding box center [543, 219] width 14 height 14
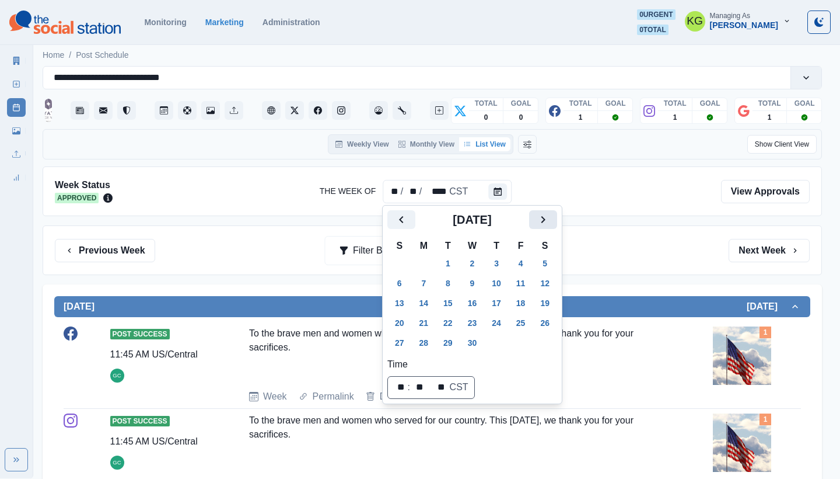
click at [550, 223] on icon "Next" at bounding box center [543, 219] width 14 height 14
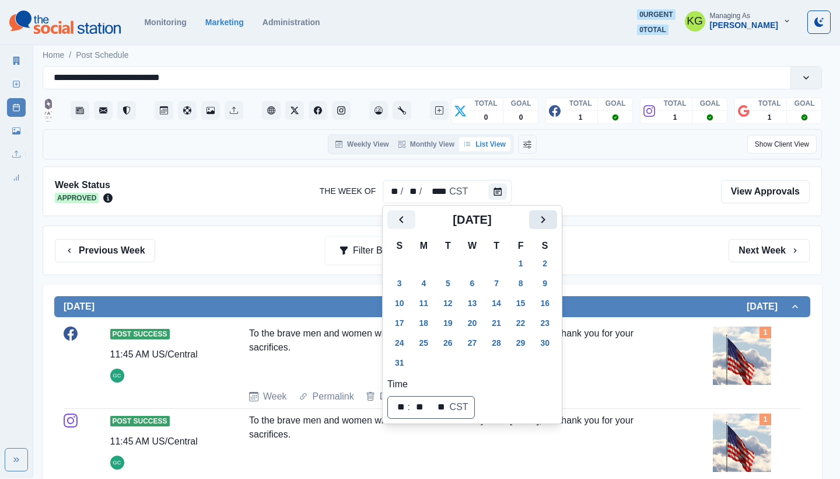
click at [550, 223] on icon "Next" at bounding box center [543, 219] width 14 height 14
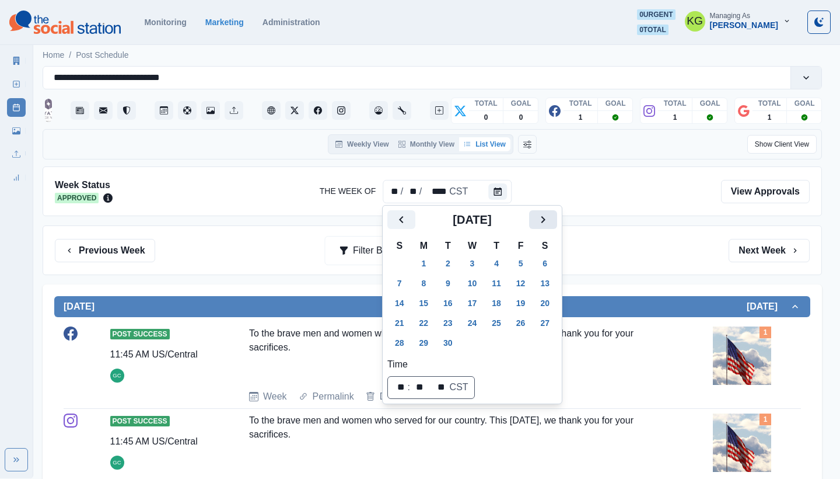
click at [550, 223] on icon "Next" at bounding box center [543, 219] width 14 height 14
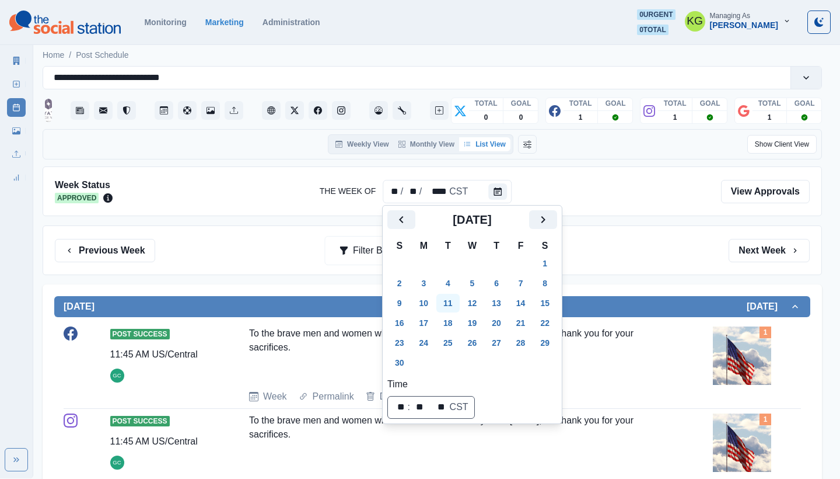
click at [446, 303] on button "11" at bounding box center [448, 303] width 23 height 19
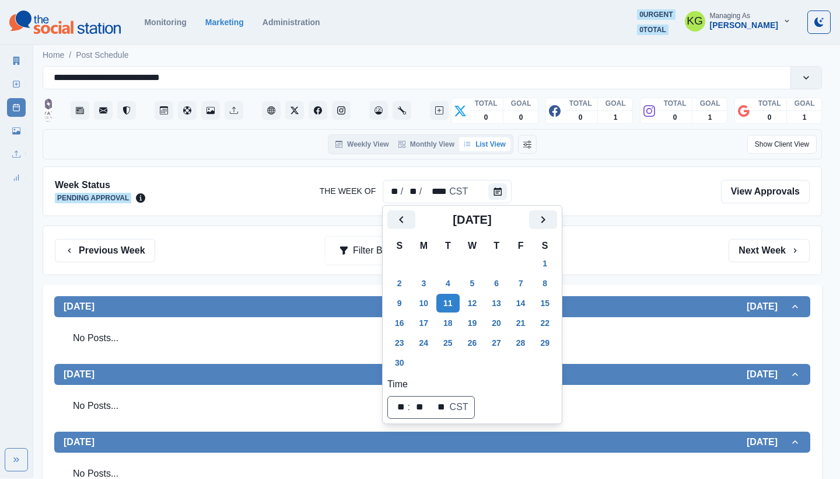
click at [653, 236] on div "Previous Week Filter By: Next Week" at bounding box center [433, 250] width 780 height 50
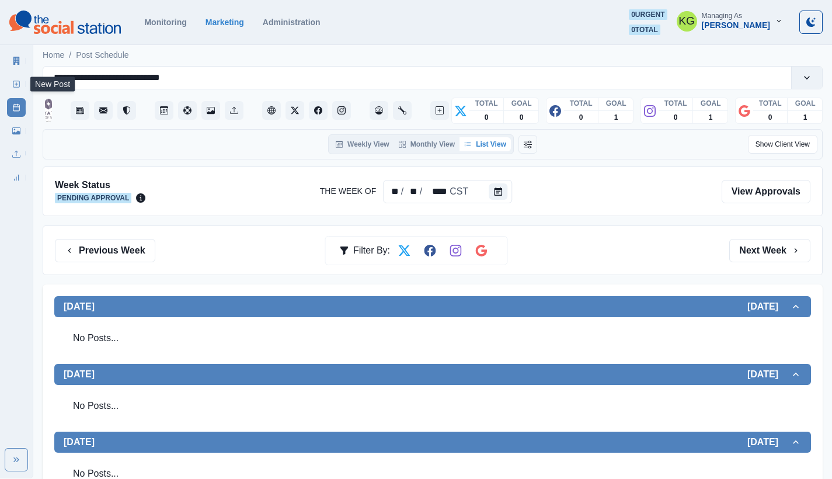
click at [18, 90] on link "New Post" at bounding box center [16, 84] width 19 height 19
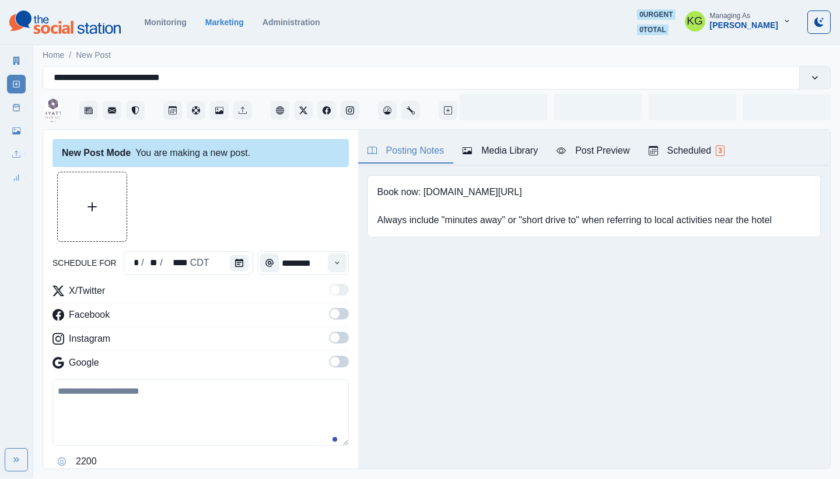
click at [94, 198] on button "Upload Media" at bounding box center [92, 206] width 69 height 69
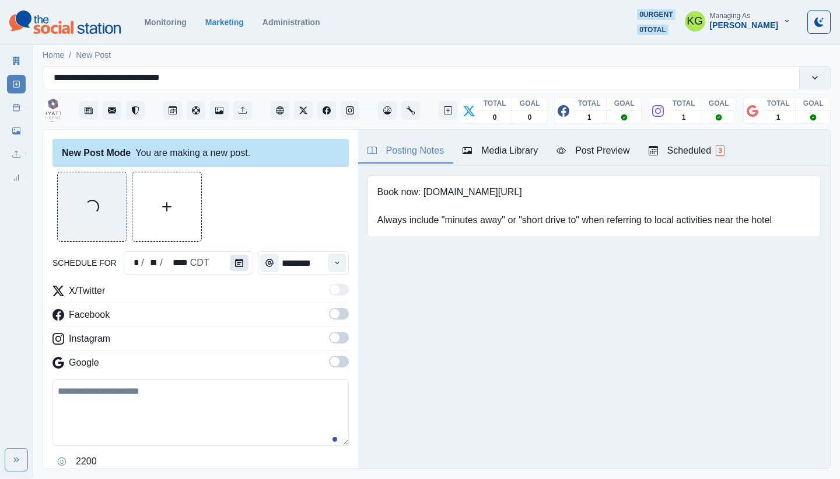
click at [238, 256] on button "Calendar" at bounding box center [239, 262] width 19 height 16
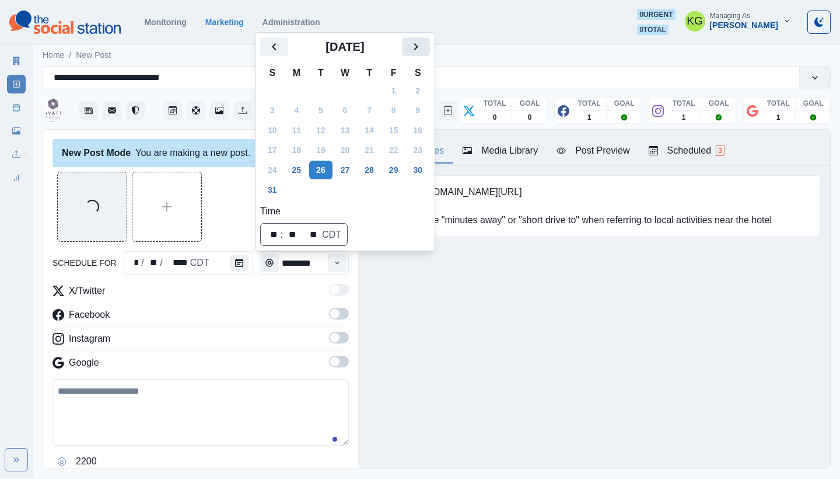
click at [418, 49] on icon "Next" at bounding box center [416, 46] width 4 height 7
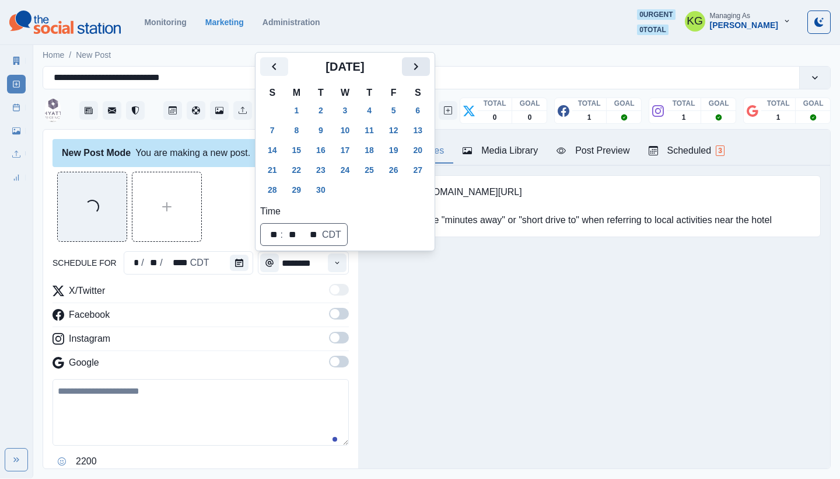
click at [423, 72] on icon "Next" at bounding box center [416, 67] width 14 height 14
click at [423, 69] on icon "Next" at bounding box center [416, 67] width 14 height 14
click at [330, 128] on button "11" at bounding box center [320, 130] width 23 height 19
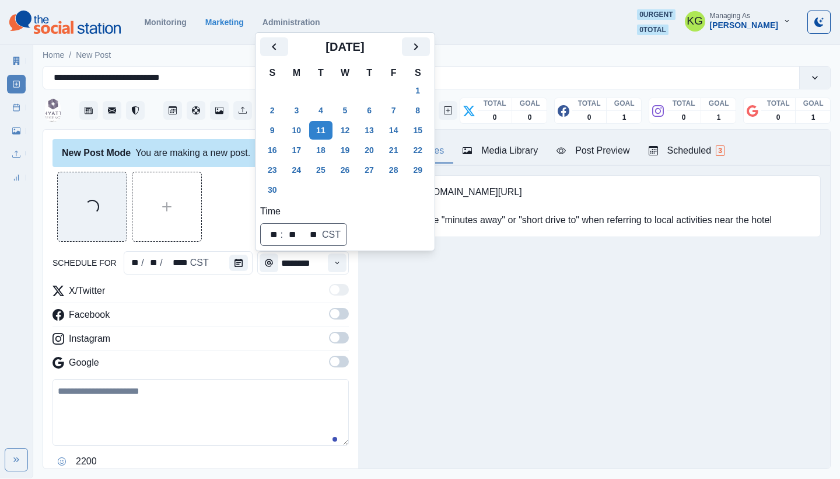
click at [417, 283] on div "Posting Notes Media Library Post Preview Scheduled 3 Book now: [DOMAIN_NAME][UR…" at bounding box center [594, 299] width 472 height 339
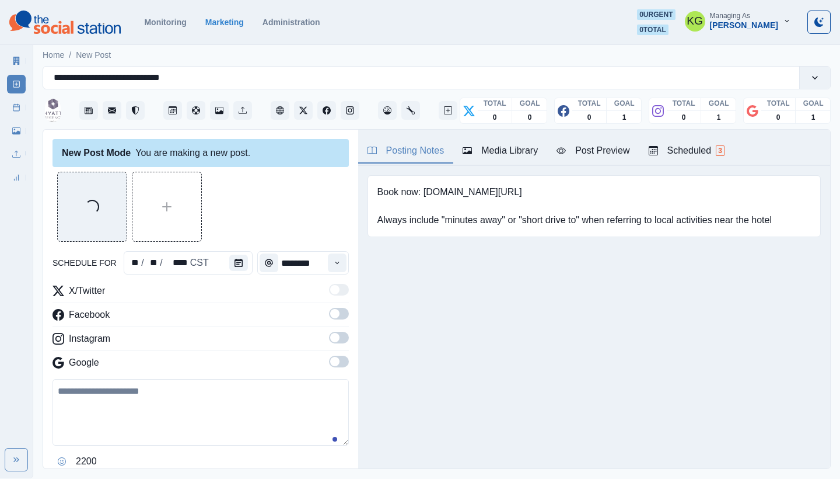
click at [330, 361] on span at bounding box center [334, 361] width 9 height 9
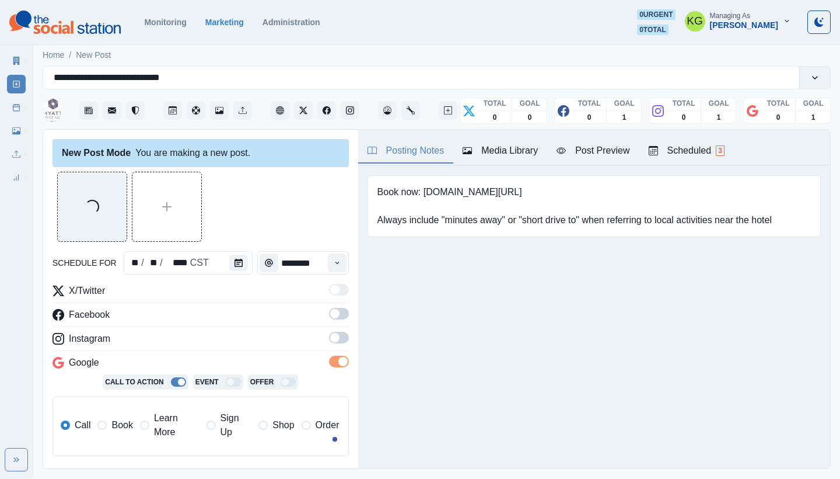
click at [327, 330] on div "X/Twitter Facebook Instagram Google Call To Action Event Offer Call Book Learn …" at bounding box center [201, 375] width 296 height 182
click at [332, 334] on span at bounding box center [339, 338] width 20 height 12
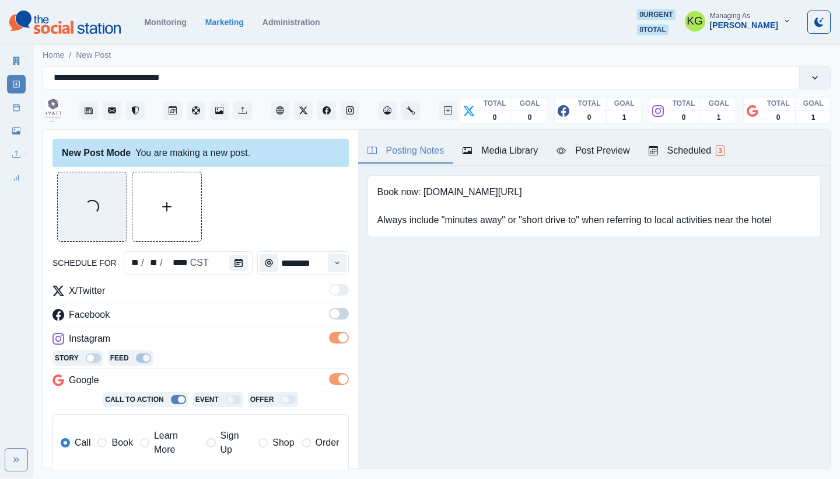
click at [330, 312] on span at bounding box center [334, 313] width 9 height 9
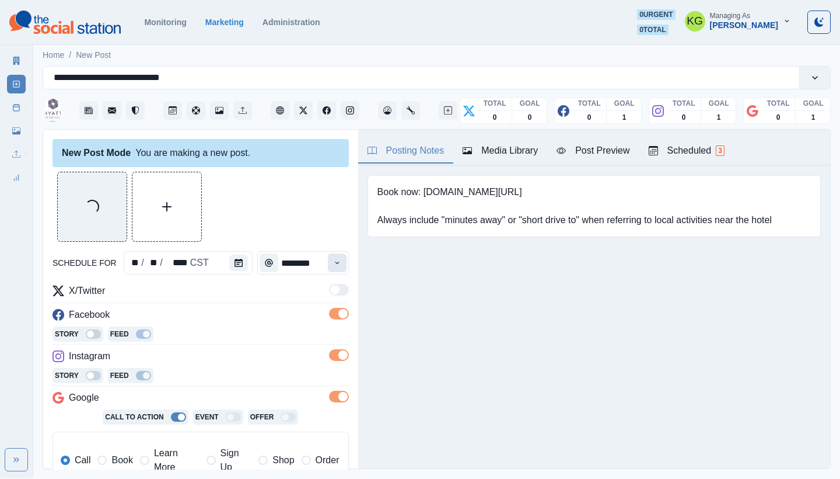
click at [334, 264] on button "Time" at bounding box center [337, 262] width 19 height 19
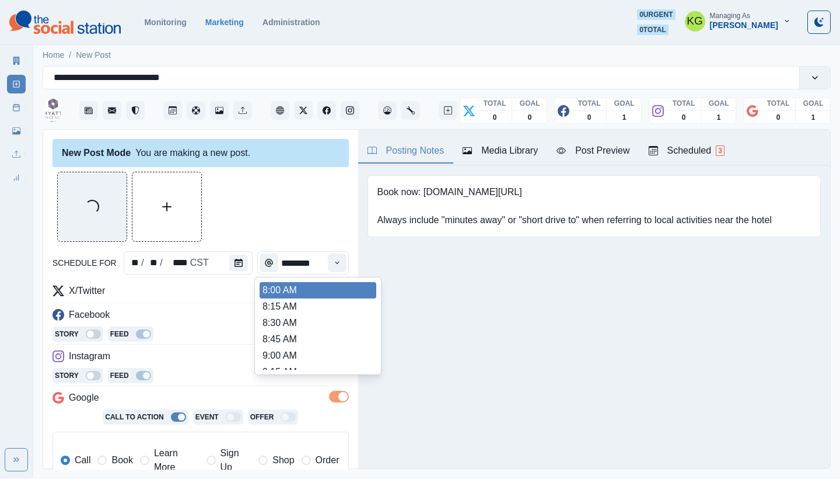
scroll to position [231, 0]
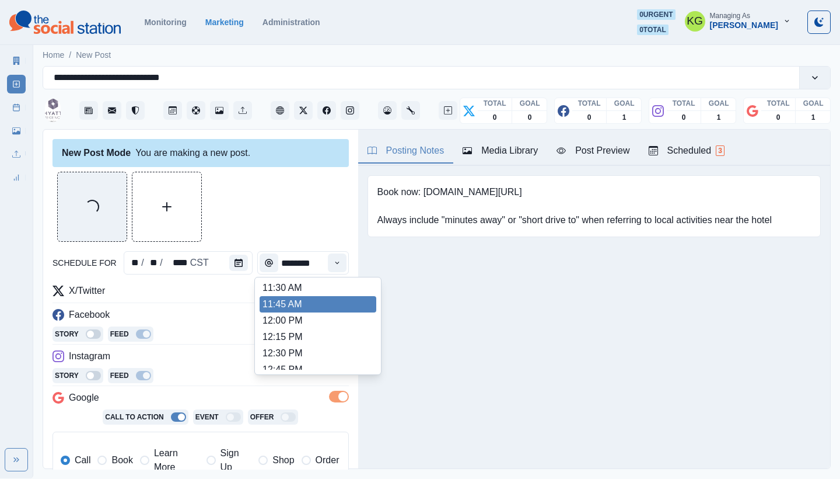
click at [289, 314] on li "12:00 PM" at bounding box center [318, 320] width 117 height 16
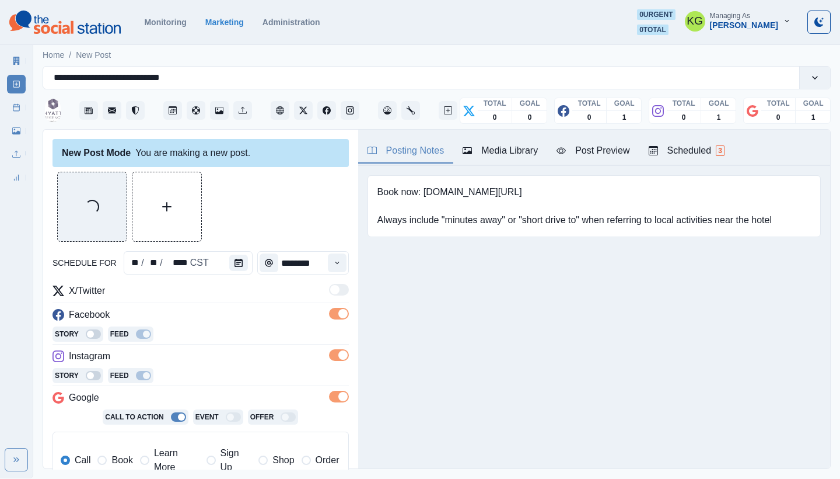
type input "********"
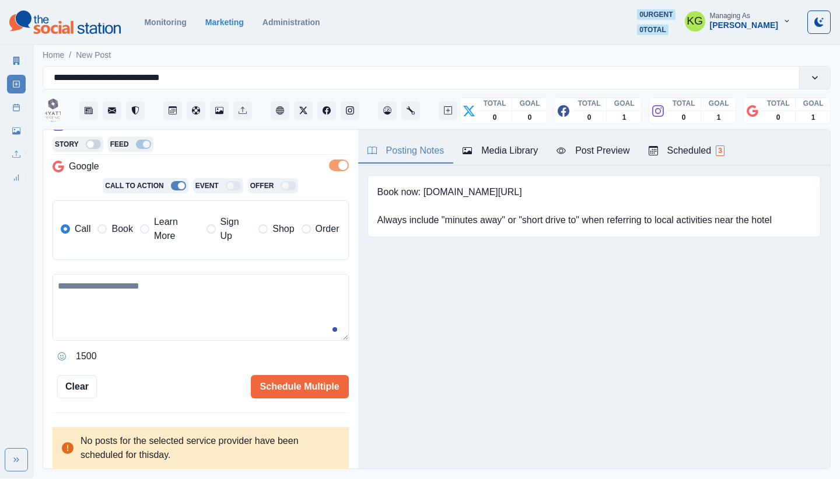
click at [112, 241] on label "Book" at bounding box center [114, 229] width 35 height 28
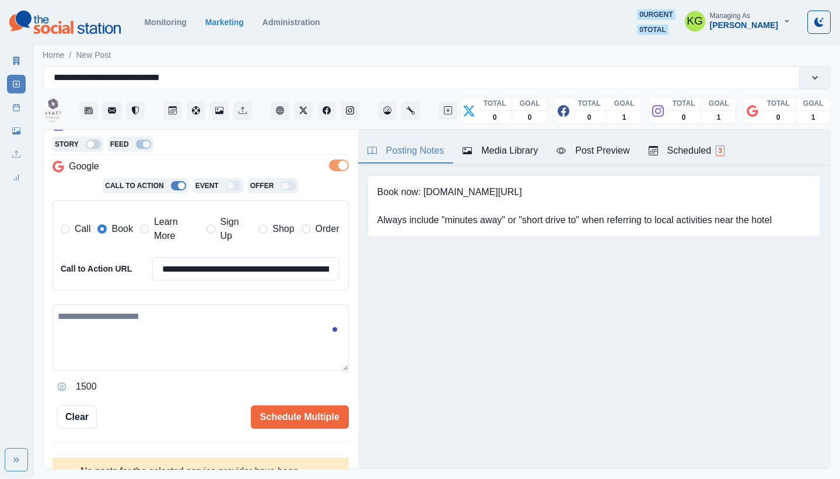
click at [152, 319] on textarea at bounding box center [201, 337] width 296 height 67
paste textarea "**********"
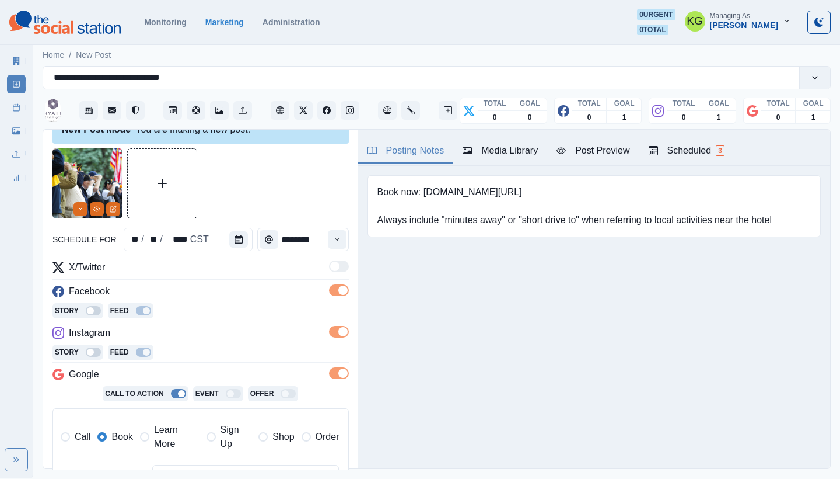
scroll to position [0, 0]
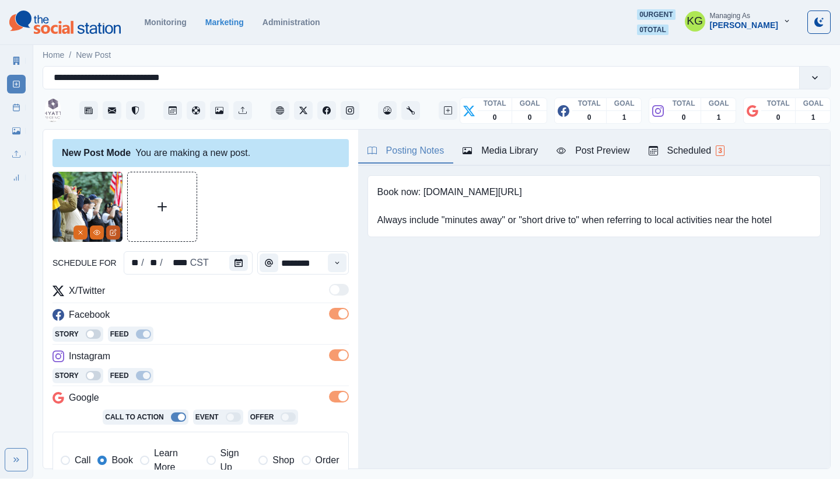
type textarea "**********"
click at [113, 234] on icon "Edit Media" at bounding box center [113, 232] width 7 height 7
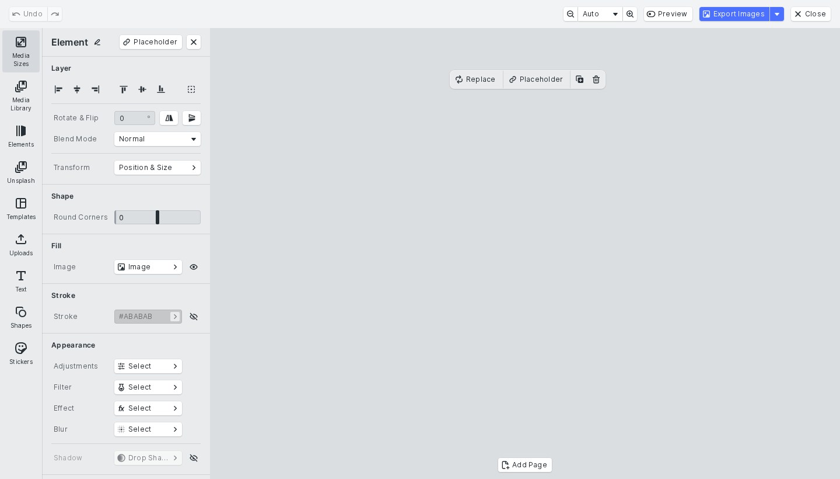
click at [23, 47] on button "Media Sizes" at bounding box center [20, 51] width 37 height 42
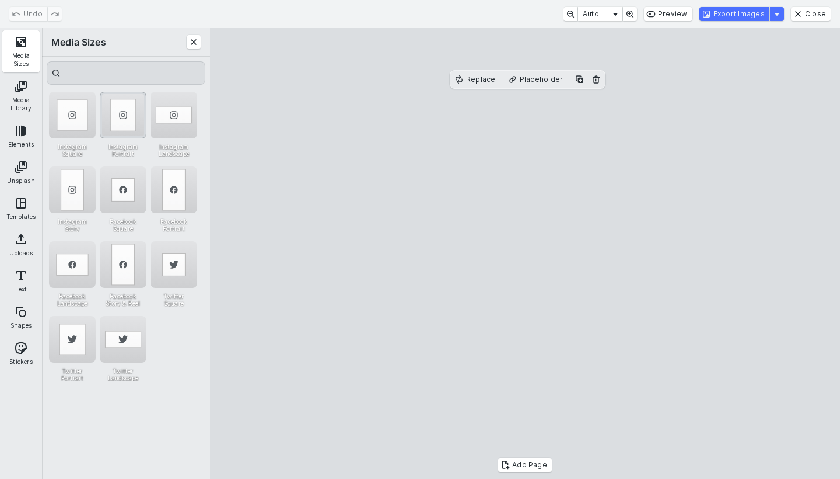
click at [116, 124] on div "Instagram Portrait" at bounding box center [123, 115] width 47 height 47
drag, startPoint x: 552, startPoint y: 215, endPoint x: 489, endPoint y: 215, distance: 62.5
click at [525, 253] on cesdk-canvas "Editor canvas" at bounding box center [525, 253] width 0 height 0
drag, startPoint x: 600, startPoint y: 257, endPoint x: 662, endPoint y: 258, distance: 62.5
click at [525, 253] on cesdk-canvas "Editor canvas" at bounding box center [525, 253] width 0 height 0
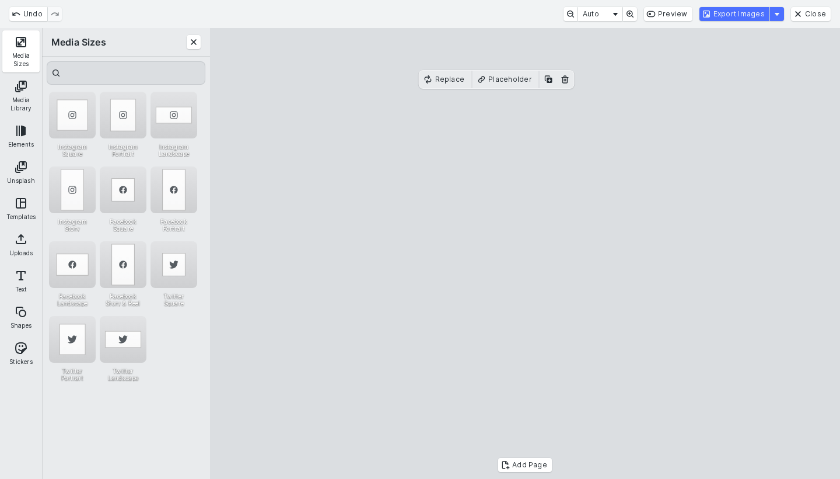
click at [525, 253] on cesdk-canvas "Editor canvas" at bounding box center [525, 253] width 0 height 0
drag, startPoint x: 623, startPoint y: 256, endPoint x: 607, endPoint y: 256, distance: 16.4
click at [525, 253] on cesdk-canvas "Editor canvas" at bounding box center [525, 253] width 0 height 0
drag, startPoint x: 643, startPoint y: 260, endPoint x: 660, endPoint y: 259, distance: 17.0
click at [525, 253] on cesdk-canvas "Editor canvas" at bounding box center [525, 253] width 0 height 0
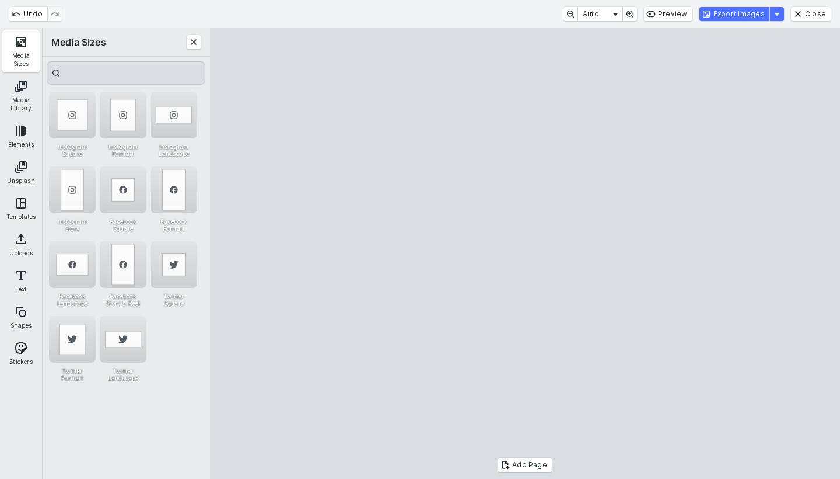
drag, startPoint x: 619, startPoint y: 267, endPoint x: 584, endPoint y: 267, distance: 34.4
click at [525, 253] on cesdk-canvas "Editor canvas" at bounding box center [525, 253] width 0 height 0
drag, startPoint x: 605, startPoint y: 269, endPoint x: 679, endPoint y: 263, distance: 73.8
click at [525, 253] on cesdk-canvas "Editor canvas" at bounding box center [525, 253] width 0 height 0
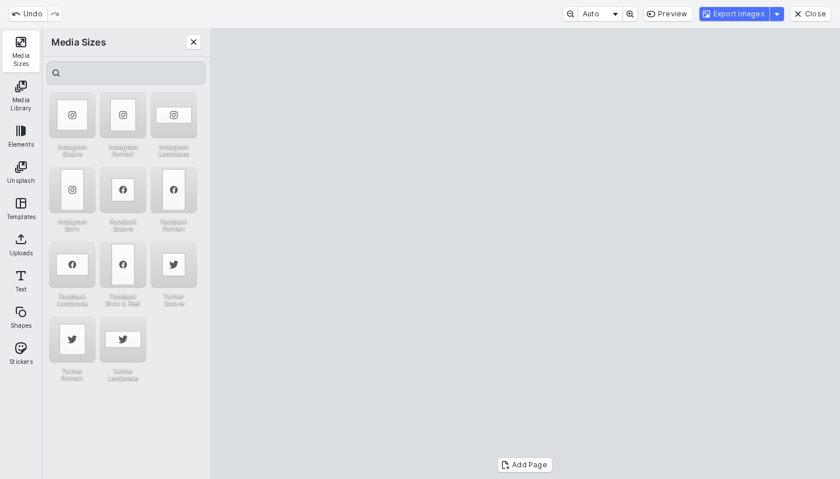
click at [525, 253] on cesdk-canvas "Editor canvas" at bounding box center [525, 253] width 0 height 0
click at [748, 13] on button "Export Images" at bounding box center [735, 14] width 70 height 14
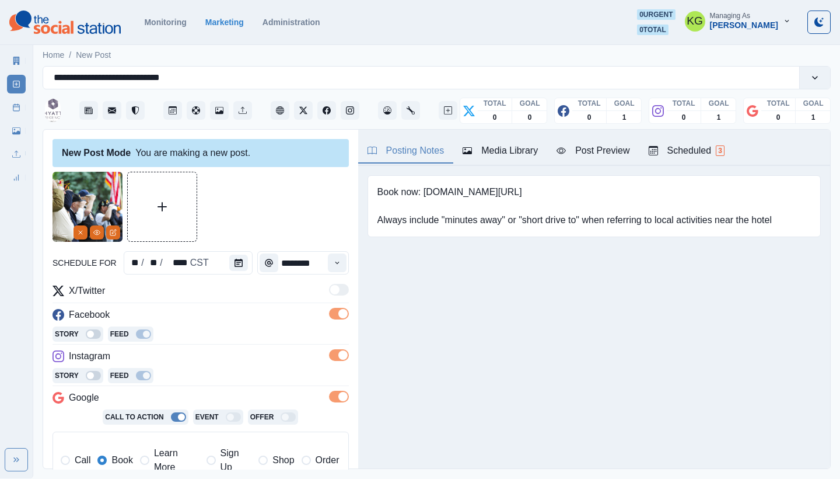
click at [492, 150] on div "Media Library" at bounding box center [500, 151] width 75 height 14
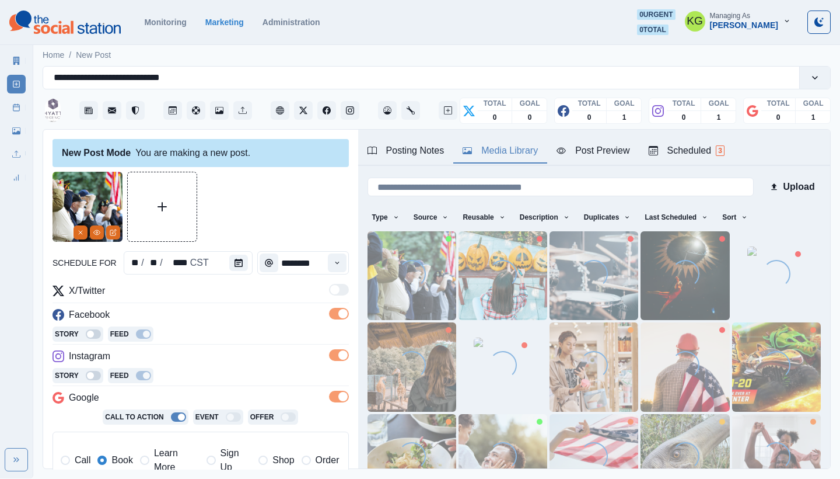
scroll to position [128, 0]
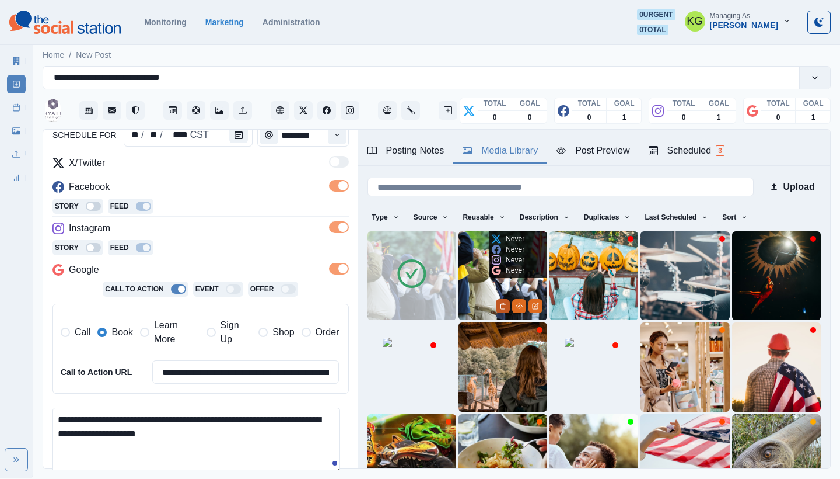
click at [500, 304] on button "Delete Media" at bounding box center [503, 306] width 14 height 14
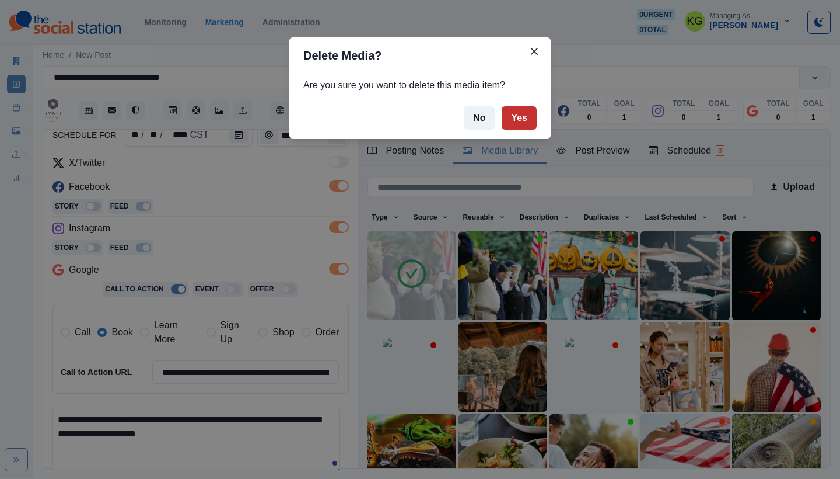
click at [519, 119] on button "Yes" at bounding box center [519, 117] width 35 height 23
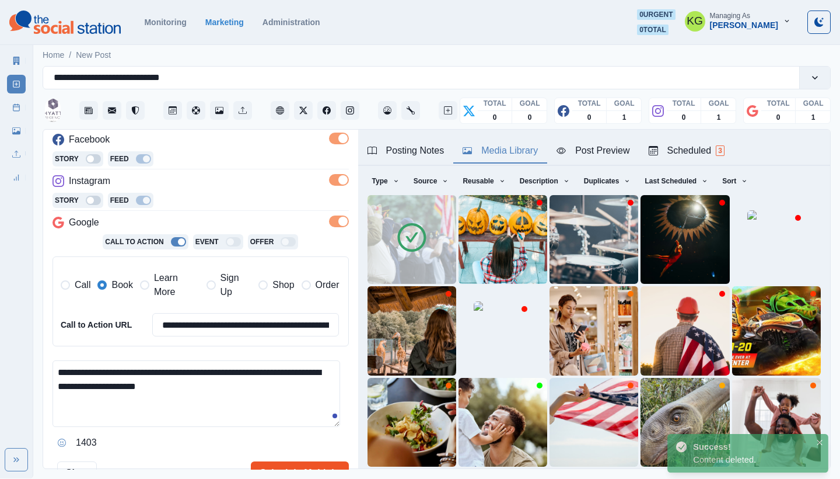
scroll to position [198, 0]
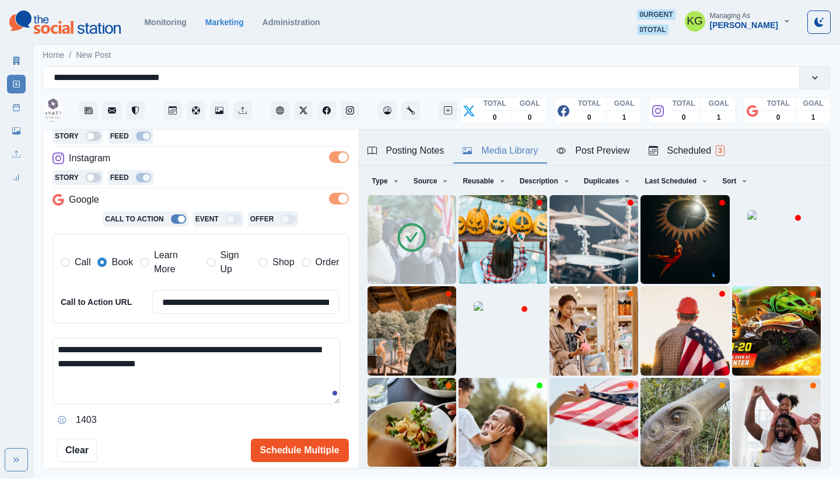
click at [285, 438] on button "Schedule Multiple" at bounding box center [300, 449] width 98 height 23
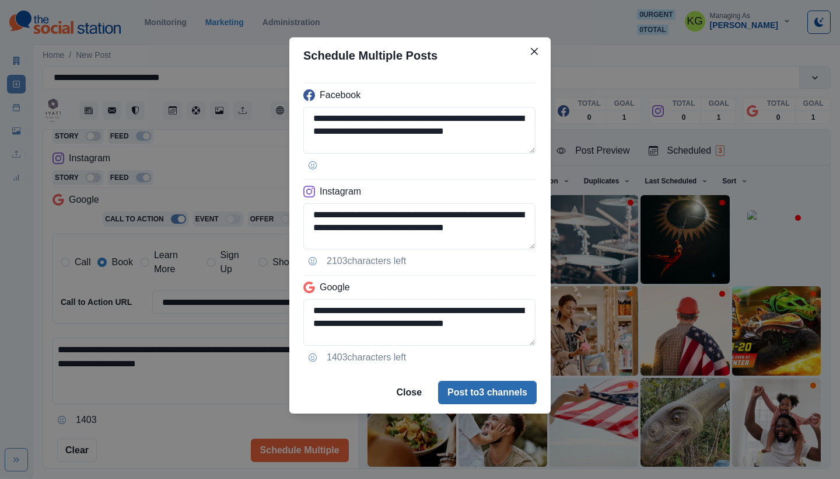
click at [502, 393] on button "Post to 3 channels" at bounding box center [487, 392] width 99 height 23
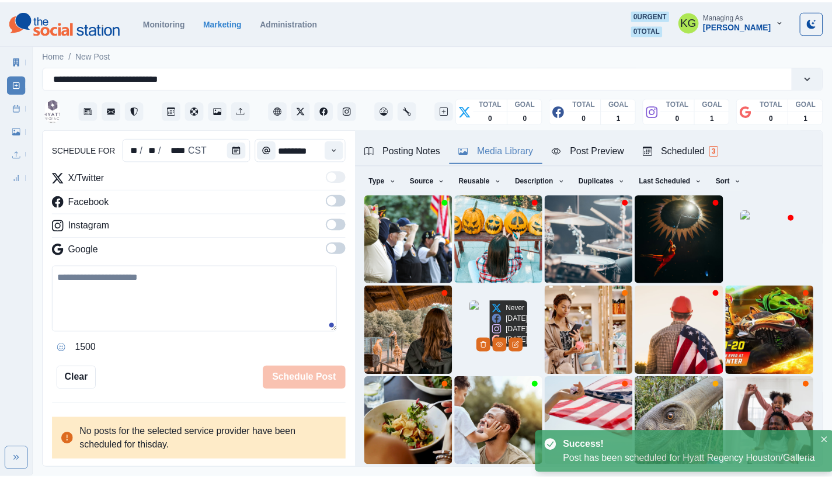
scroll to position [71, 0]
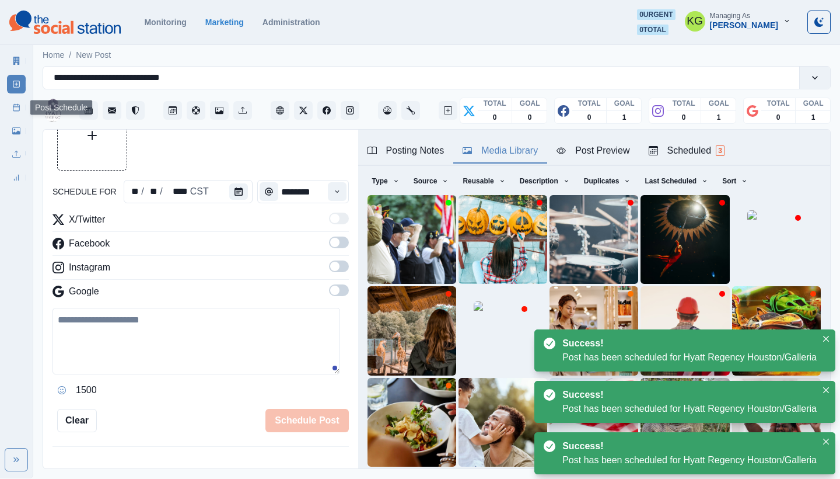
click at [15, 113] on link "Post Schedule" at bounding box center [16, 107] width 19 height 19
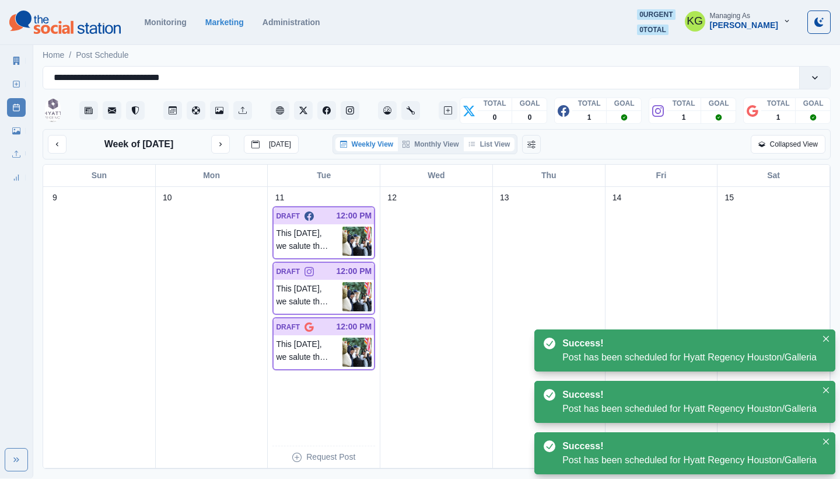
click at [501, 144] on button "List View" at bounding box center [489, 144] width 51 height 14
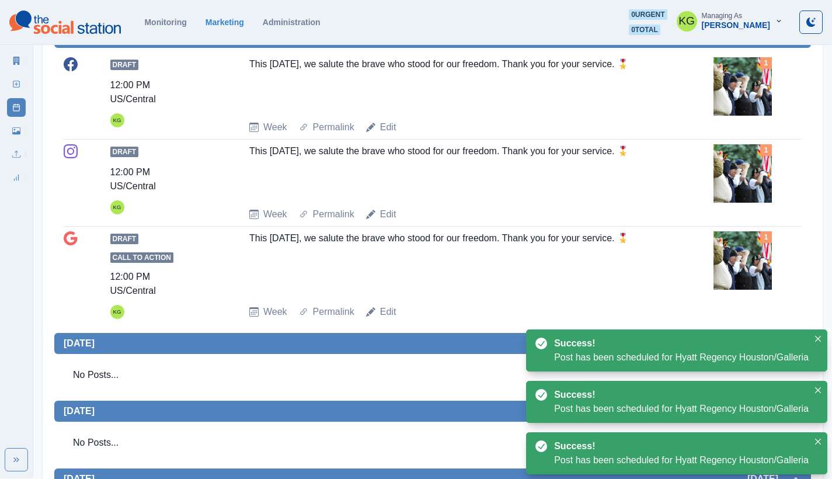
scroll to position [281, 0]
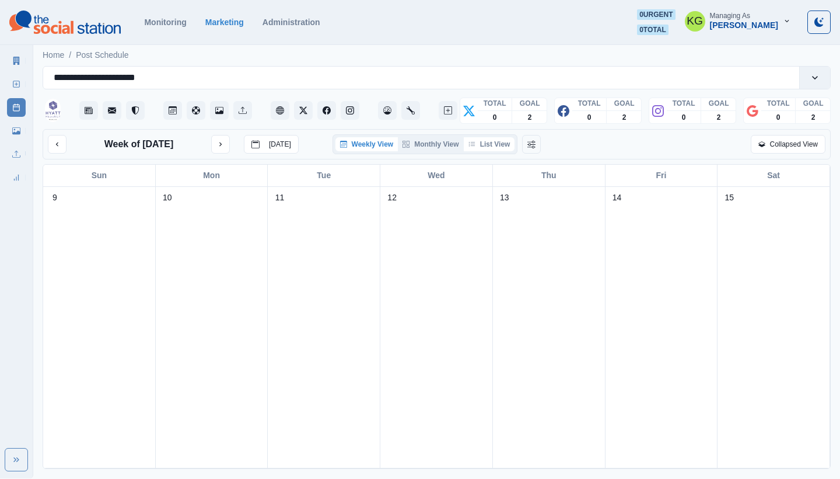
click at [496, 144] on button "List View" at bounding box center [489, 144] width 51 height 14
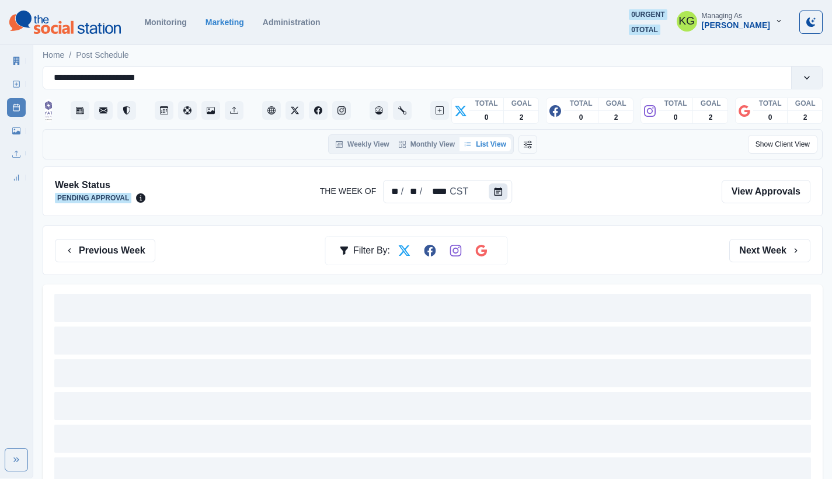
click at [494, 191] on icon "Calendar" at bounding box center [498, 191] width 8 height 8
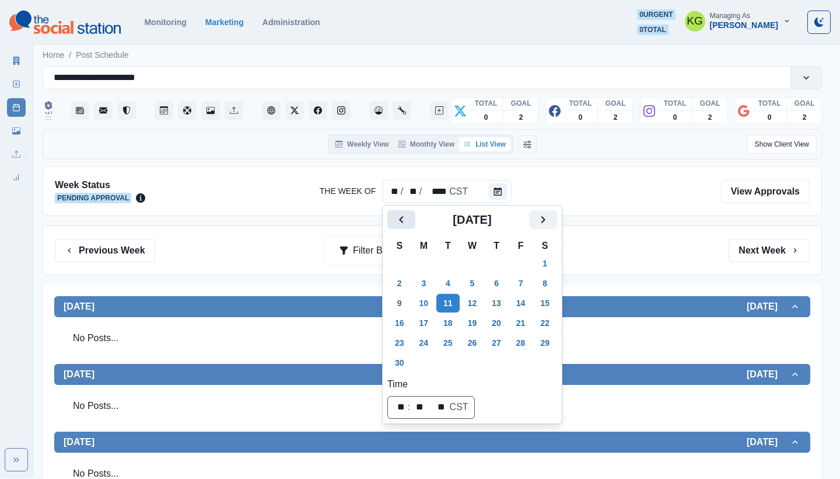
click at [401, 222] on icon "Previous" at bounding box center [402, 219] width 14 height 14
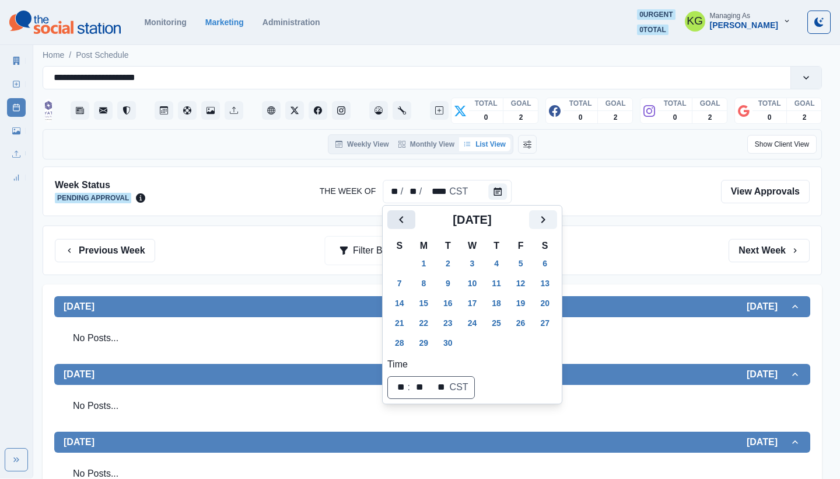
click at [401, 222] on icon "Previous" at bounding box center [402, 219] width 14 height 14
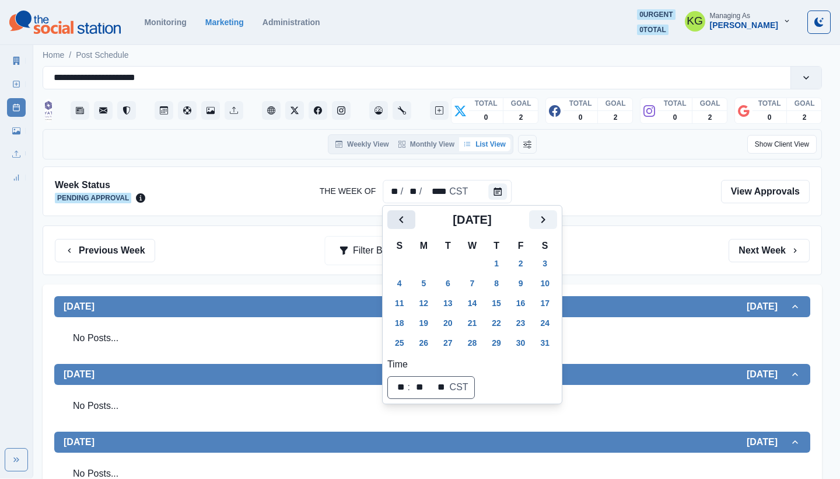
click at [401, 222] on icon "Previous" at bounding box center [402, 219] width 14 height 14
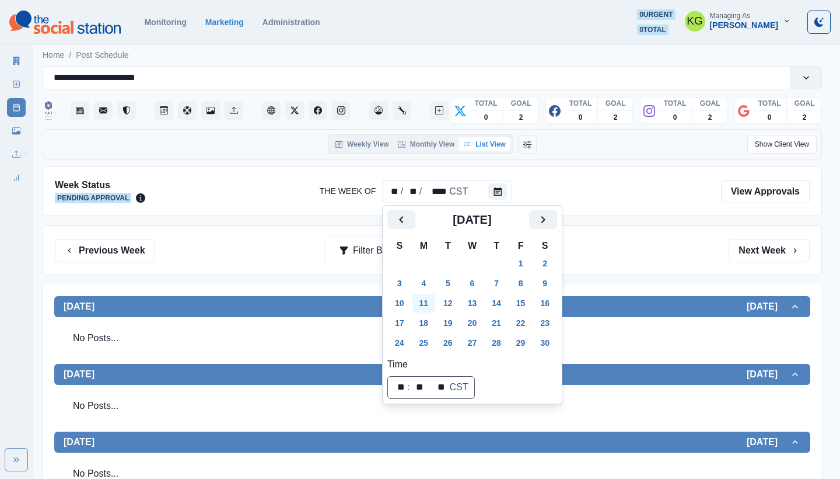
click at [426, 305] on button "11" at bounding box center [424, 303] width 23 height 19
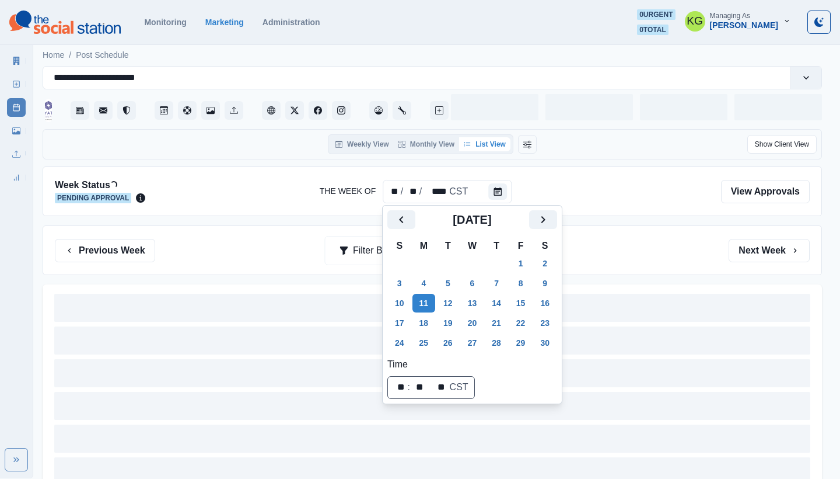
click at [666, 247] on div "Previous Week Filter By: Next Week" at bounding box center [432, 250] width 755 height 23
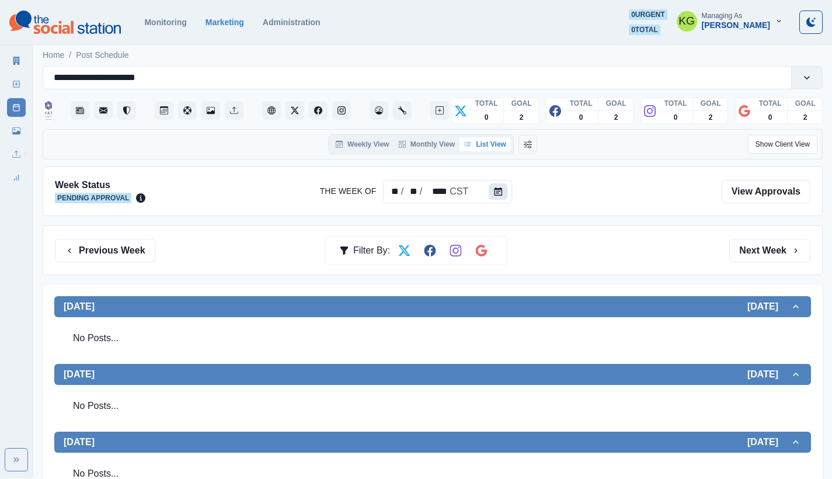
click at [492, 192] on button "Calendar" at bounding box center [498, 191] width 19 height 16
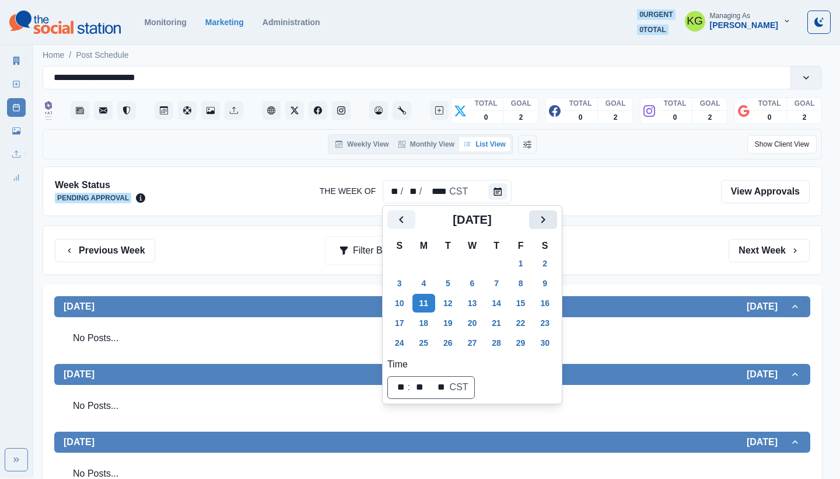
click at [550, 217] on icon "Next" at bounding box center [543, 219] width 14 height 14
click at [546, 217] on icon "Next" at bounding box center [544, 219] width 4 height 7
click at [550, 217] on icon "Next" at bounding box center [543, 219] width 14 height 14
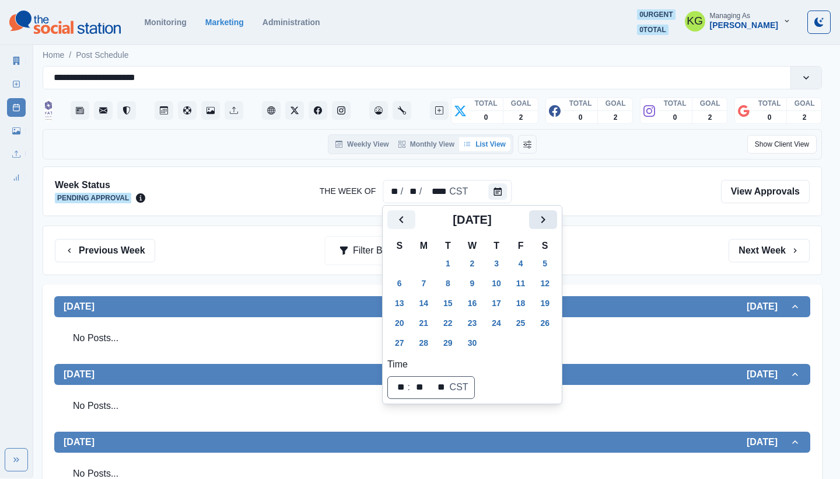
click at [550, 217] on icon "Next" at bounding box center [543, 219] width 14 height 14
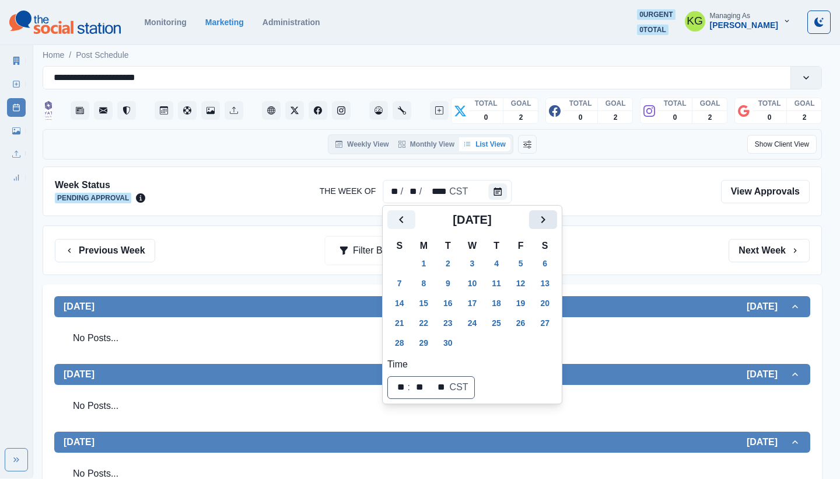
click at [550, 217] on icon "Next" at bounding box center [543, 219] width 14 height 14
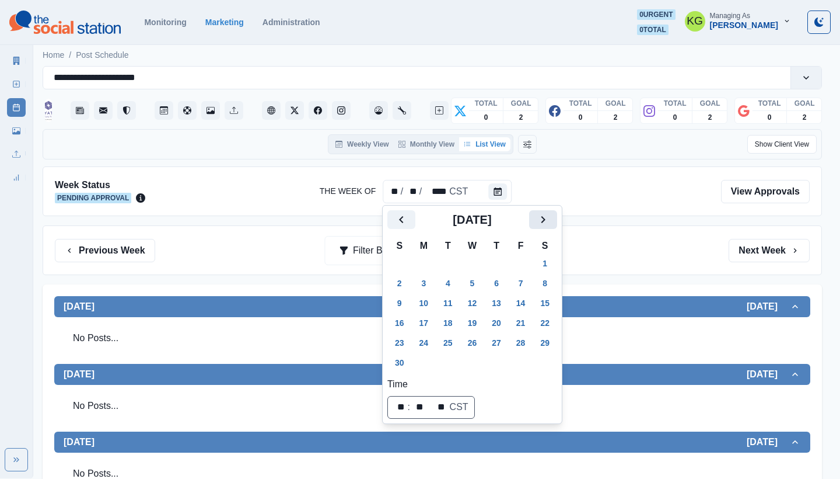
click at [550, 217] on icon "Next" at bounding box center [543, 219] width 14 height 14
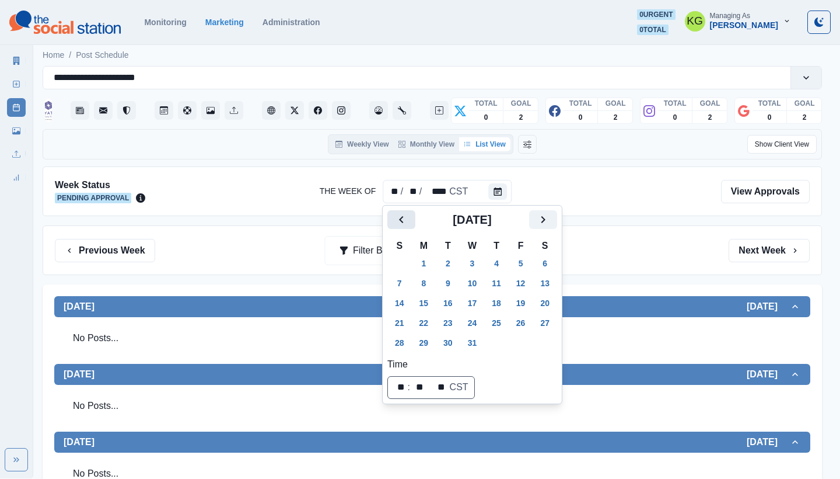
click at [400, 214] on icon "Previous" at bounding box center [402, 219] width 14 height 14
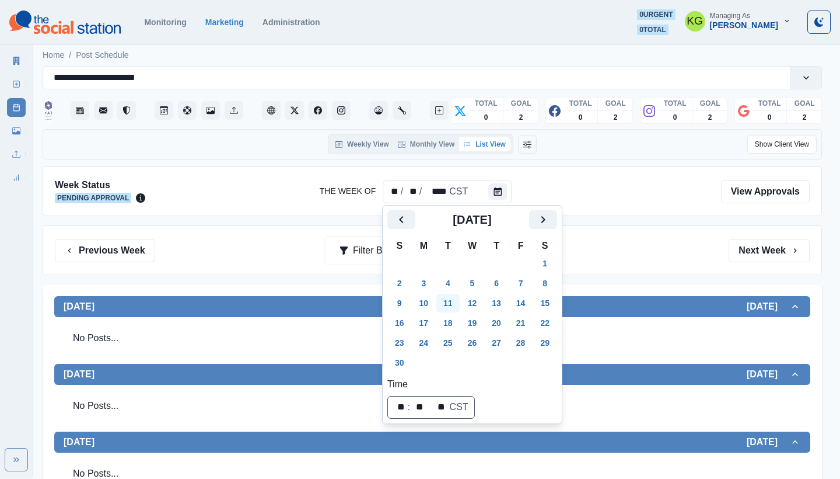
click at [453, 301] on button "11" at bounding box center [448, 303] width 23 height 19
click at [639, 234] on div "Previous Week Filter By: Next Week" at bounding box center [433, 250] width 780 height 50
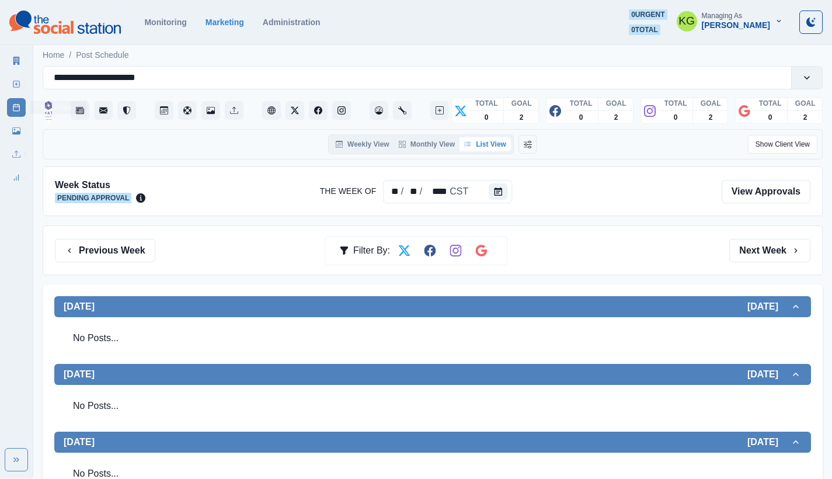
click at [21, 93] on div "Post Schedule" at bounding box center [16, 104] width 19 height 23
click at [17, 89] on link "New Post" at bounding box center [16, 84] width 19 height 19
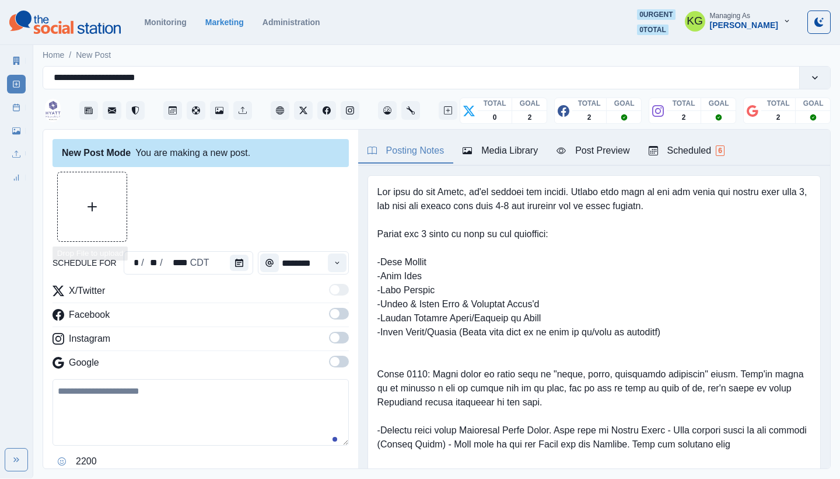
click at [105, 208] on button "Upload Media" at bounding box center [92, 206] width 69 height 69
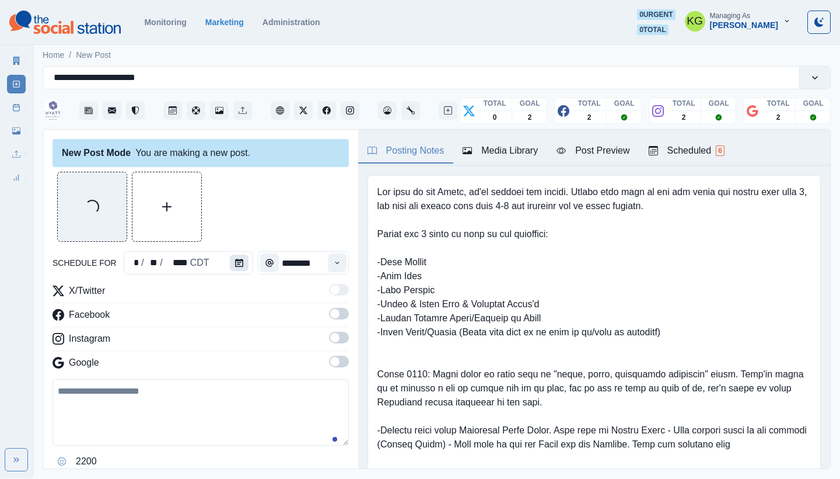
click at [230, 263] on button "Calendar" at bounding box center [239, 262] width 19 height 16
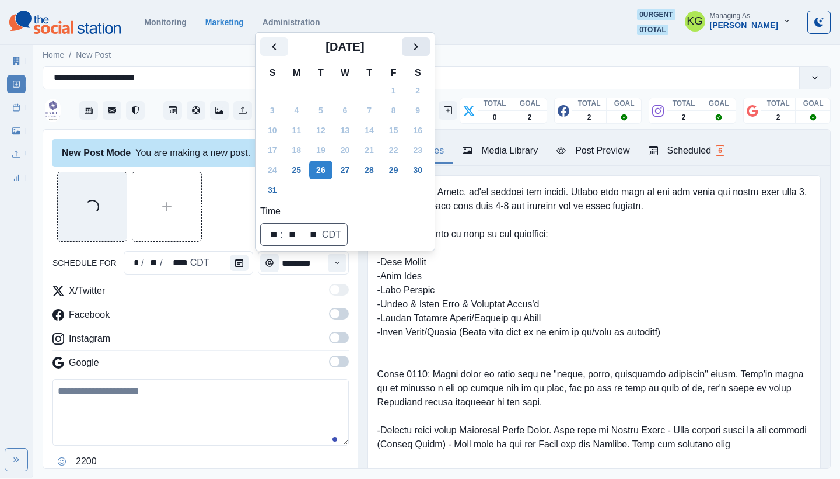
click at [422, 52] on icon "Next" at bounding box center [416, 47] width 14 height 14
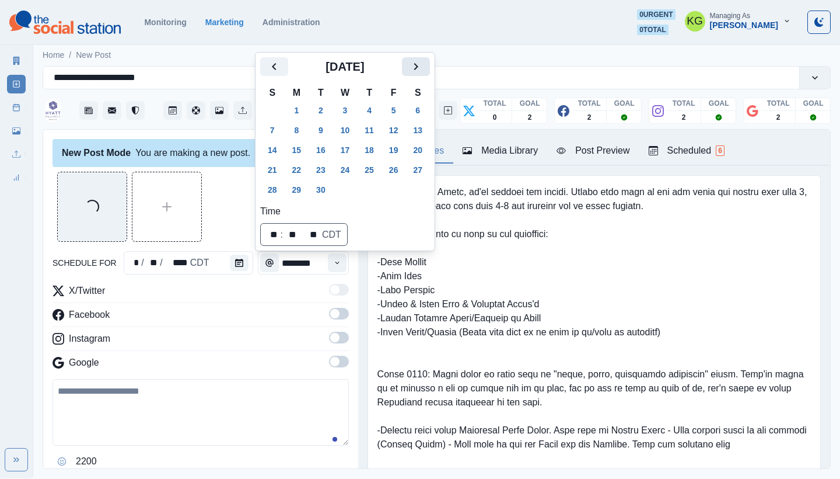
click at [423, 61] on icon "Next" at bounding box center [416, 67] width 14 height 14
click at [417, 71] on button "Next" at bounding box center [416, 66] width 28 height 19
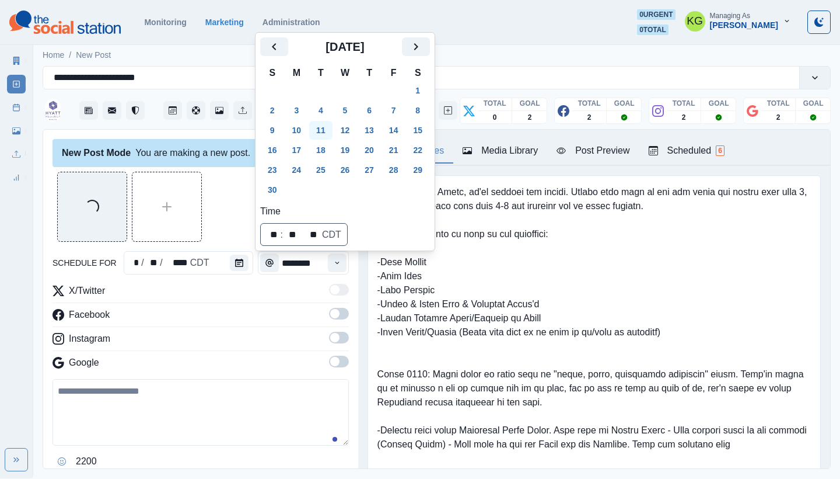
click at [321, 128] on button "11" at bounding box center [320, 130] width 23 height 19
click at [222, 175] on div "Loading..." at bounding box center [201, 207] width 296 height 70
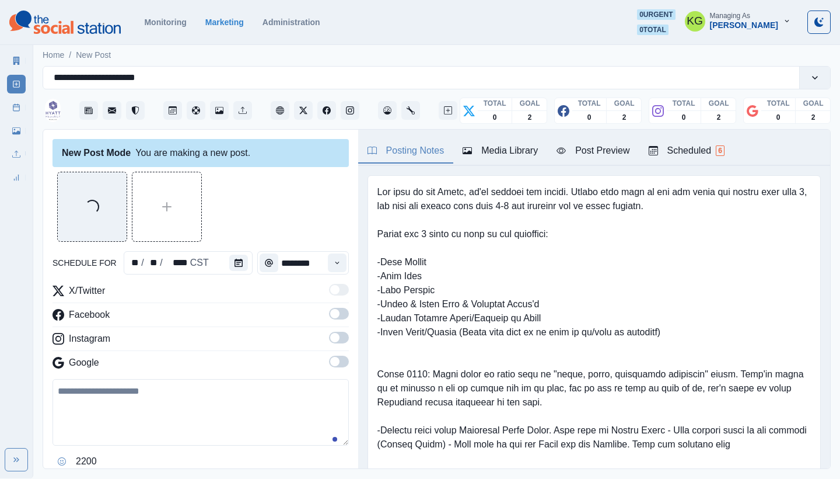
click at [335, 365] on span at bounding box center [339, 361] width 20 height 12
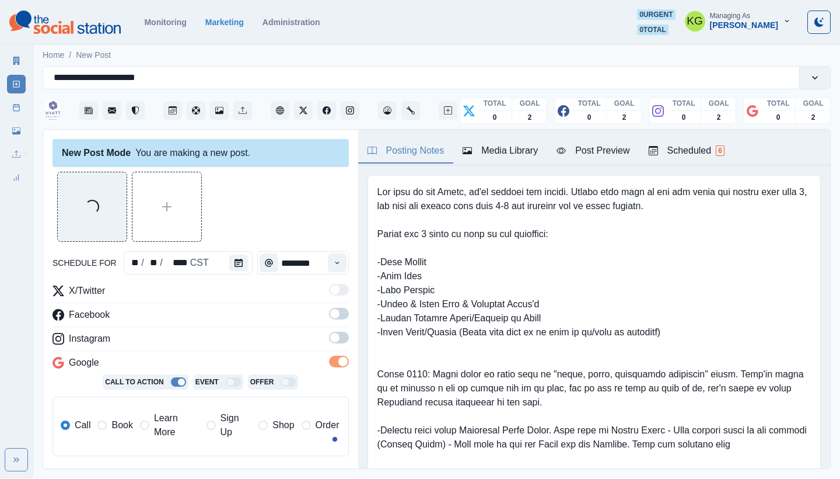
click at [330, 338] on span at bounding box center [334, 337] width 9 height 9
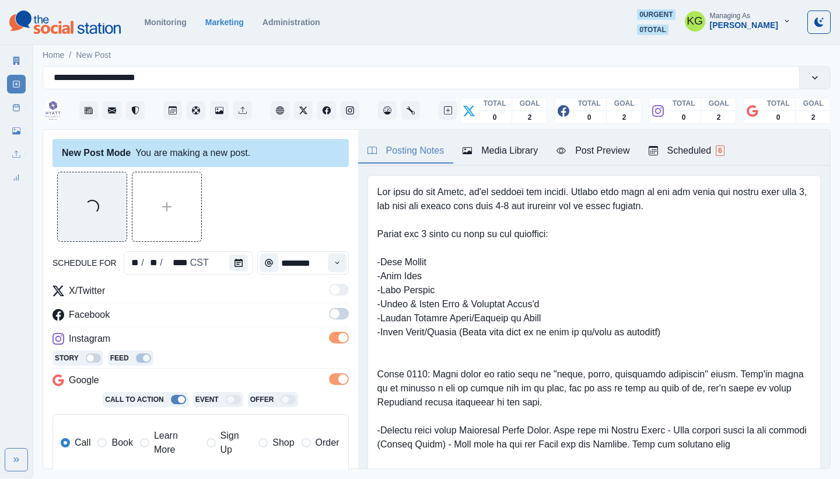
click at [330, 309] on span at bounding box center [334, 313] width 9 height 9
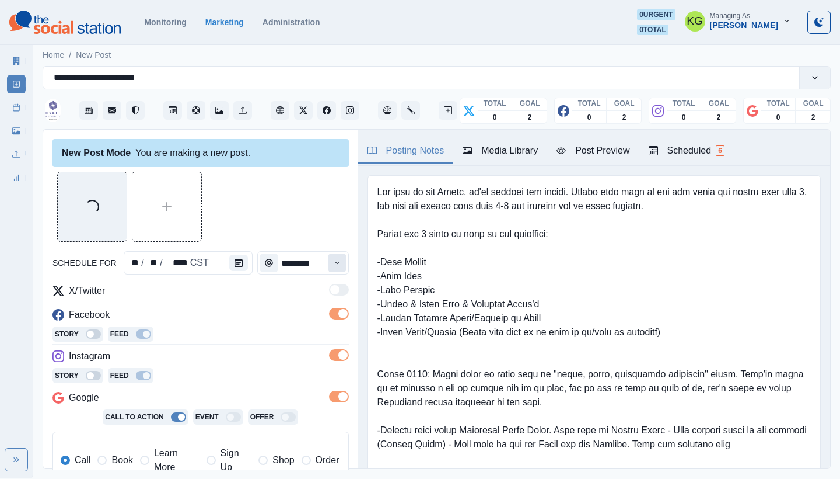
click at [336, 267] on button "Time" at bounding box center [337, 262] width 19 height 19
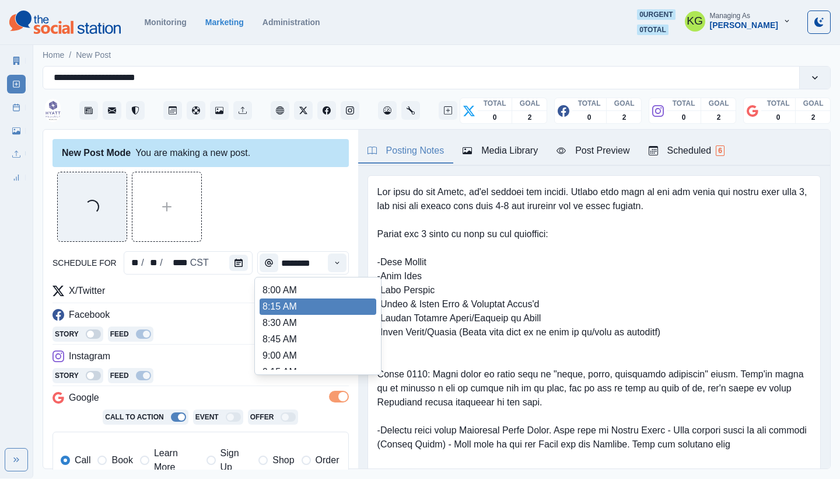
scroll to position [243, 0]
click at [280, 303] on li "12:00 PM" at bounding box center [318, 309] width 117 height 16
type input "********"
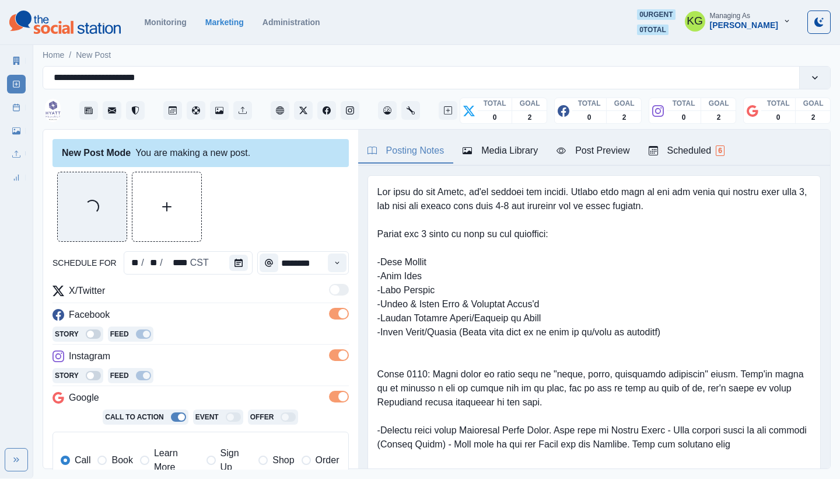
scroll to position [232, 0]
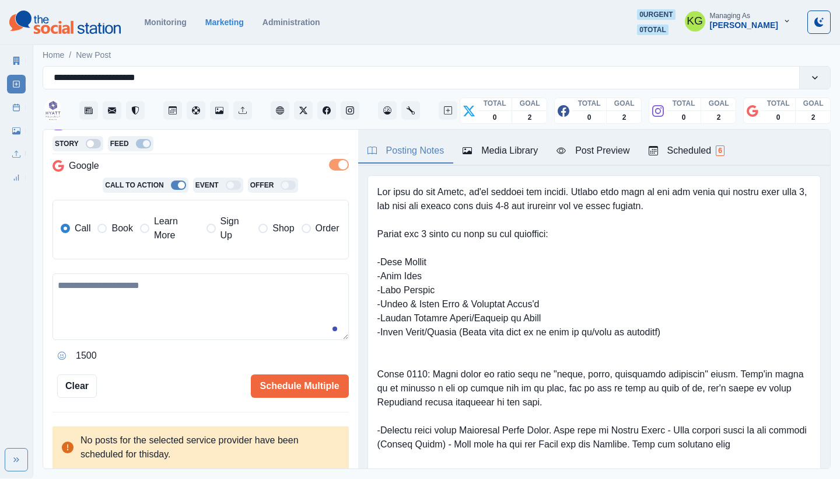
click at [117, 235] on span "Book" at bounding box center [121, 228] width 21 height 14
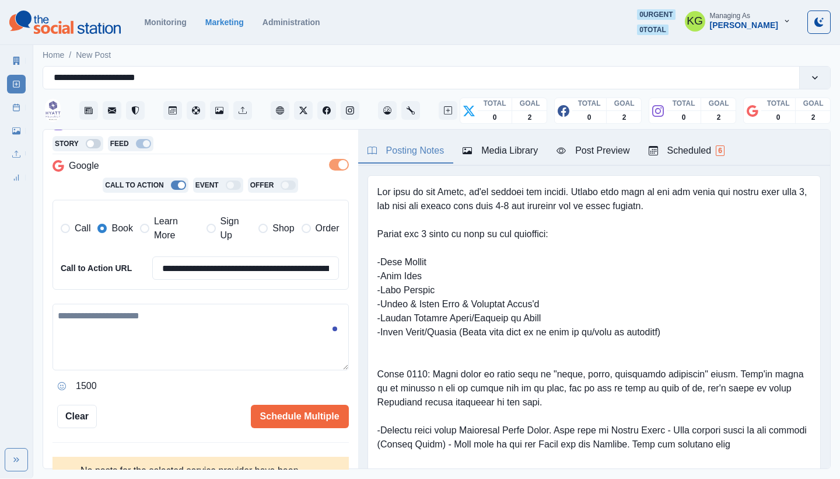
click at [236, 329] on textarea at bounding box center [201, 336] width 296 height 67
paste textarea "**********"
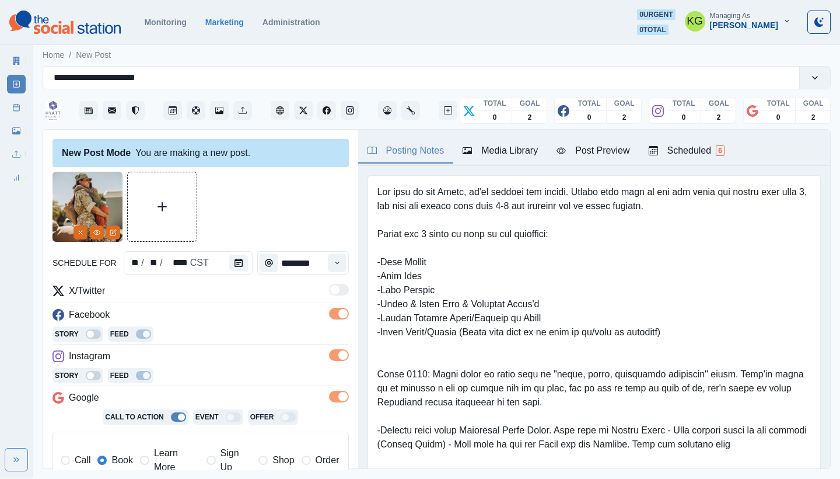
scroll to position [265, 0]
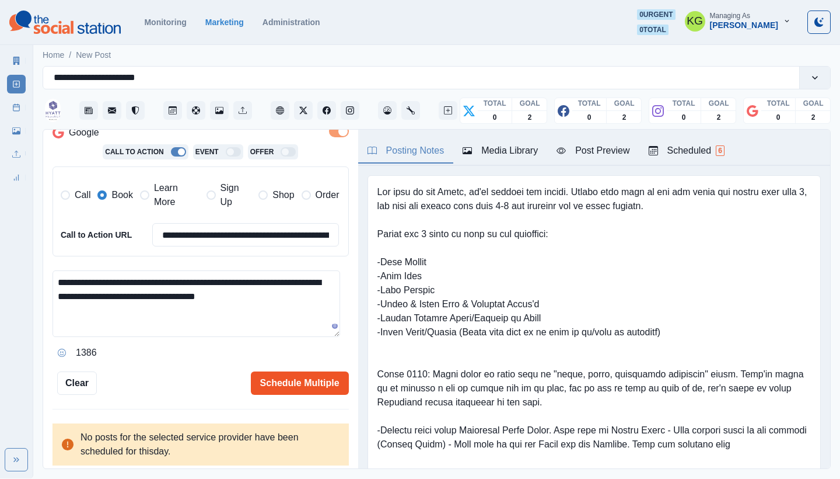
type textarea "**********"
click at [306, 379] on button "Schedule Multiple" at bounding box center [300, 382] width 98 height 23
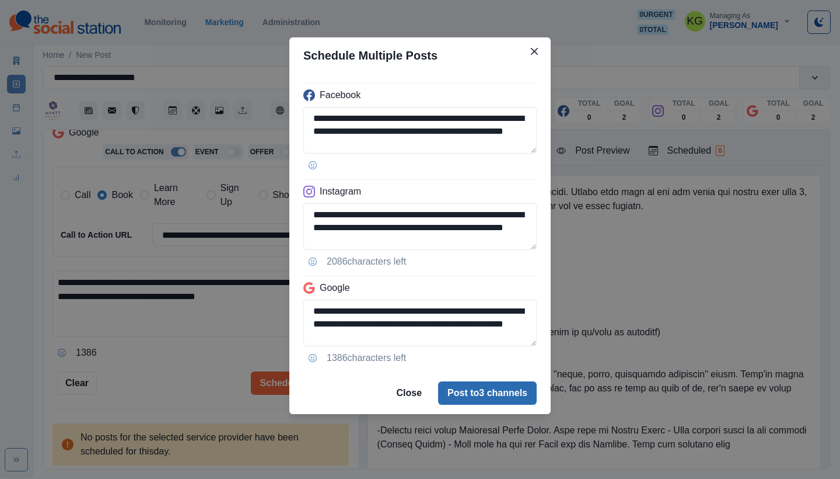
click at [510, 395] on button "Post to 3 channels" at bounding box center [487, 392] width 99 height 23
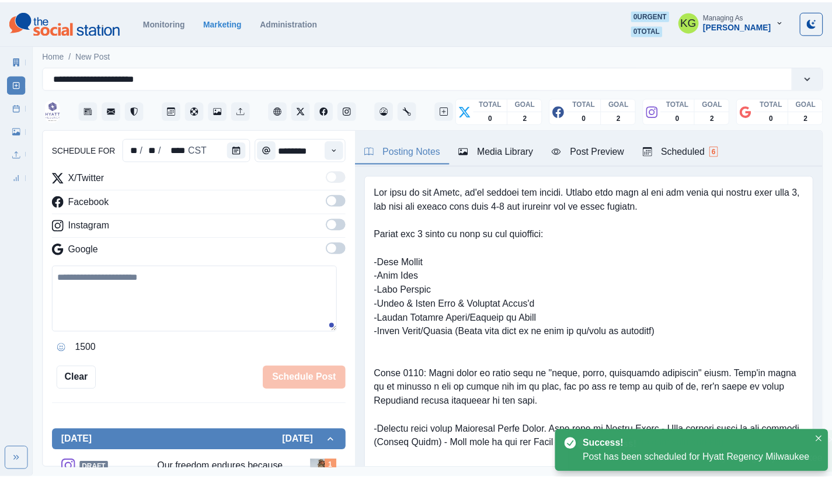
scroll to position [71, 0]
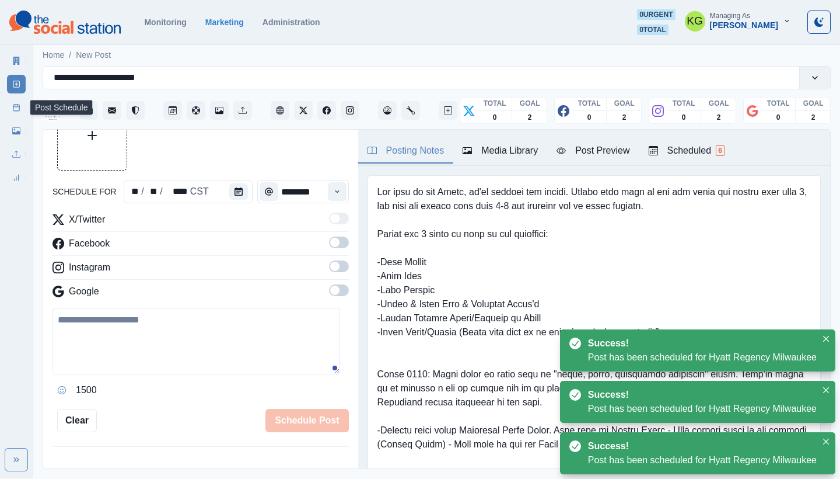
click at [15, 102] on link "Post Schedule" at bounding box center [16, 107] width 19 height 19
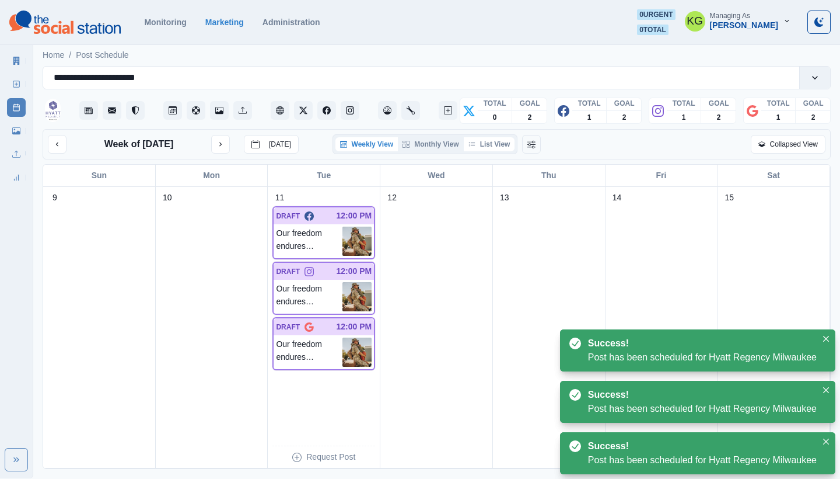
click at [505, 144] on button "List View" at bounding box center [489, 144] width 51 height 14
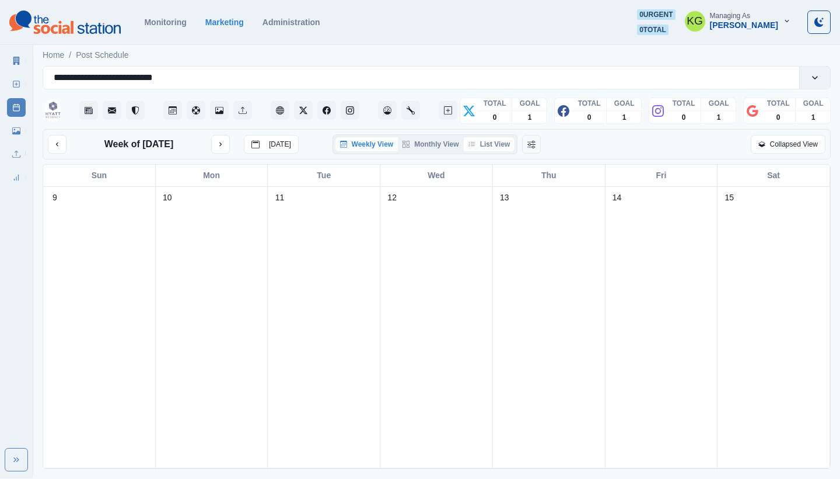
click at [501, 143] on button "List View" at bounding box center [489, 144] width 51 height 14
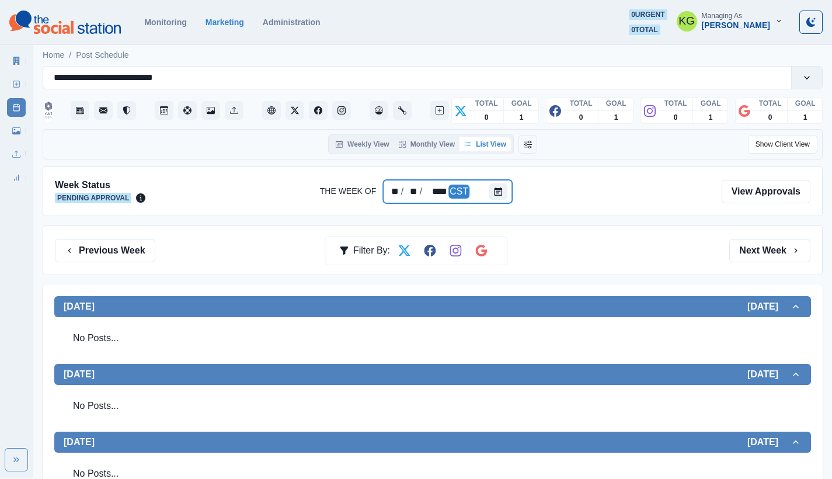
click at [507, 193] on div at bounding box center [500, 191] width 23 height 23
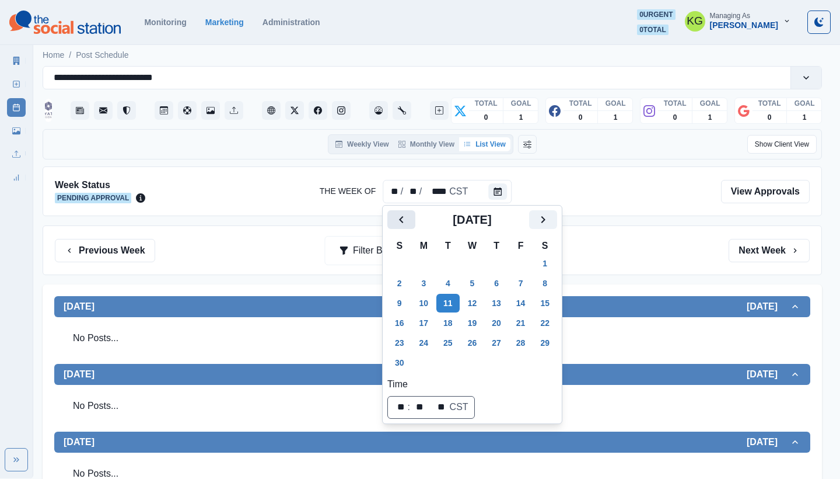
click at [401, 218] on icon "Previous" at bounding box center [401, 219] width 4 height 7
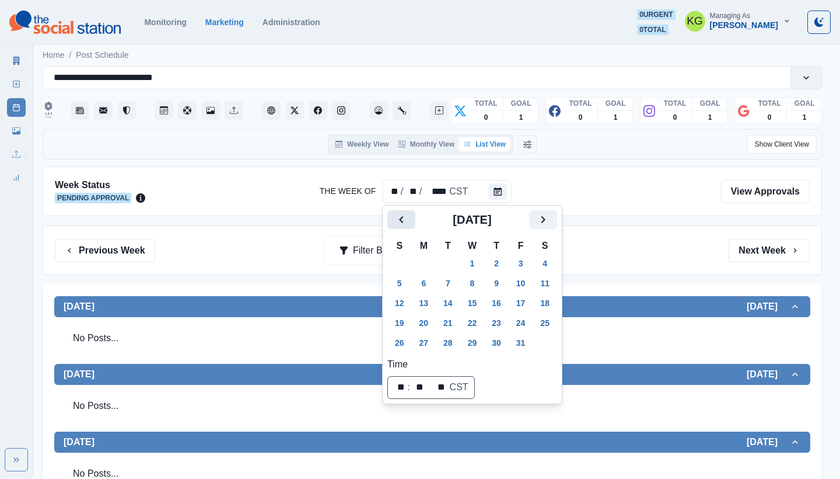
click at [401, 218] on icon "Previous" at bounding box center [401, 219] width 4 height 7
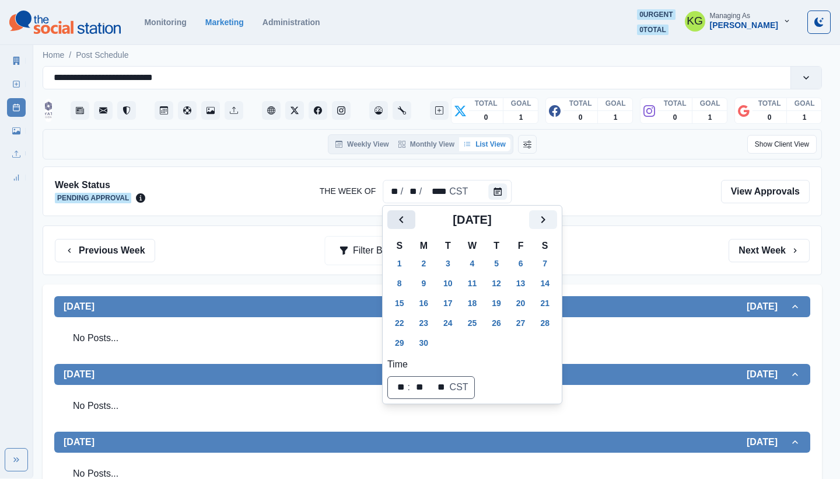
click at [401, 218] on icon "Previous" at bounding box center [401, 219] width 4 height 7
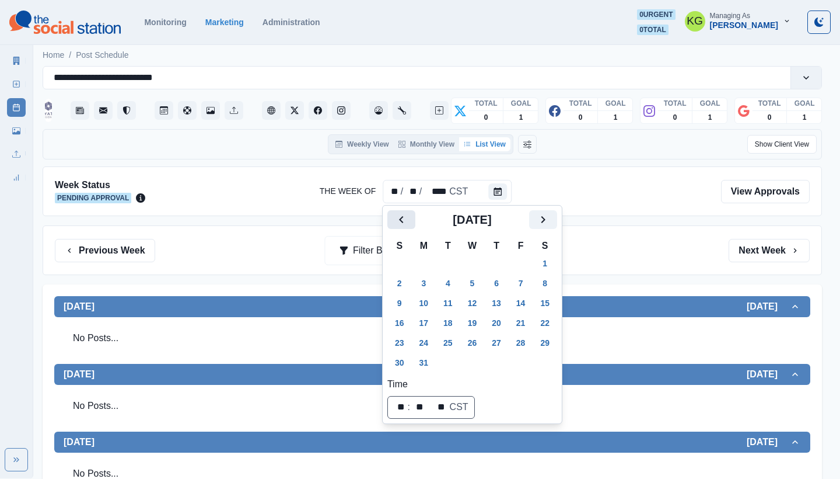
click at [403, 218] on icon "Previous" at bounding box center [402, 219] width 14 height 14
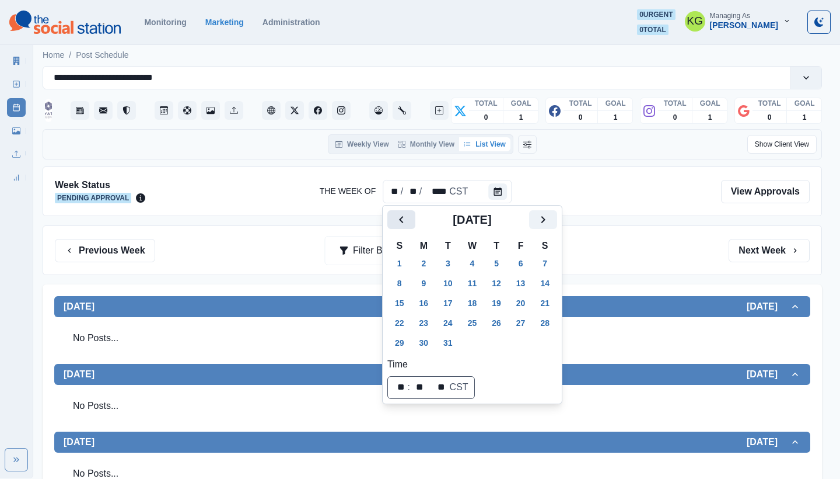
click at [403, 218] on icon "Previous" at bounding box center [402, 219] width 14 height 14
click at [430, 302] on button "11" at bounding box center [424, 303] width 23 height 19
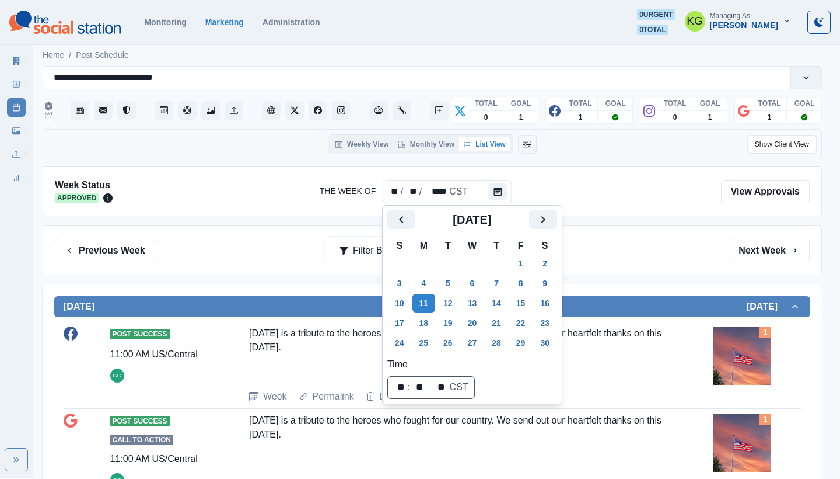
click at [696, 255] on div "Previous Week Filter By: Next Week" at bounding box center [432, 250] width 755 height 23
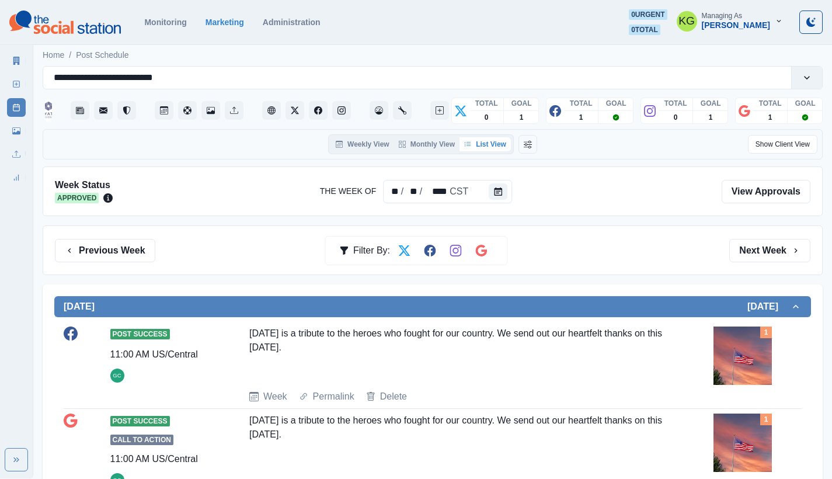
drag, startPoint x: 341, startPoint y: 342, endPoint x: 246, endPoint y: 336, distance: 94.7
click at [246, 336] on div "Post Success 11:00 AM US/Central GC Today is a tribute to the heroes who fought…" at bounding box center [433, 364] width 738 height 77
copy div "Today is a tribute to the heroes who fought for our country. We send out our he…"
click at [500, 195] on icon "Calendar" at bounding box center [498, 191] width 8 height 8
click at [500, 192] on icon "Calendar" at bounding box center [498, 191] width 8 height 8
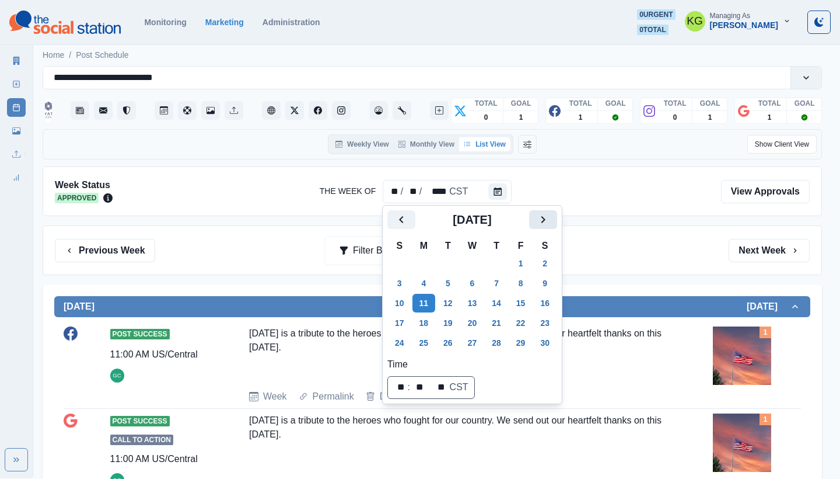
click at [546, 221] on icon "Next" at bounding box center [544, 219] width 4 height 7
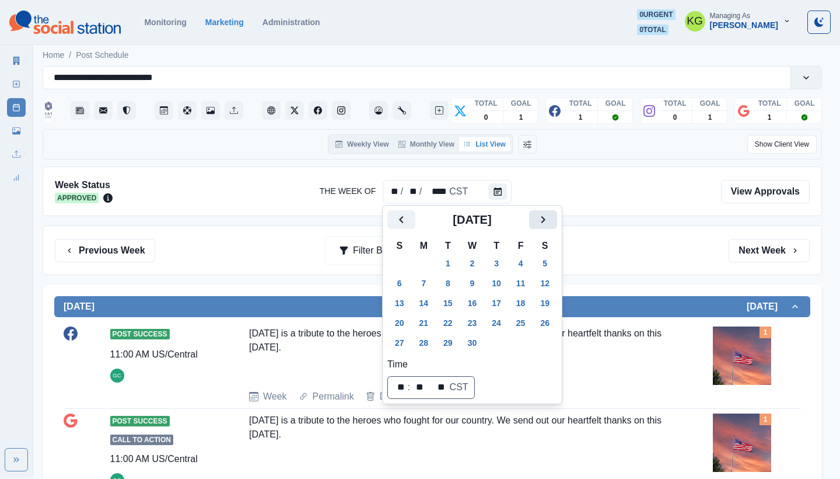
click at [546, 221] on icon "Next" at bounding box center [544, 219] width 4 height 7
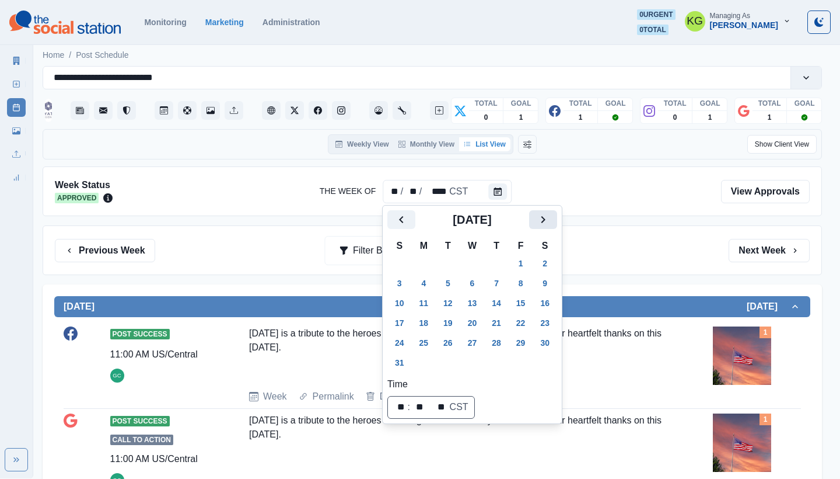
click at [546, 221] on icon "Next" at bounding box center [544, 219] width 4 height 7
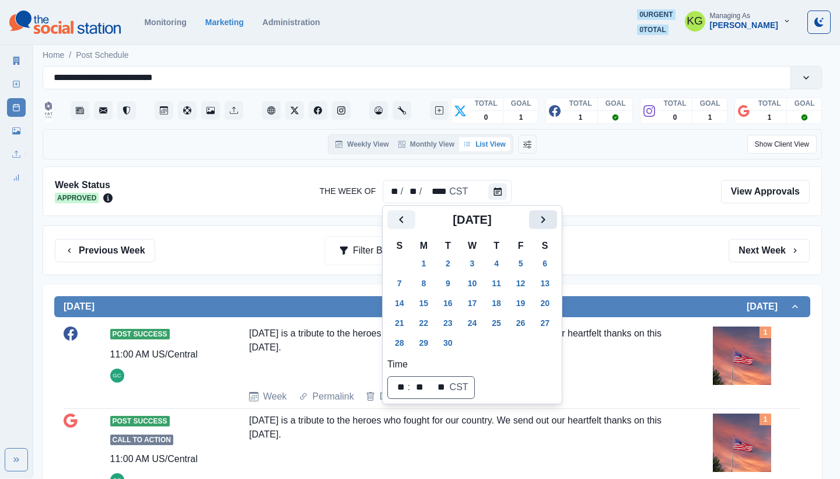
click at [546, 221] on icon "Next" at bounding box center [544, 219] width 4 height 7
click at [550, 222] on icon "Next" at bounding box center [543, 219] width 14 height 14
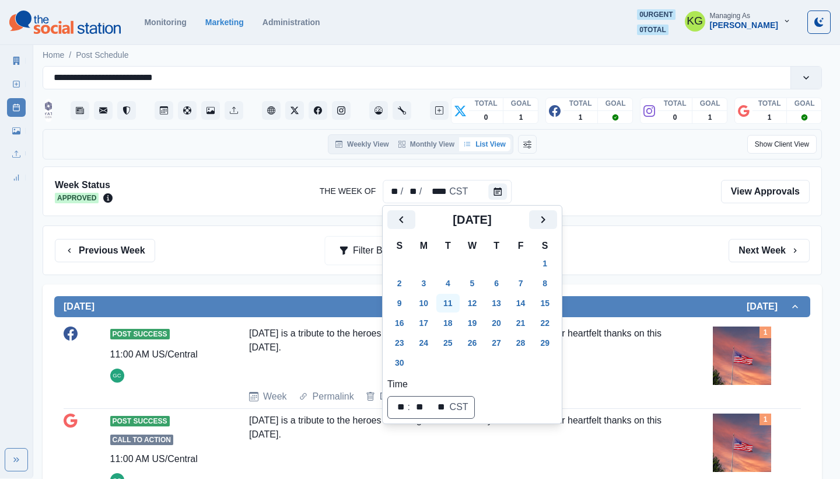
click at [450, 302] on button "11" at bounding box center [448, 303] width 23 height 19
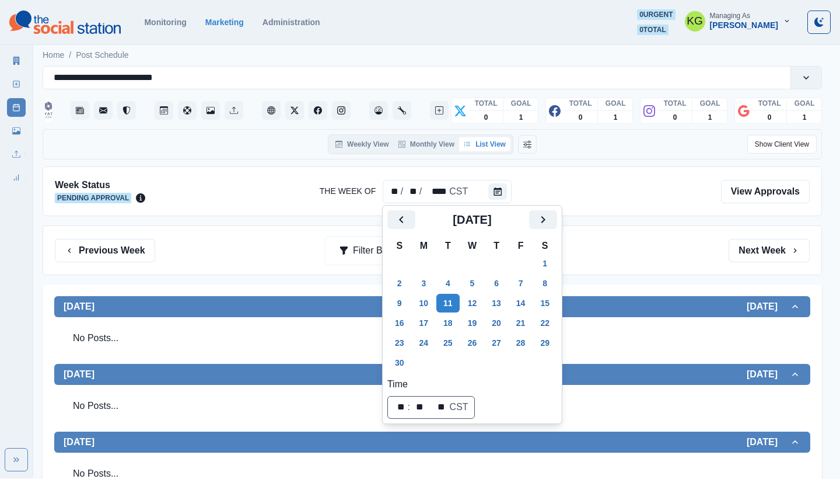
click at [648, 216] on div "Week Status Pending Approval The Week Of ** / ** / **** CST View Approvals Prev…" at bounding box center [433, 474] width 780 height 616
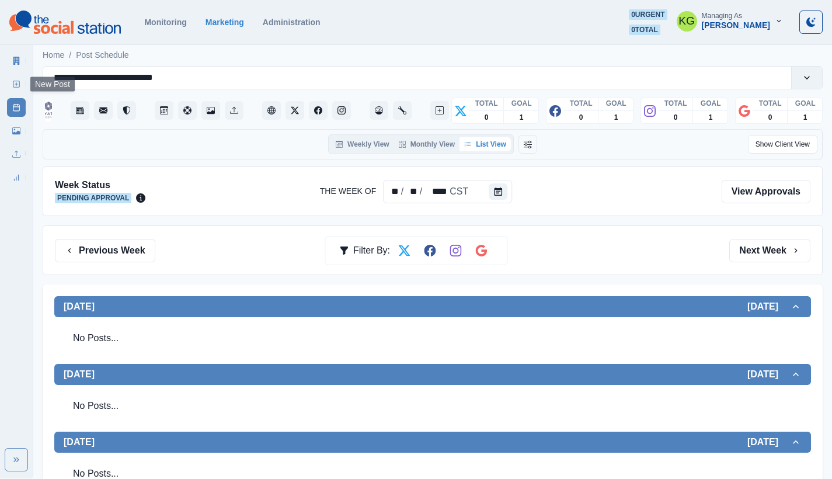
click at [18, 84] on line at bounding box center [16, 84] width 3 height 0
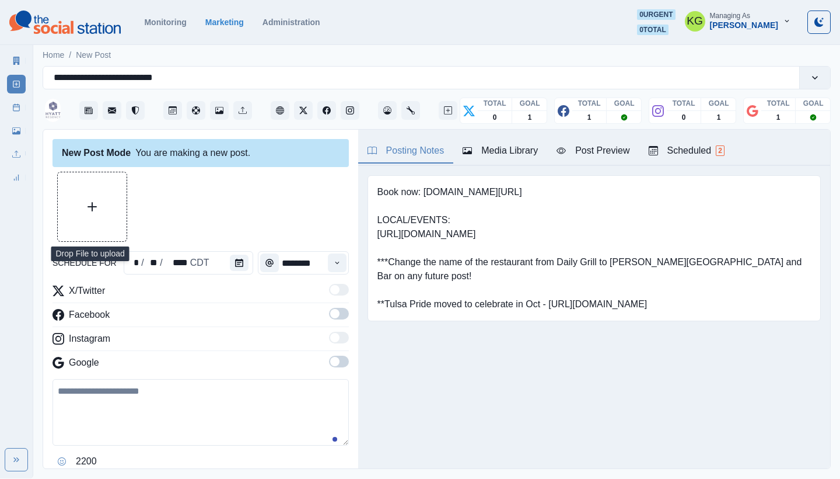
click at [97, 218] on button "Upload Media" at bounding box center [92, 206] width 69 height 69
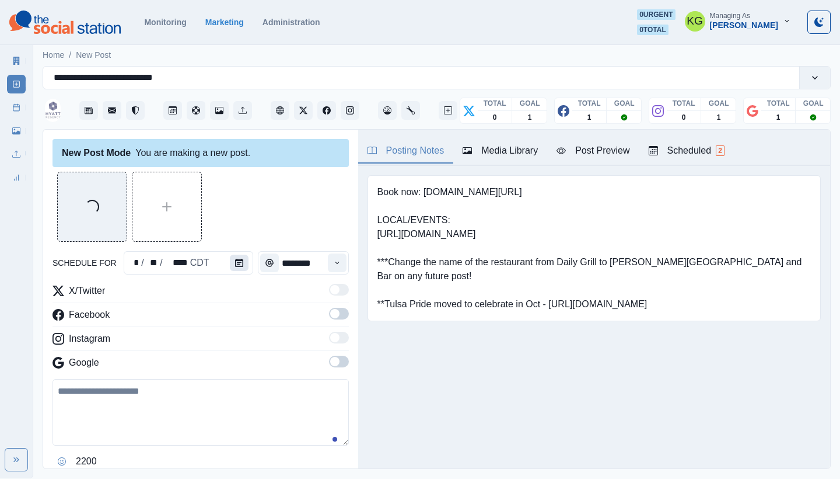
click at [235, 259] on icon "Calendar" at bounding box center [239, 263] width 8 height 8
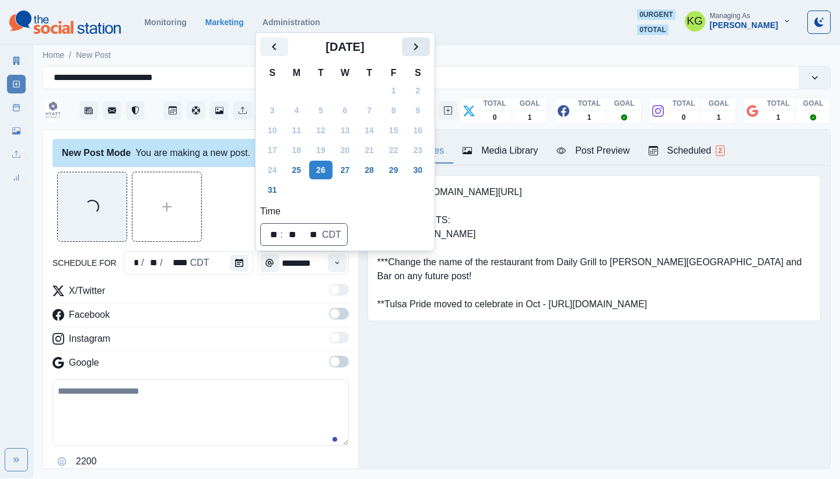
click at [420, 55] on button "Next" at bounding box center [416, 46] width 28 height 19
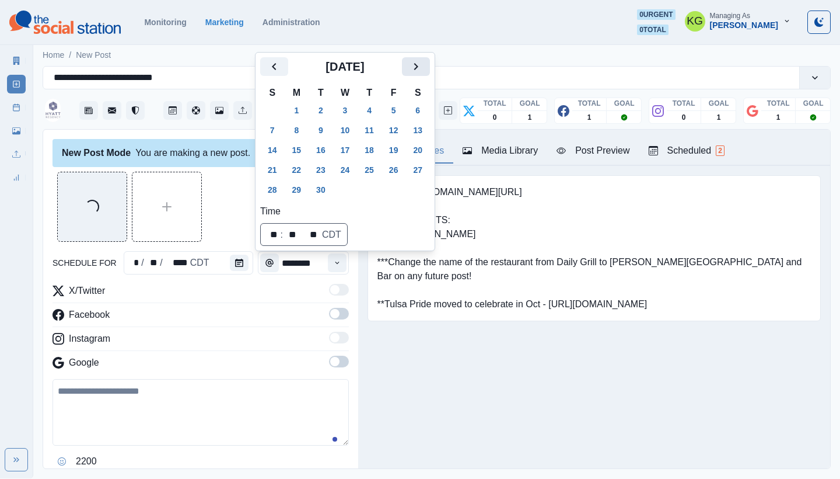
click at [423, 61] on icon "Next" at bounding box center [416, 67] width 14 height 14
click at [418, 67] on icon "Next" at bounding box center [416, 66] width 4 height 7
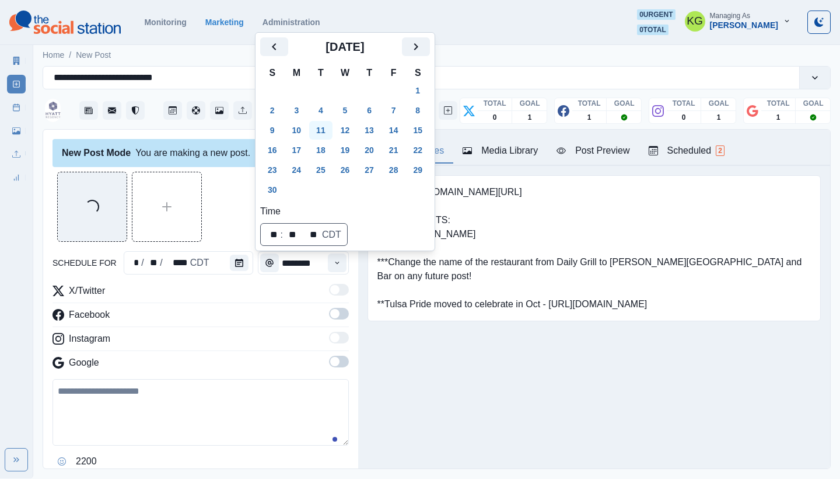
click at [330, 126] on button "11" at bounding box center [320, 130] width 23 height 19
click at [470, 371] on div "Posting Notes Media Library Post Preview Scheduled 2 Book now: www.bit.ly/3Q0hm…" at bounding box center [594, 299] width 472 height 339
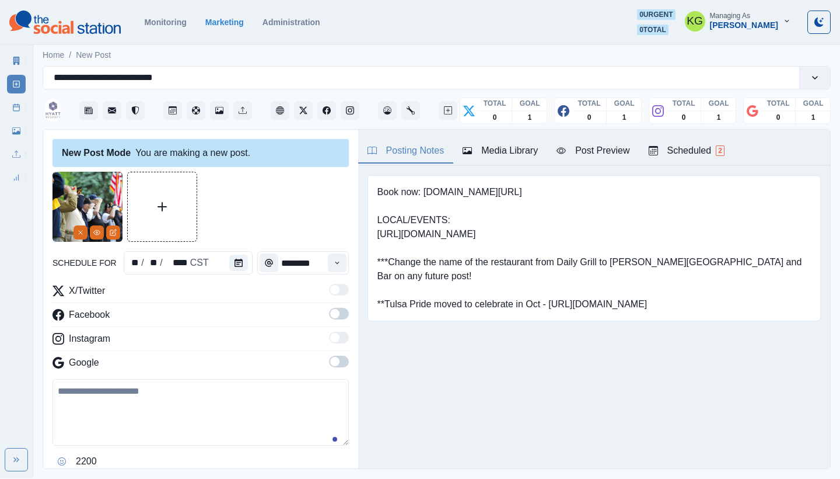
click at [336, 361] on span at bounding box center [339, 361] width 20 height 12
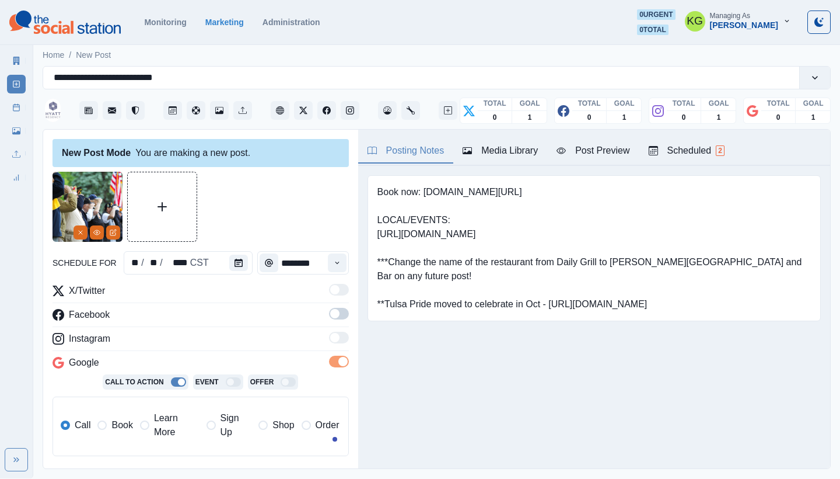
click at [331, 312] on span at bounding box center [339, 314] width 20 height 12
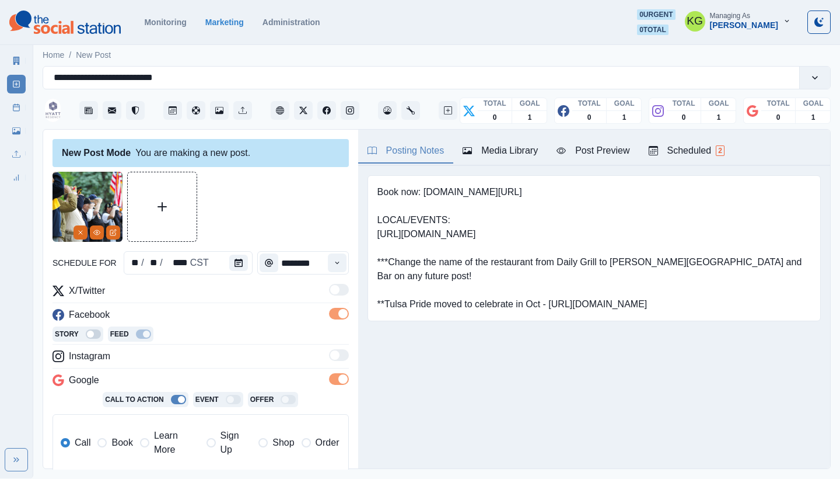
click at [114, 439] on span "Book" at bounding box center [121, 442] width 21 height 14
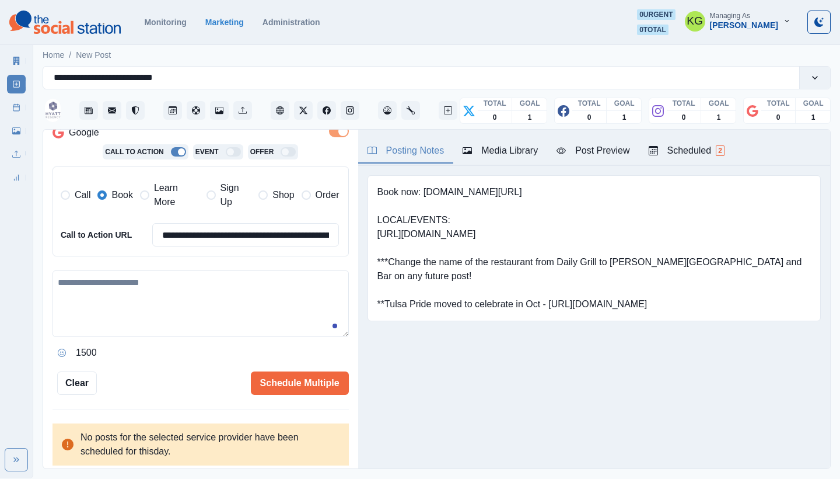
click at [200, 316] on textarea at bounding box center [201, 303] width 296 height 67
paste textarea "**********"
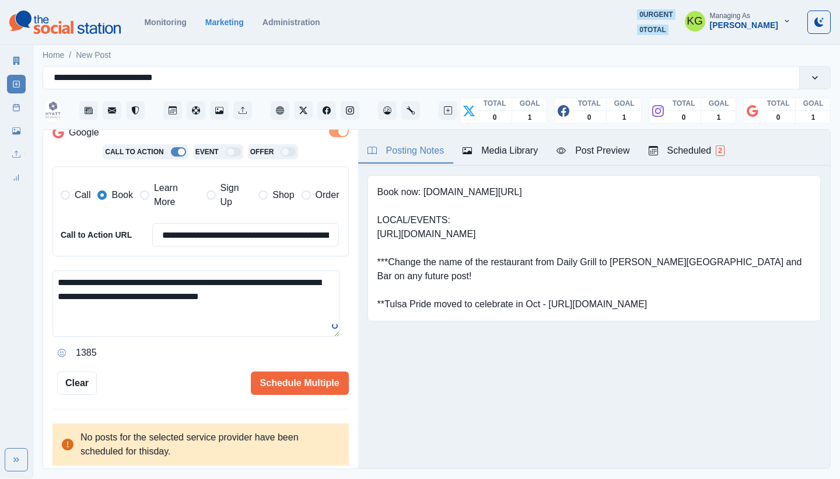
scroll to position [0, 0]
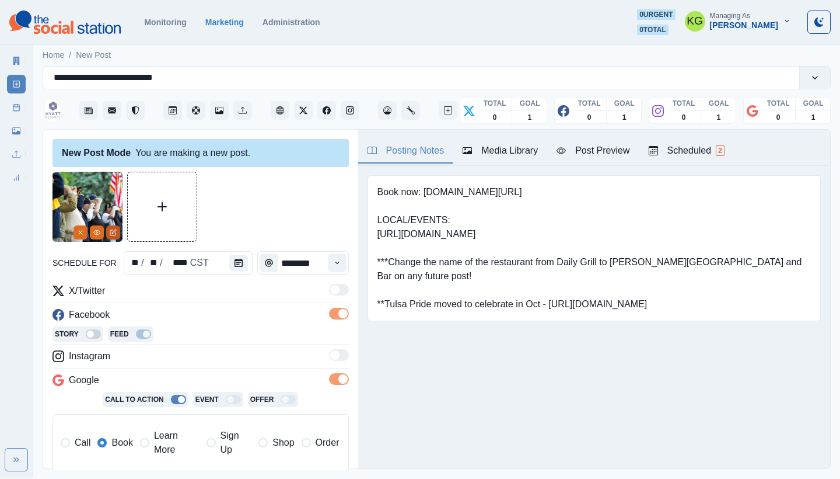
type textarea "**********"
click at [109, 232] on button "Edit Media" at bounding box center [113, 232] width 14 height 14
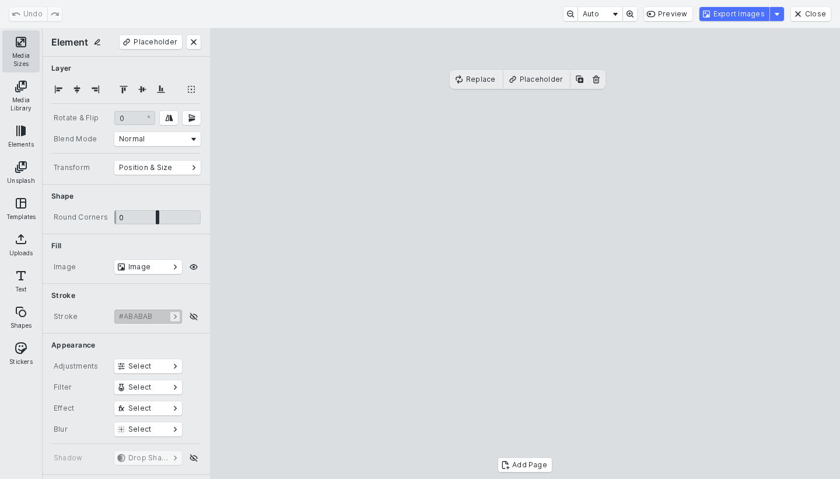
click at [19, 44] on button "Media Sizes" at bounding box center [20, 51] width 37 height 42
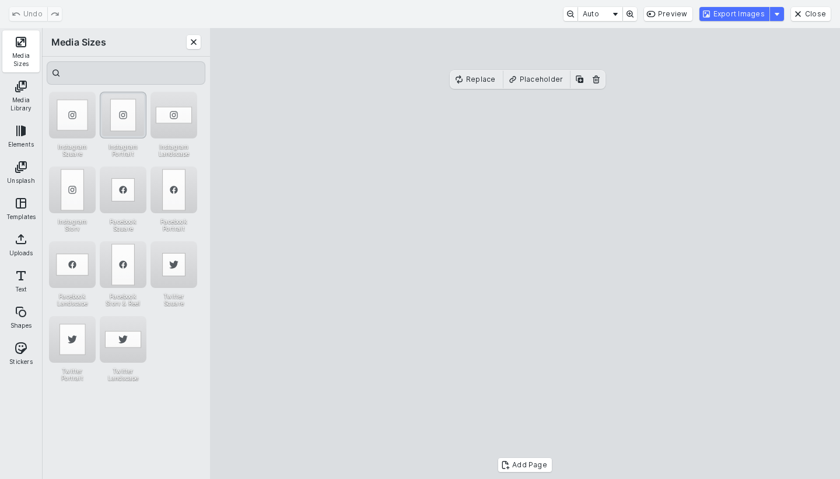
click at [118, 107] on div "Instagram Portrait" at bounding box center [123, 115] width 47 height 47
drag, startPoint x: 542, startPoint y: 235, endPoint x: 510, endPoint y: 233, distance: 31.6
click at [525, 253] on cesdk-canvas "Editor canvas" at bounding box center [525, 253] width 0 height 0
drag, startPoint x: 630, startPoint y: 264, endPoint x: 666, endPoint y: 263, distance: 36.2
click at [525, 253] on cesdk-canvas "Editor canvas" at bounding box center [525, 253] width 0 height 0
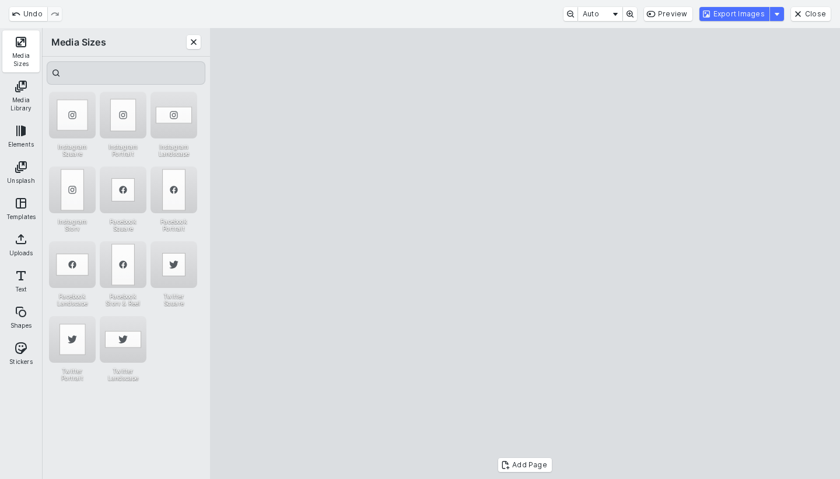
click at [525, 253] on cesdk-canvas "Editor canvas" at bounding box center [525, 253] width 0 height 0
click at [752, 15] on button "Export Images" at bounding box center [735, 14] width 70 height 14
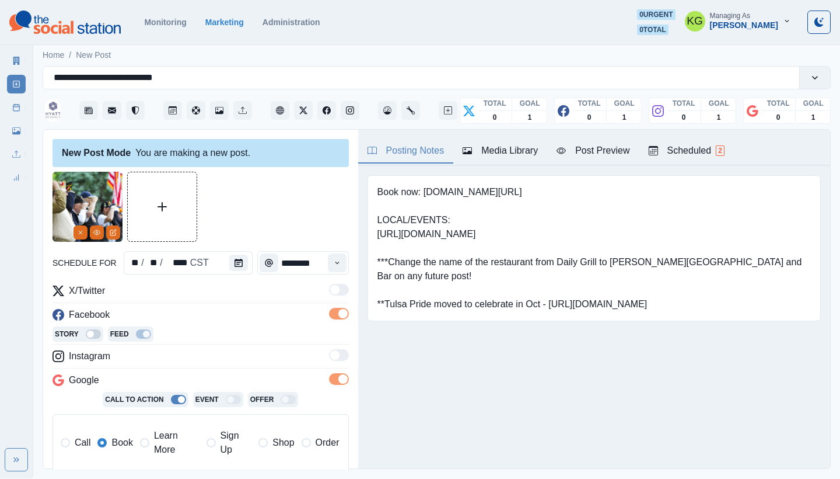
scroll to position [247, 0]
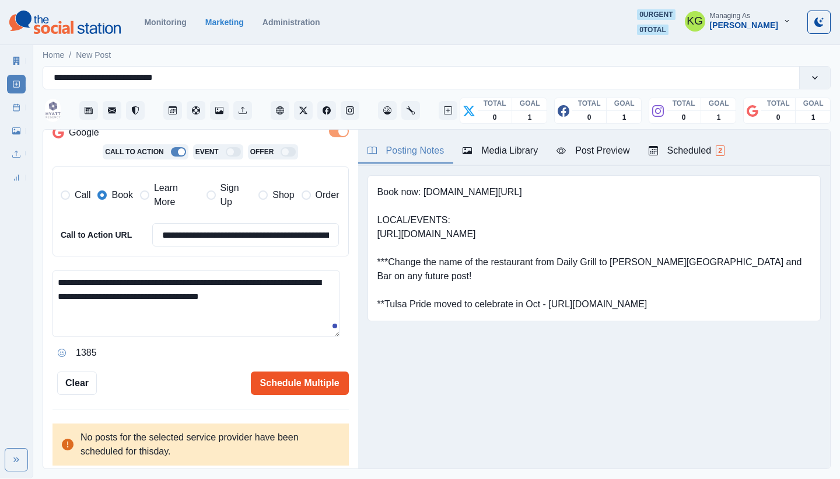
click at [293, 378] on button "Schedule Multiple" at bounding box center [300, 382] width 98 height 23
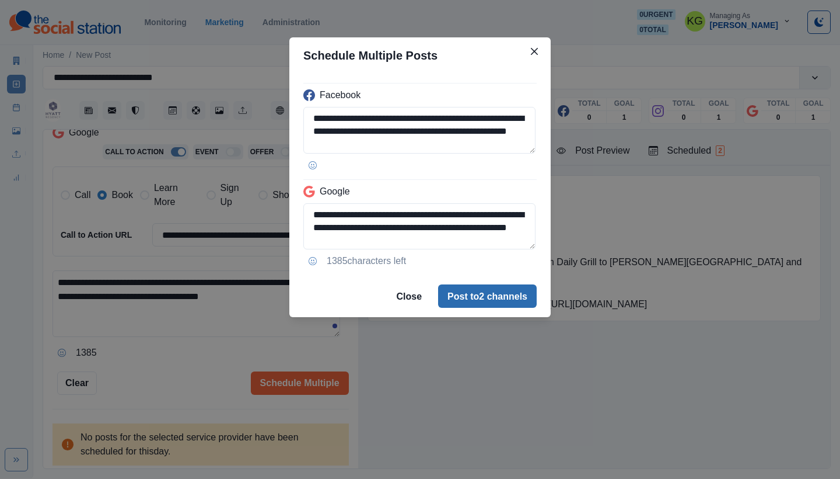
click at [504, 293] on button "Post to 2 channels" at bounding box center [487, 295] width 99 height 23
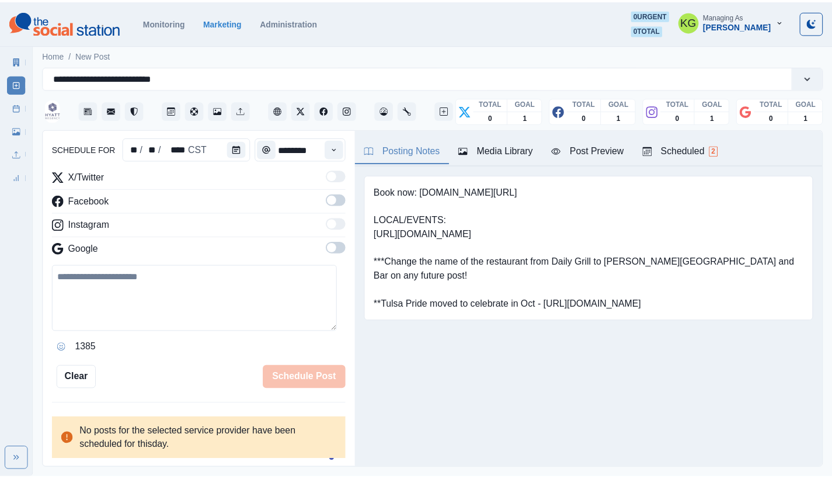
scroll to position [113, 0]
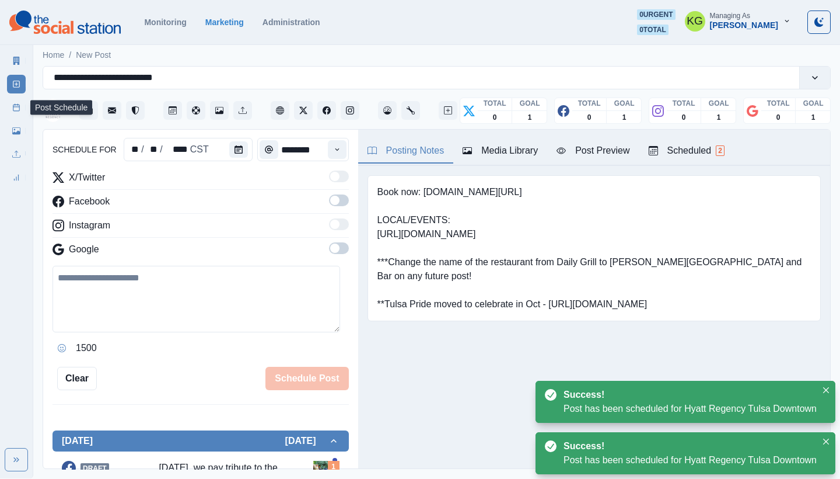
click at [12, 104] on link "Post Schedule" at bounding box center [16, 107] width 19 height 19
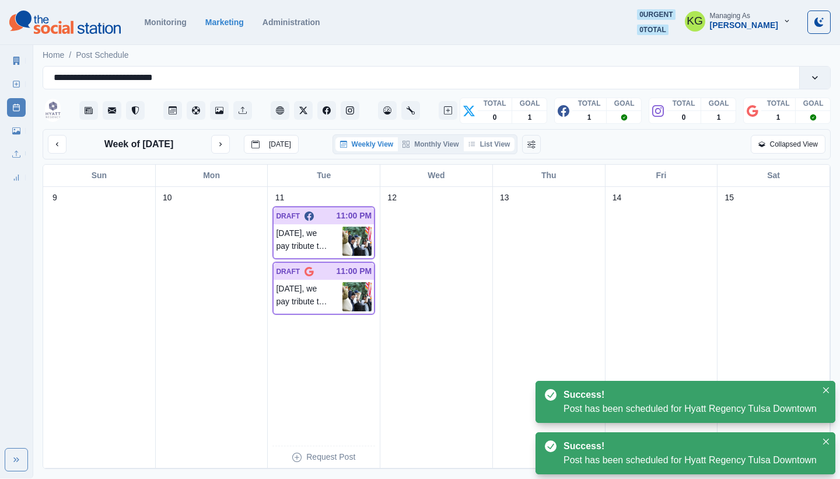
click at [498, 146] on button "List View" at bounding box center [489, 144] width 51 height 14
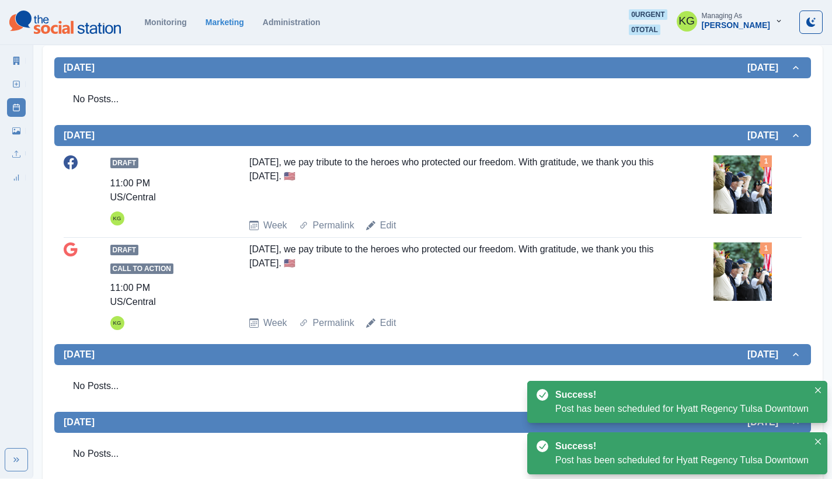
scroll to position [28, 0]
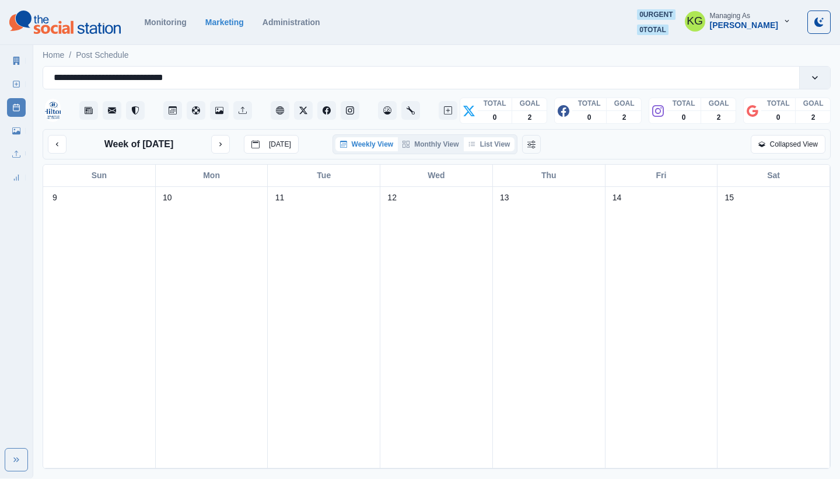
click at [489, 148] on button "List View" at bounding box center [489, 144] width 51 height 14
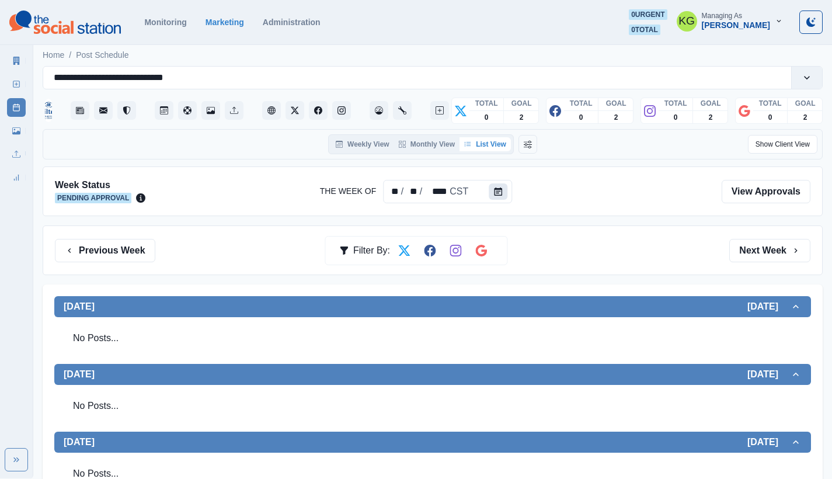
click at [498, 197] on button "Calendar" at bounding box center [498, 191] width 19 height 16
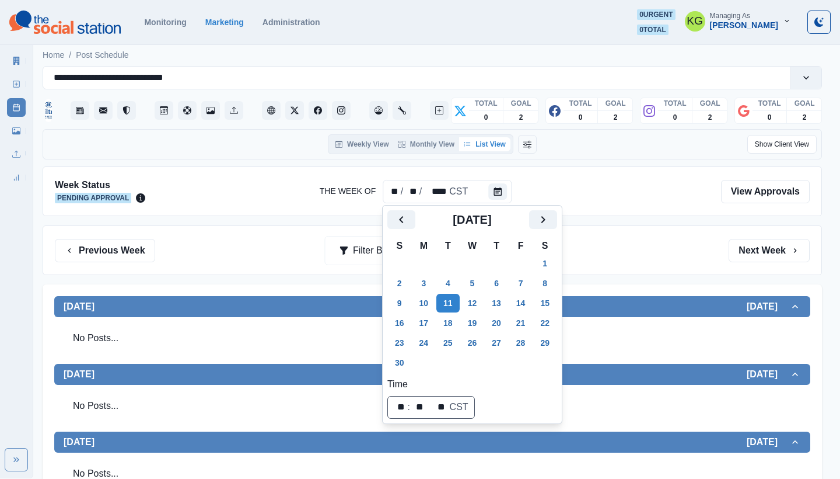
click at [618, 200] on div at bounding box center [433, 191] width 557 height 25
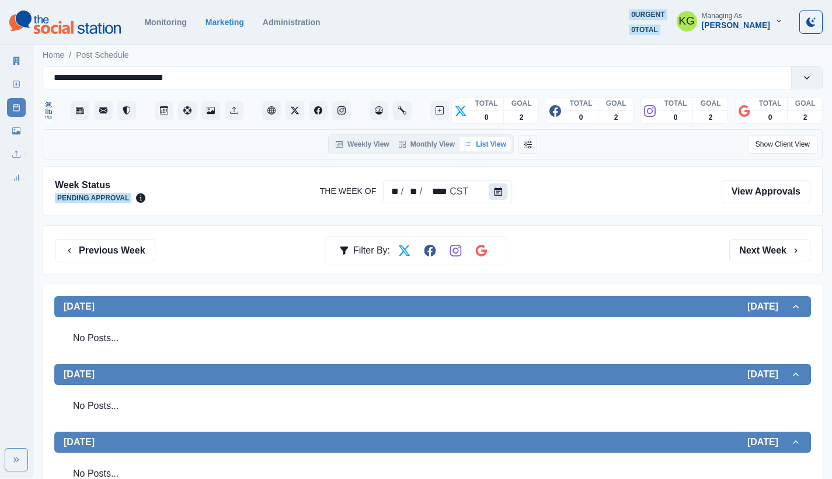
click at [499, 192] on icon "Calendar" at bounding box center [498, 191] width 8 height 8
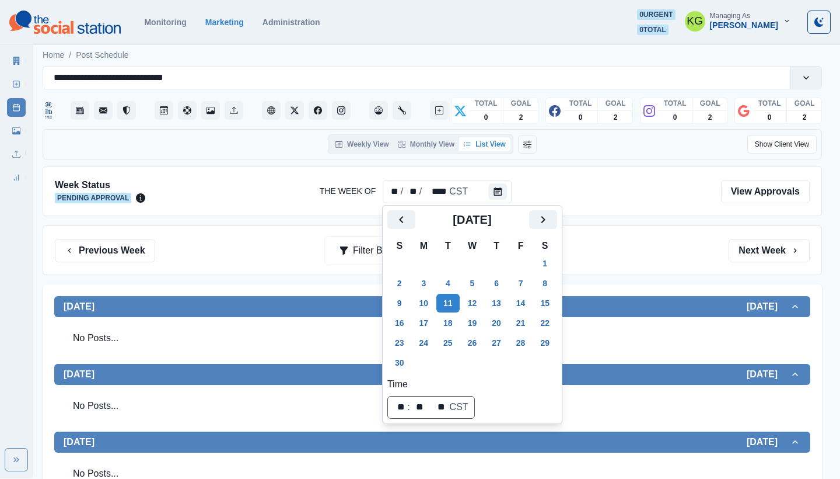
click at [570, 190] on div at bounding box center [433, 191] width 557 height 25
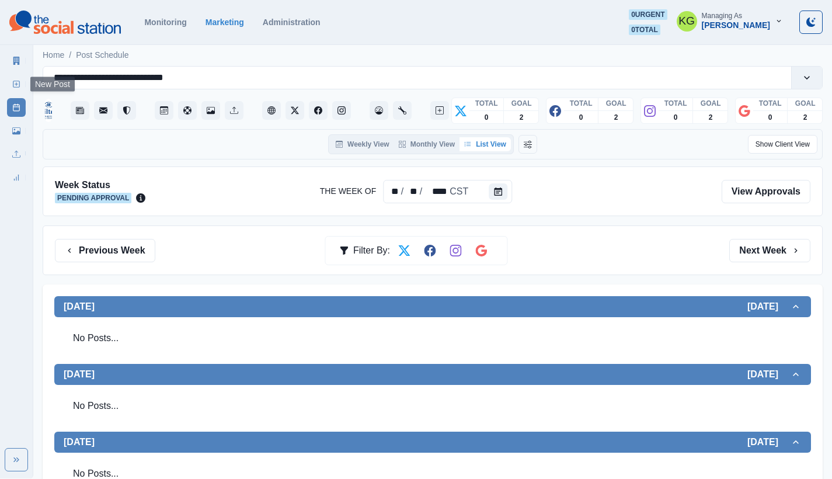
click at [19, 83] on icon at bounding box center [16, 84] width 8 height 8
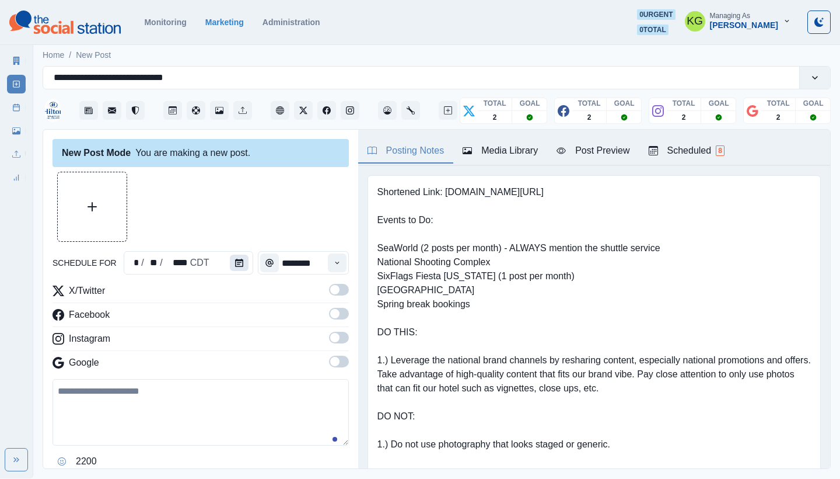
click at [235, 261] on icon "Calendar" at bounding box center [239, 263] width 8 height 8
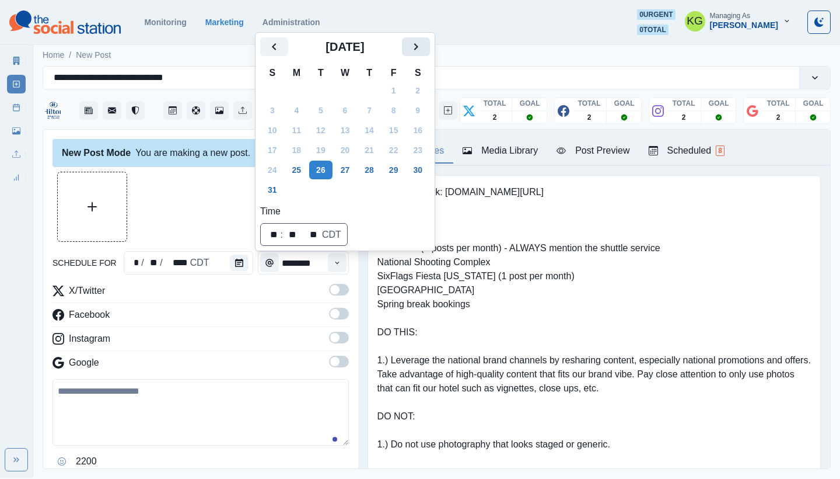
click at [430, 46] on button "Next" at bounding box center [416, 46] width 28 height 19
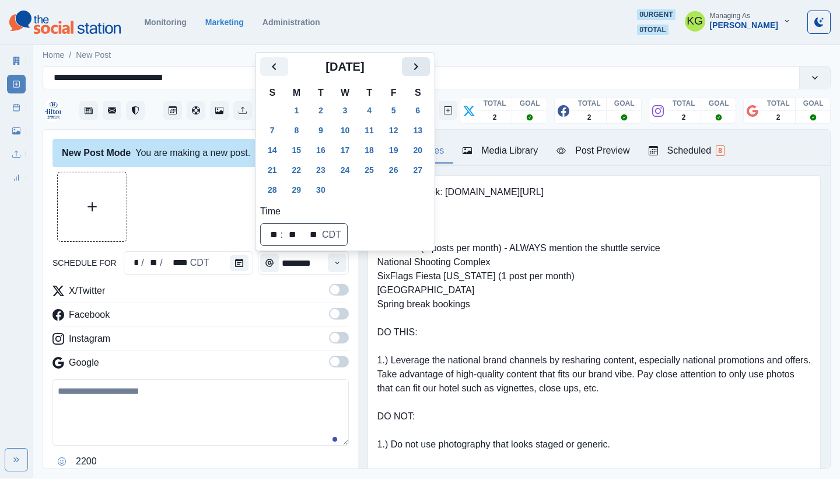
click at [430, 65] on button "Next" at bounding box center [416, 66] width 28 height 19
click at [423, 69] on icon "Next" at bounding box center [416, 67] width 14 height 14
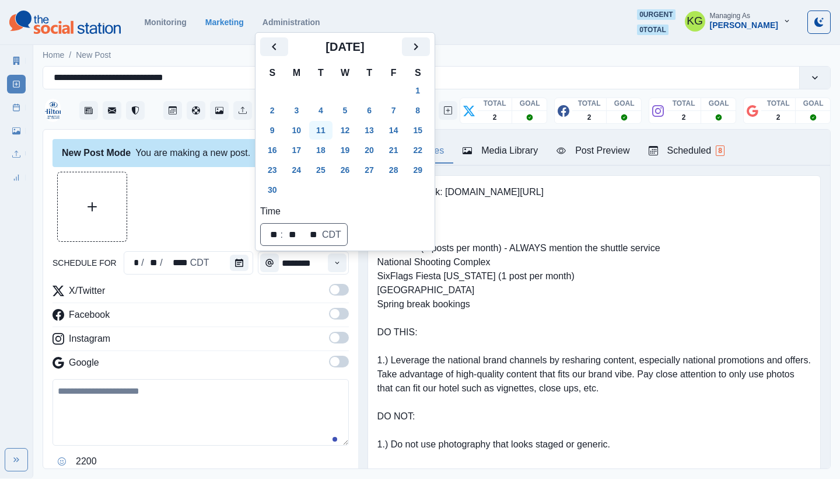
click at [326, 130] on button "11" at bounding box center [320, 130] width 23 height 19
click at [210, 183] on div at bounding box center [201, 207] width 296 height 70
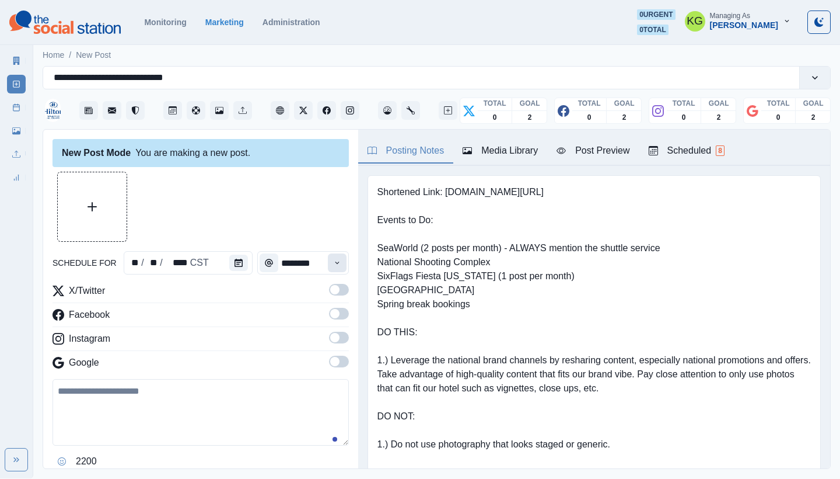
click at [328, 267] on button "Time" at bounding box center [337, 262] width 19 height 19
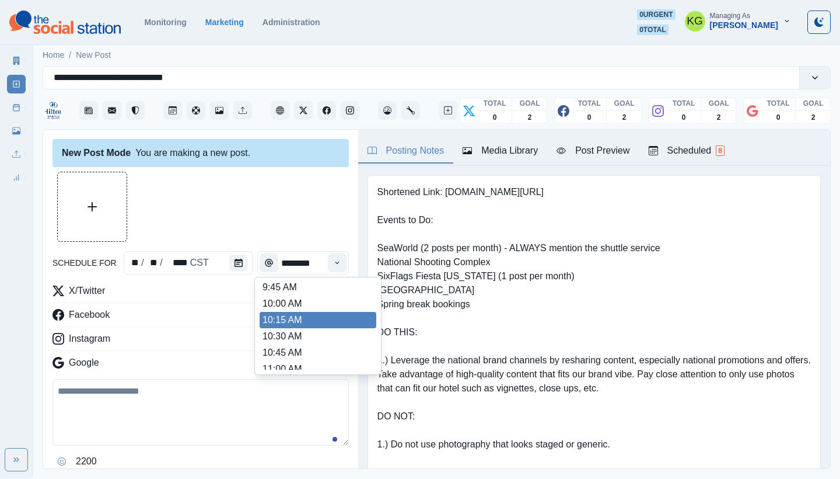
scroll to position [236, 0]
click at [295, 315] on li "12:00 PM" at bounding box center [318, 316] width 117 height 16
type input "********"
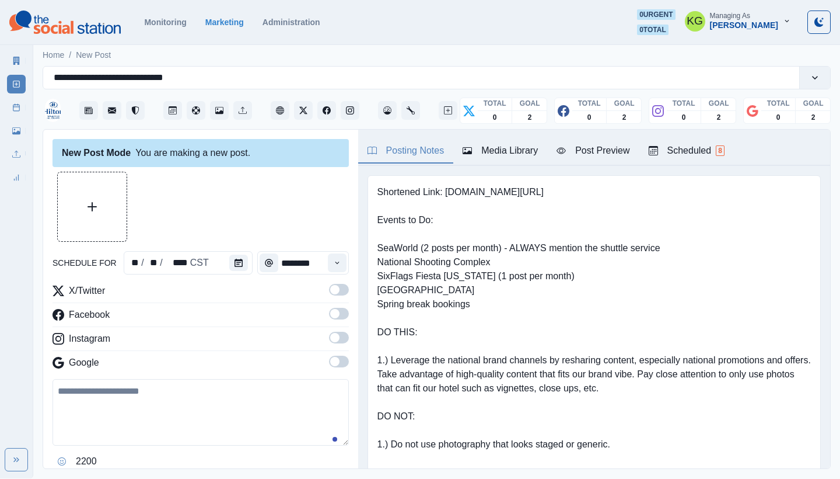
click at [334, 362] on span at bounding box center [339, 361] width 20 height 12
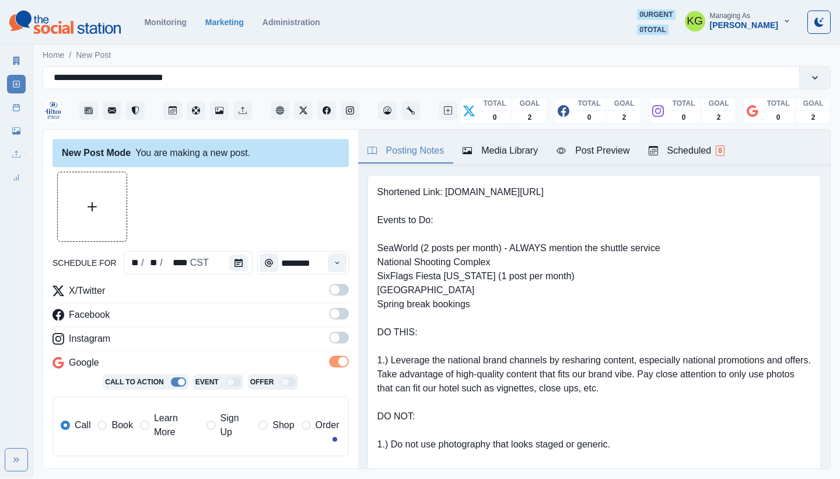
click at [331, 339] on span at bounding box center [339, 338] width 20 height 12
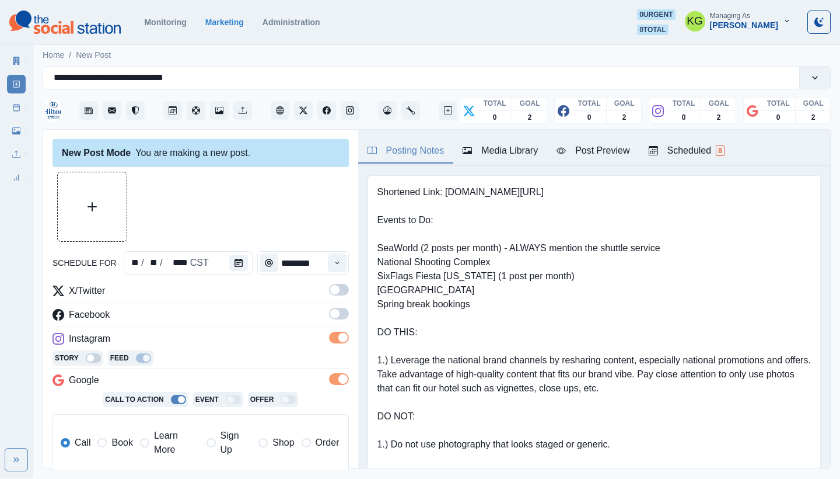
drag, startPoint x: 331, startPoint y: 316, endPoint x: 332, endPoint y: 306, distance: 9.4
click at [331, 316] on span at bounding box center [339, 314] width 20 height 12
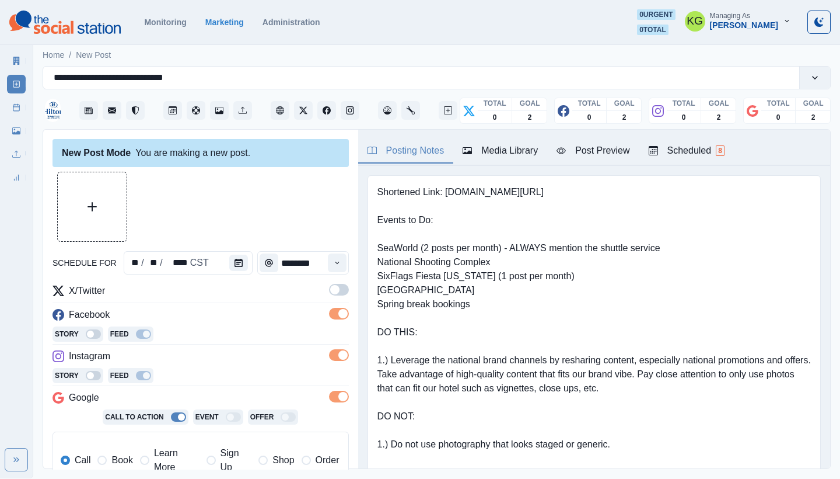
click at [329, 285] on span at bounding box center [339, 290] width 20 height 12
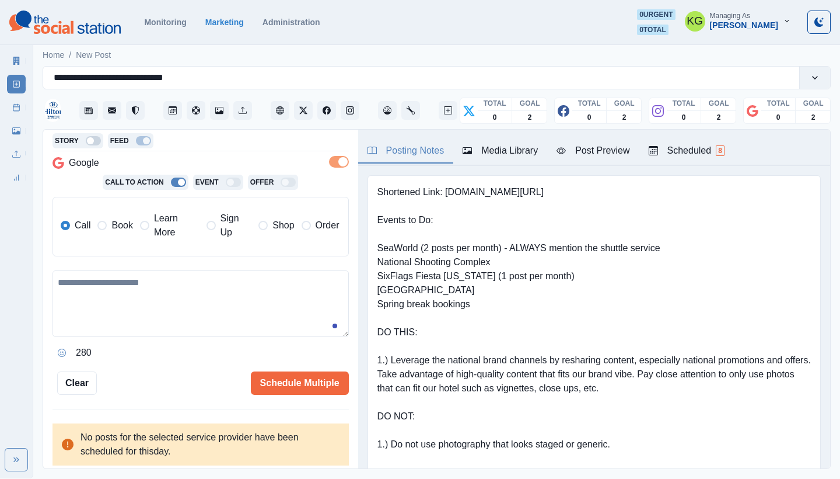
click at [116, 234] on label "Book" at bounding box center [114, 225] width 35 height 28
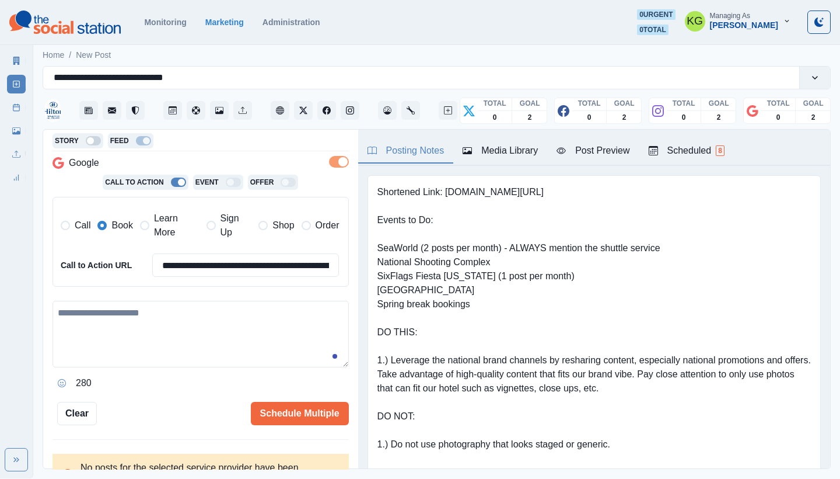
scroll to position [0, 0]
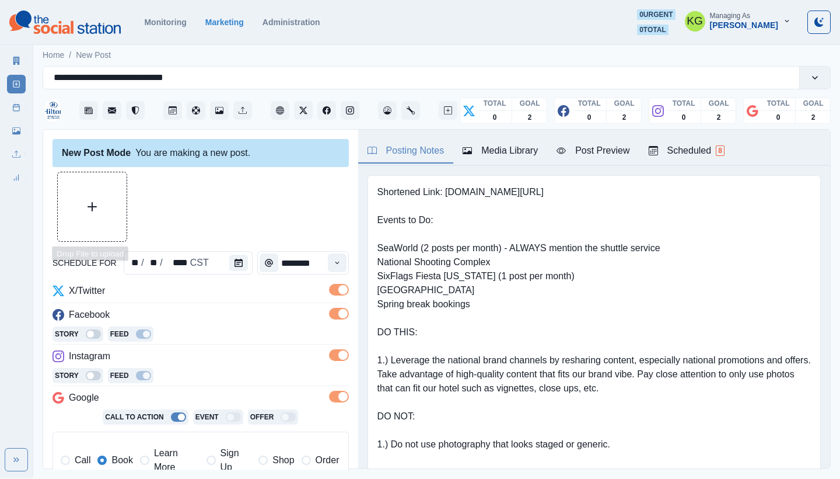
click at [105, 180] on button "Upload Media" at bounding box center [92, 206] width 69 height 69
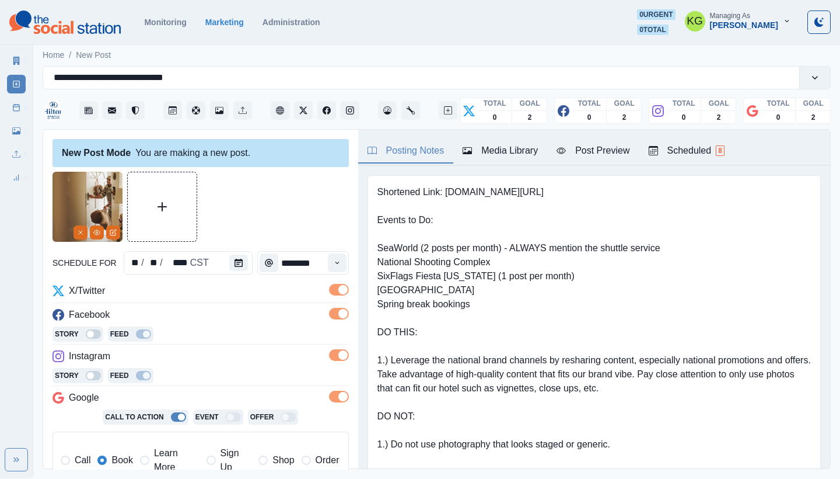
scroll to position [265, 0]
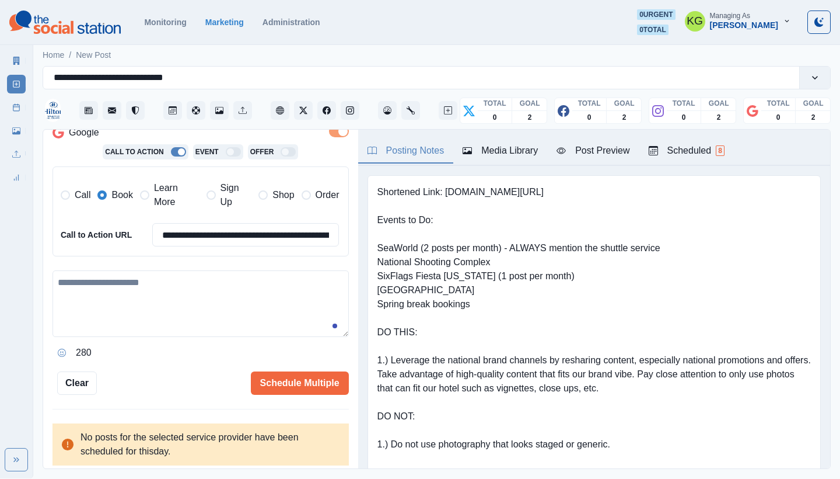
click at [194, 309] on textarea at bounding box center [201, 303] width 296 height 67
paste textarea "**********"
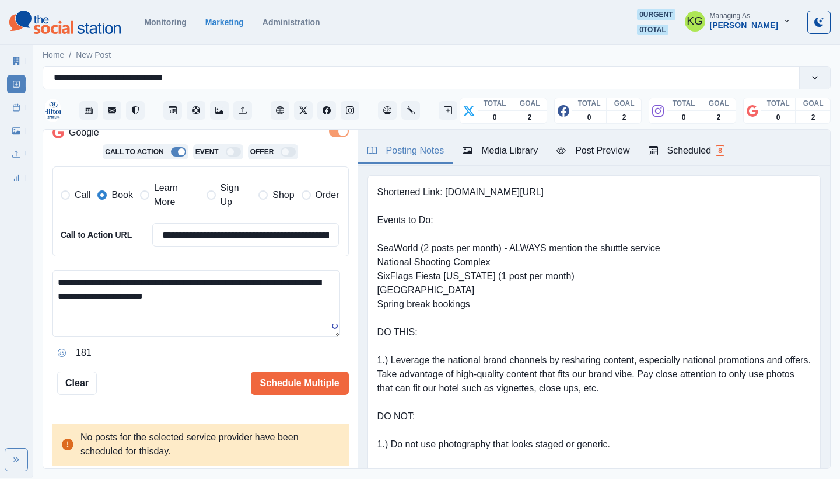
scroll to position [0, 0]
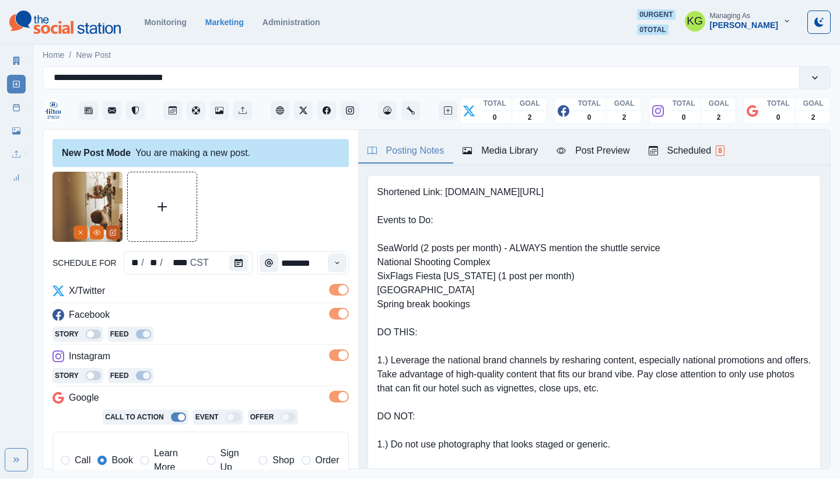
type textarea "**********"
click at [107, 228] on button "Edit Media" at bounding box center [113, 232] width 14 height 14
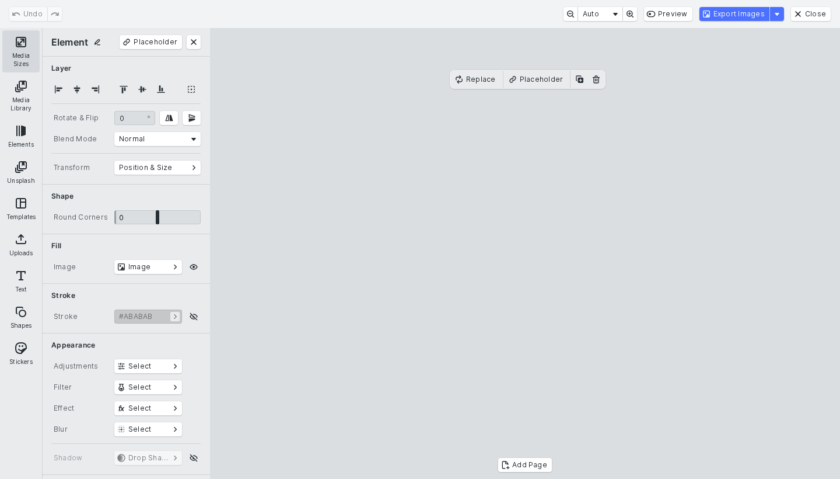
click at [17, 40] on button "Media Sizes" at bounding box center [20, 51] width 37 height 42
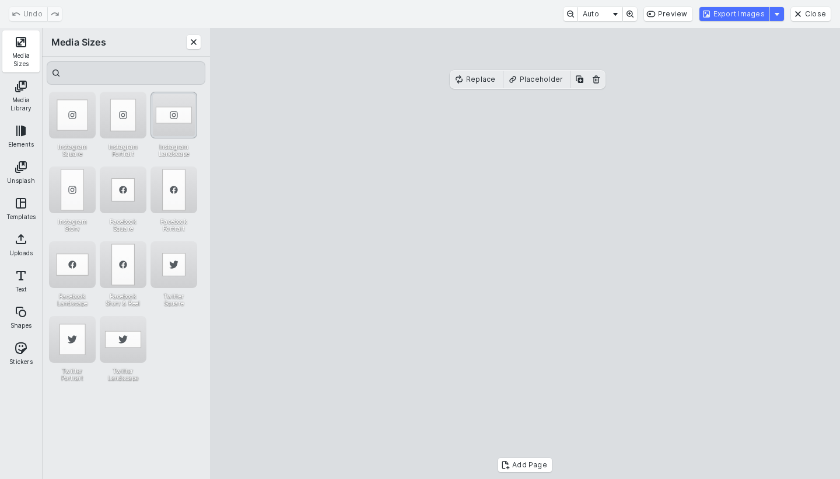
drag, startPoint x: 124, startPoint y: 122, endPoint x: 157, endPoint y: 124, distance: 33.3
click at [124, 122] on div "Instagram Portrait" at bounding box center [123, 115] width 47 height 47
drag, startPoint x: 594, startPoint y: 177, endPoint x: 546, endPoint y: 175, distance: 48.5
click at [525, 253] on cesdk-canvas "Editor canvas" at bounding box center [525, 253] width 0 height 0
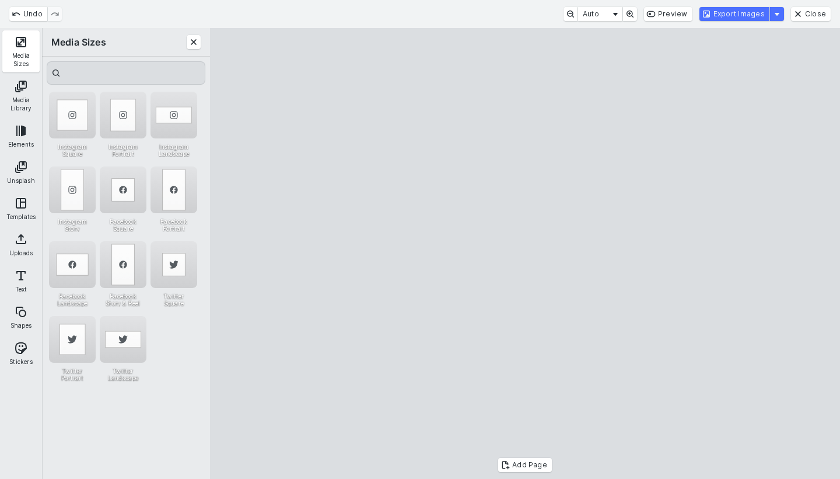
drag, startPoint x: 613, startPoint y: 260, endPoint x: 662, endPoint y: 265, distance: 48.7
click at [525, 253] on cesdk-canvas "Editor canvas" at bounding box center [525, 253] width 0 height 0
drag, startPoint x: 622, startPoint y: 268, endPoint x: 616, endPoint y: 266, distance: 6.8
click at [525, 253] on cesdk-canvas "Editor canvas" at bounding box center [525, 253] width 0 height 0
drag, startPoint x: 651, startPoint y: 266, endPoint x: 659, endPoint y: 267, distance: 8.4
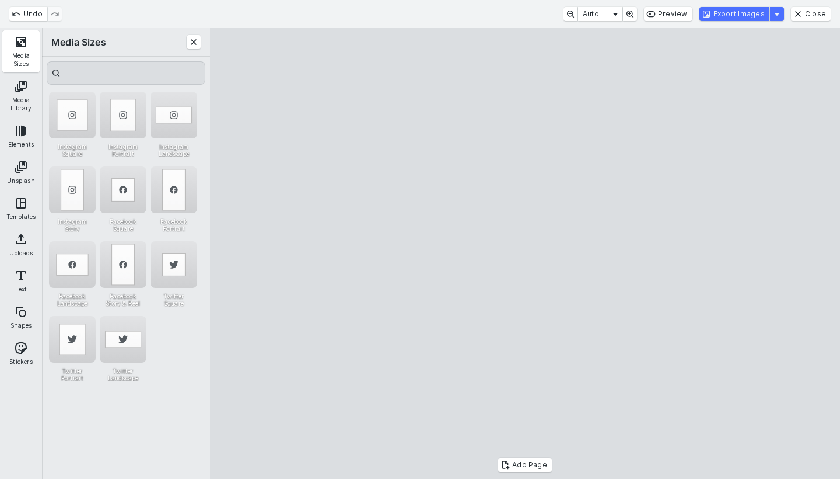
click at [525, 253] on cesdk-canvas "Editor canvas" at bounding box center [525, 253] width 0 height 0
click at [720, 15] on button "Export Images" at bounding box center [735, 14] width 70 height 14
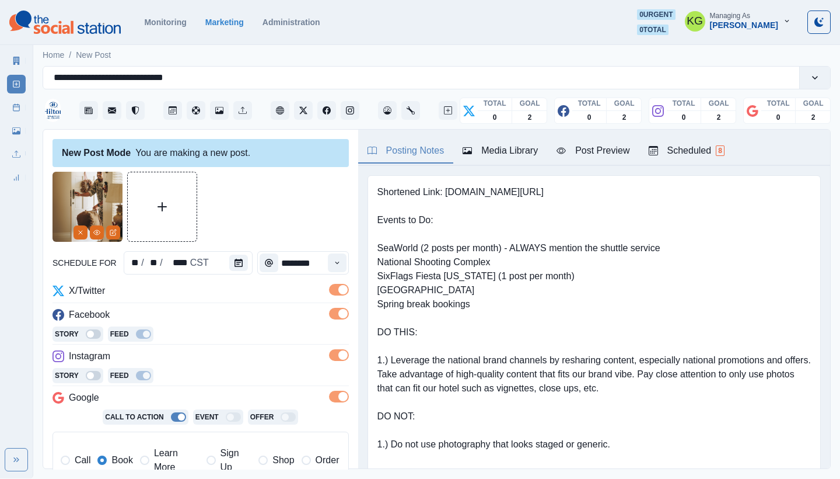
click at [495, 146] on div "Media Library" at bounding box center [500, 151] width 75 height 14
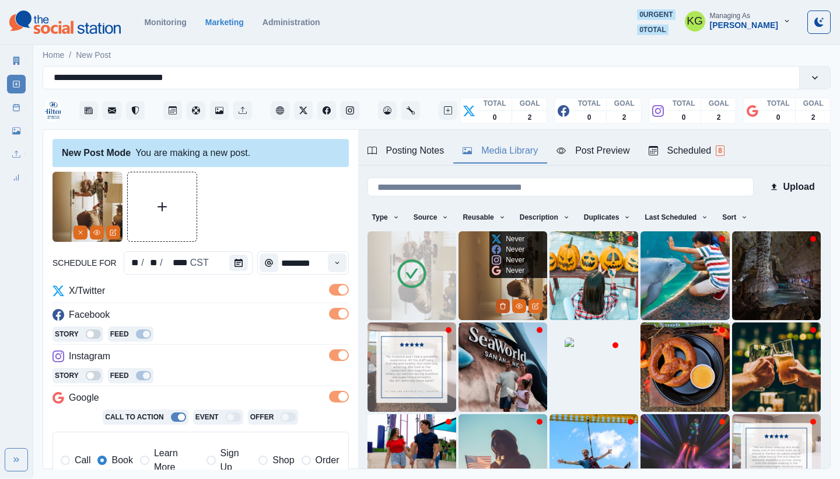
click at [500, 304] on icon "Delete Media" at bounding box center [503, 305] width 7 height 7
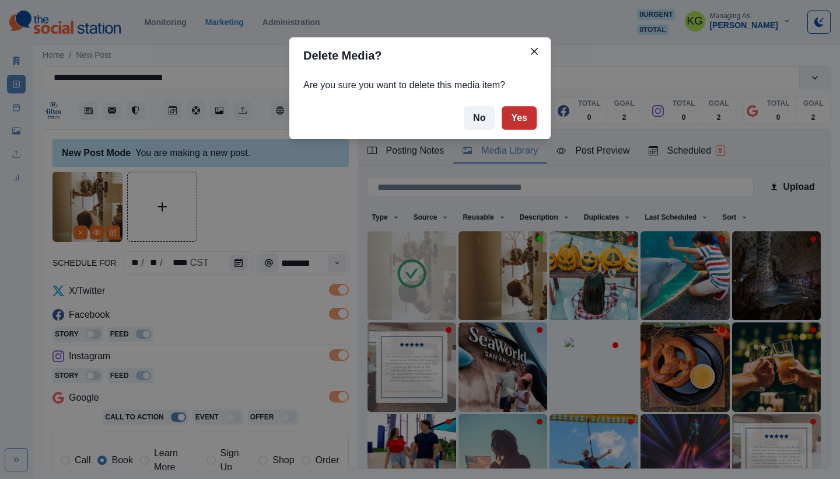
click at [518, 119] on button "Yes" at bounding box center [519, 117] width 35 height 23
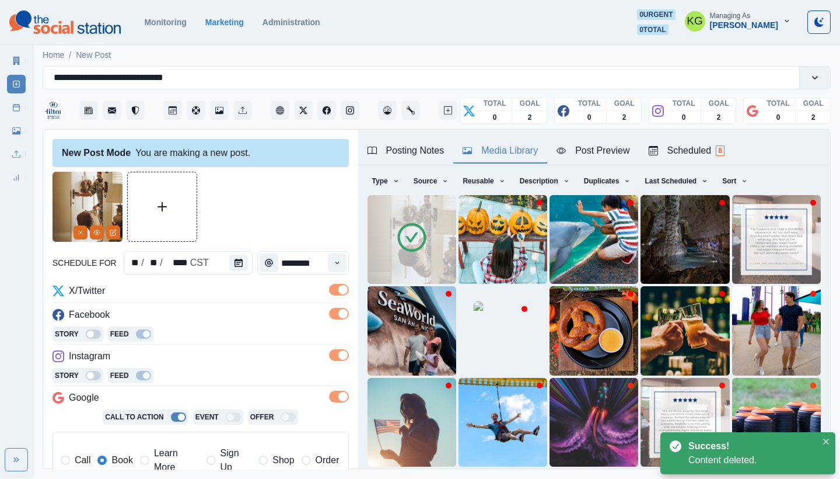
scroll to position [243, 0]
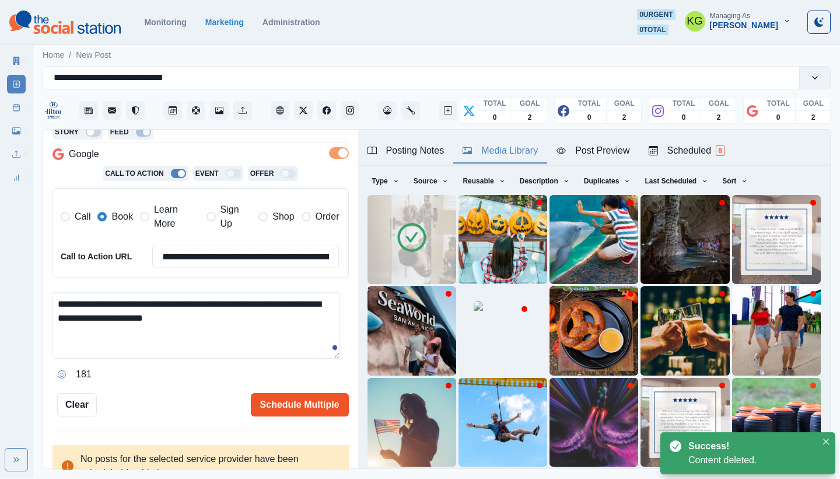
click at [303, 402] on button "Schedule Multiple" at bounding box center [300, 404] width 98 height 23
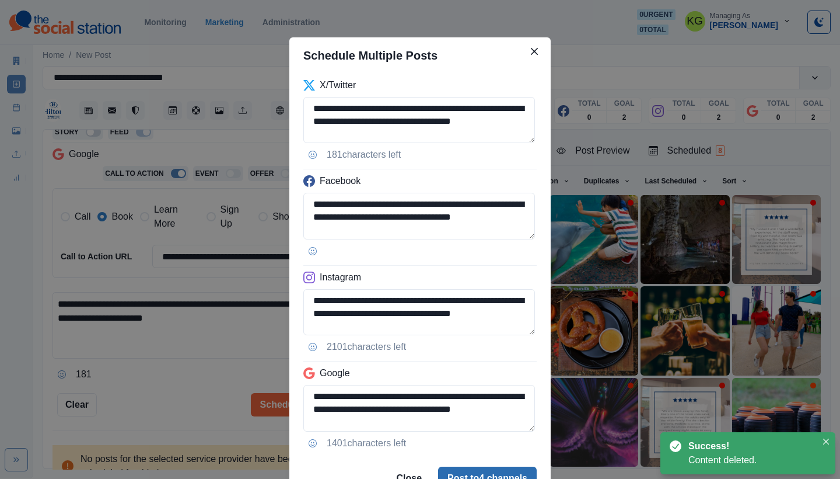
scroll to position [59, 0]
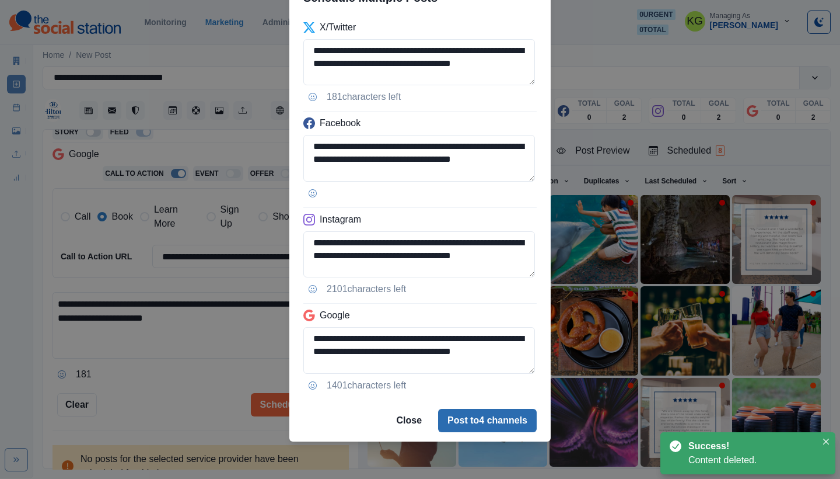
click at [485, 415] on button "Post to 4 channels" at bounding box center [487, 420] width 99 height 23
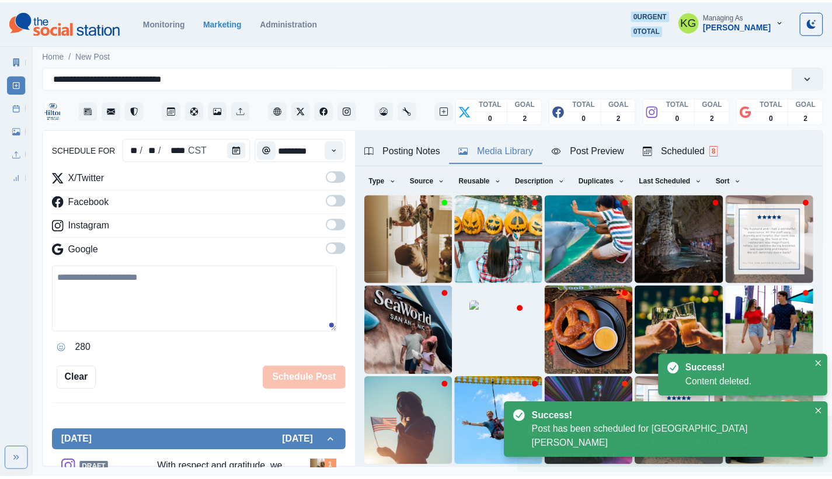
scroll to position [71, 0]
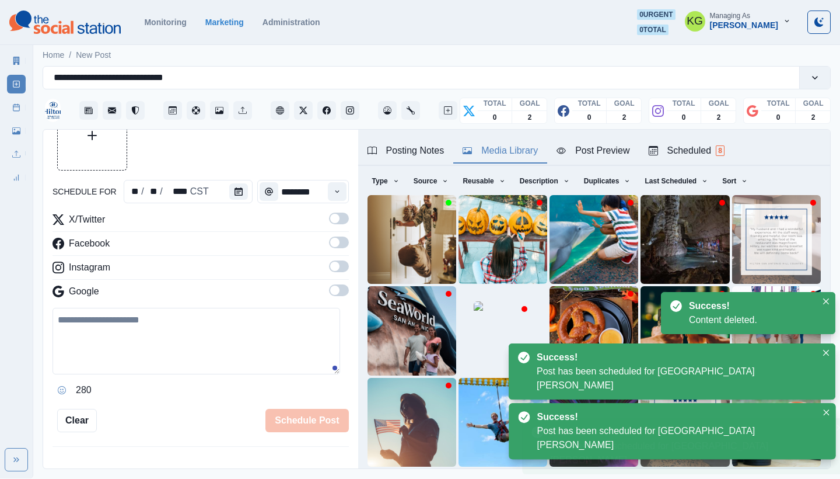
click at [9, 108] on link "Post Schedule" at bounding box center [16, 107] width 19 height 19
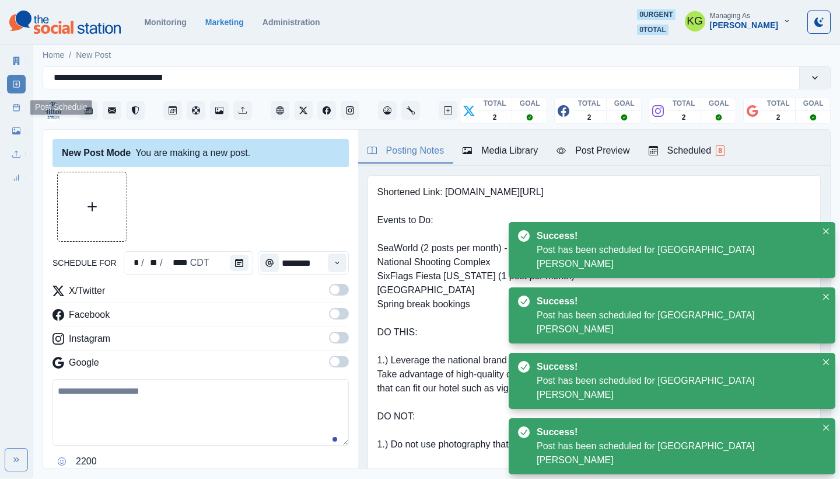
drag, startPoint x: 15, startPoint y: 110, endPoint x: 38, endPoint y: 115, distance: 23.8
click at [15, 111] on icon at bounding box center [16, 107] width 8 height 8
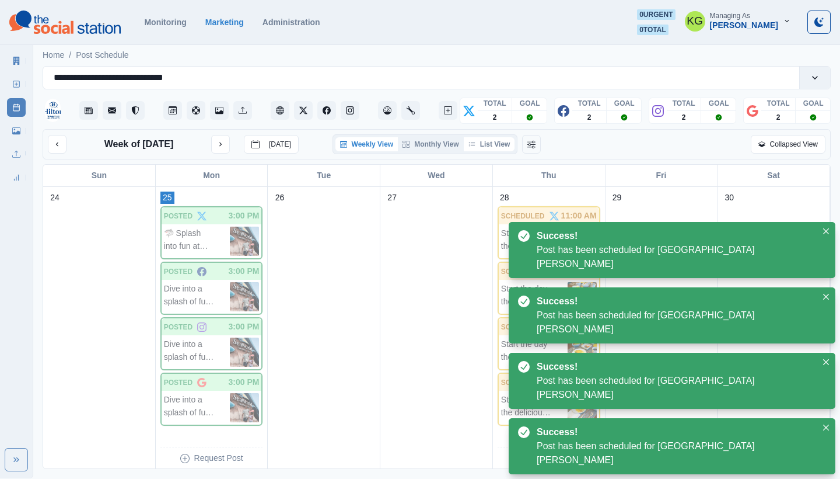
click at [492, 144] on button "List View" at bounding box center [489, 144] width 51 height 14
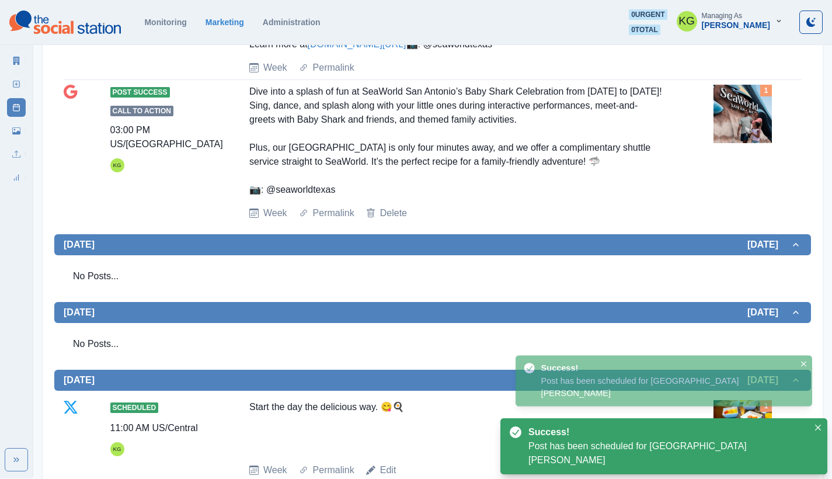
scroll to position [119, 0]
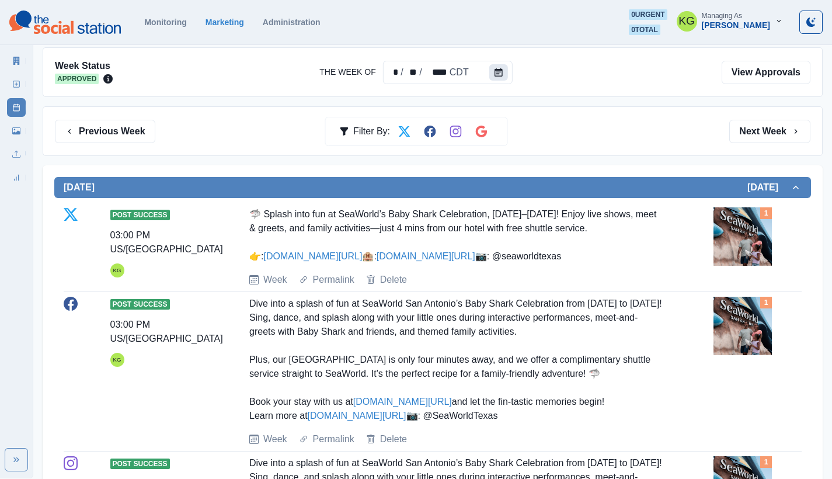
click at [493, 73] on button "Calendar" at bounding box center [498, 72] width 19 height 16
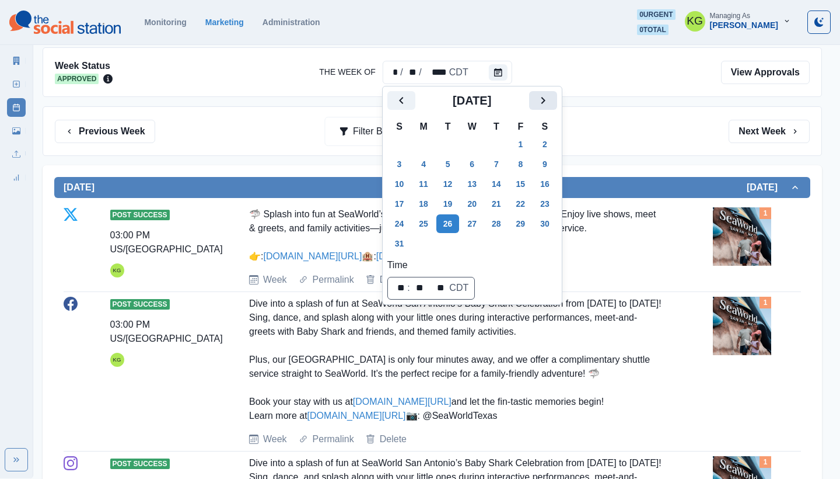
click at [550, 106] on icon "Next" at bounding box center [543, 100] width 14 height 14
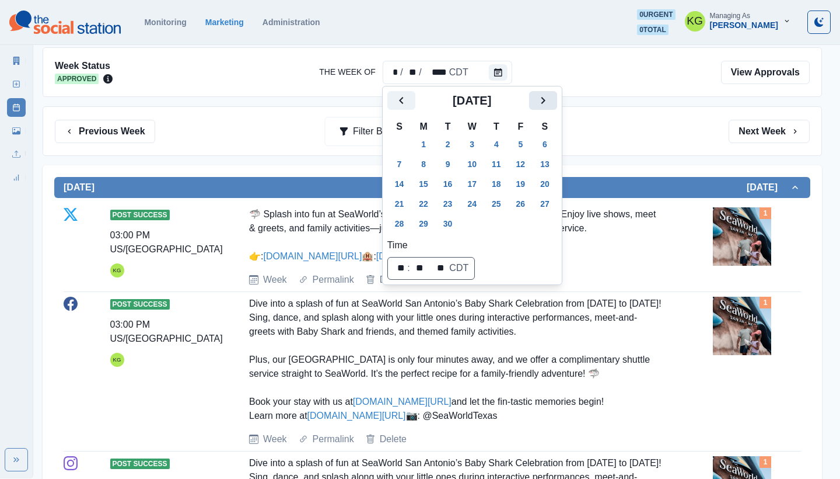
click at [550, 107] on button "Next" at bounding box center [543, 100] width 28 height 19
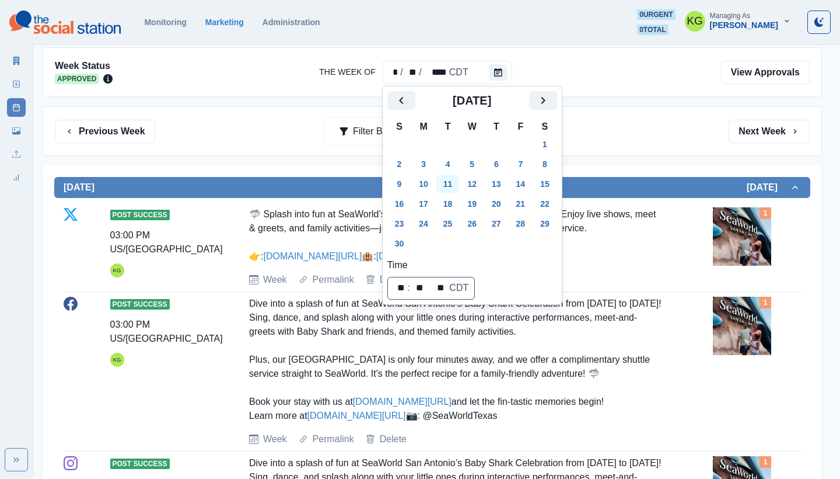
click at [449, 176] on button "11" at bounding box center [448, 184] width 23 height 19
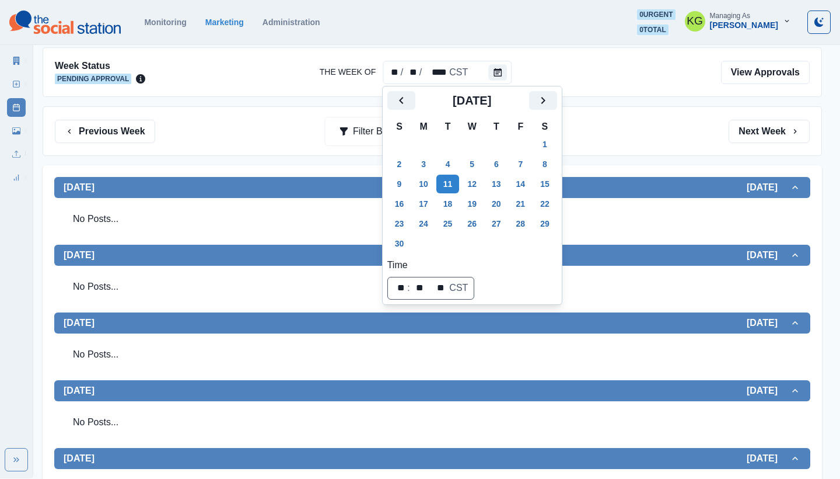
click at [624, 153] on div "Previous Week Filter By: Next Week" at bounding box center [433, 131] width 780 height 50
